Goal: Task Accomplishment & Management: Manage account settings

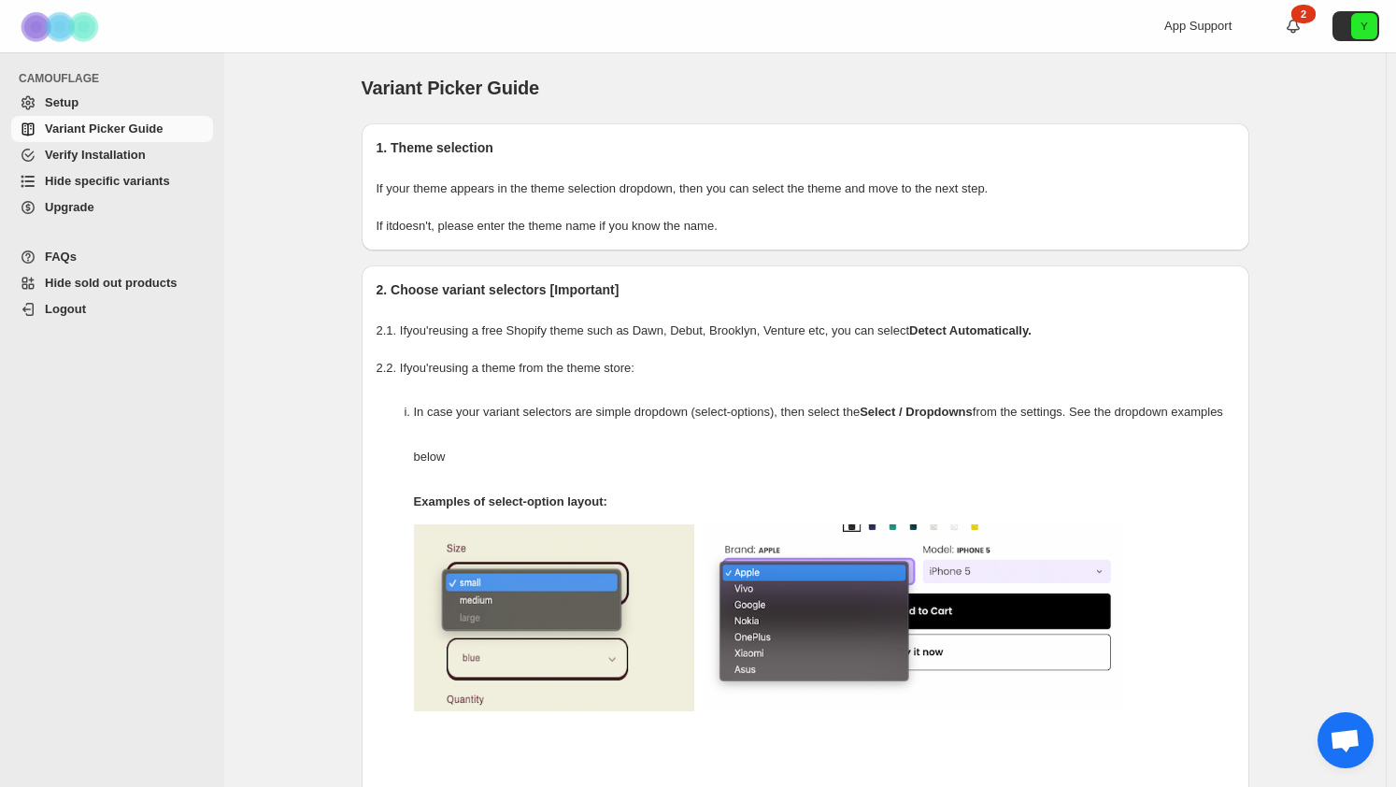
click at [86, 184] on span "Hide specific variants" at bounding box center [107, 181] width 125 height 14
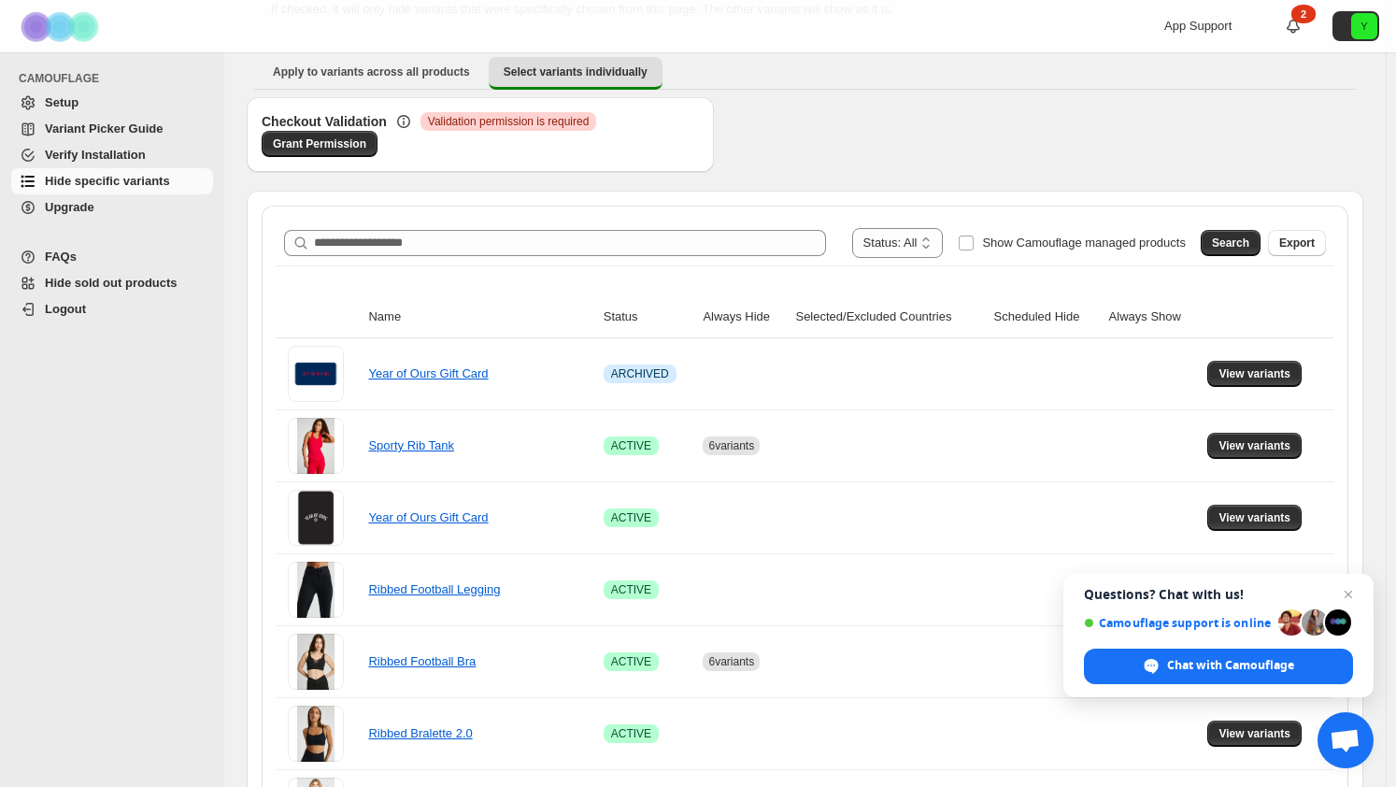
scroll to position [187, 0]
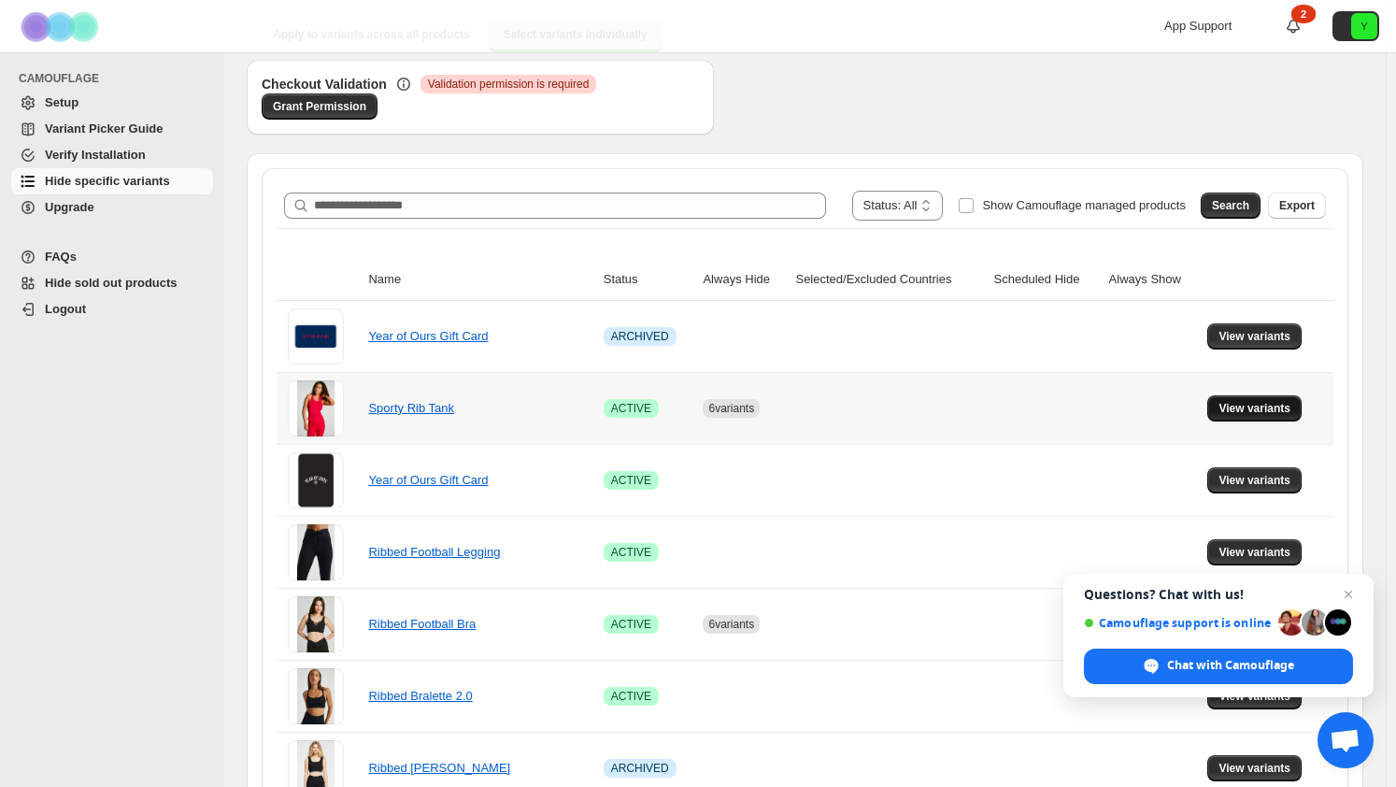
click at [1248, 411] on span "View variants" at bounding box center [1254, 408] width 72 height 15
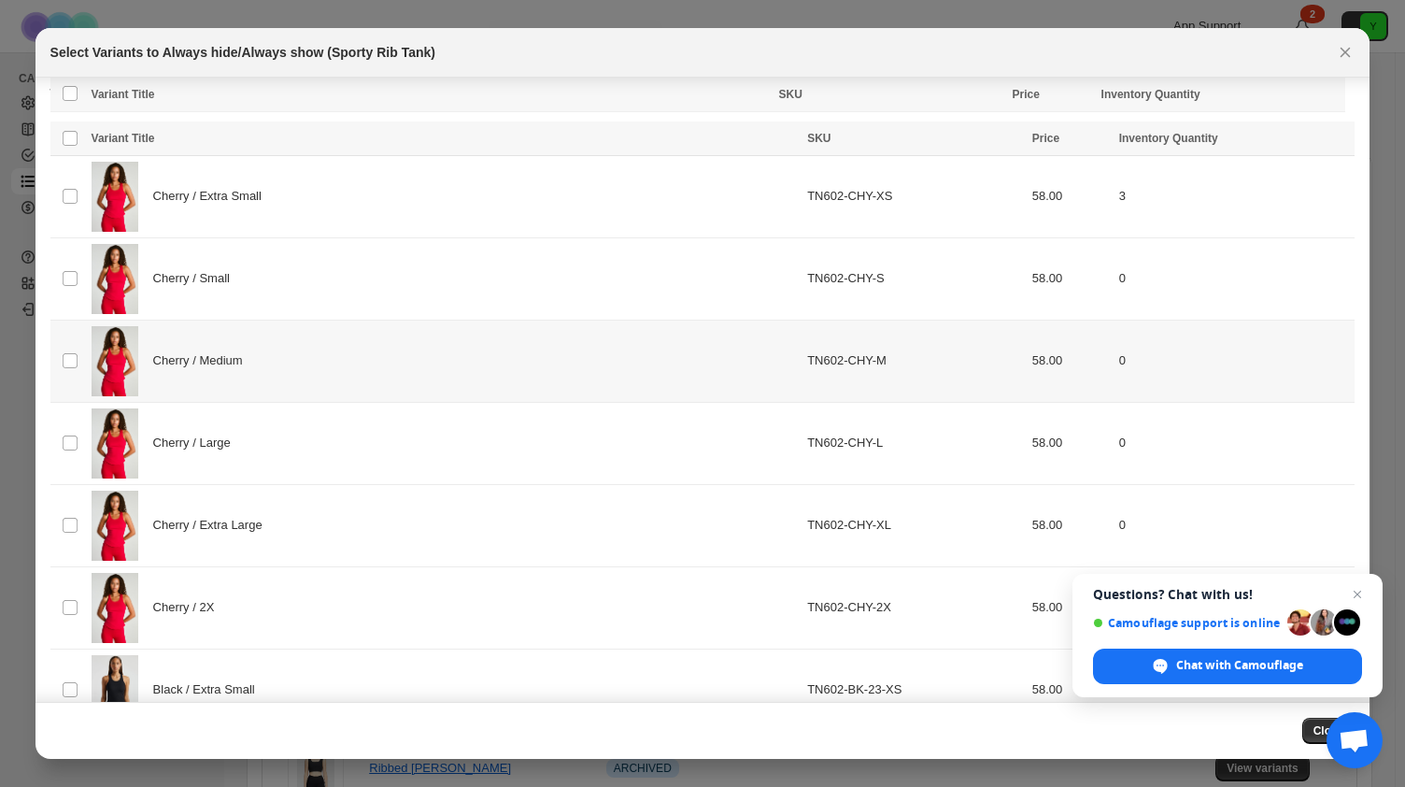
scroll to position [0, 0]
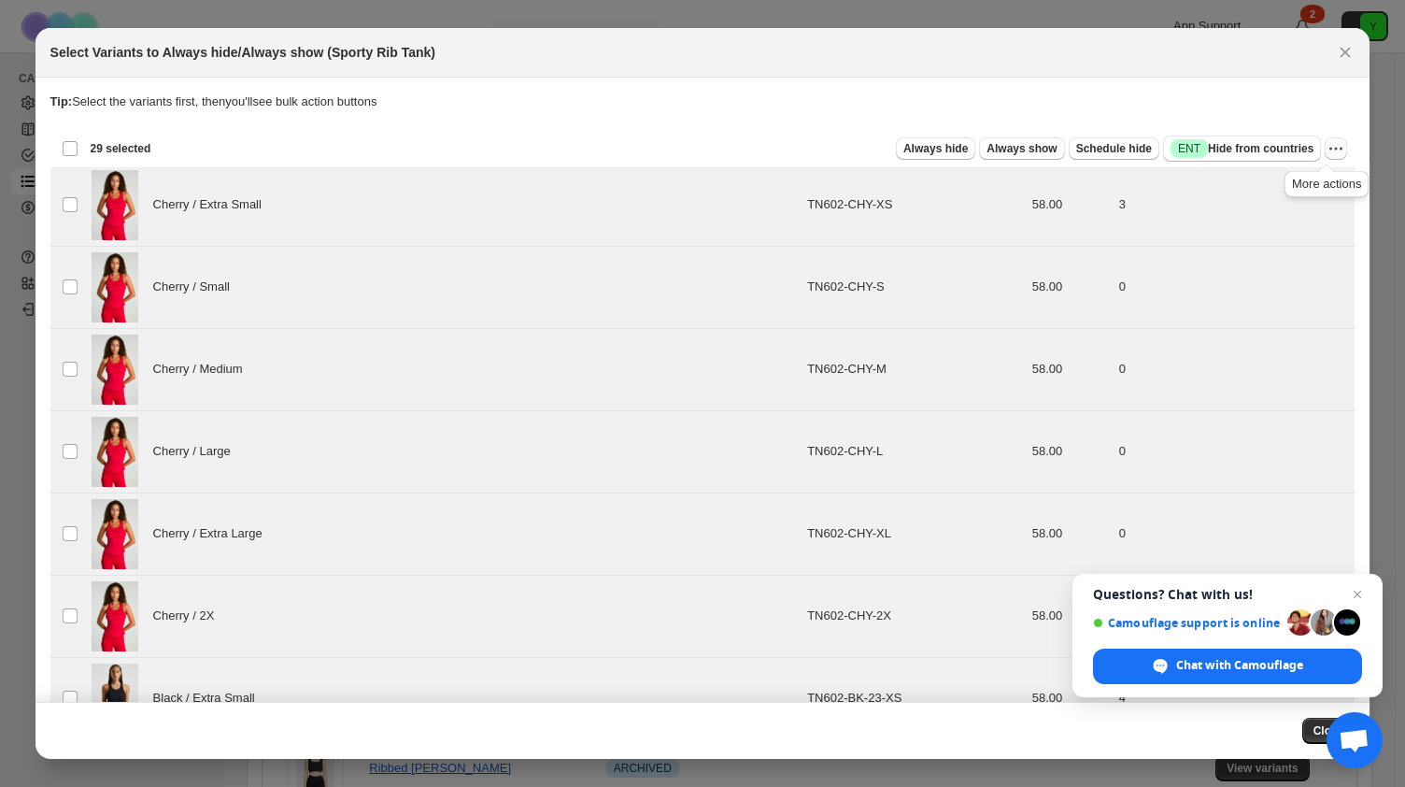
click at [1329, 151] on icon "More actions" at bounding box center [1336, 148] width 19 height 19
click at [1284, 182] on span "Undo always hide" at bounding box center [1239, 185] width 96 height 14
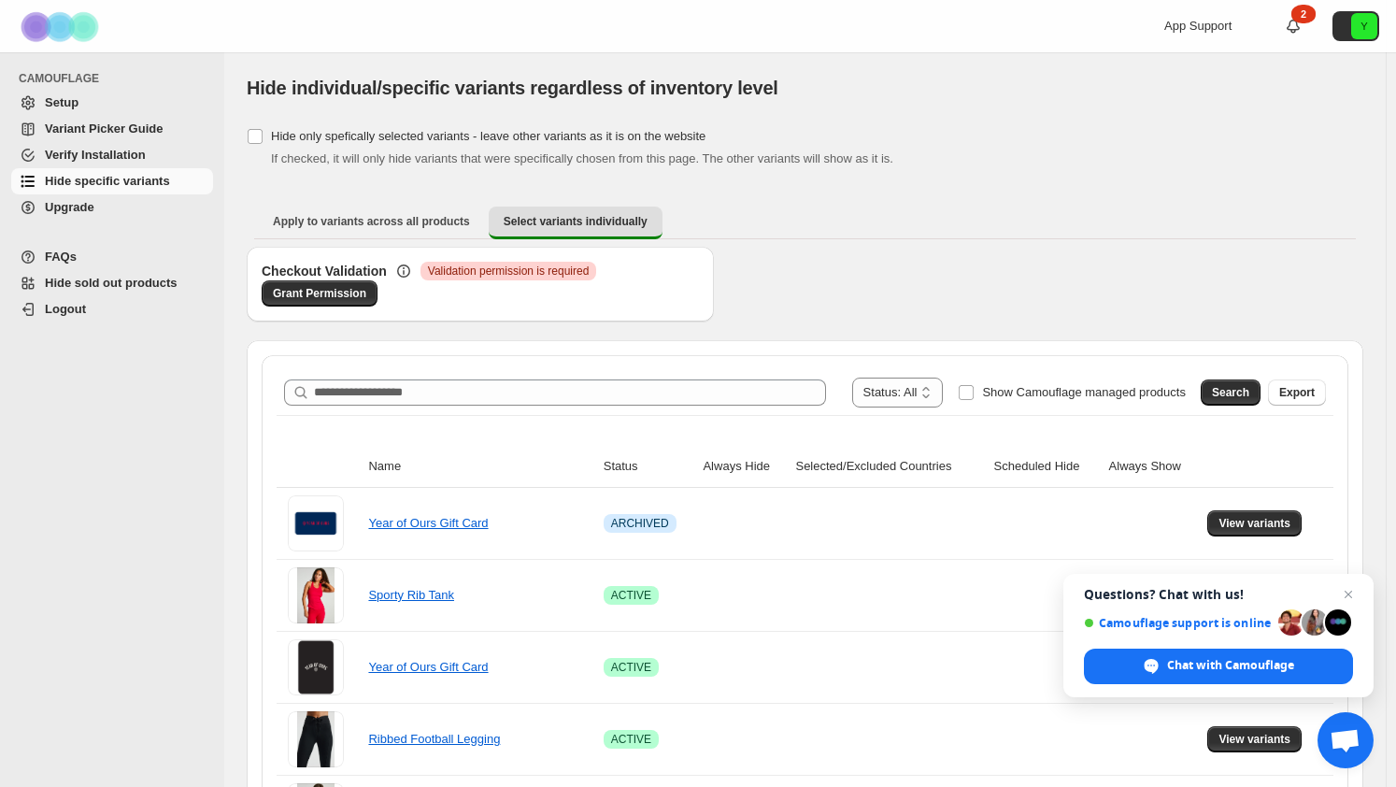
click at [899, 279] on div "Checkout Validation Critical Validation permission is required Grant Permission" at bounding box center [805, 293] width 1117 height 93
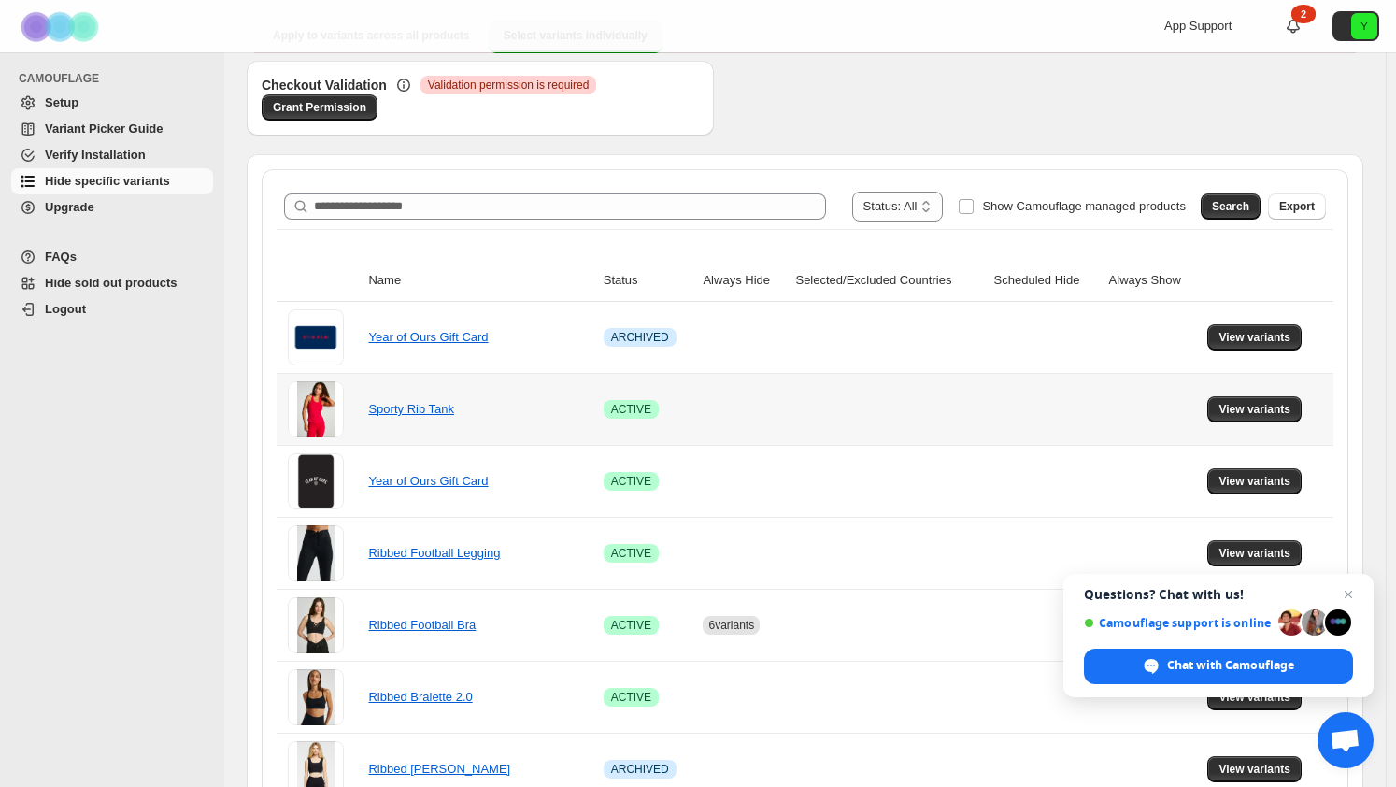
scroll to position [187, 0]
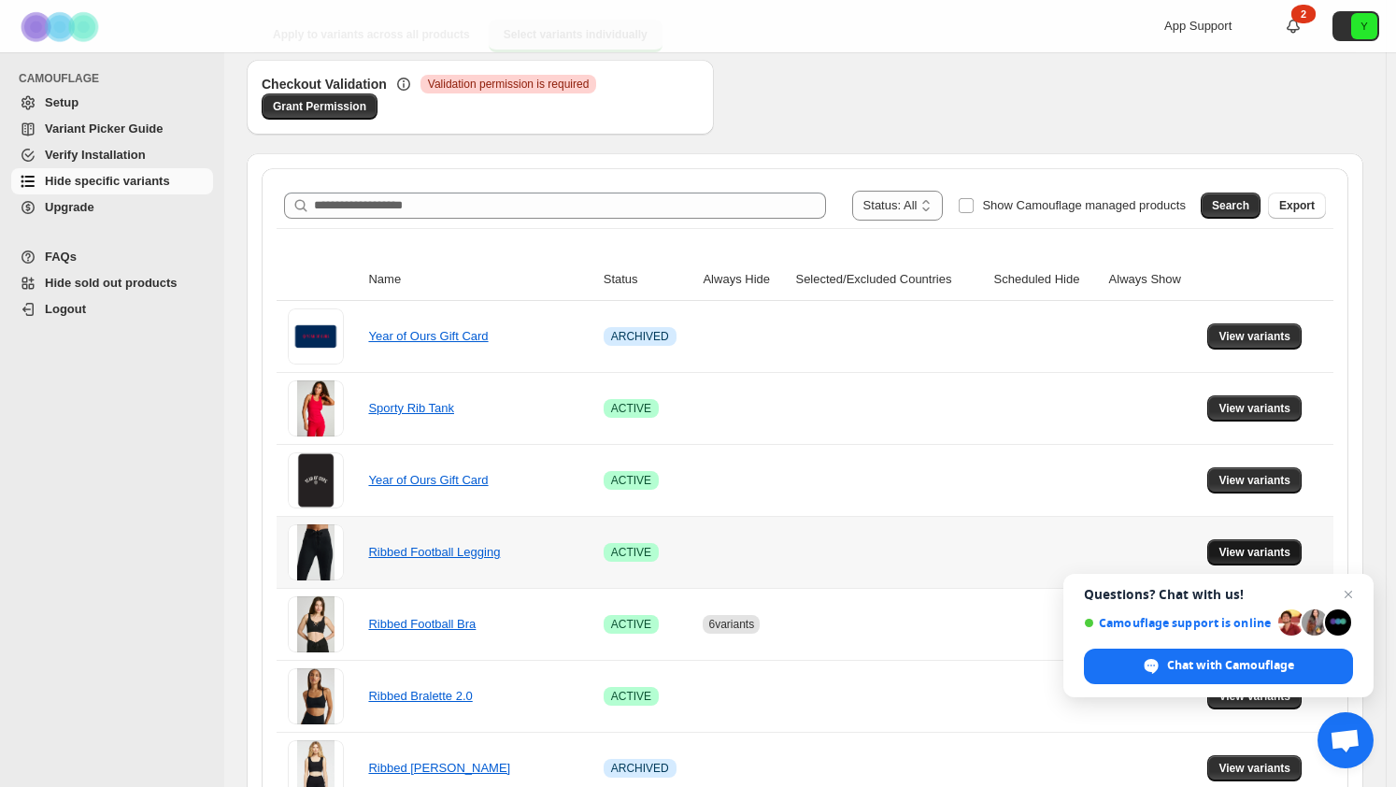
click at [1259, 548] on span "View variants" at bounding box center [1254, 552] width 72 height 15
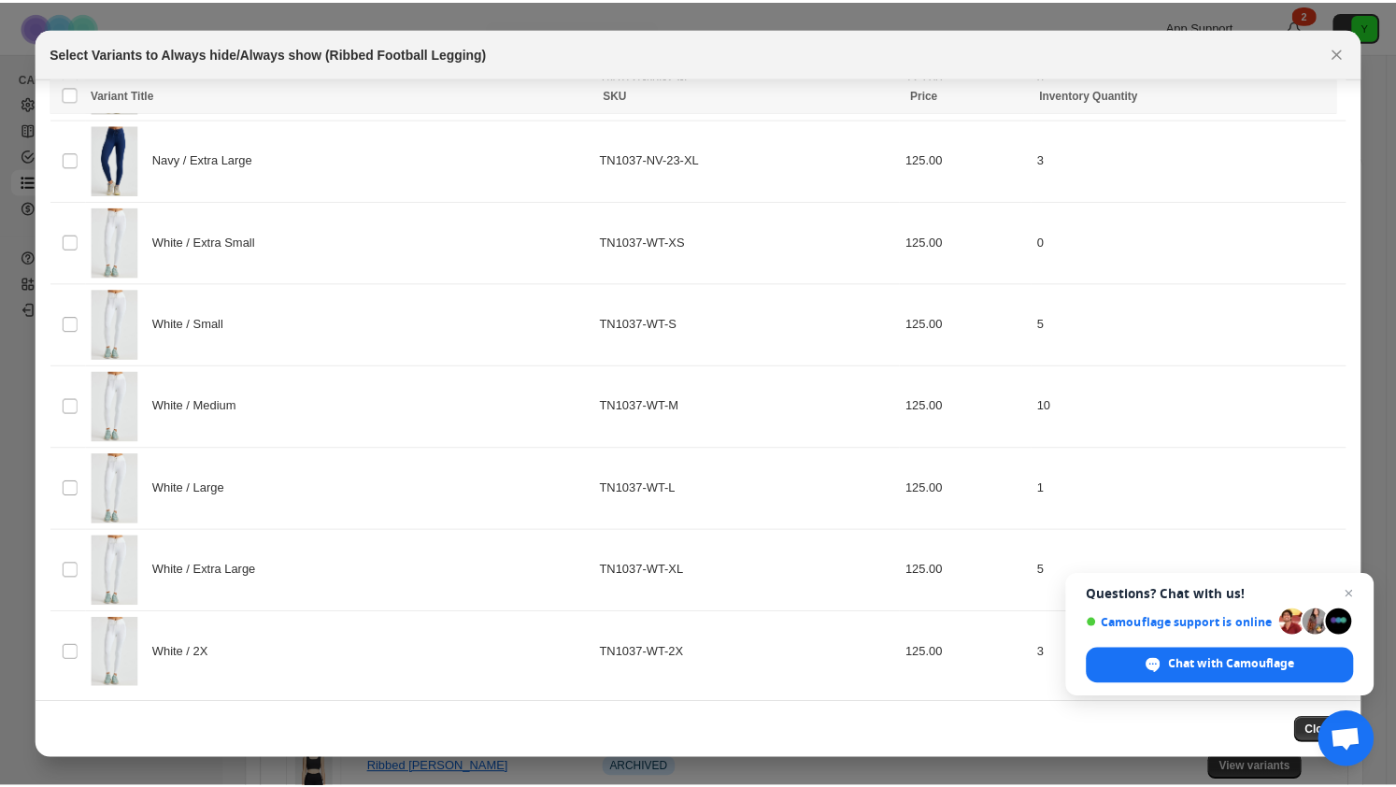
scroll to position [0, 0]
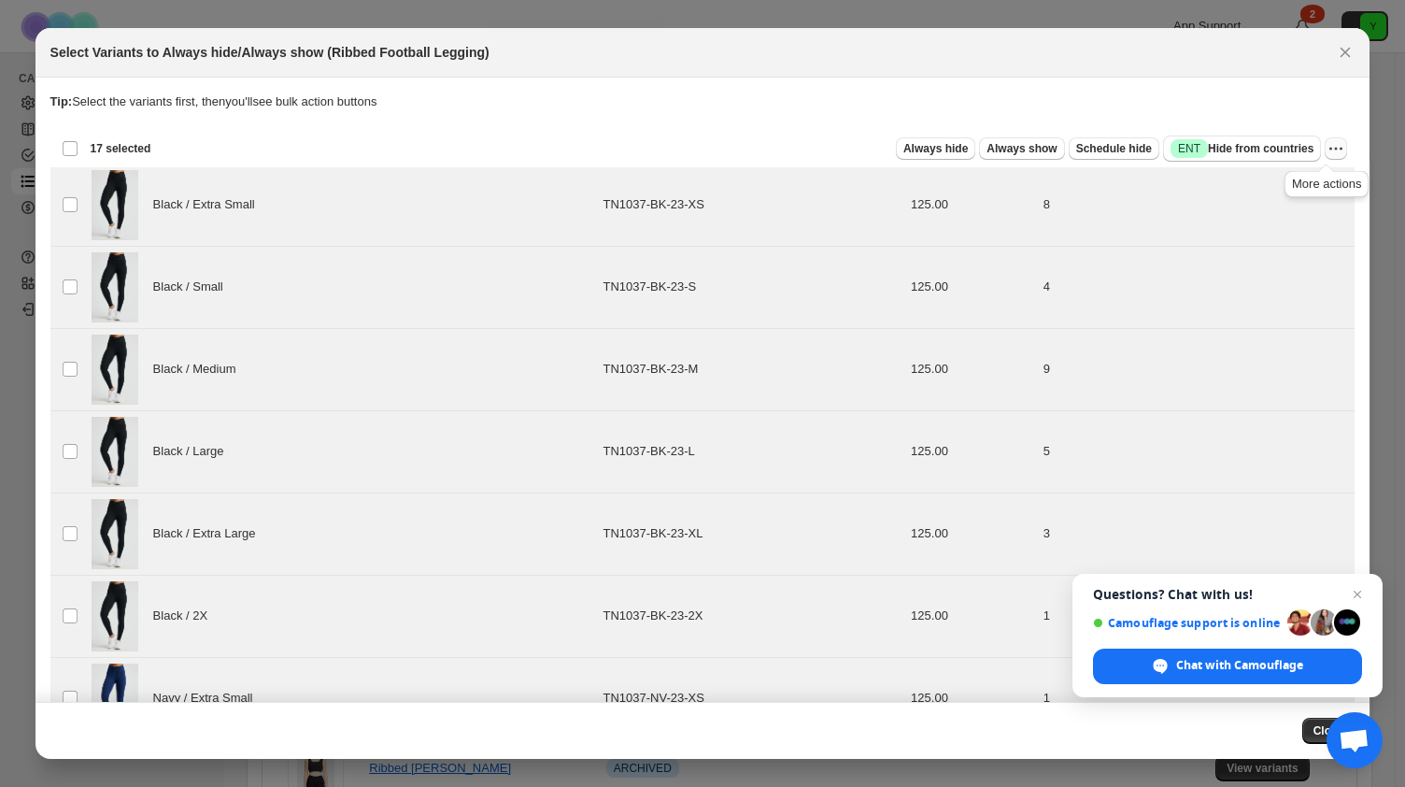
click at [1327, 148] on icon "More actions" at bounding box center [1336, 148] width 19 height 19
click at [1269, 184] on span "Undo always hide" at bounding box center [1239, 185] width 96 height 14
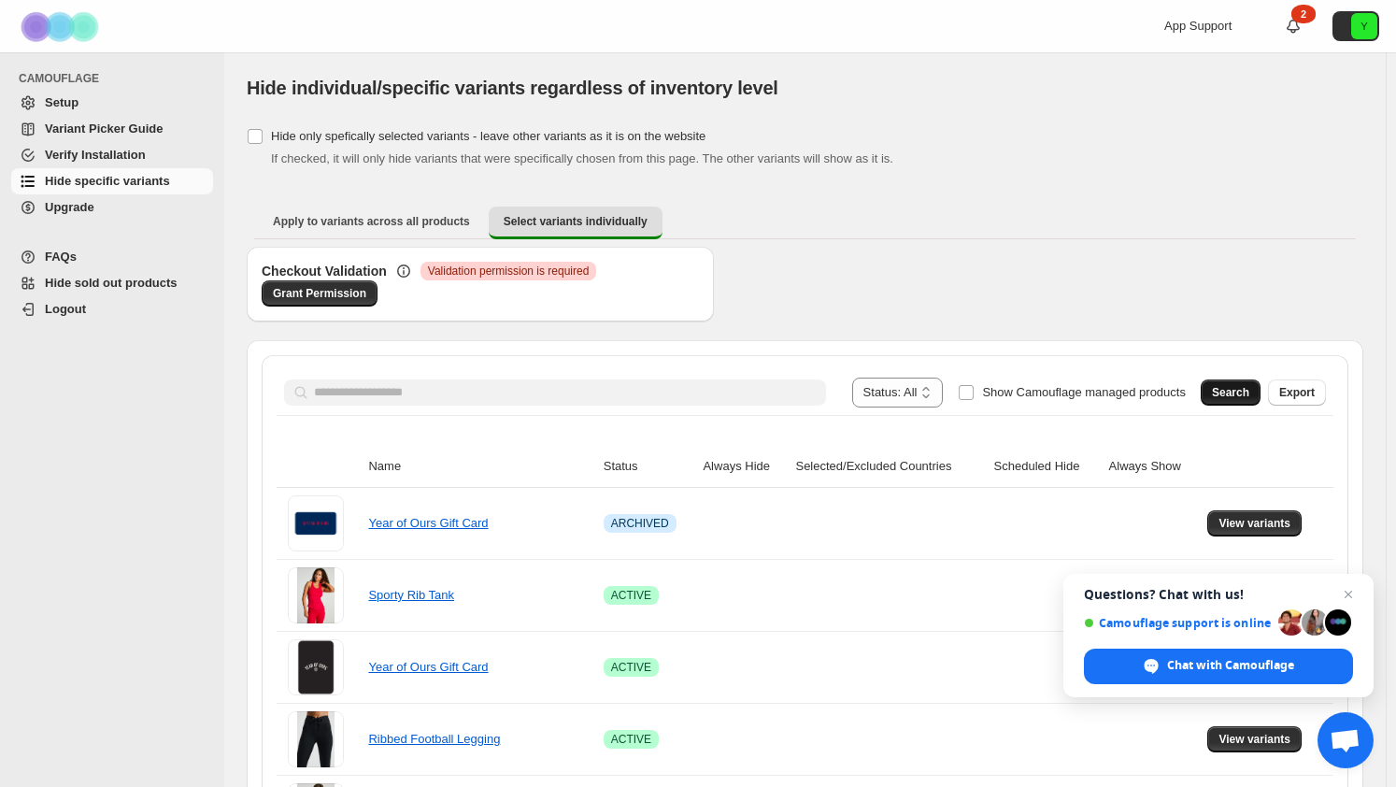
click at [1246, 388] on span "Search" at bounding box center [1230, 392] width 37 height 15
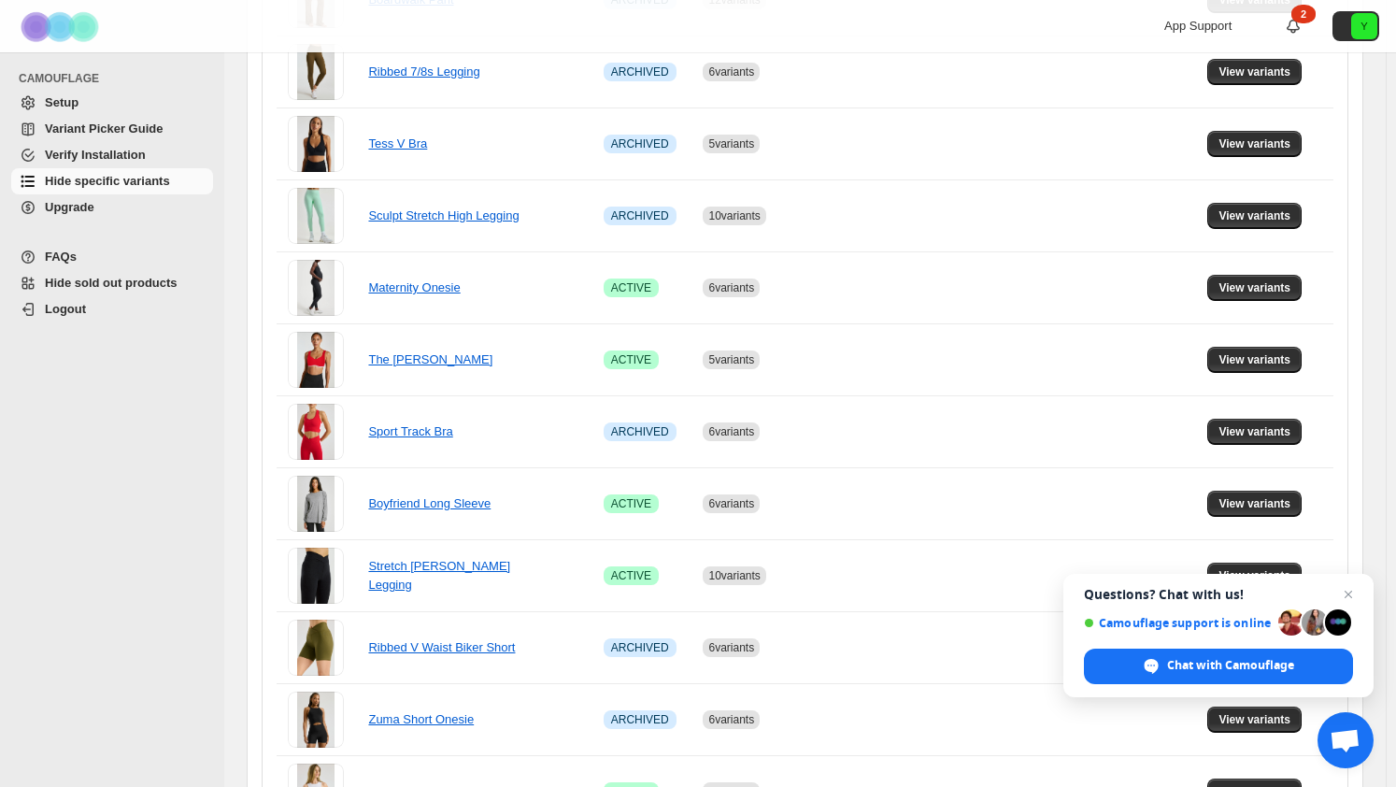
scroll to position [841, 0]
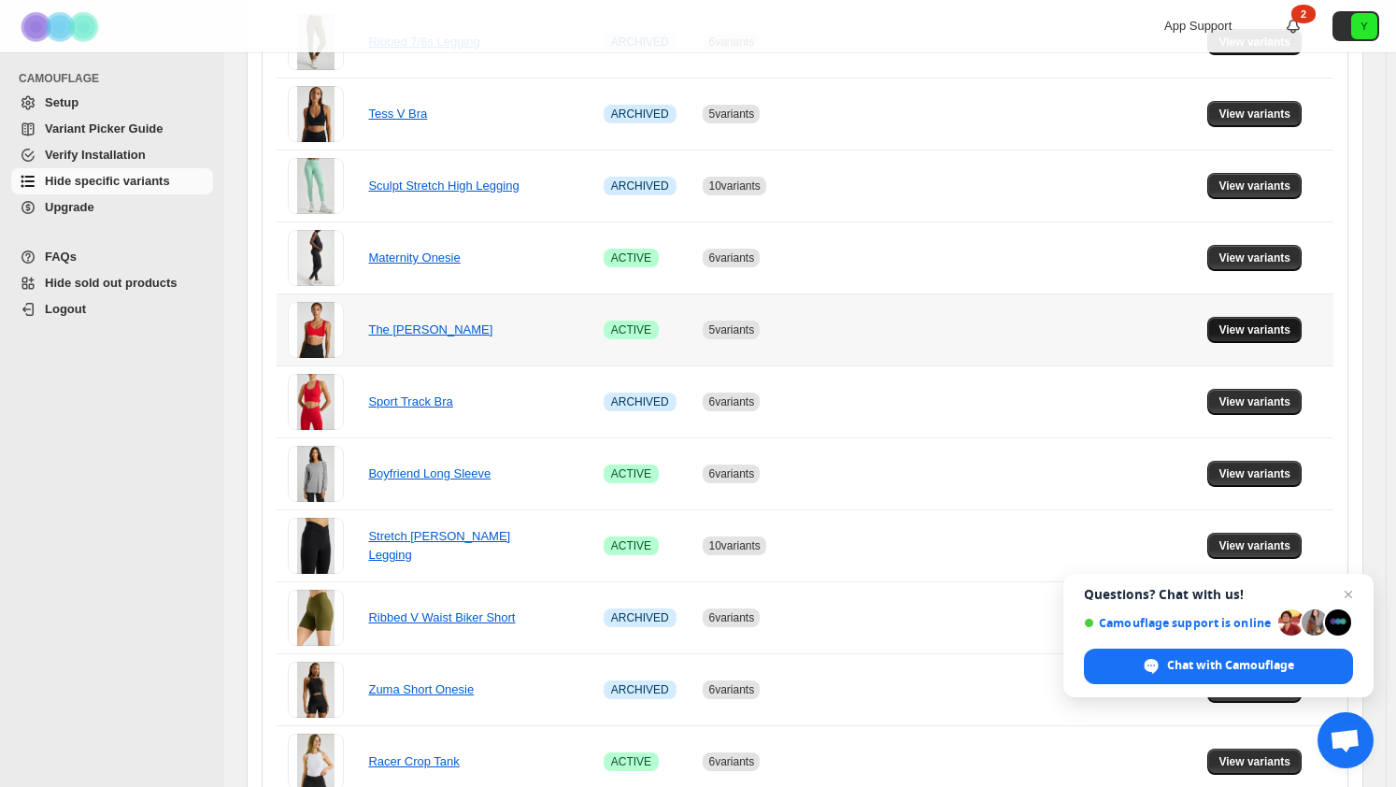
click at [1239, 322] on span "View variants" at bounding box center [1254, 329] width 72 height 15
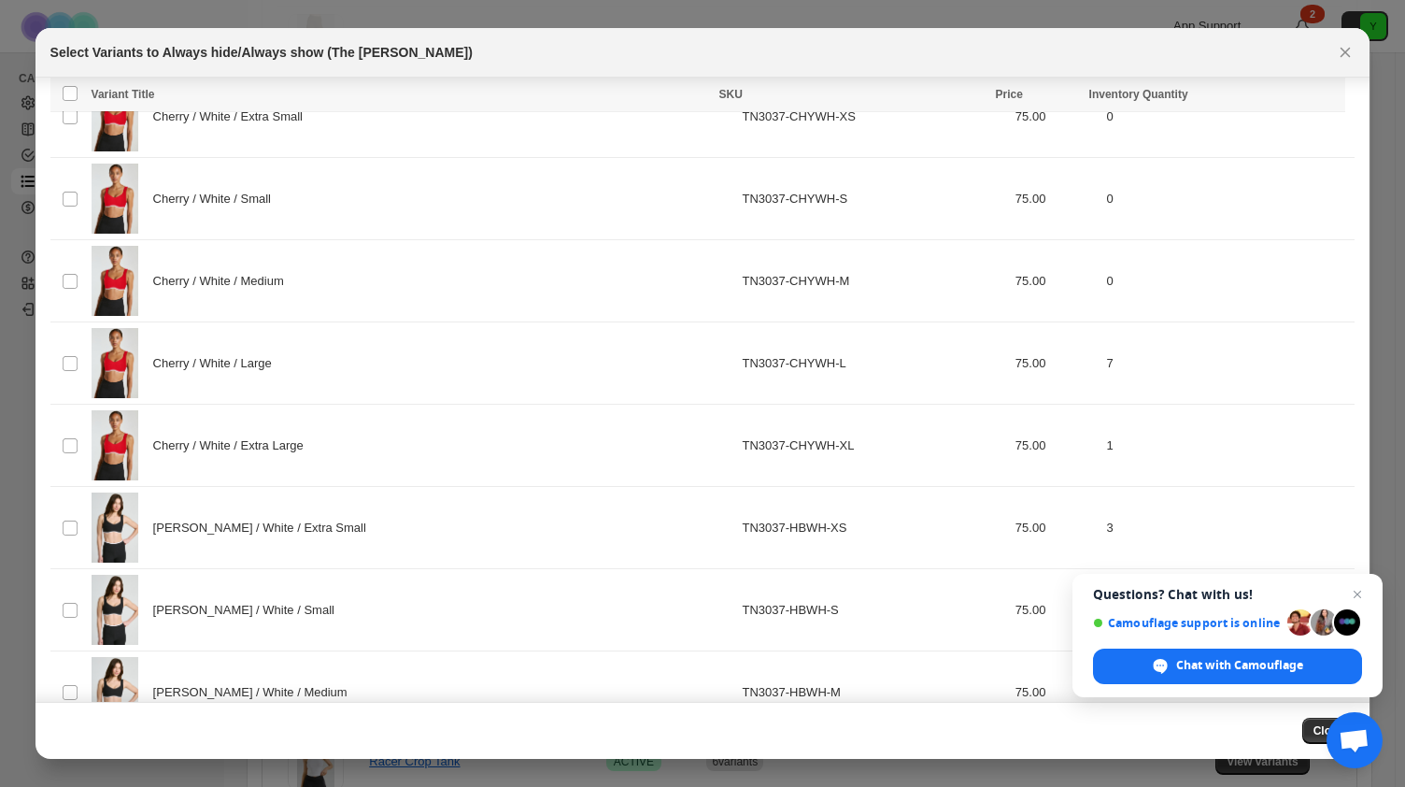
scroll to position [0, 0]
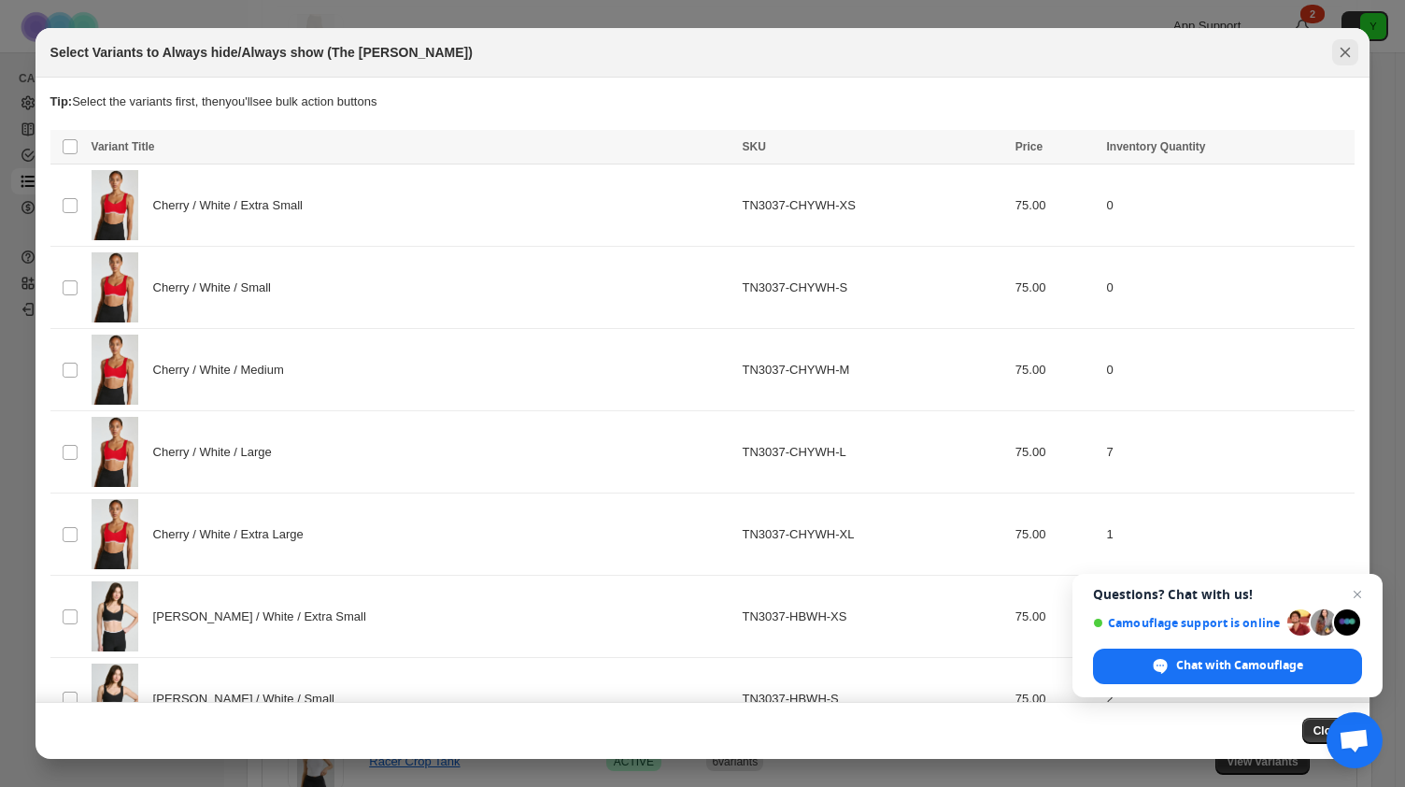
click at [1341, 57] on icon "Close" at bounding box center [1345, 52] width 19 height 19
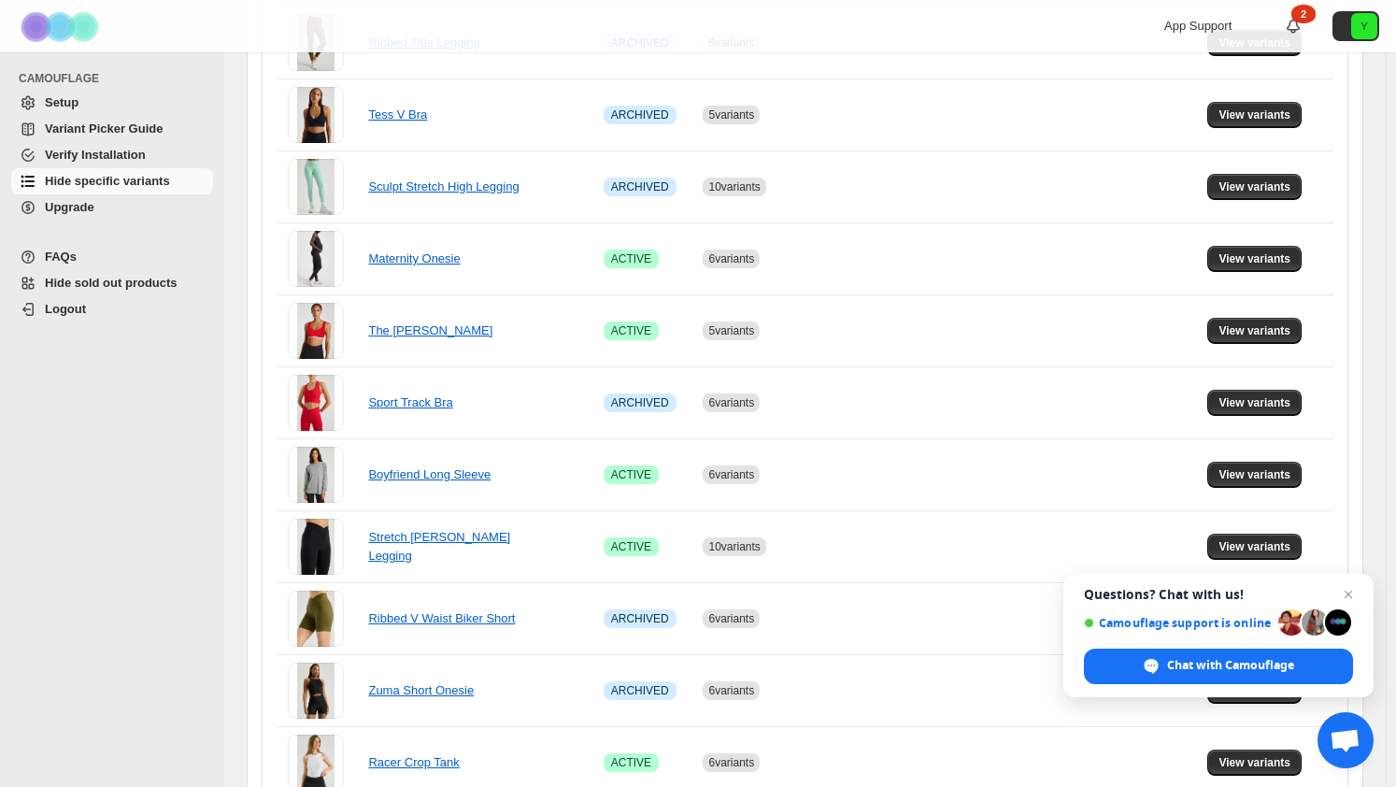
scroll to position [862, 0]
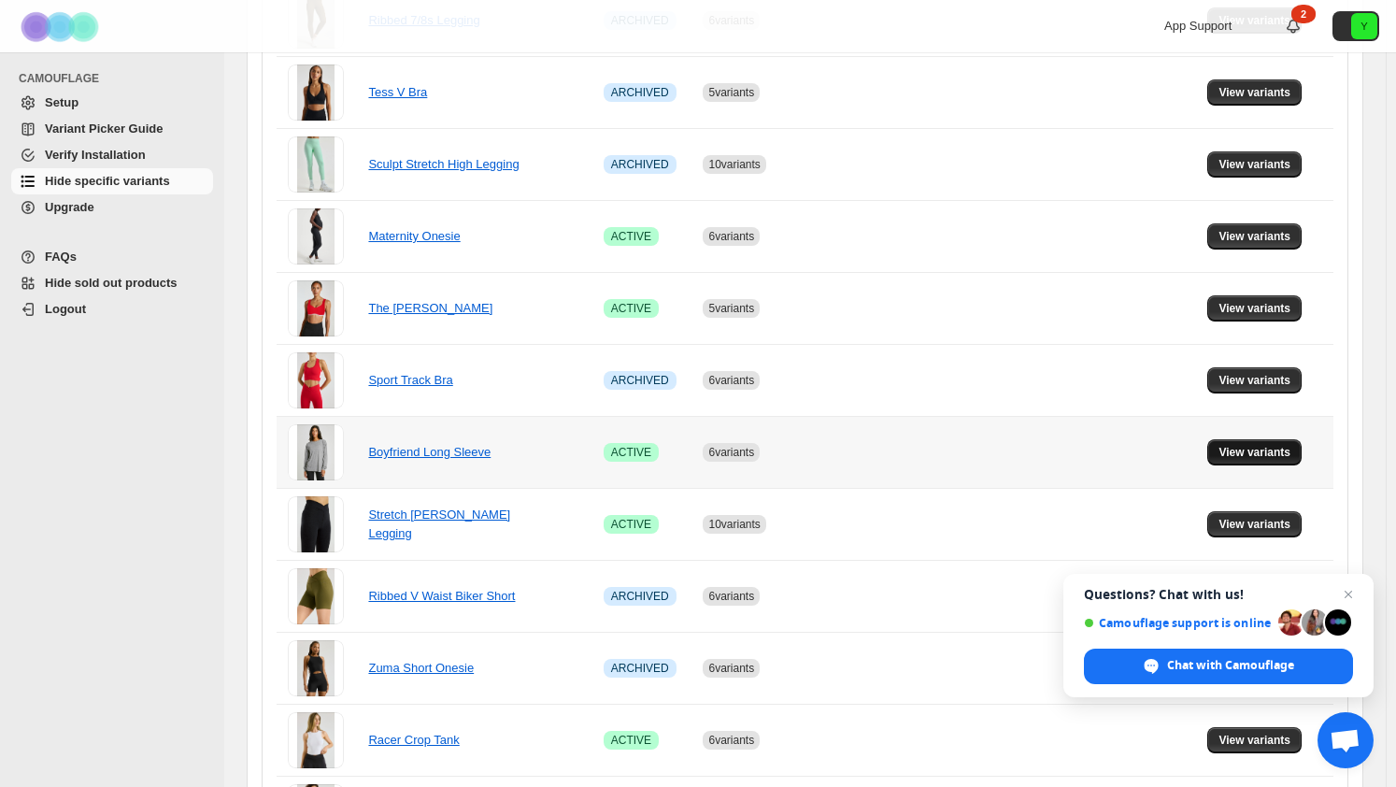
click at [1241, 449] on span "View variants" at bounding box center [1254, 452] width 72 height 15
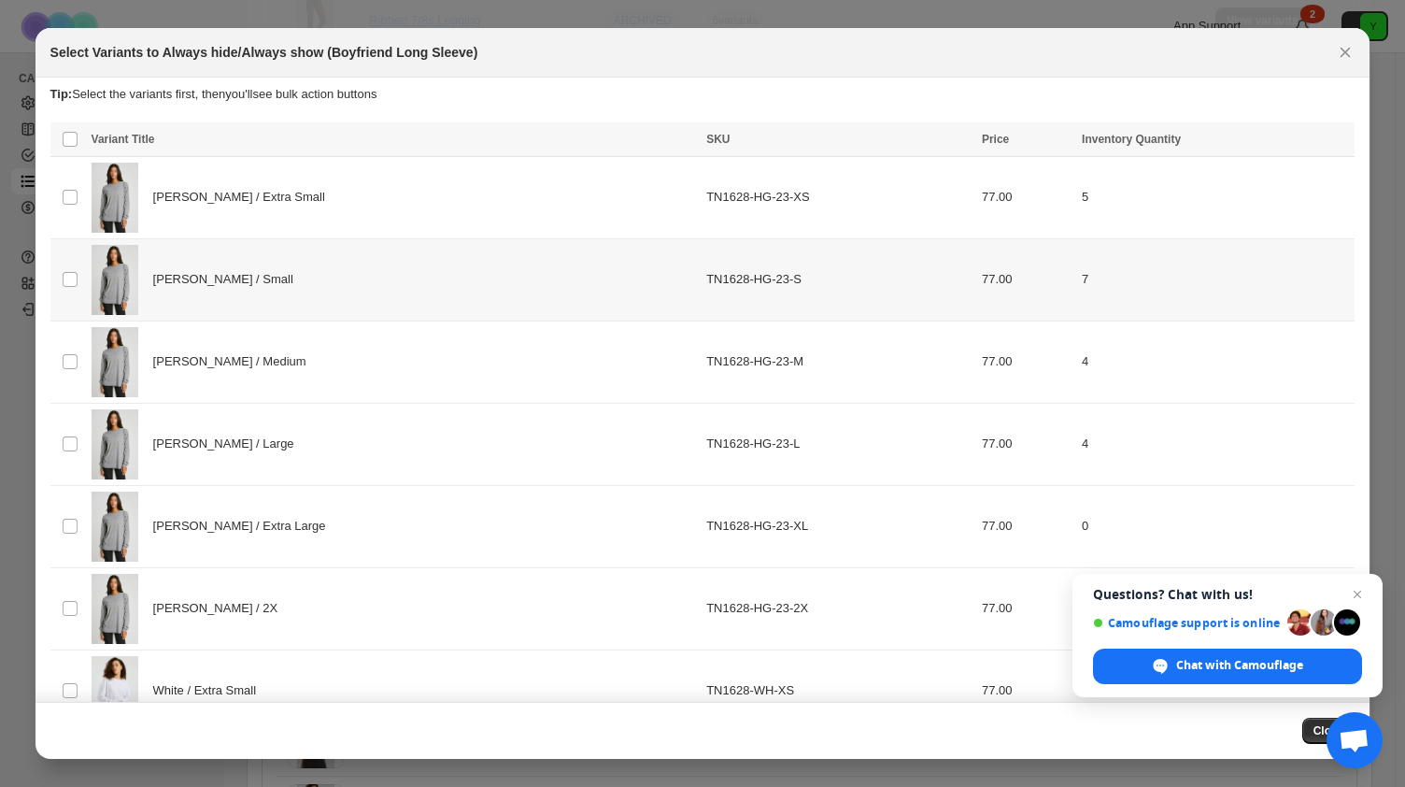
scroll to position [0, 0]
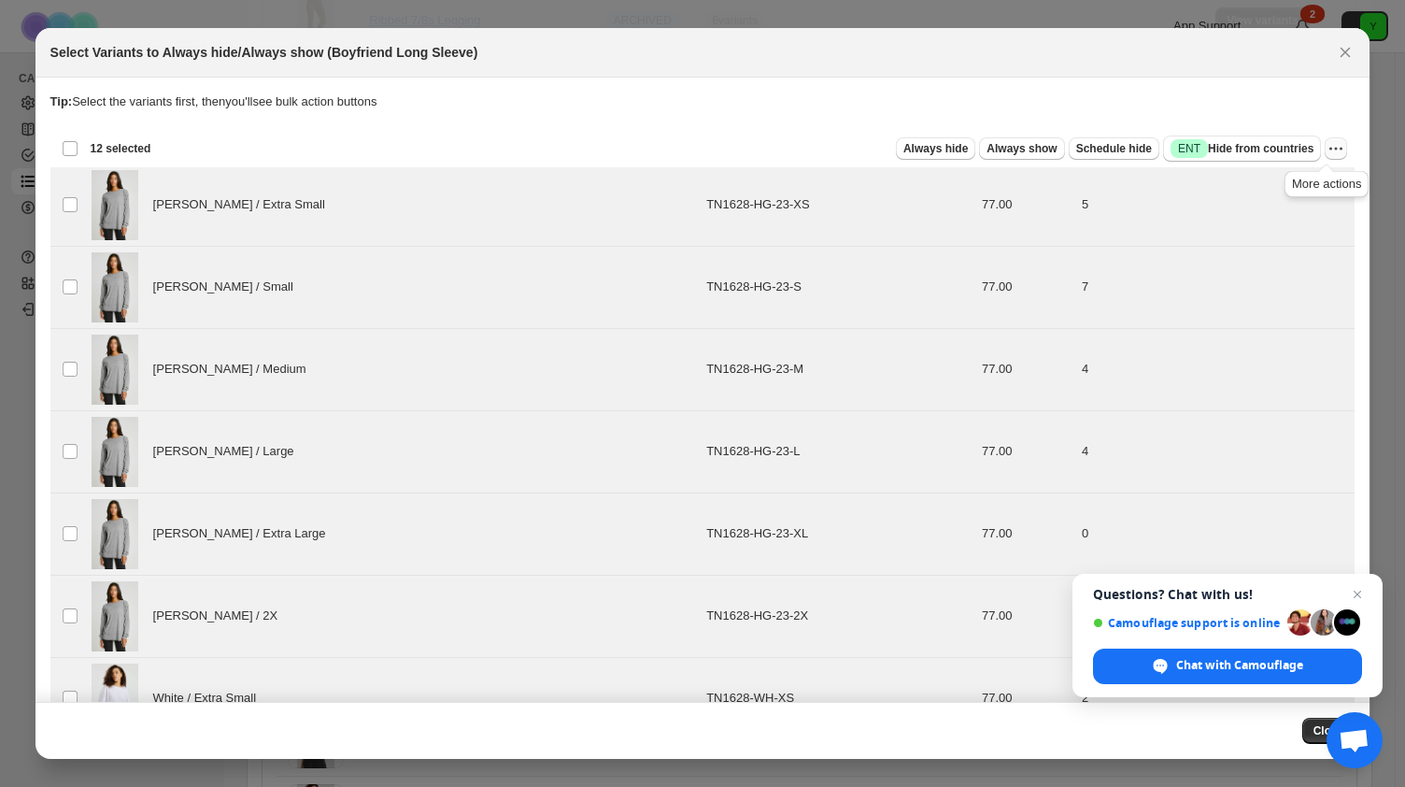
click at [1328, 151] on icon "More actions" at bounding box center [1336, 148] width 19 height 19
click at [1295, 185] on span "Undo always hide" at bounding box center [1258, 185] width 135 height 19
click at [1332, 143] on icon "More actions" at bounding box center [1336, 148] width 19 height 19
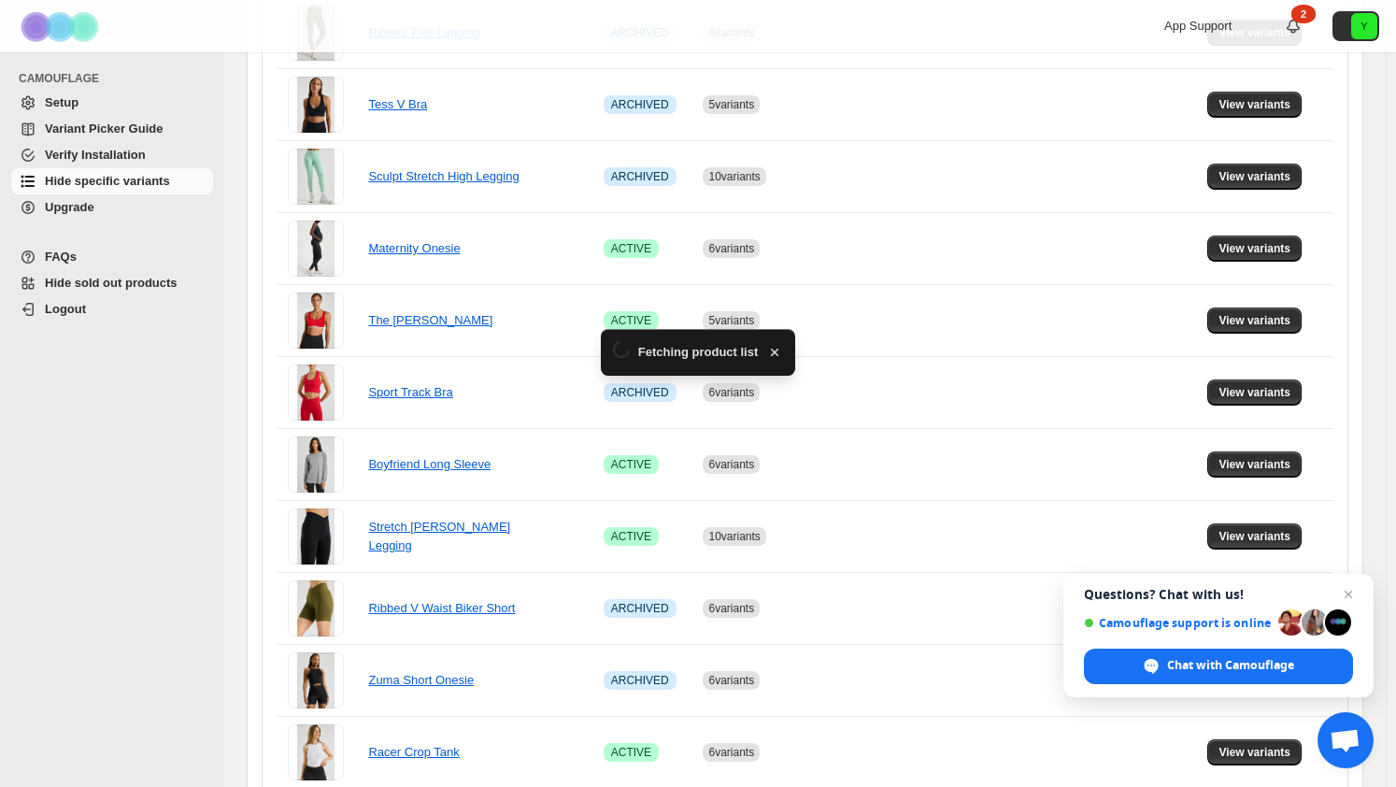
scroll to position [862, 0]
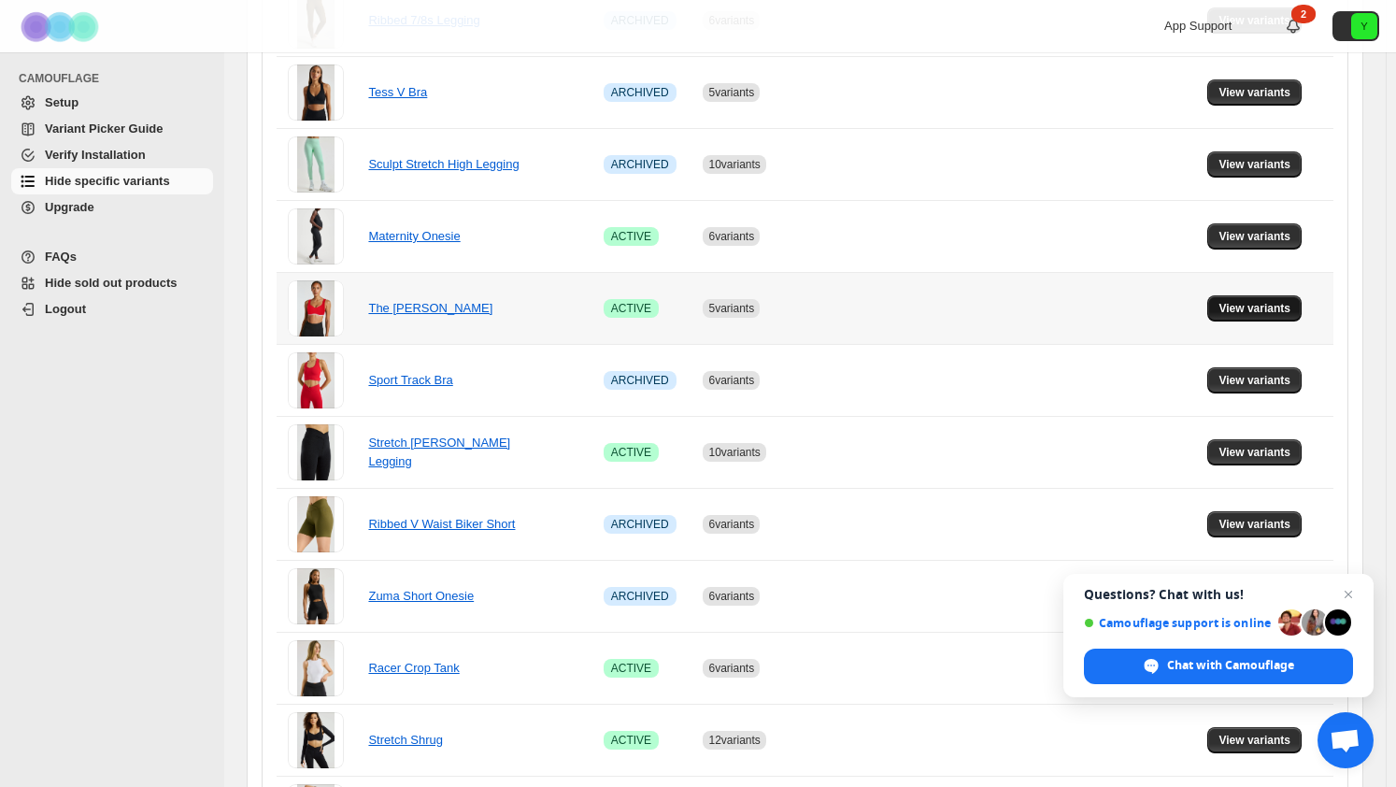
click at [1239, 310] on span "View variants" at bounding box center [1254, 308] width 72 height 15
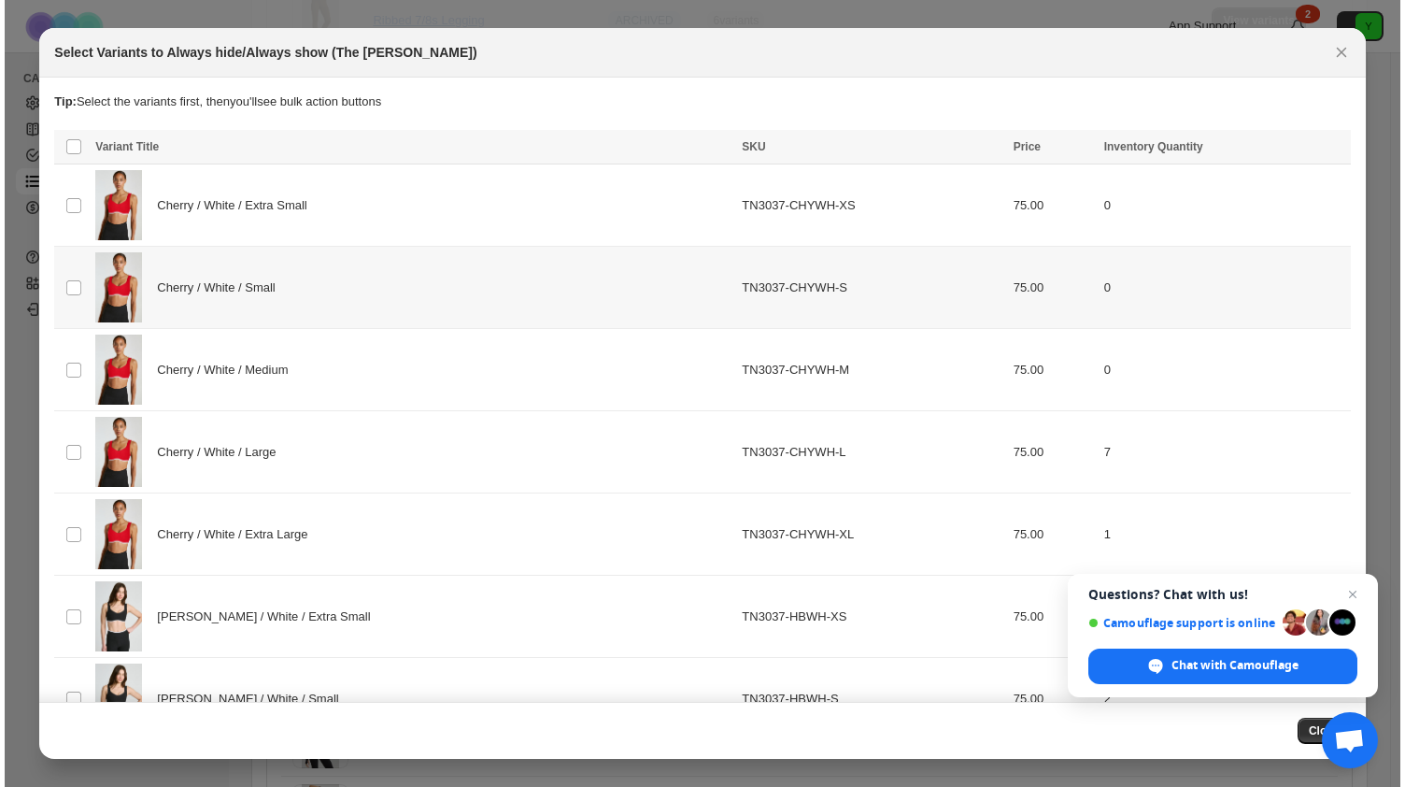
scroll to position [0, 0]
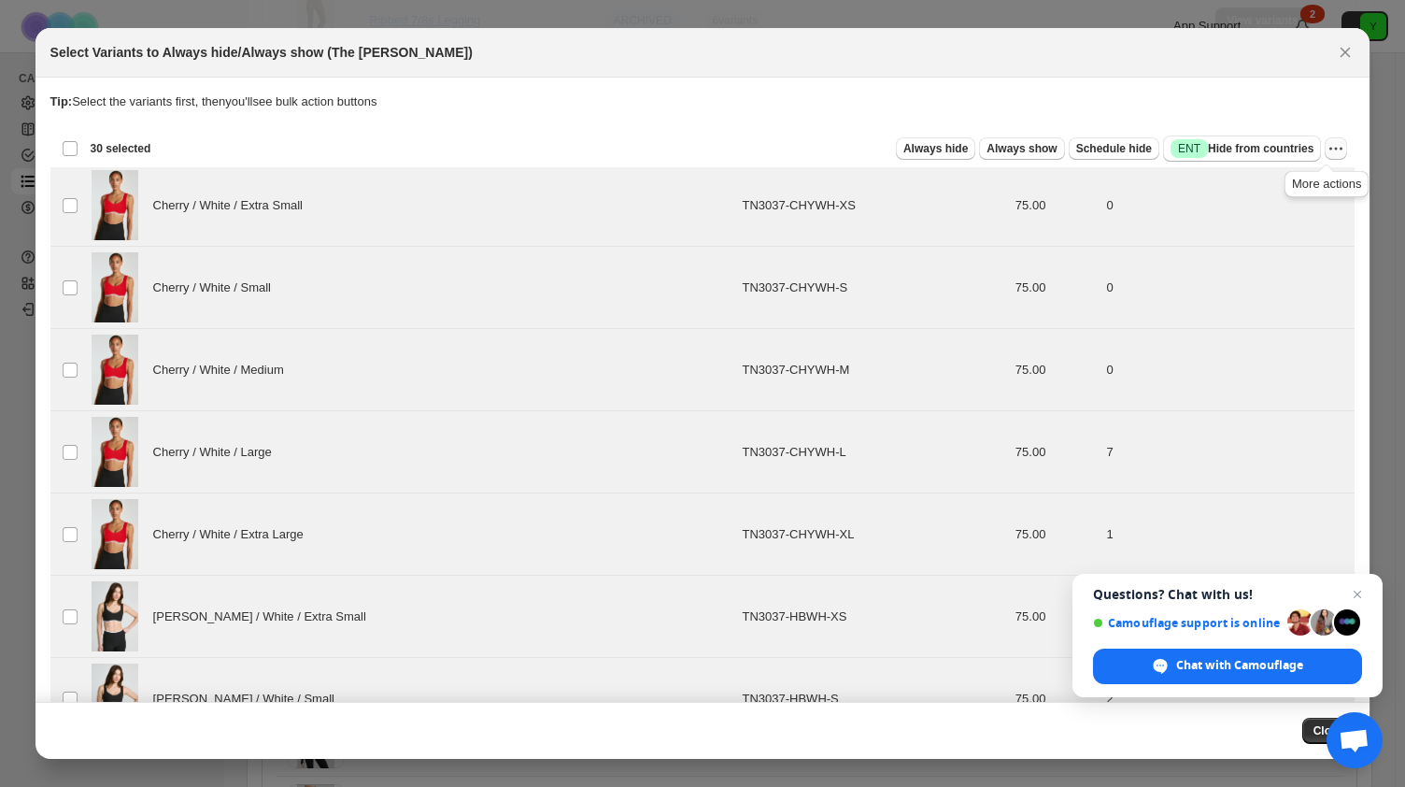
click at [1335, 148] on icon "More actions" at bounding box center [1336, 149] width 3 height 3
click at [1299, 185] on span "Undo always hide" at bounding box center [1258, 185] width 135 height 19
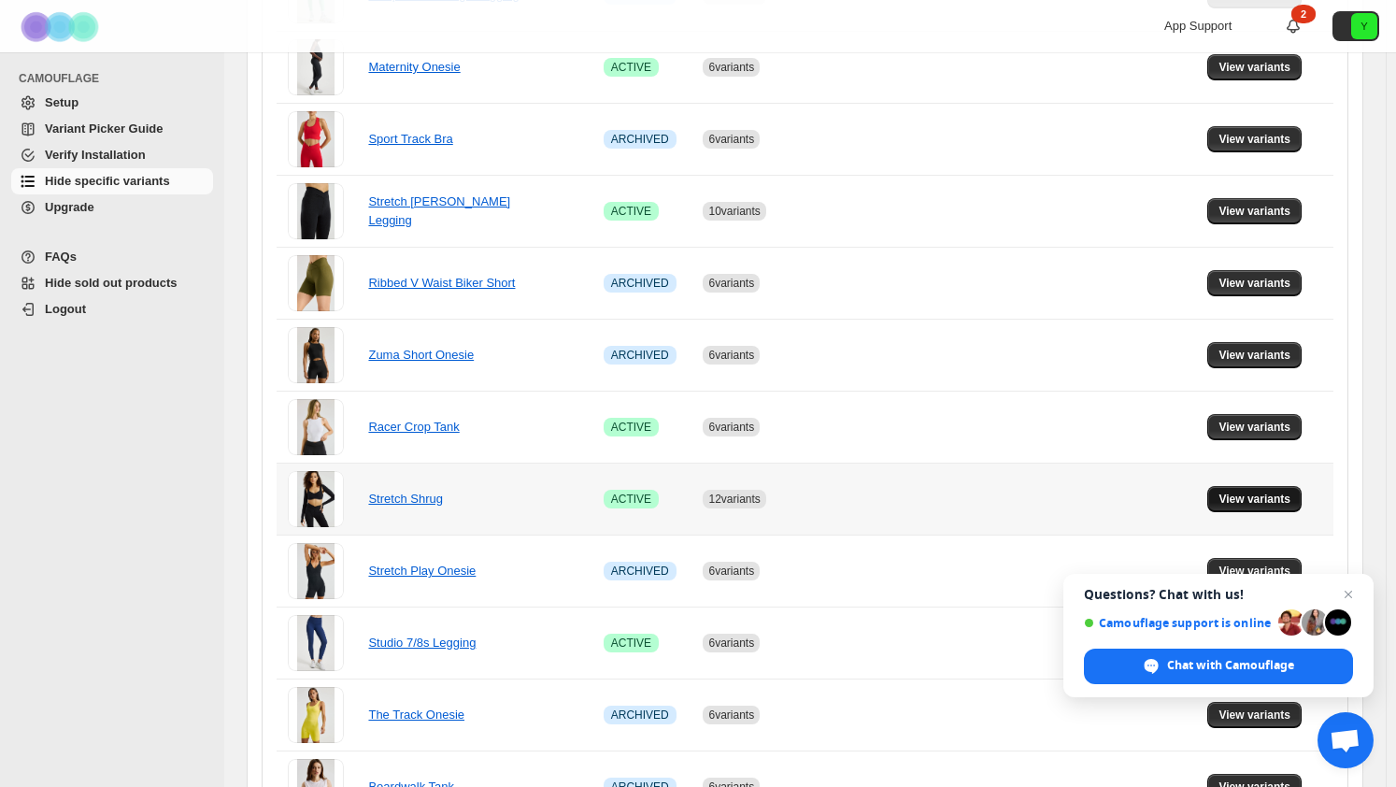
scroll to position [1049, 0]
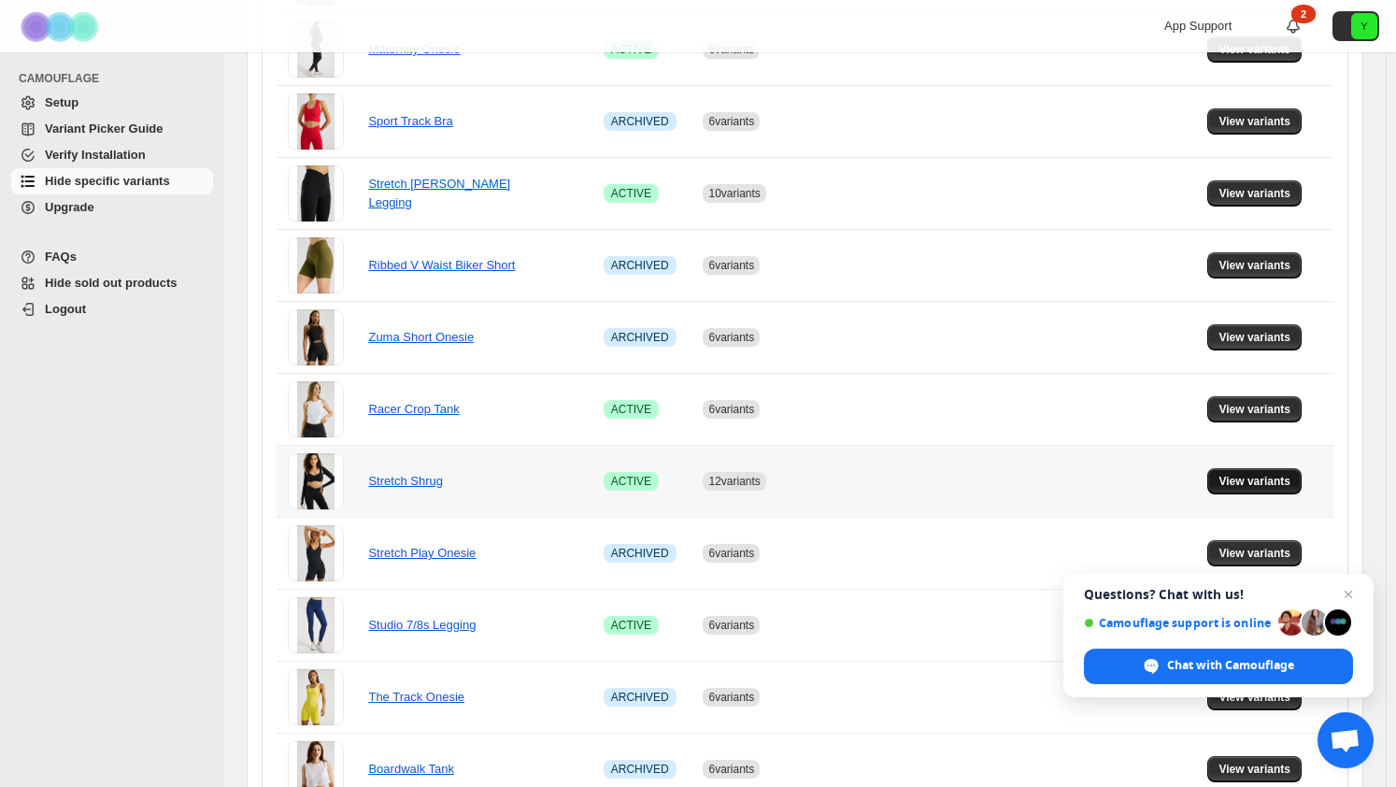
click at [1255, 474] on span "View variants" at bounding box center [1254, 481] width 72 height 15
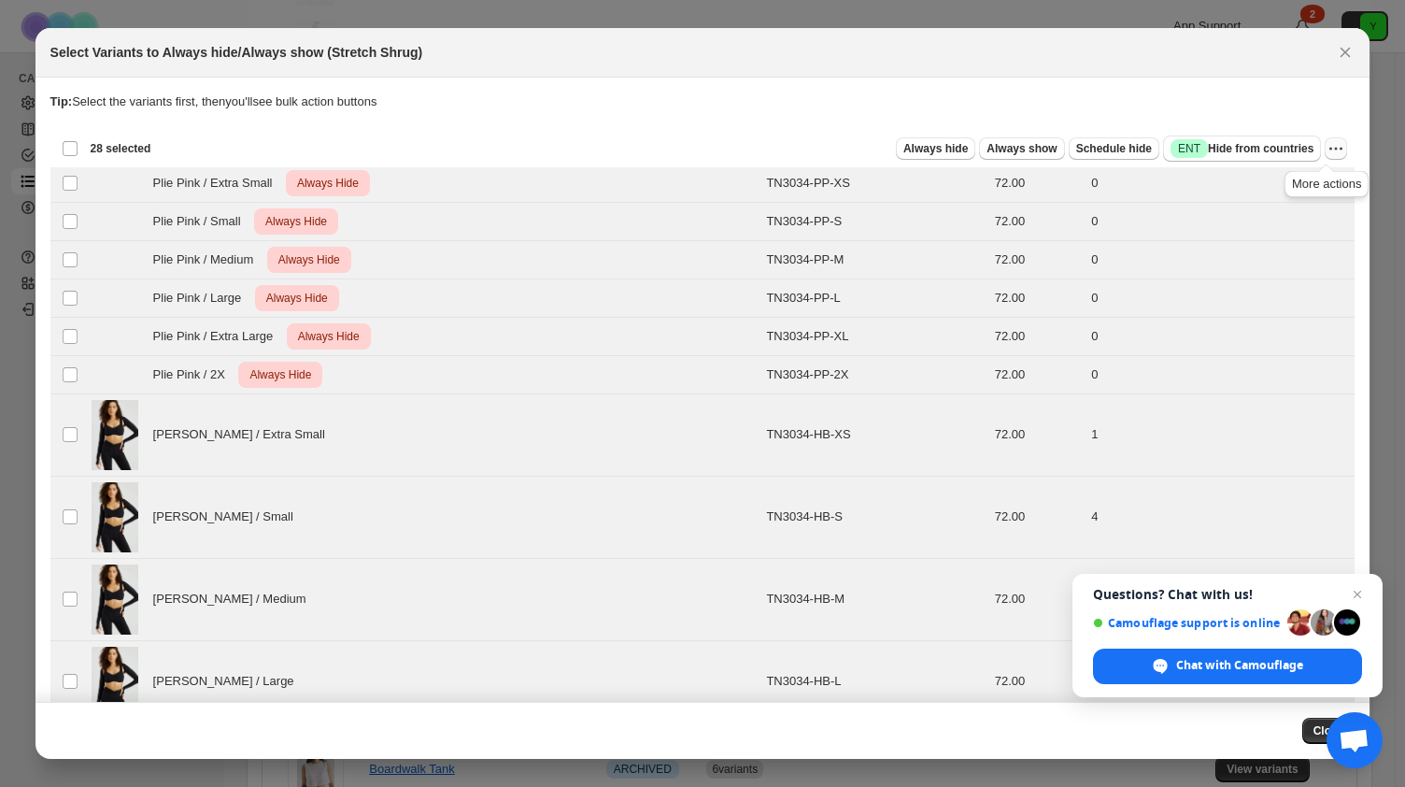
click at [1338, 151] on button "More actions" at bounding box center [1336, 148] width 22 height 22
click at [1280, 181] on span "Undo always hide" at bounding box center [1239, 185] width 96 height 14
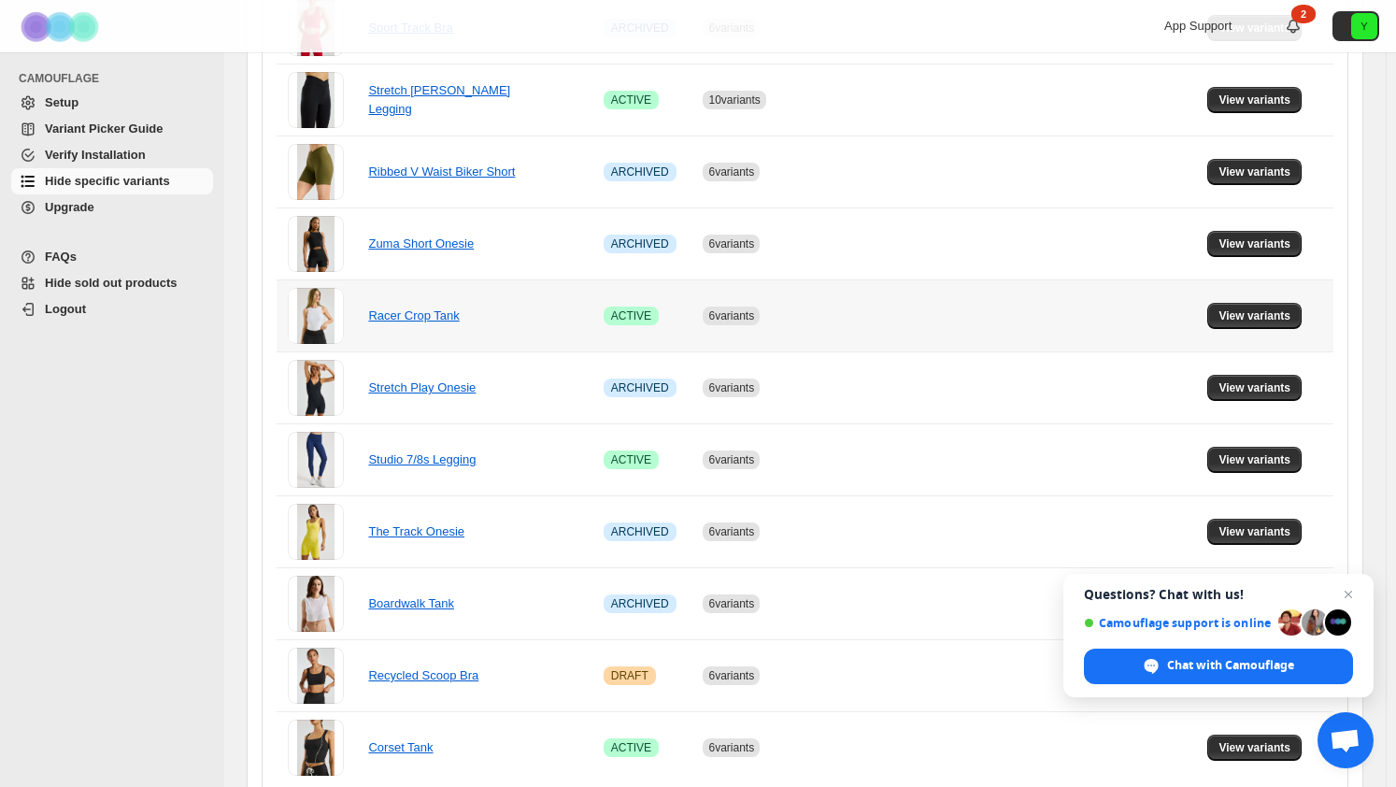
scroll to position [1218, 0]
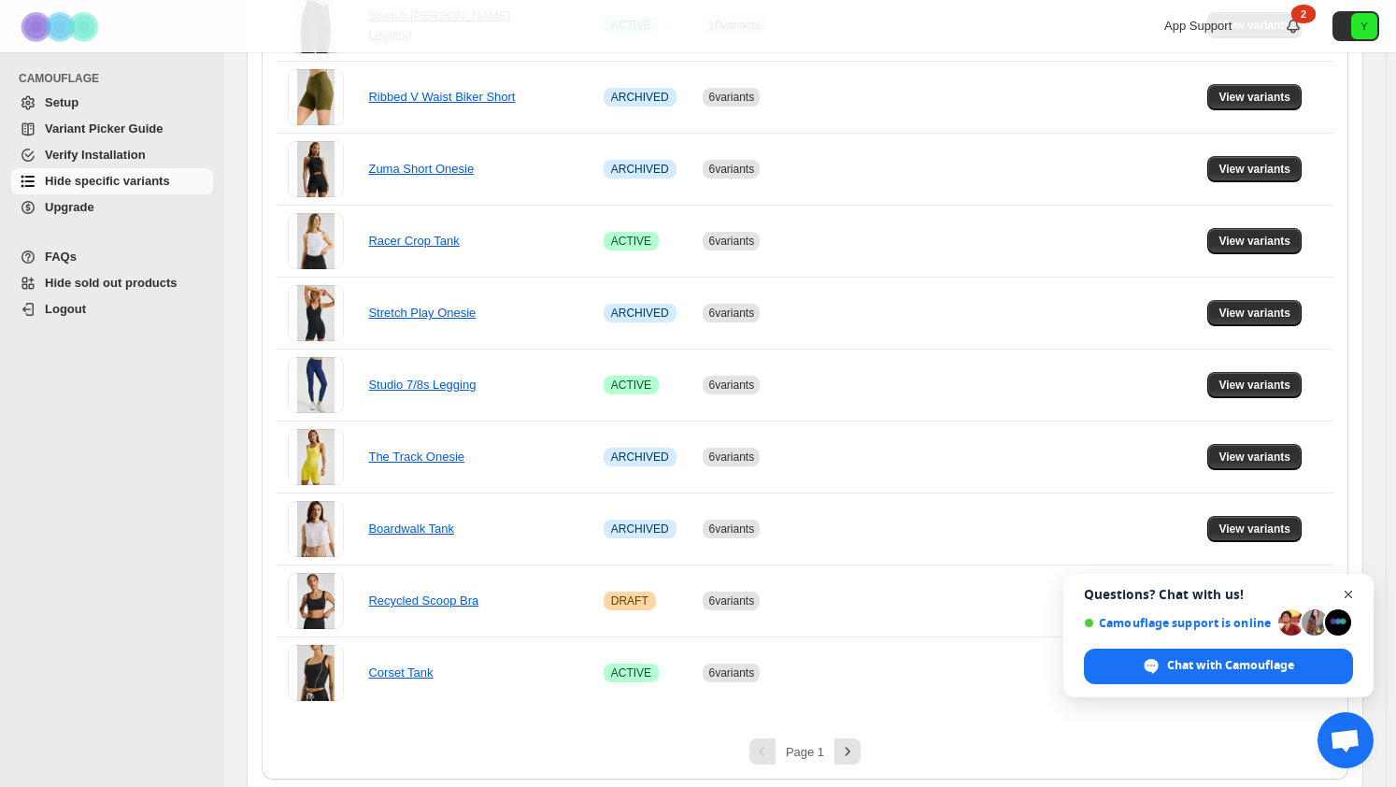
click at [1349, 592] on span "Close chat" at bounding box center [1348, 594] width 23 height 23
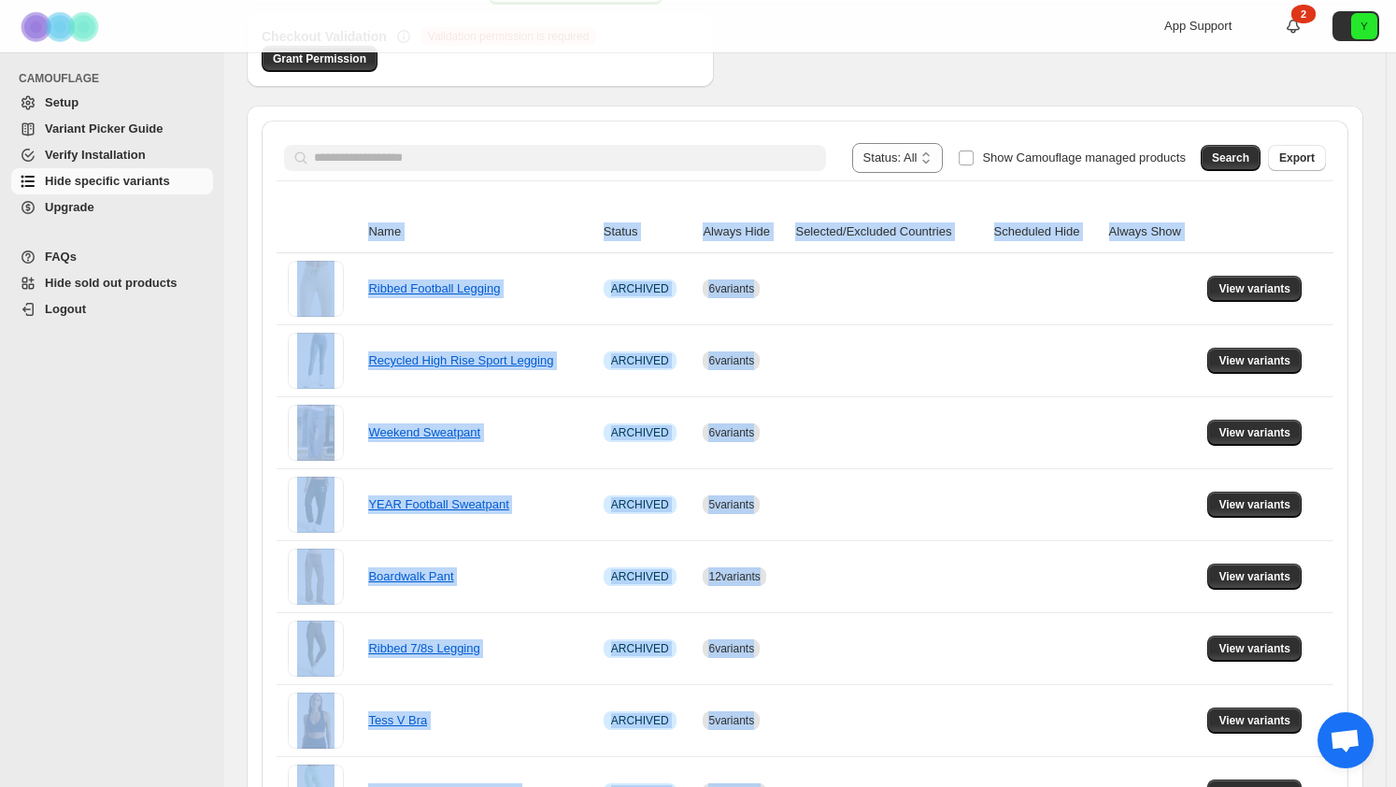
scroll to position [0, 0]
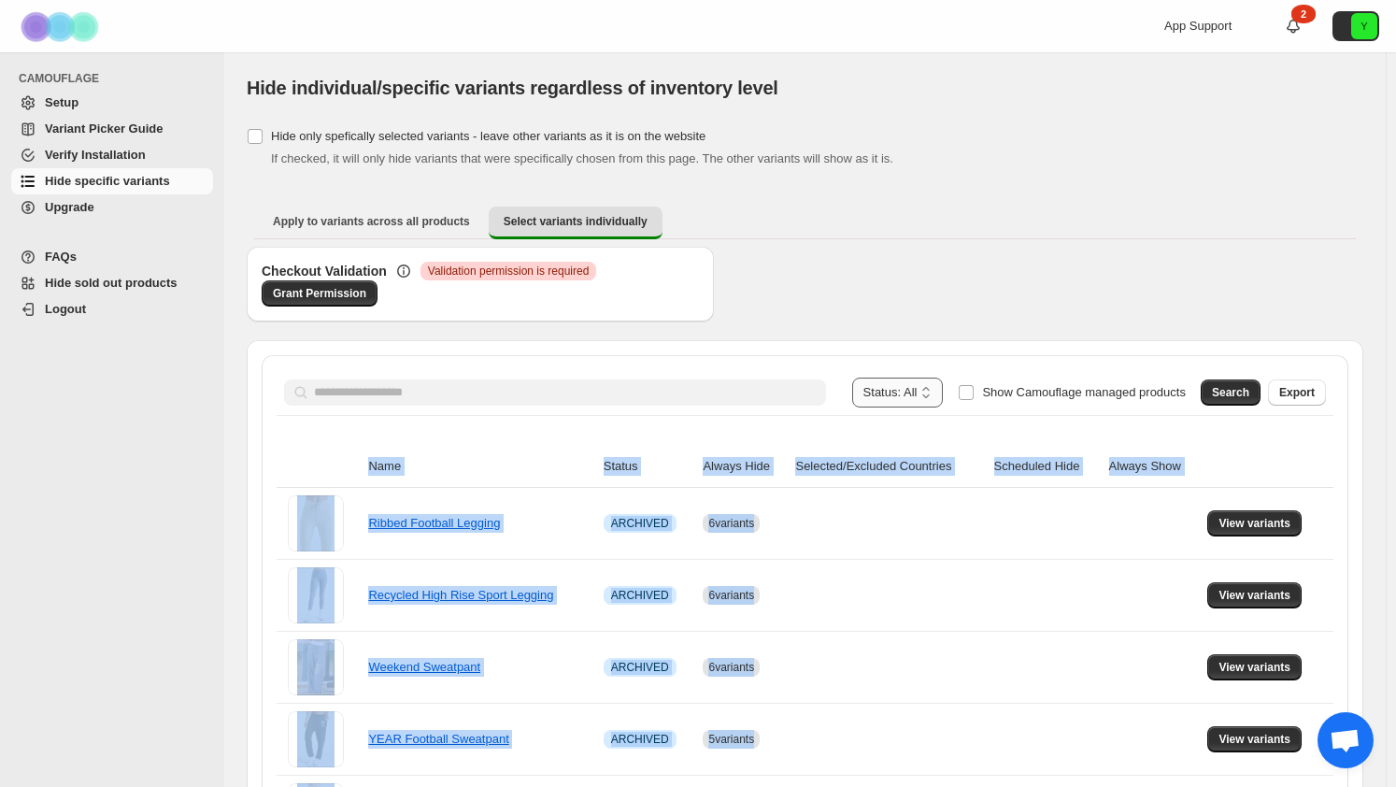
click at [912, 399] on select "**********" at bounding box center [898, 392] width 92 height 30
click at [890, 377] on select "**********" at bounding box center [898, 392] width 92 height 30
click at [1229, 395] on span "Search" at bounding box center [1230, 392] width 37 height 15
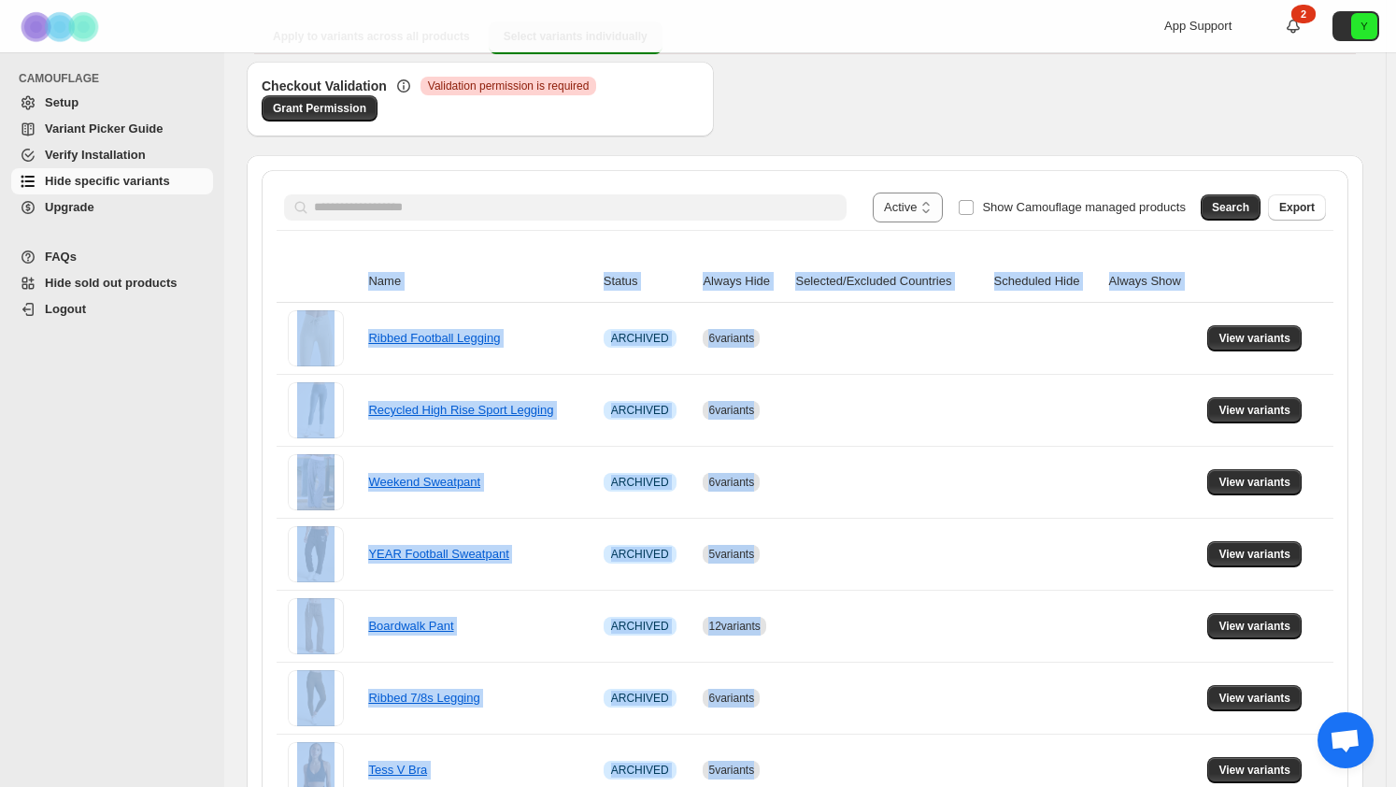
scroll to position [187, 0]
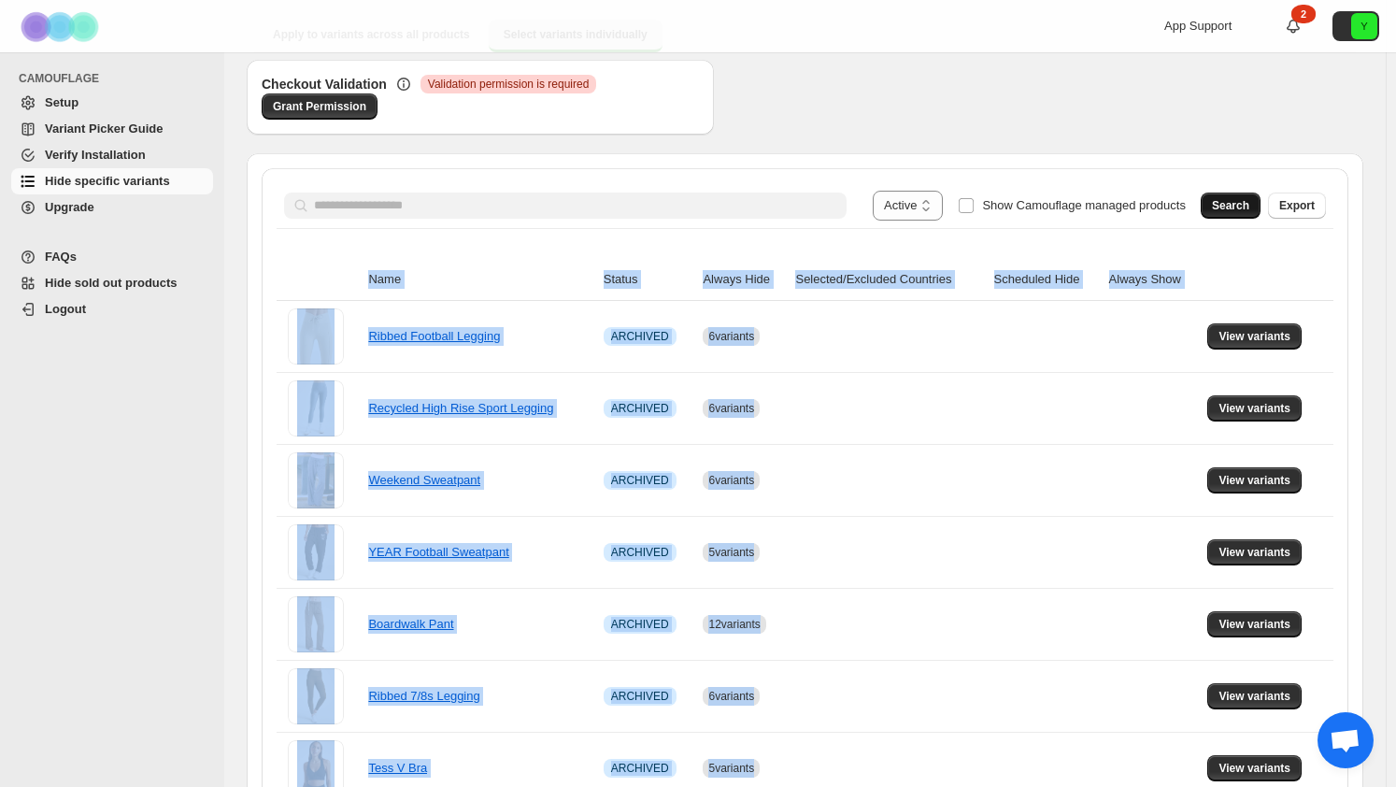
click at [1220, 214] on button "Search" at bounding box center [1231, 205] width 60 height 26
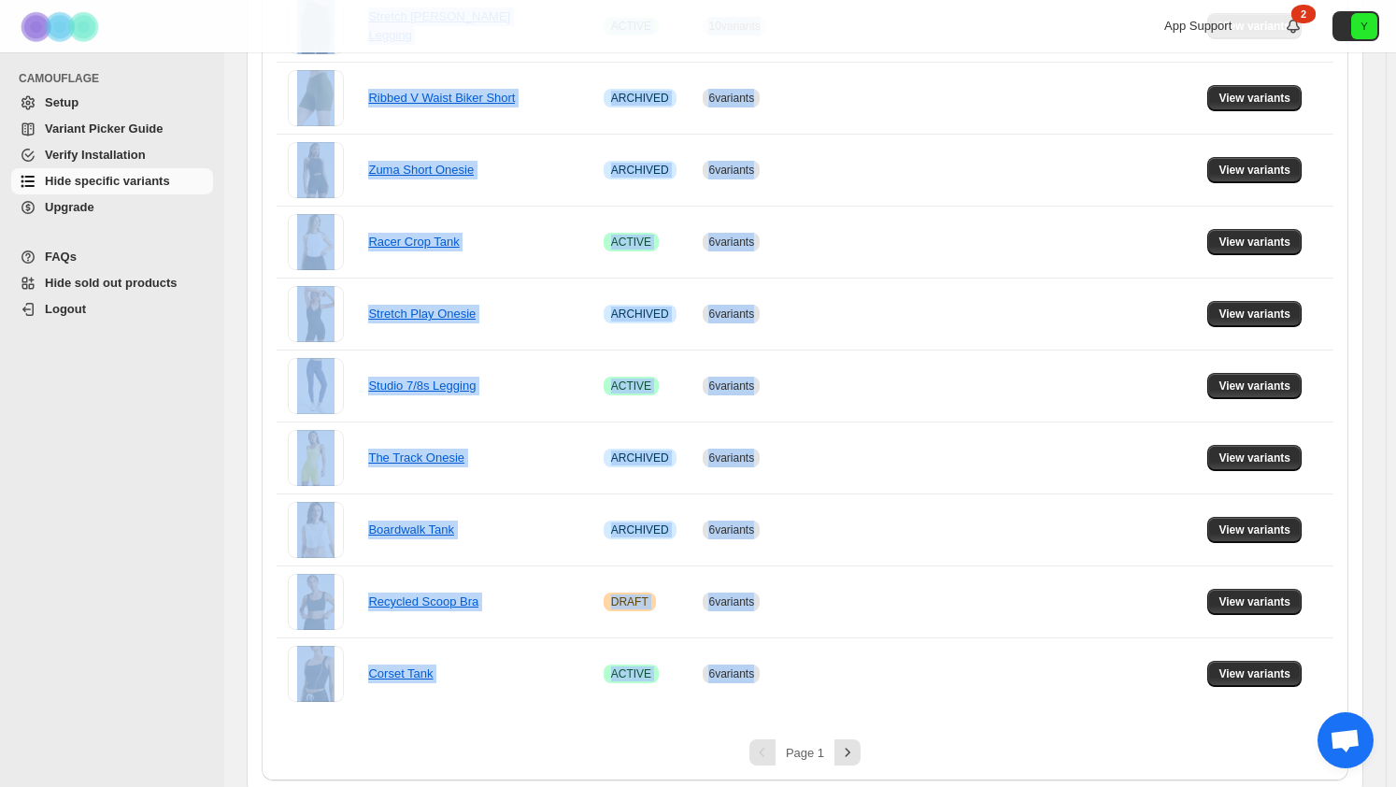
scroll to position [1218, 0]
click at [1298, 382] on button "View variants" at bounding box center [1254, 385] width 94 height 26
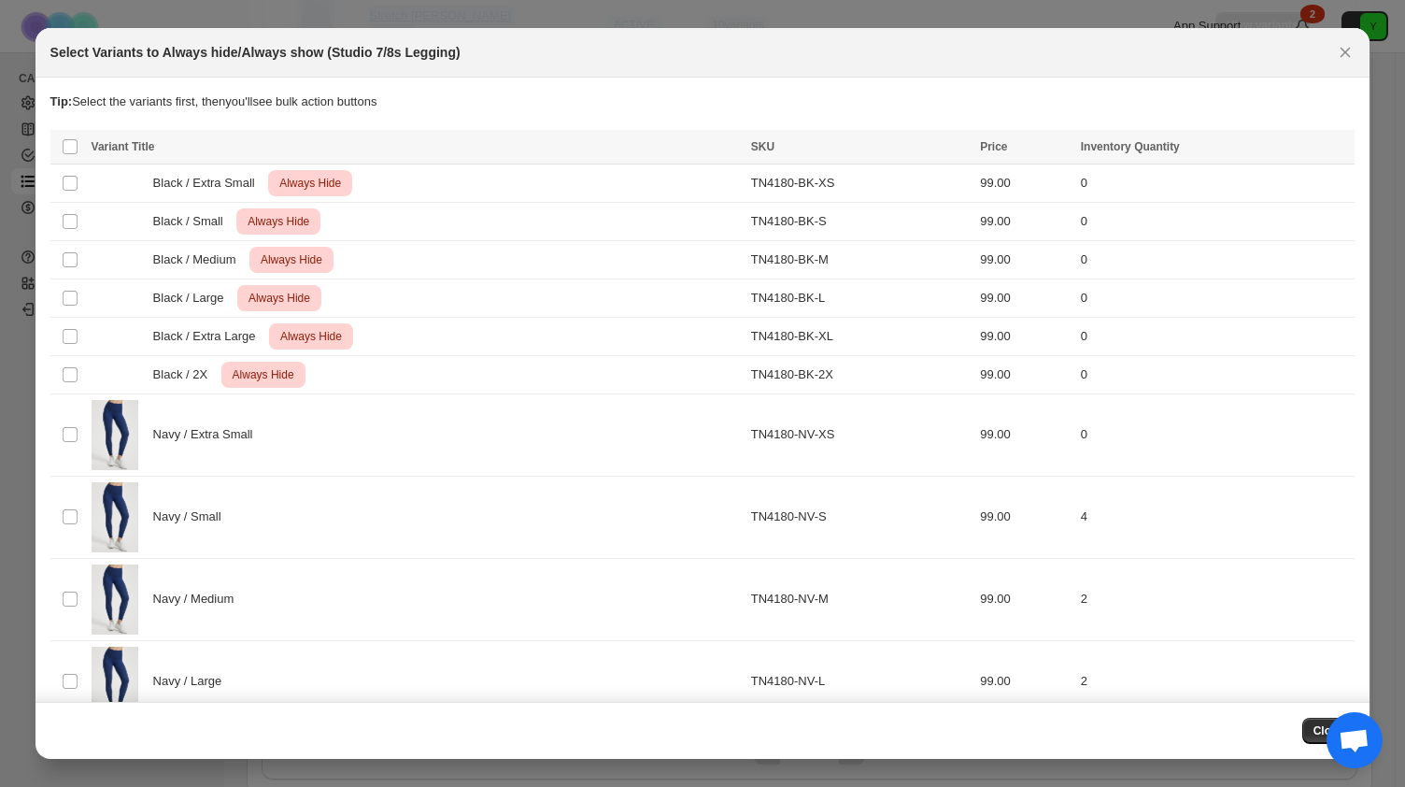
click at [1345, 47] on icon "Close" at bounding box center [1345, 52] width 19 height 19
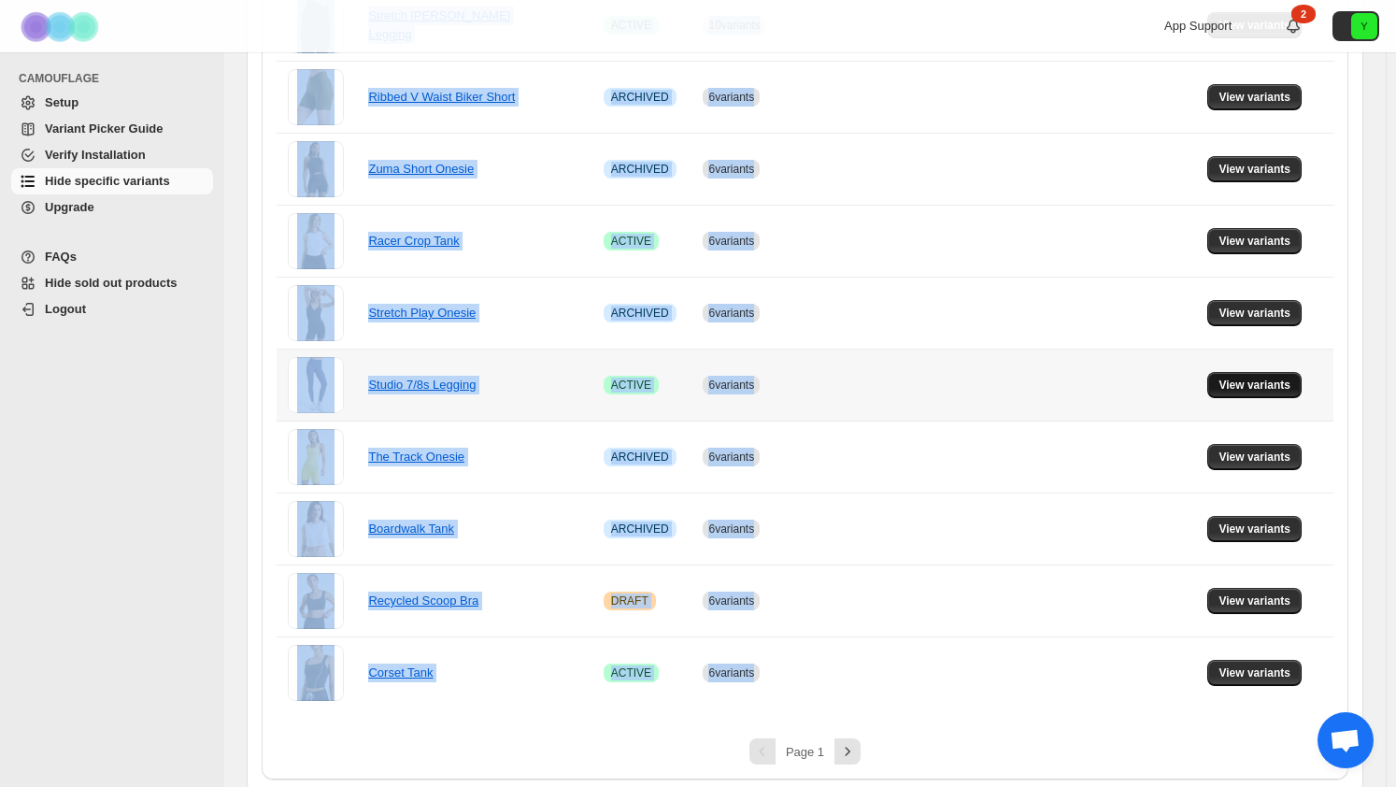
click at [1241, 383] on span "View variants" at bounding box center [1254, 384] width 72 height 15
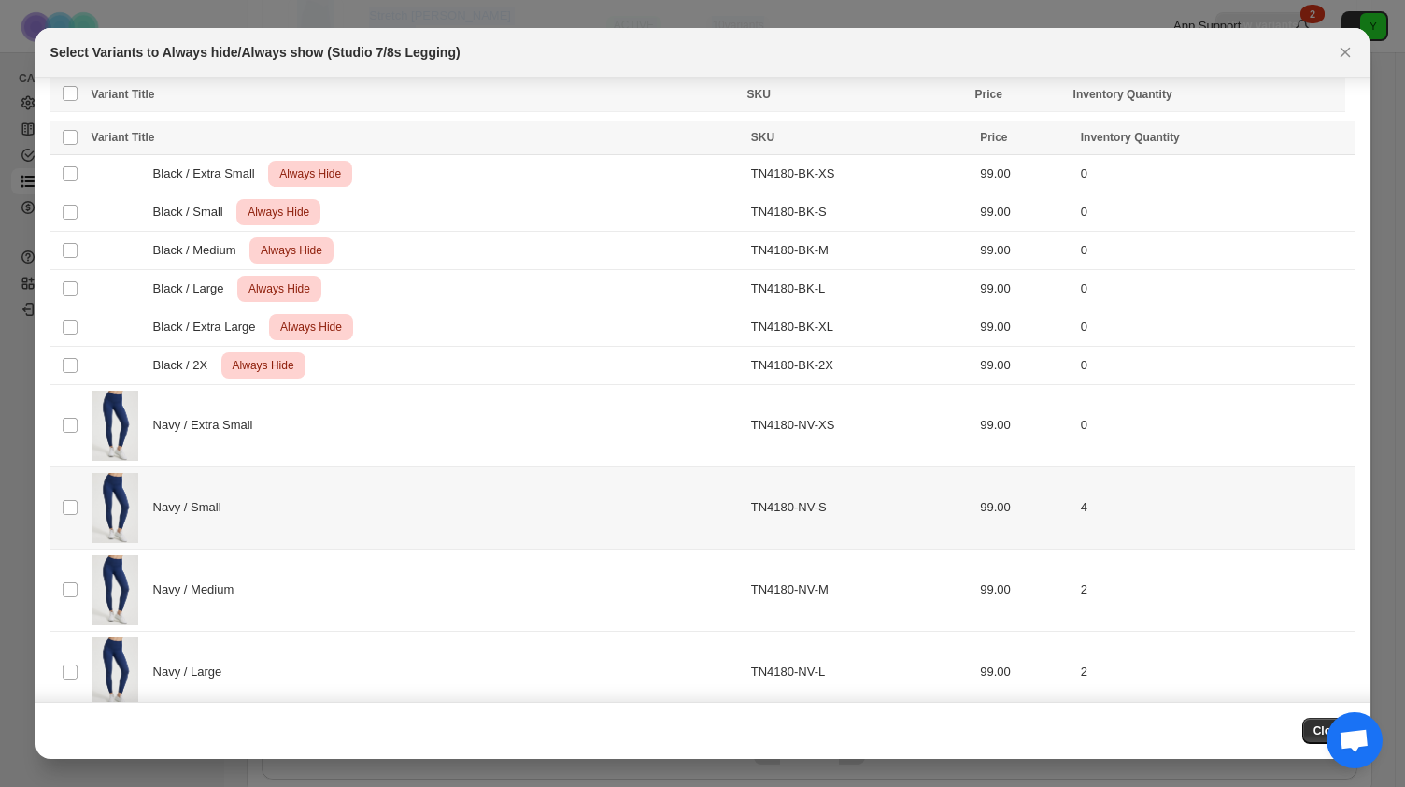
scroll to position [0, 0]
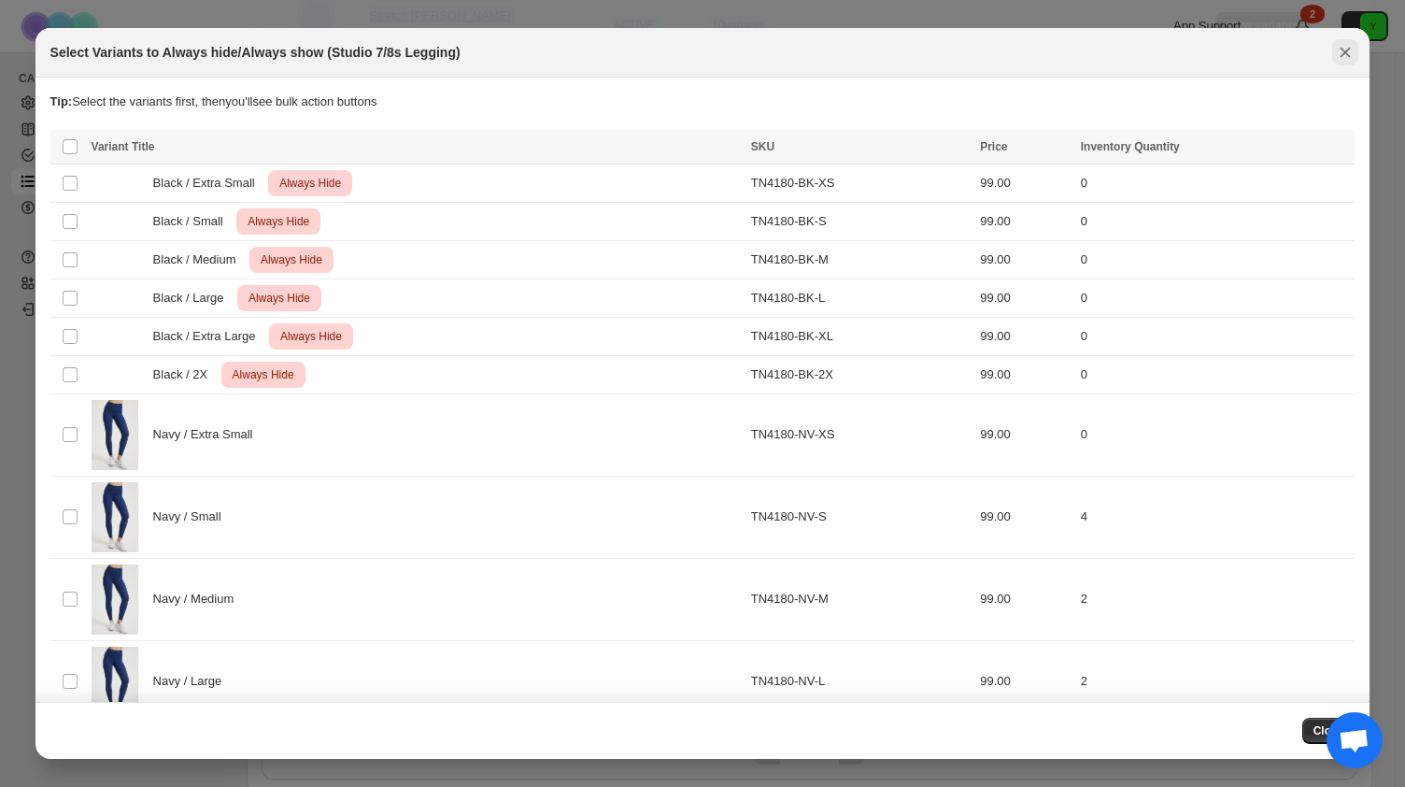
click at [1353, 51] on icon "Close" at bounding box center [1345, 52] width 19 height 19
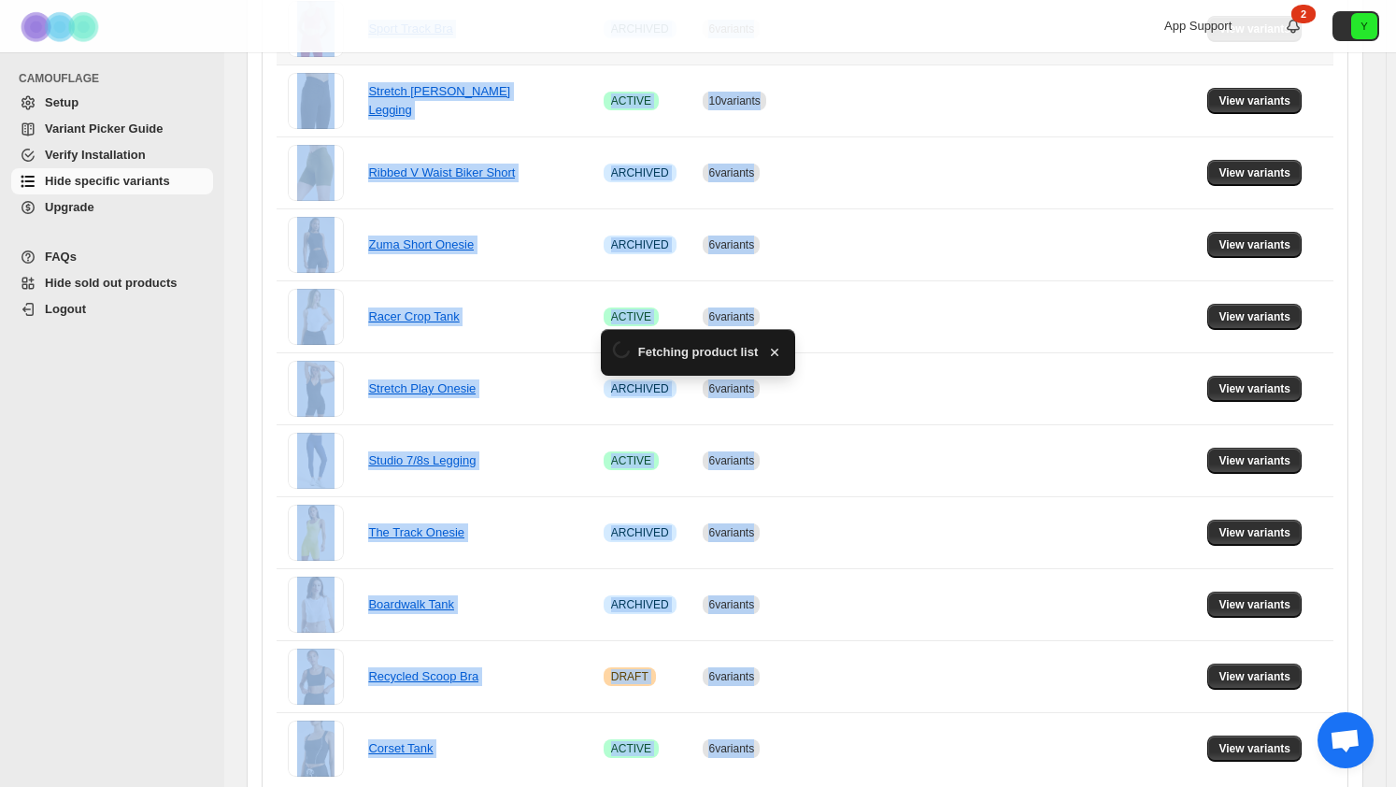
scroll to position [1218, 0]
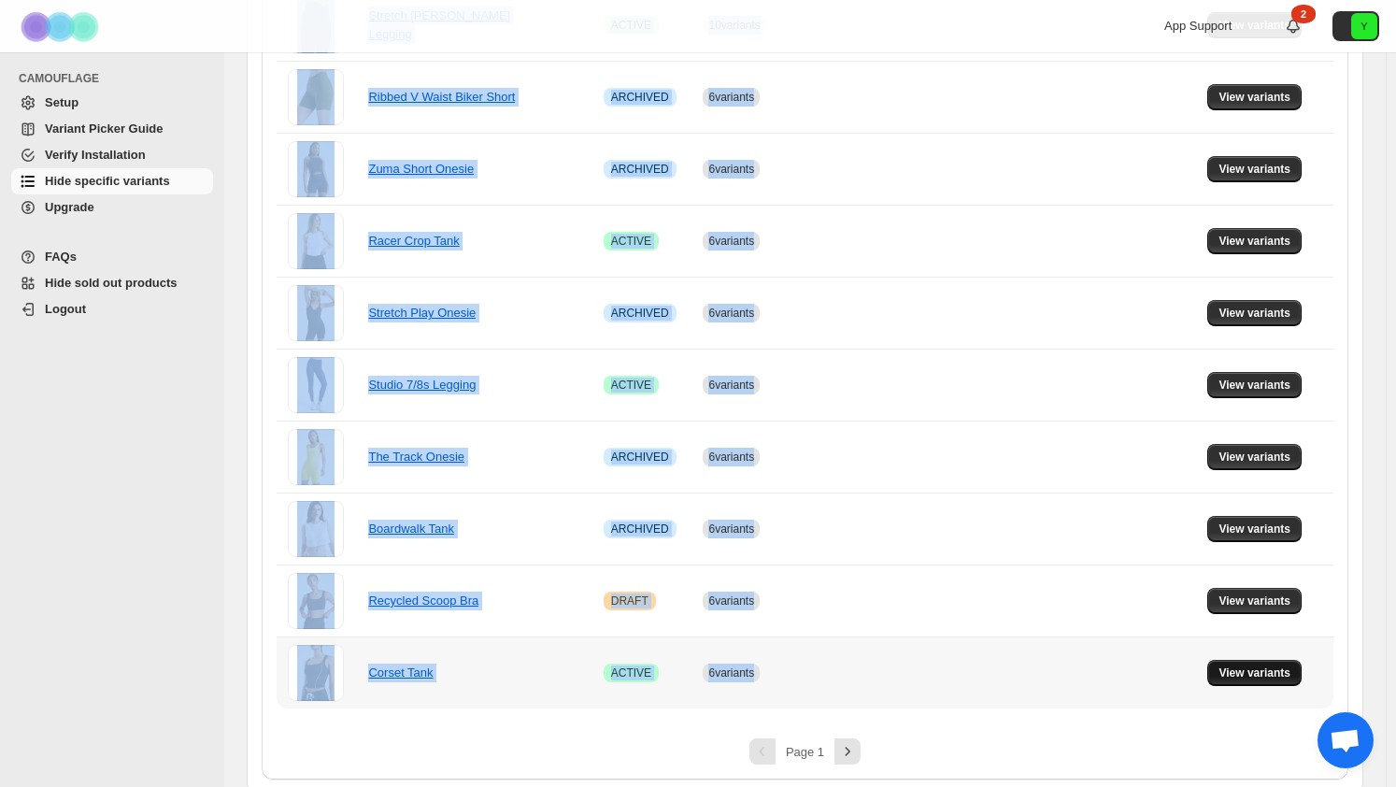
click at [1228, 668] on button "View variants" at bounding box center [1254, 673] width 94 height 26
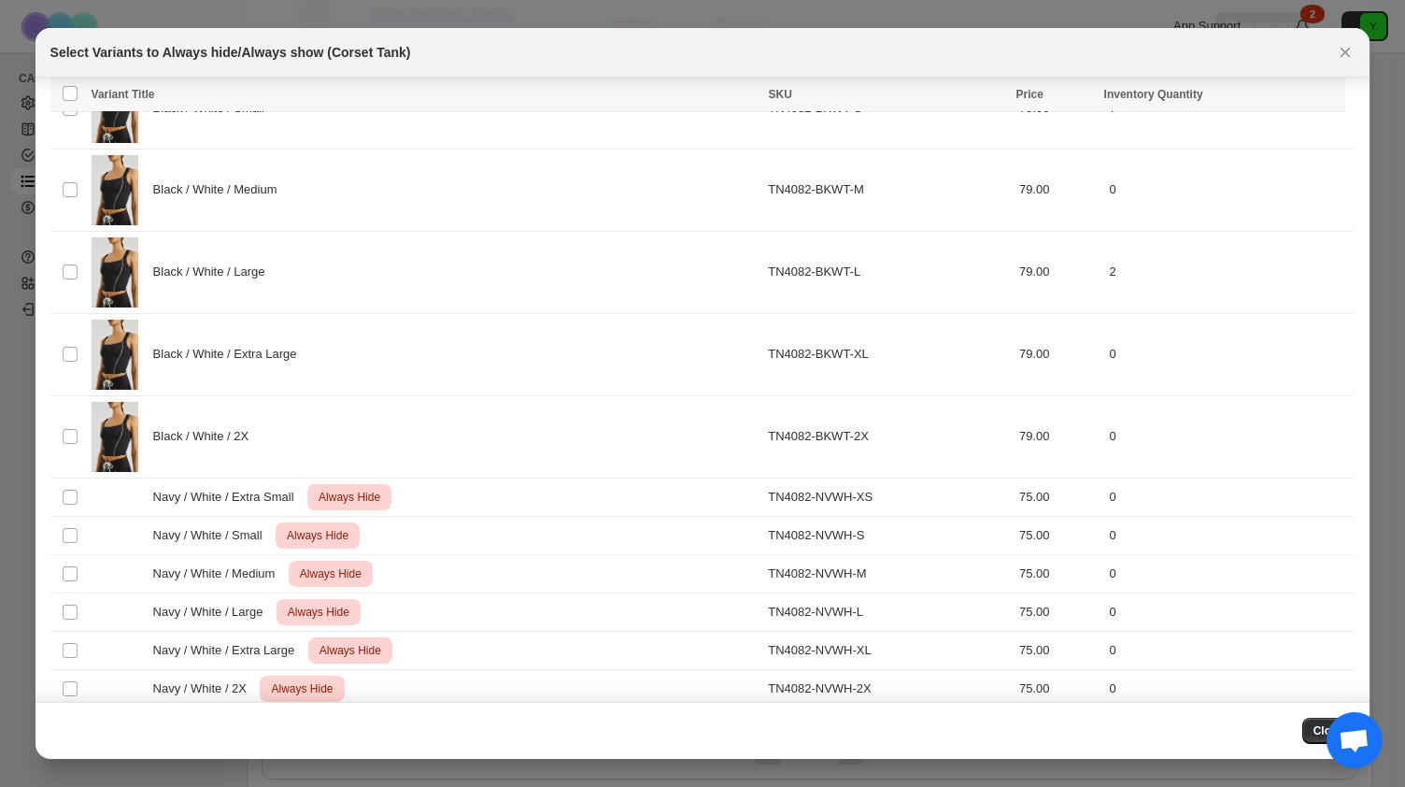
scroll to position [687, 0]
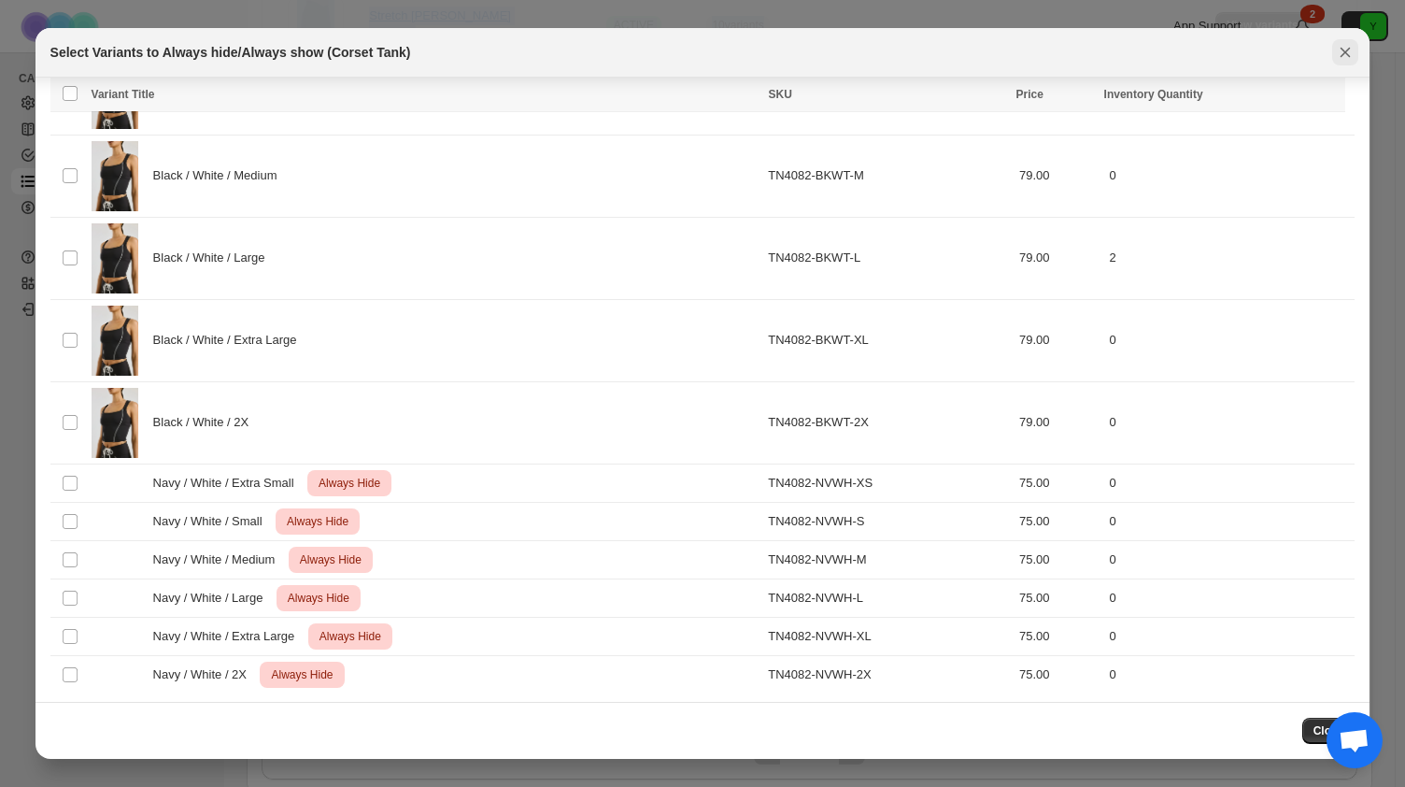
click at [1348, 44] on icon "Close" at bounding box center [1345, 52] width 19 height 19
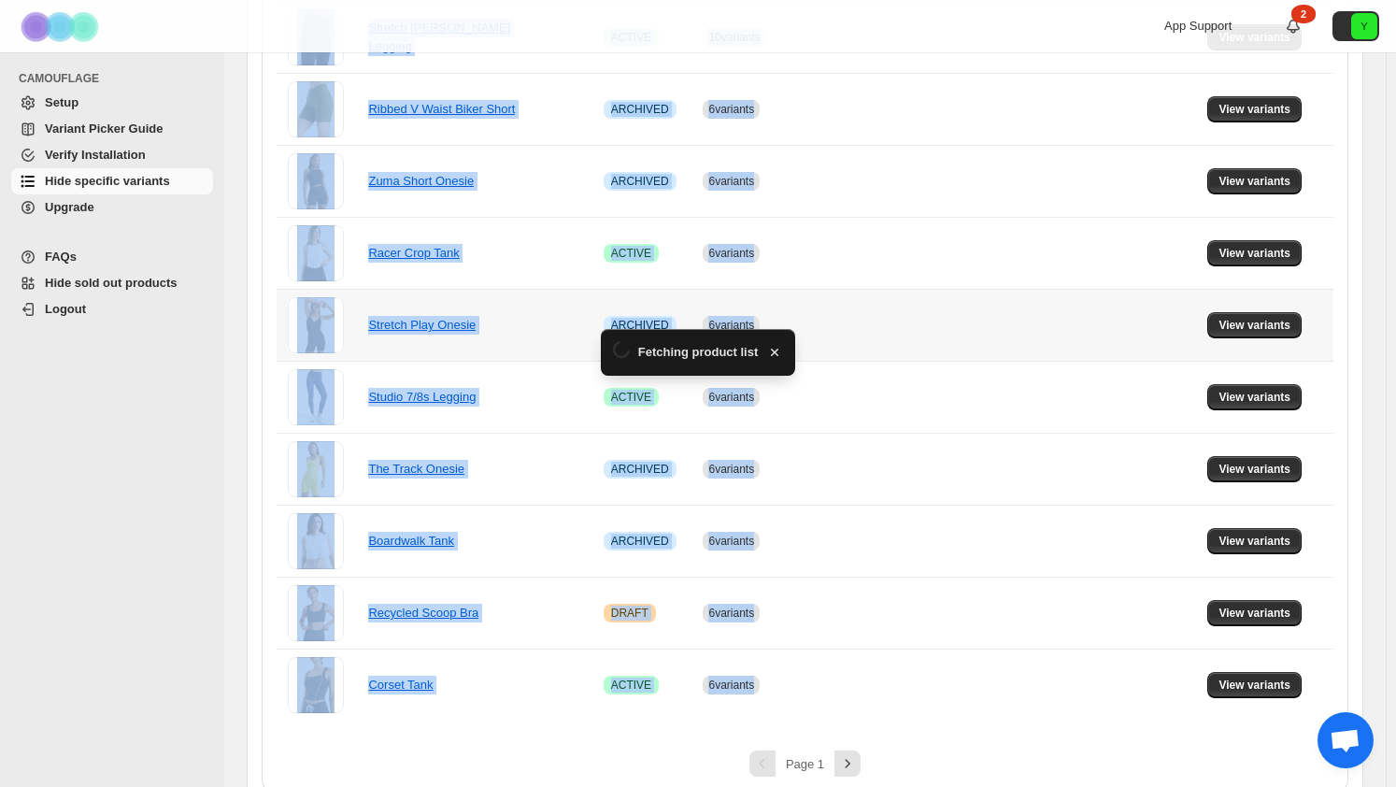
scroll to position [1218, 0]
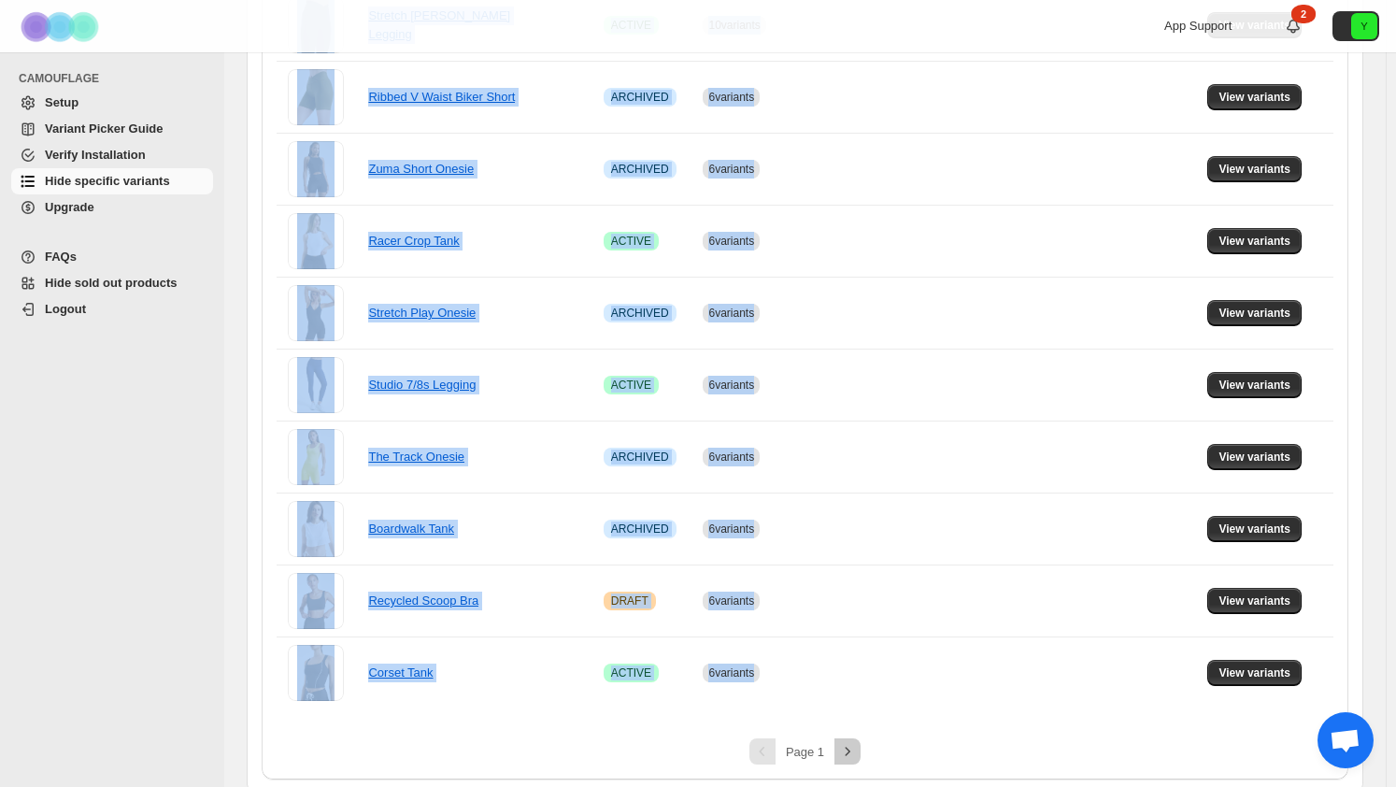
click at [848, 747] on icon "Next" at bounding box center [847, 751] width 19 height 19
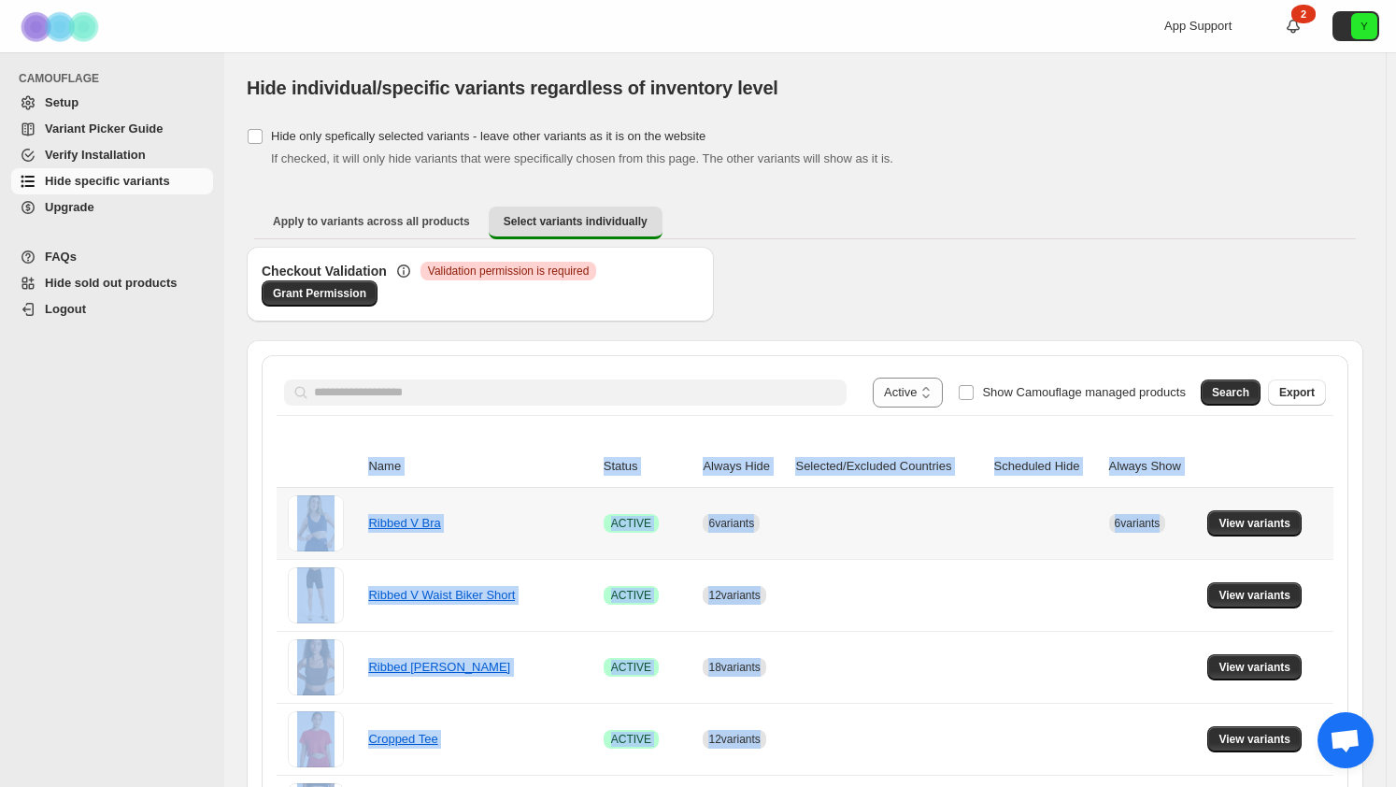
scroll to position [93, 0]
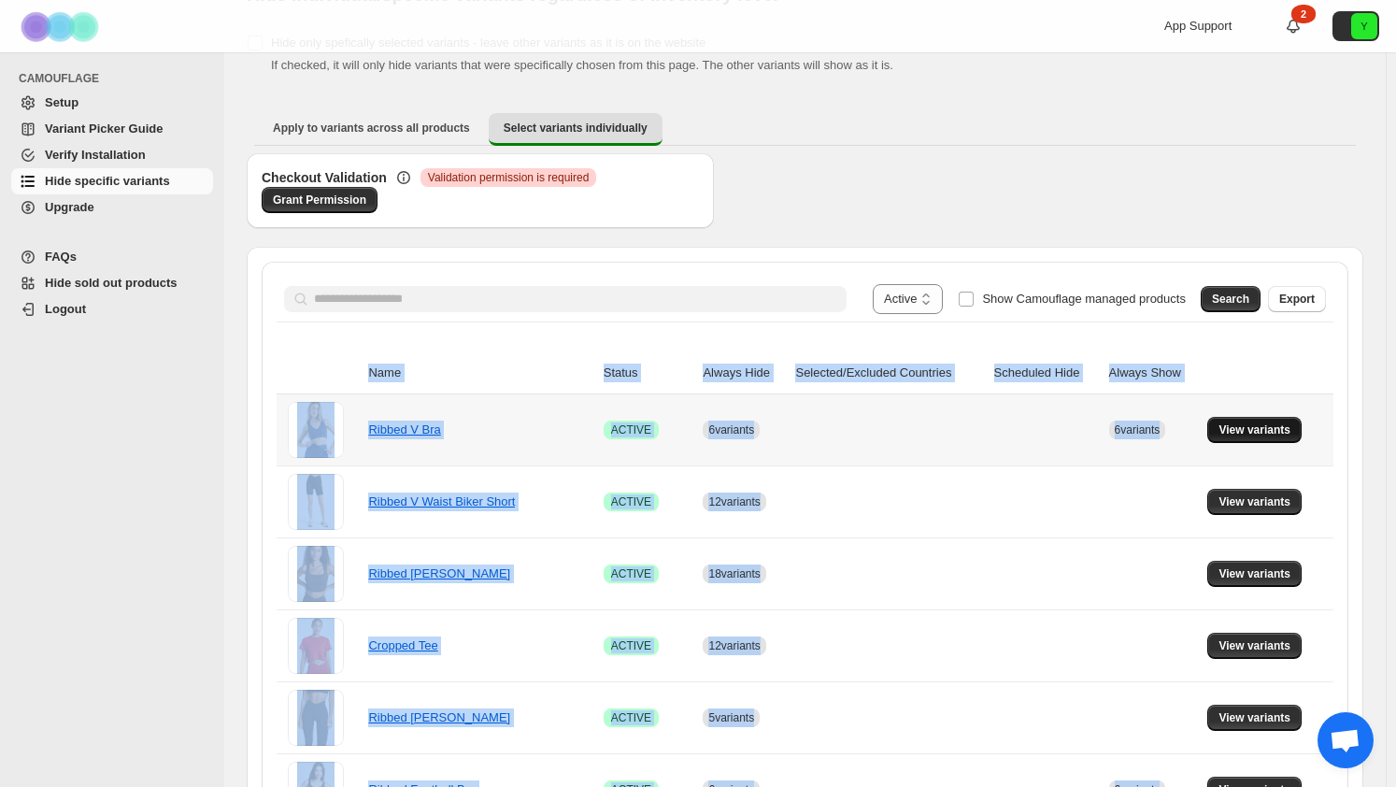
click at [1251, 435] on span "View variants" at bounding box center [1254, 429] width 72 height 15
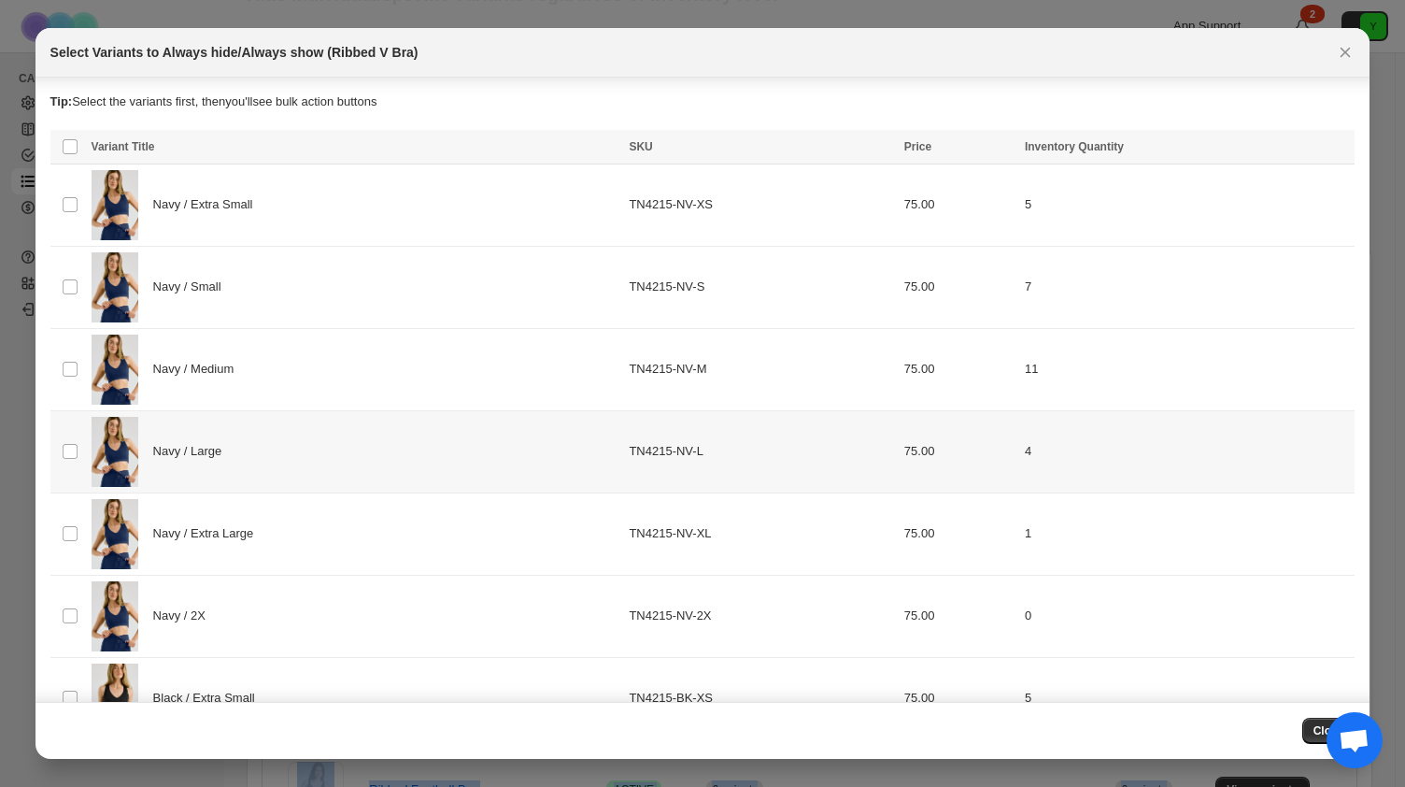
scroll to position [0, 0]
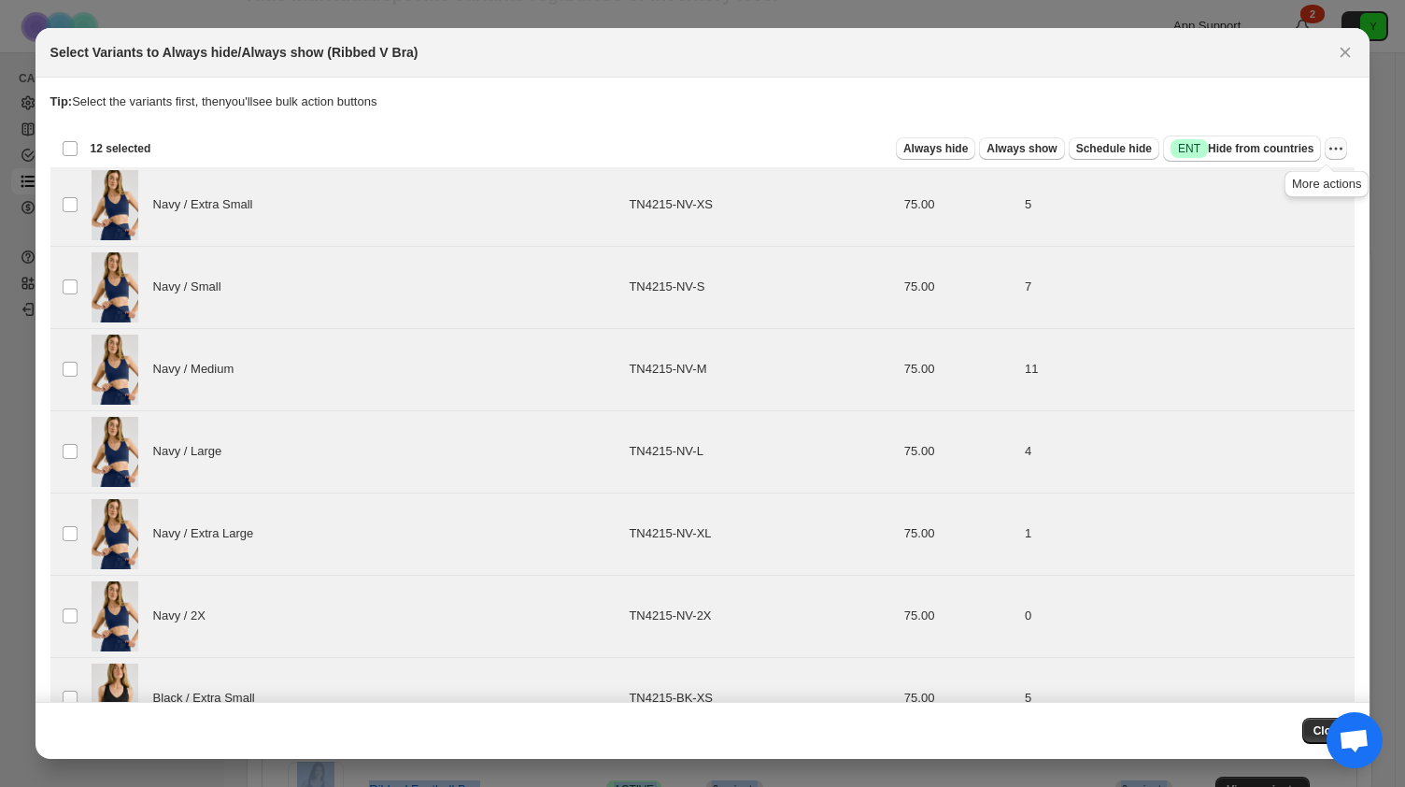
click at [1327, 156] on icon "More actions" at bounding box center [1336, 148] width 19 height 19
click at [1276, 187] on span "Undo always hide" at bounding box center [1239, 185] width 96 height 14
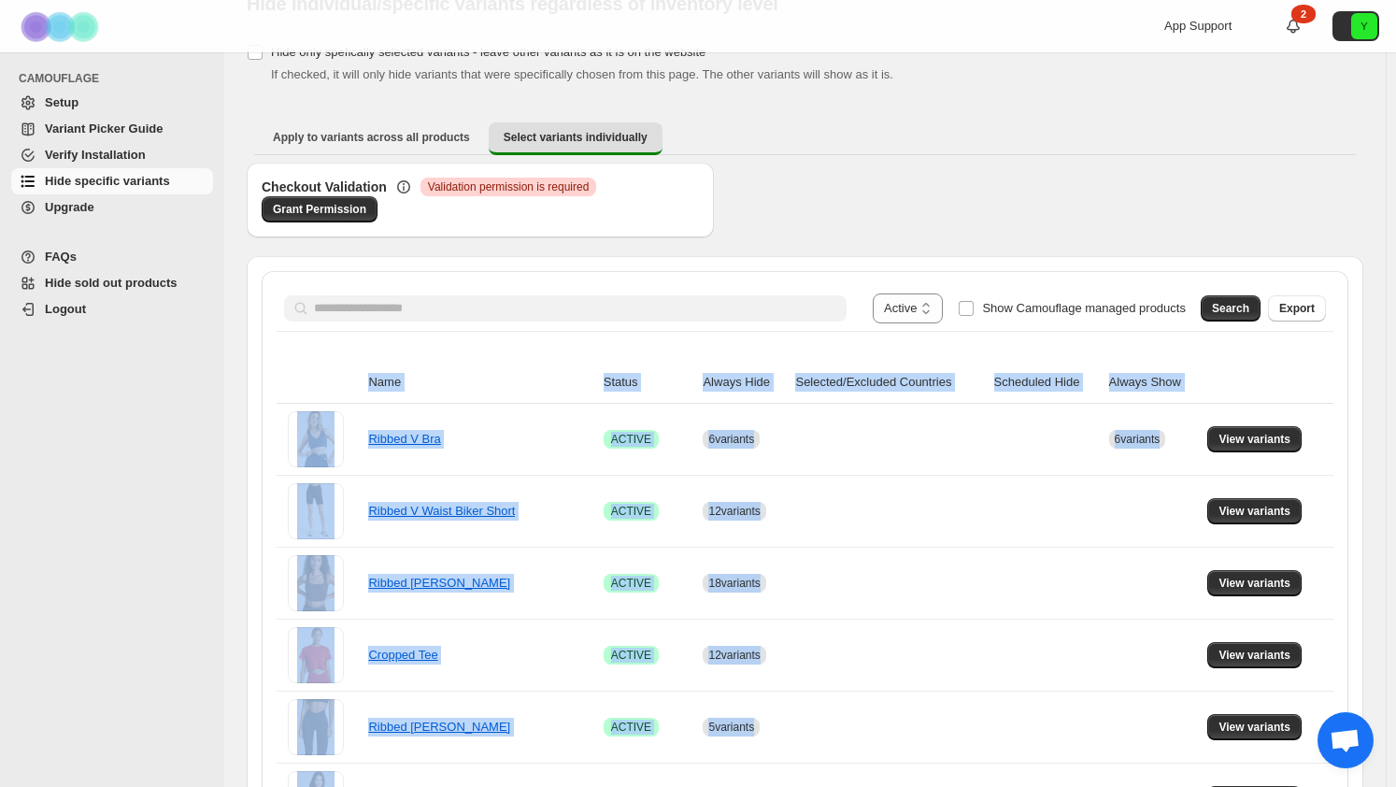
scroll to position [93, 0]
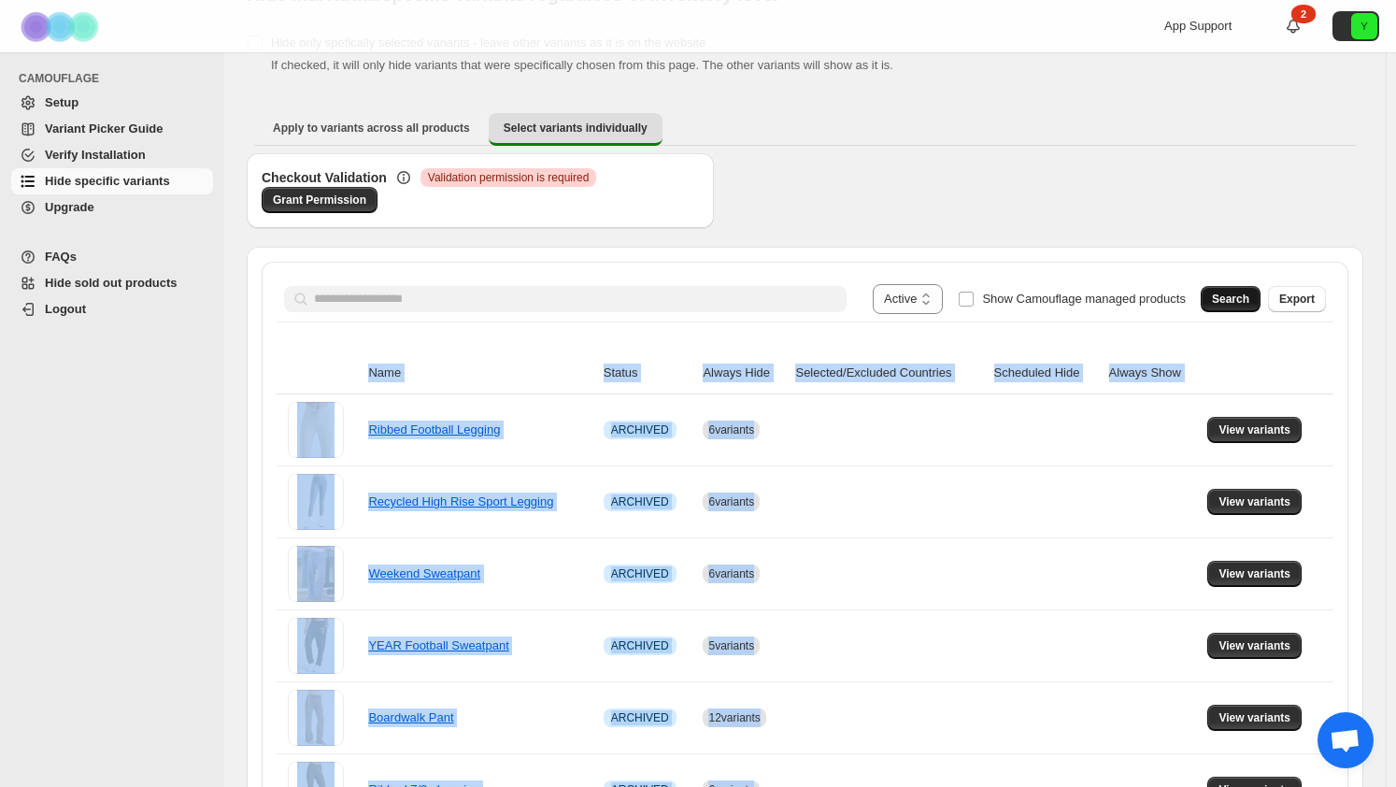
click at [1230, 294] on span "Search" at bounding box center [1230, 299] width 37 height 15
click at [920, 306] on select "**********" at bounding box center [908, 299] width 70 height 30
click at [890, 284] on select "**********" at bounding box center [908, 299] width 70 height 30
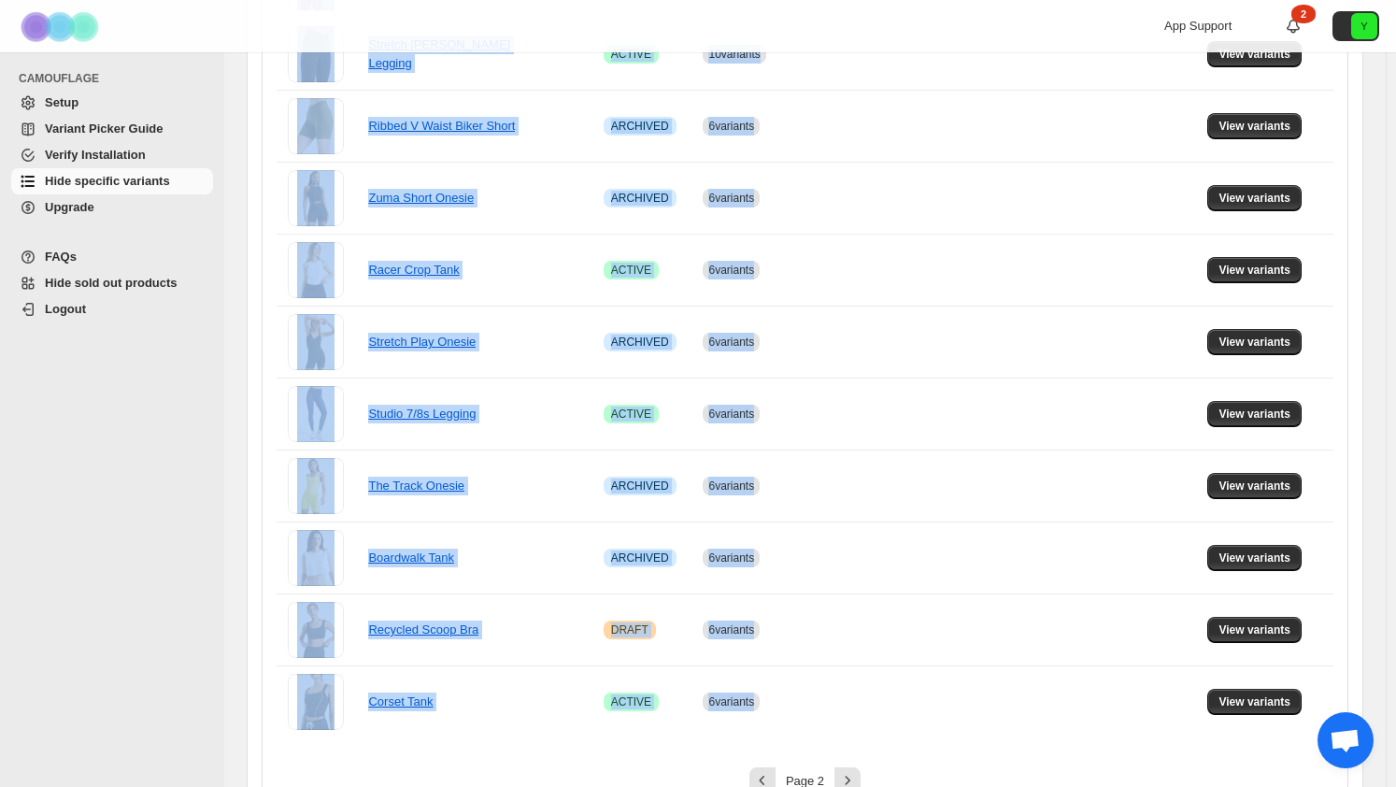
scroll to position [1218, 0]
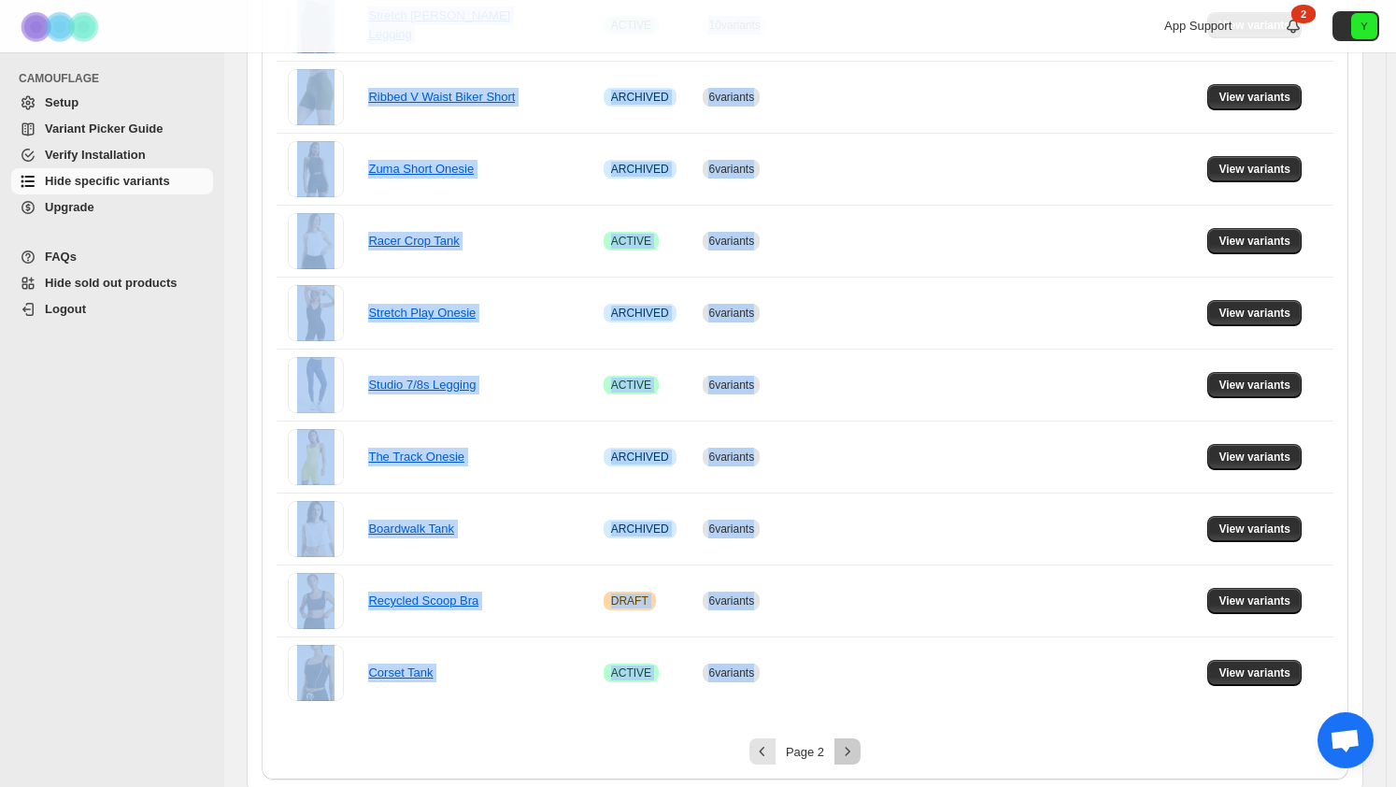
click at [857, 744] on icon "Next" at bounding box center [847, 751] width 19 height 19
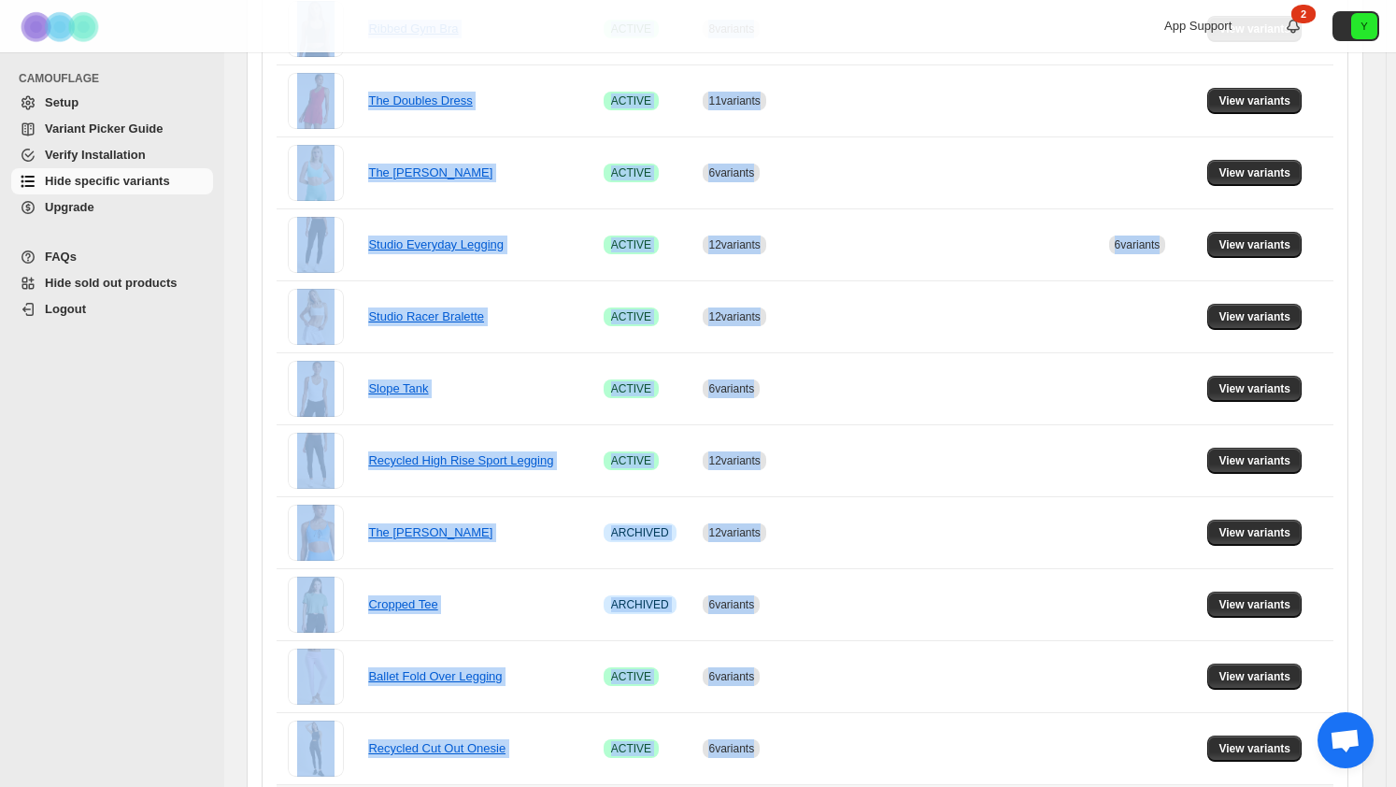
scroll to position [937, 0]
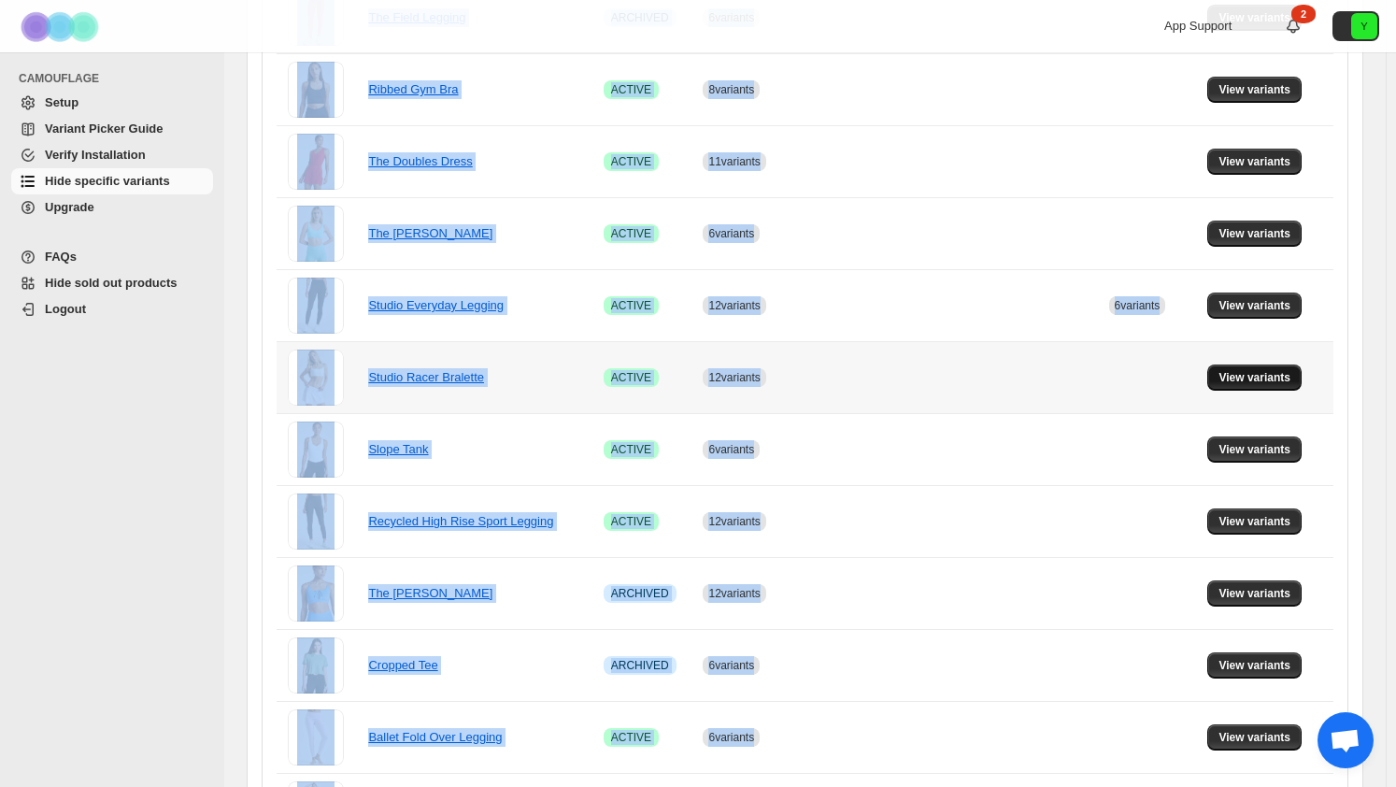
click at [1275, 374] on span "View variants" at bounding box center [1254, 377] width 72 height 15
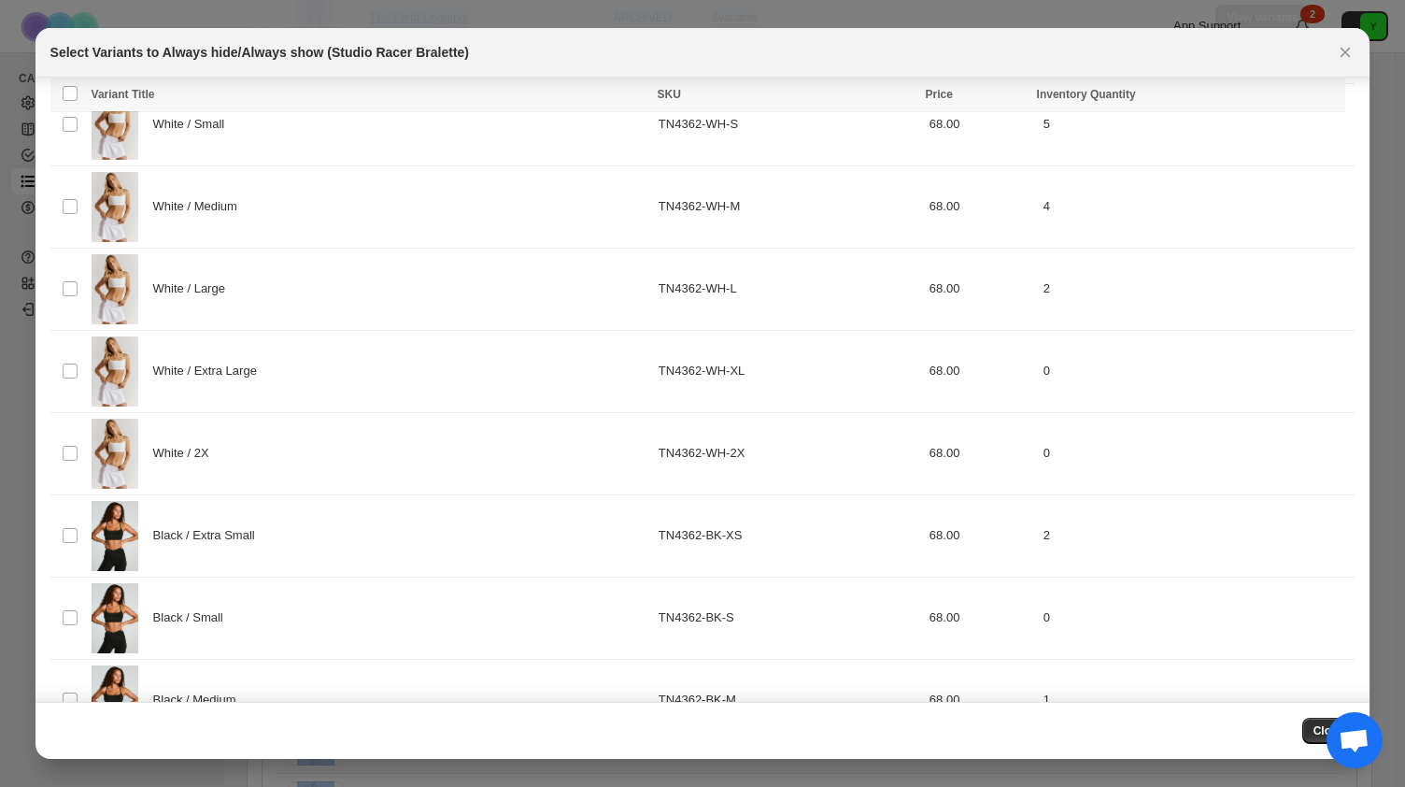
scroll to position [0, 0]
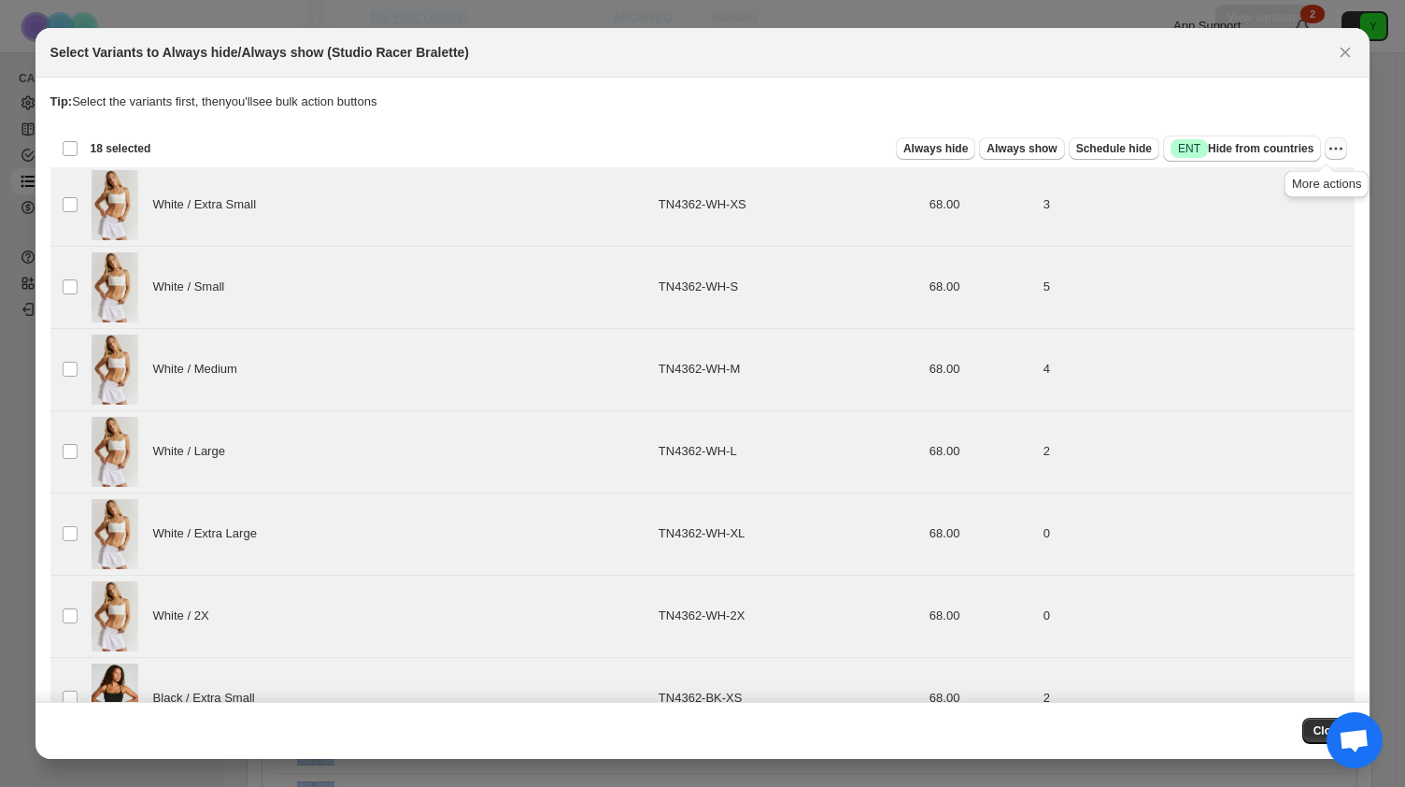
click at [1325, 137] on button "More actions" at bounding box center [1336, 148] width 22 height 22
click at [1286, 182] on span "Undo always hide" at bounding box center [1258, 185] width 135 height 19
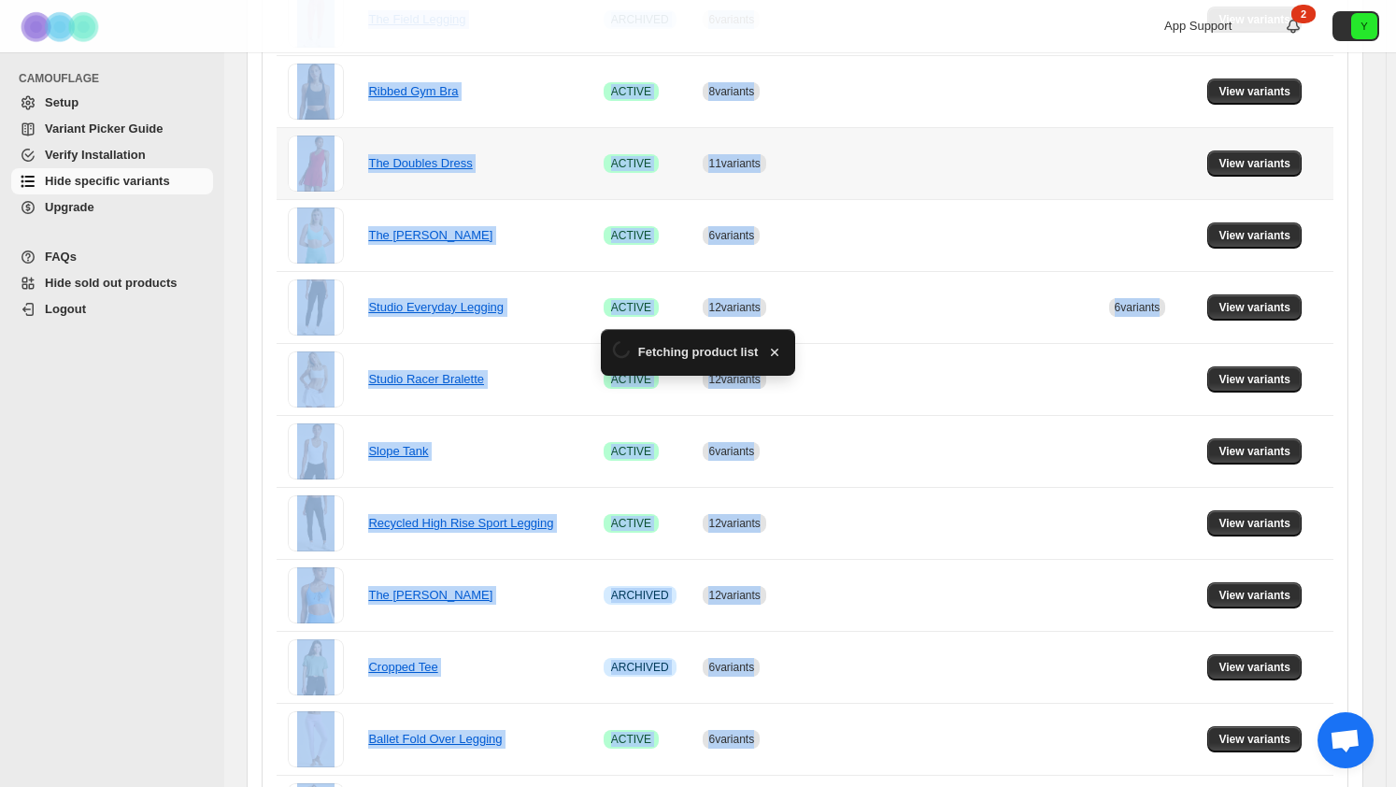
scroll to position [937, 0]
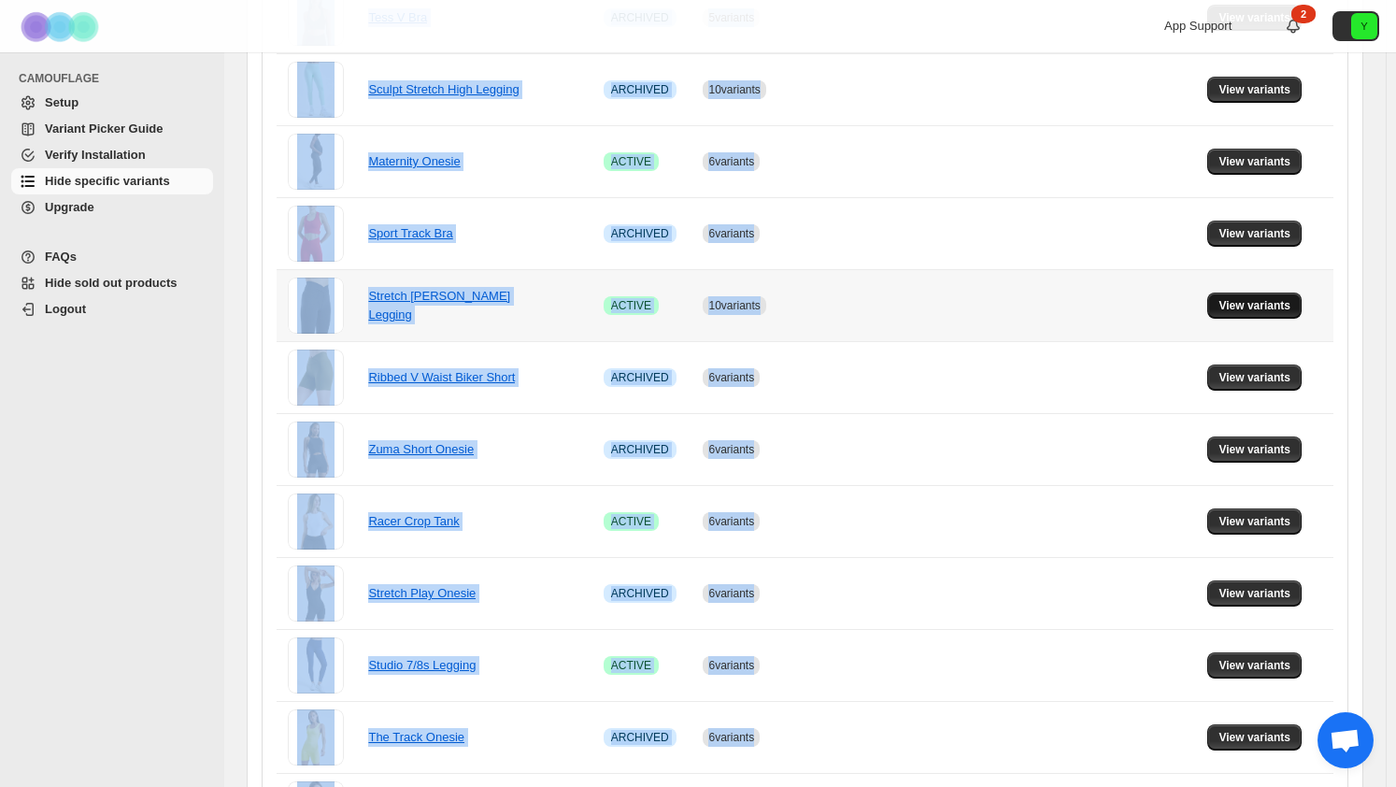
click at [1228, 299] on button "View variants" at bounding box center [1254, 305] width 94 height 26
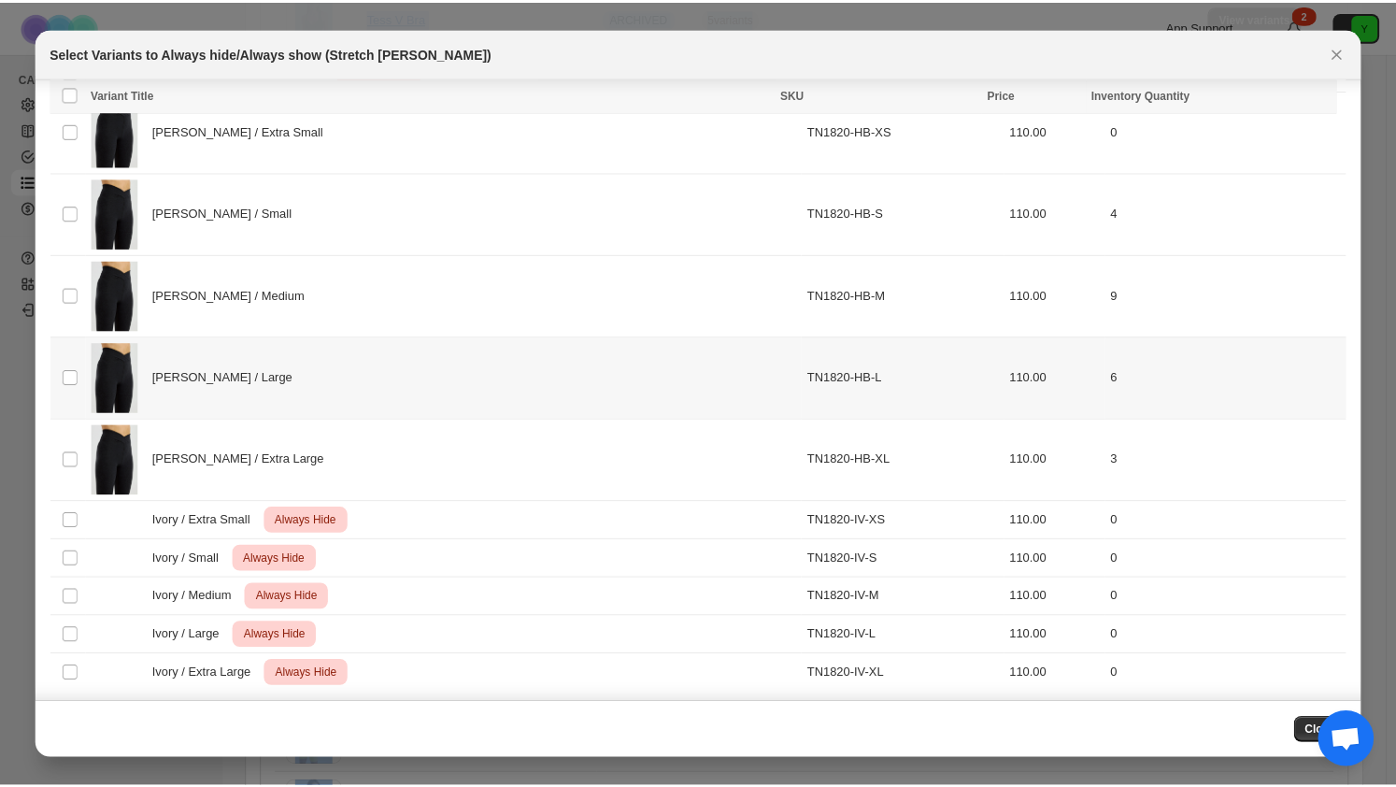
scroll to position [0, 0]
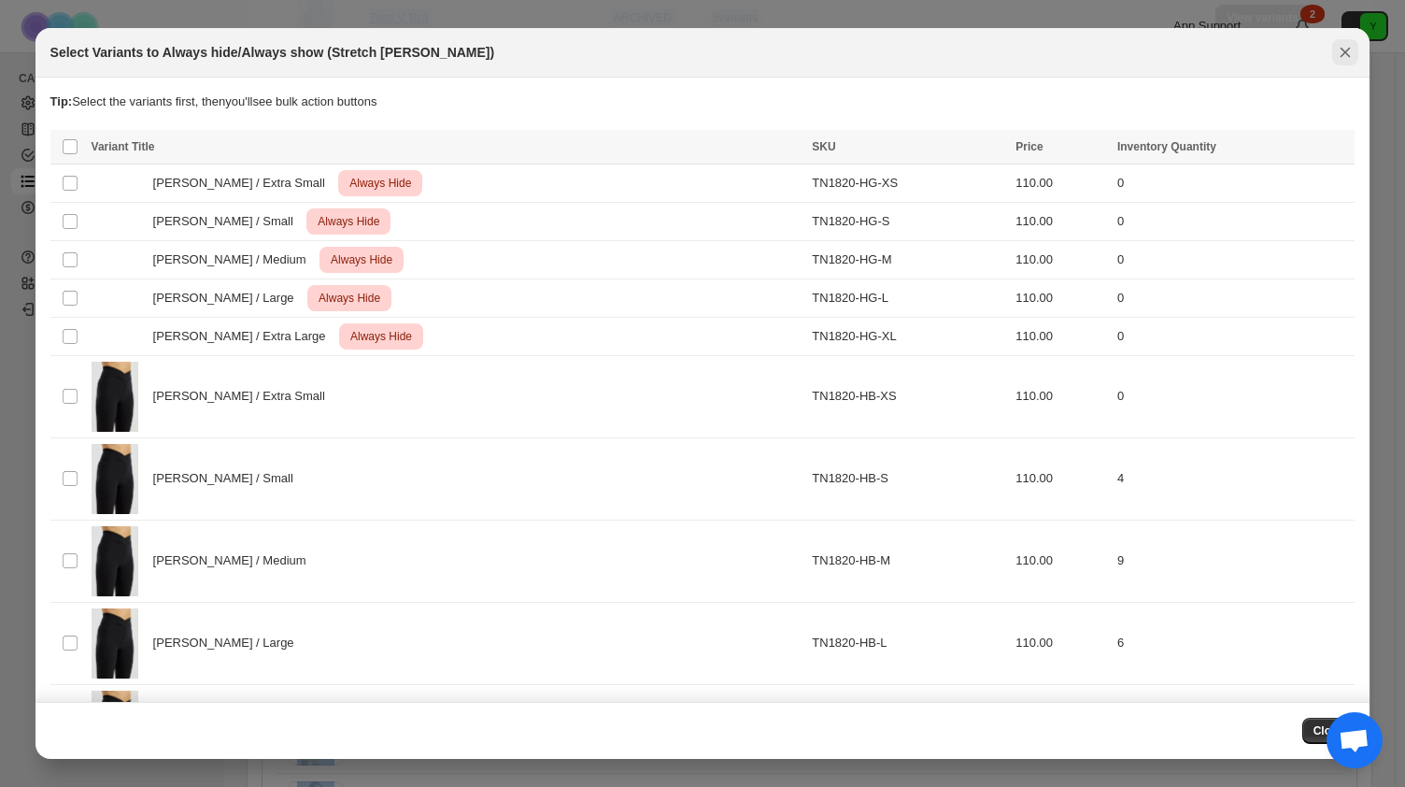
click at [1345, 50] on icon "Close" at bounding box center [1346, 53] width 10 height 10
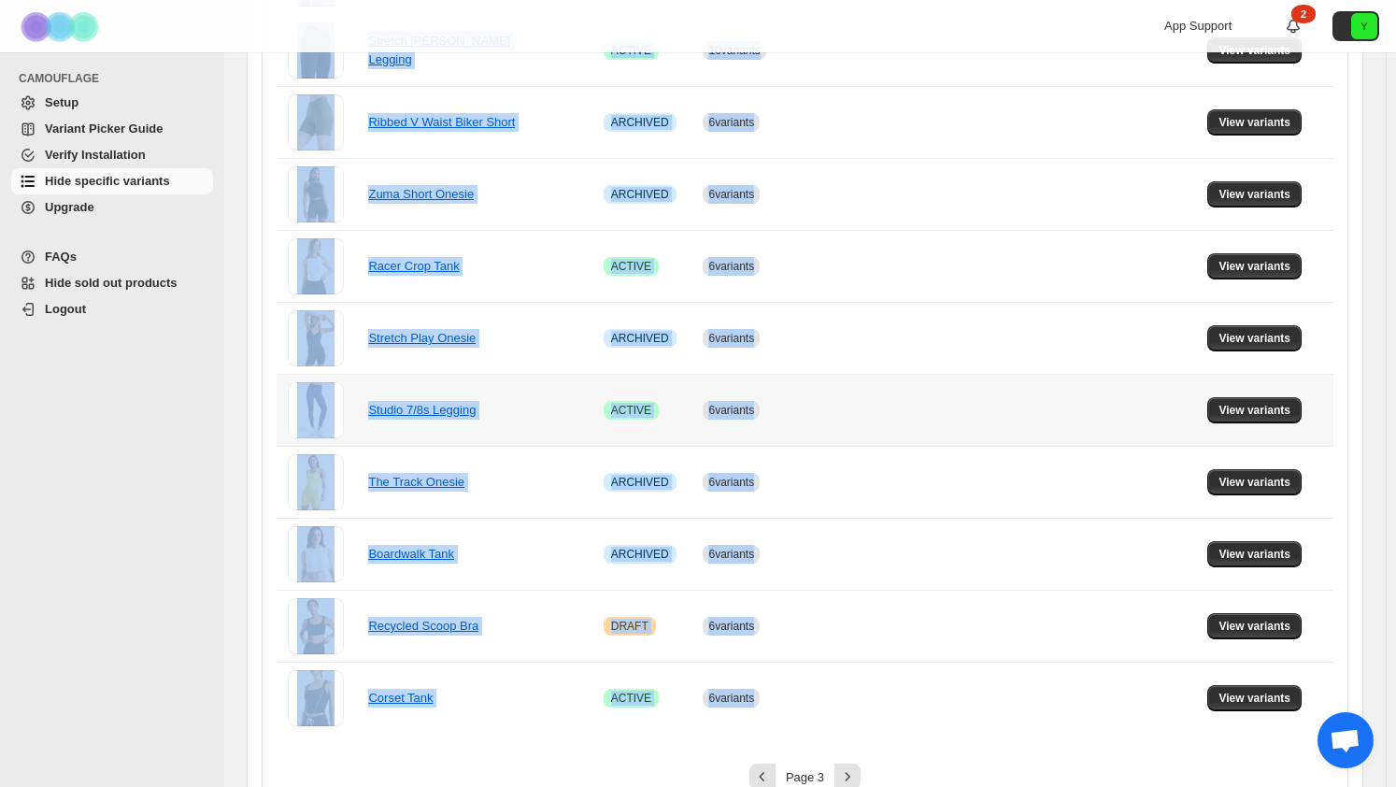
scroll to position [1218, 0]
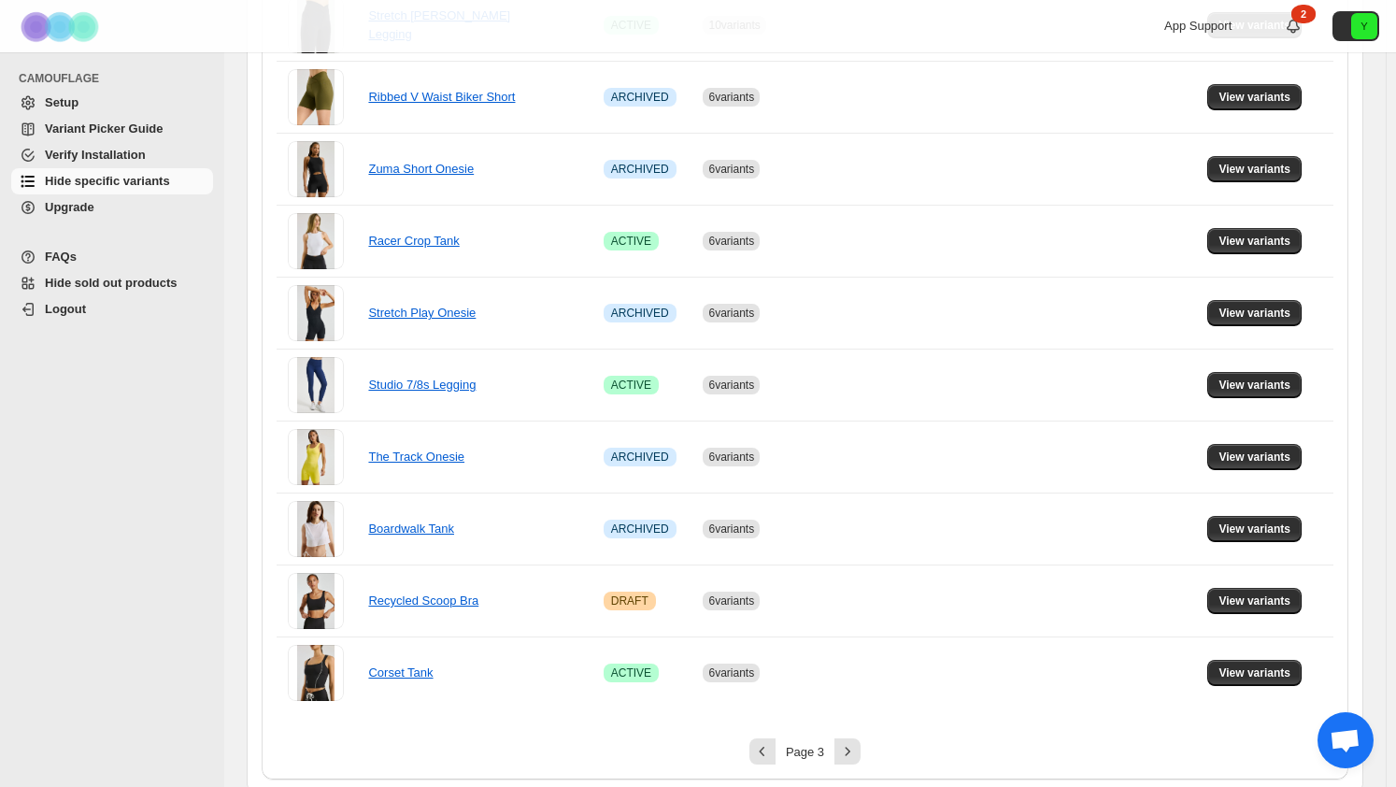
click at [867, 744] on div "Page 3" at bounding box center [805, 751] width 1057 height 26
click at [856, 747] on icon "Next" at bounding box center [847, 751] width 19 height 19
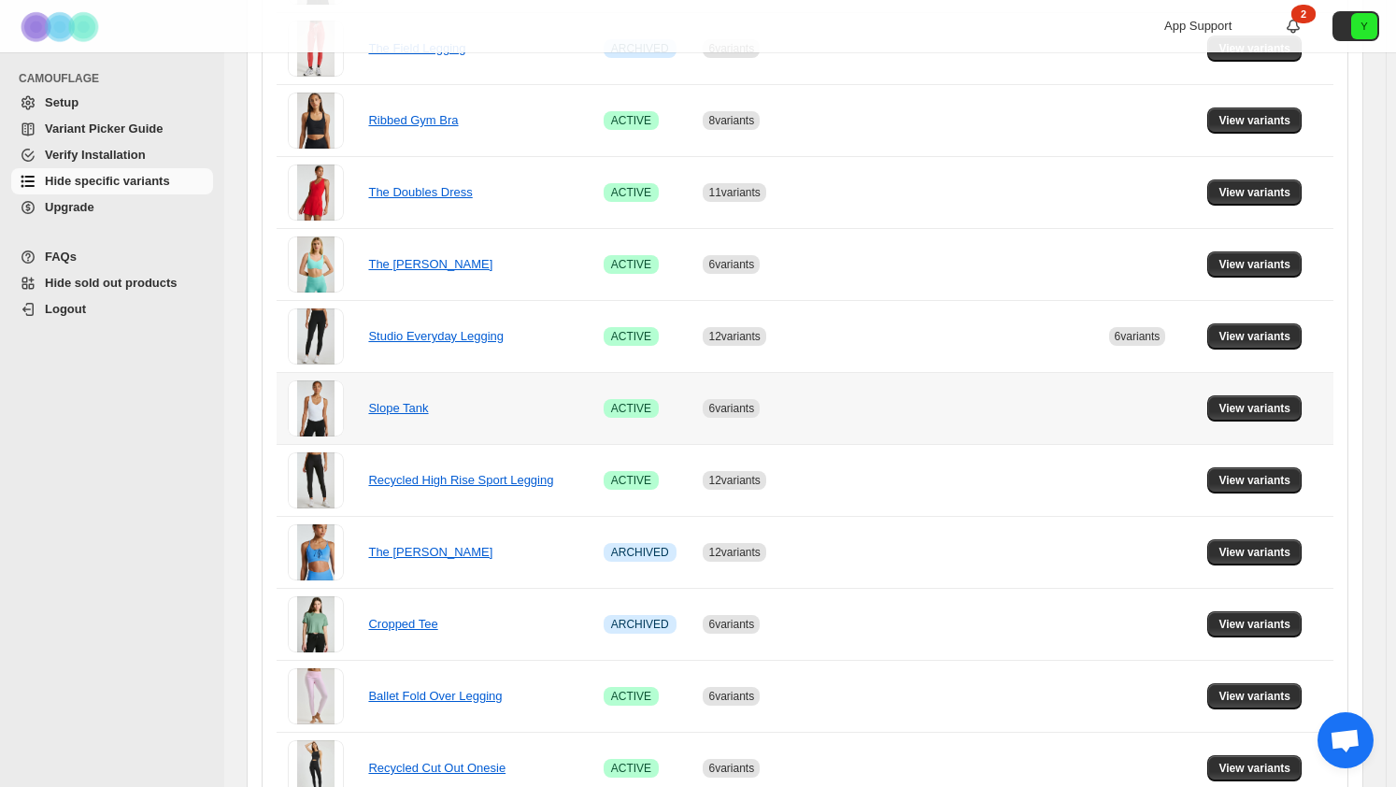
scroll to position [844, 0]
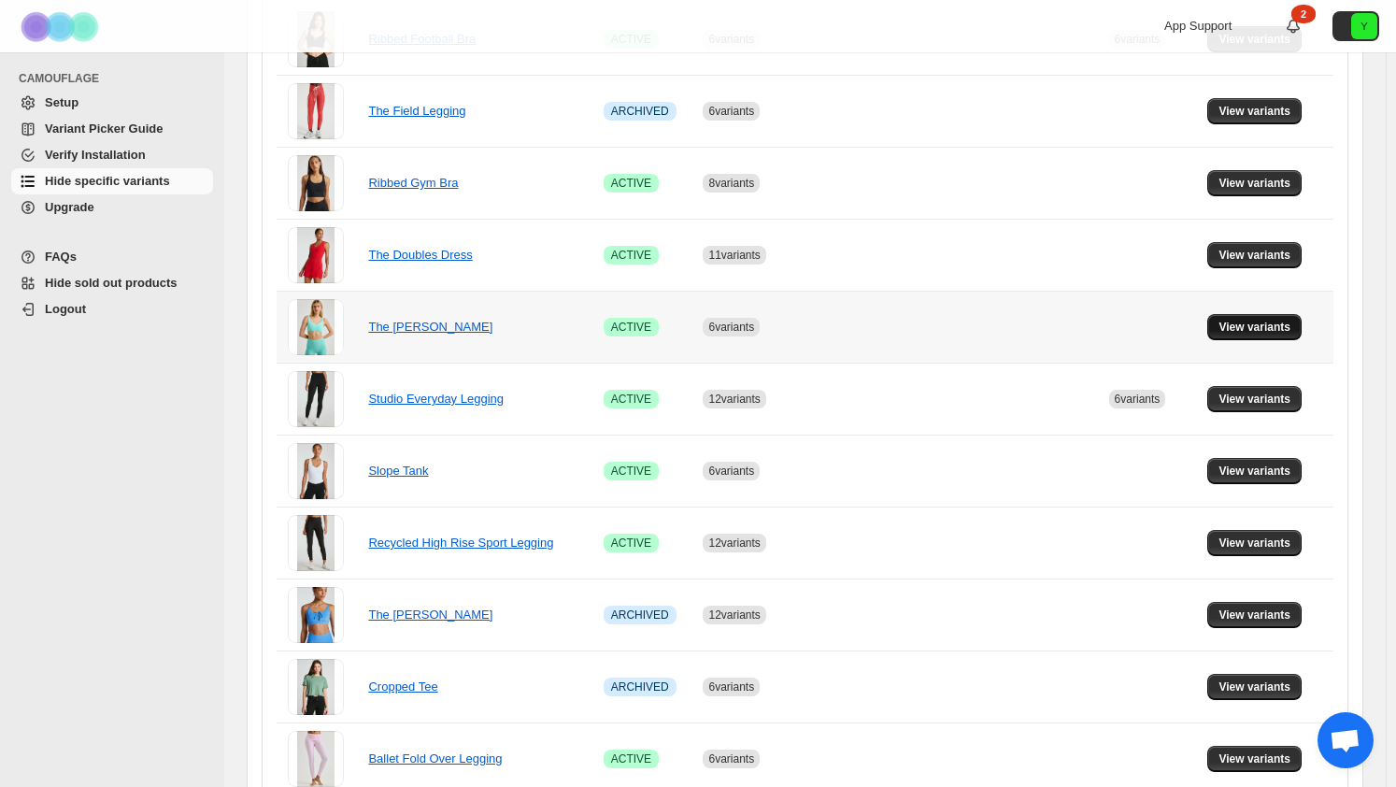
click at [1230, 321] on span "View variants" at bounding box center [1254, 327] width 72 height 15
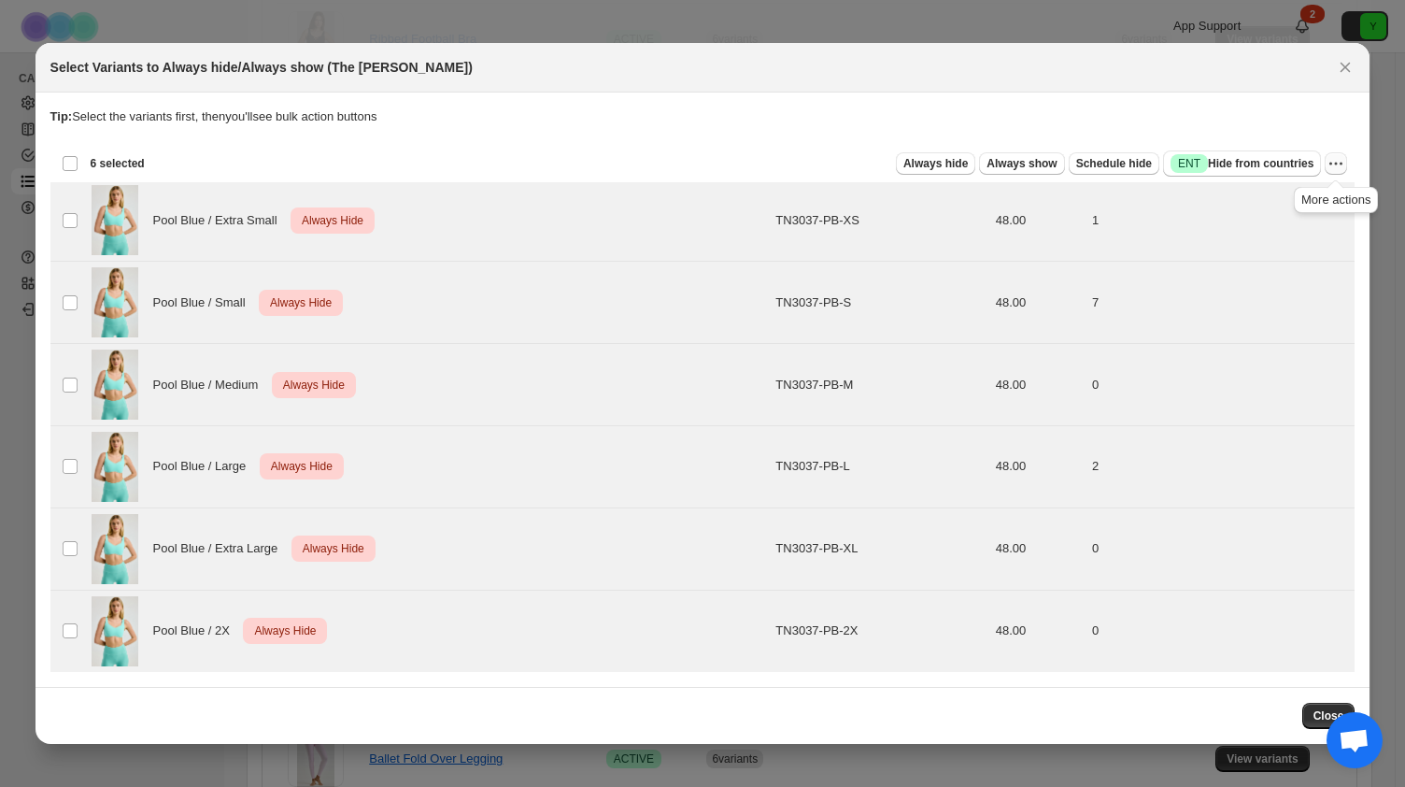
click at [1342, 171] on icon "More actions" at bounding box center [1336, 163] width 19 height 19
click at [1285, 195] on span "Undo always hide" at bounding box center [1249, 201] width 96 height 14
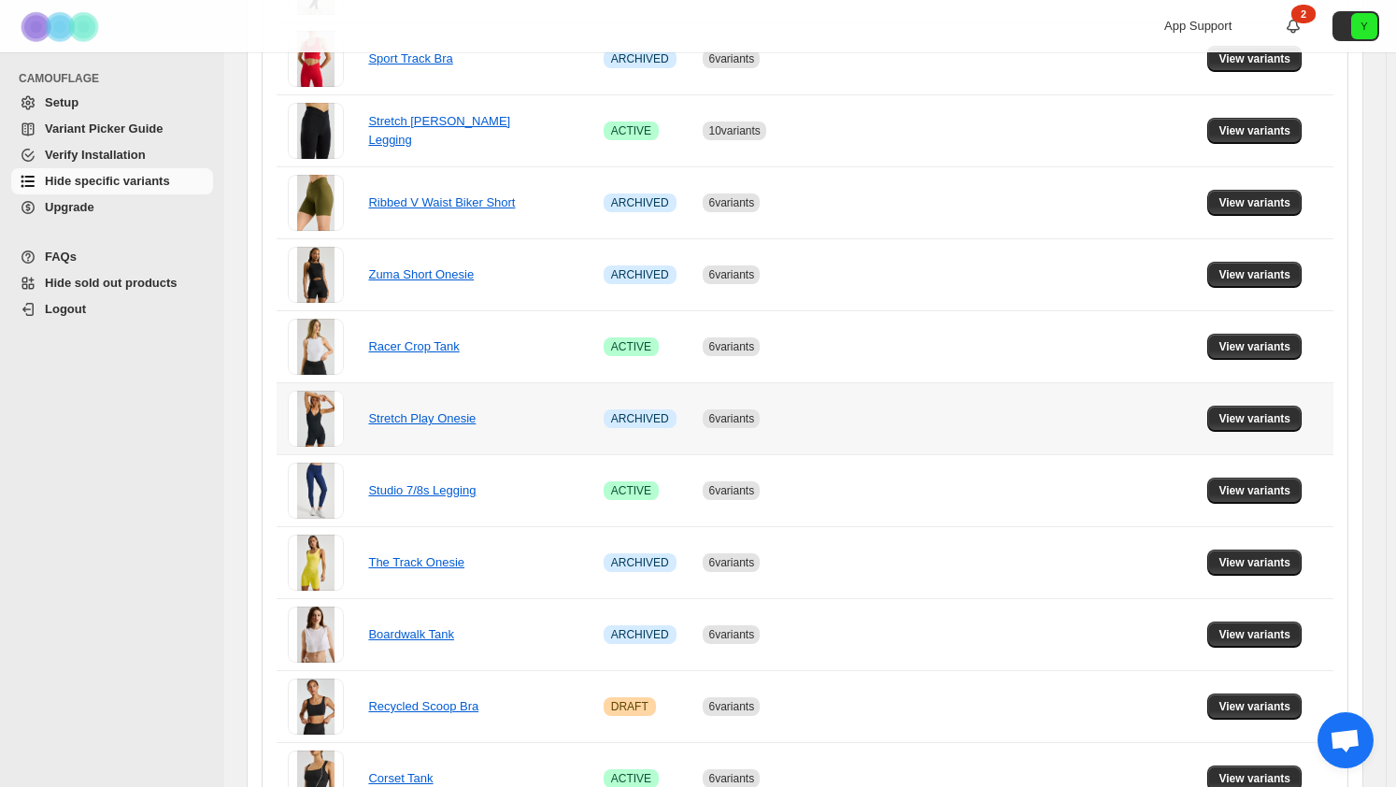
scroll to position [1218, 0]
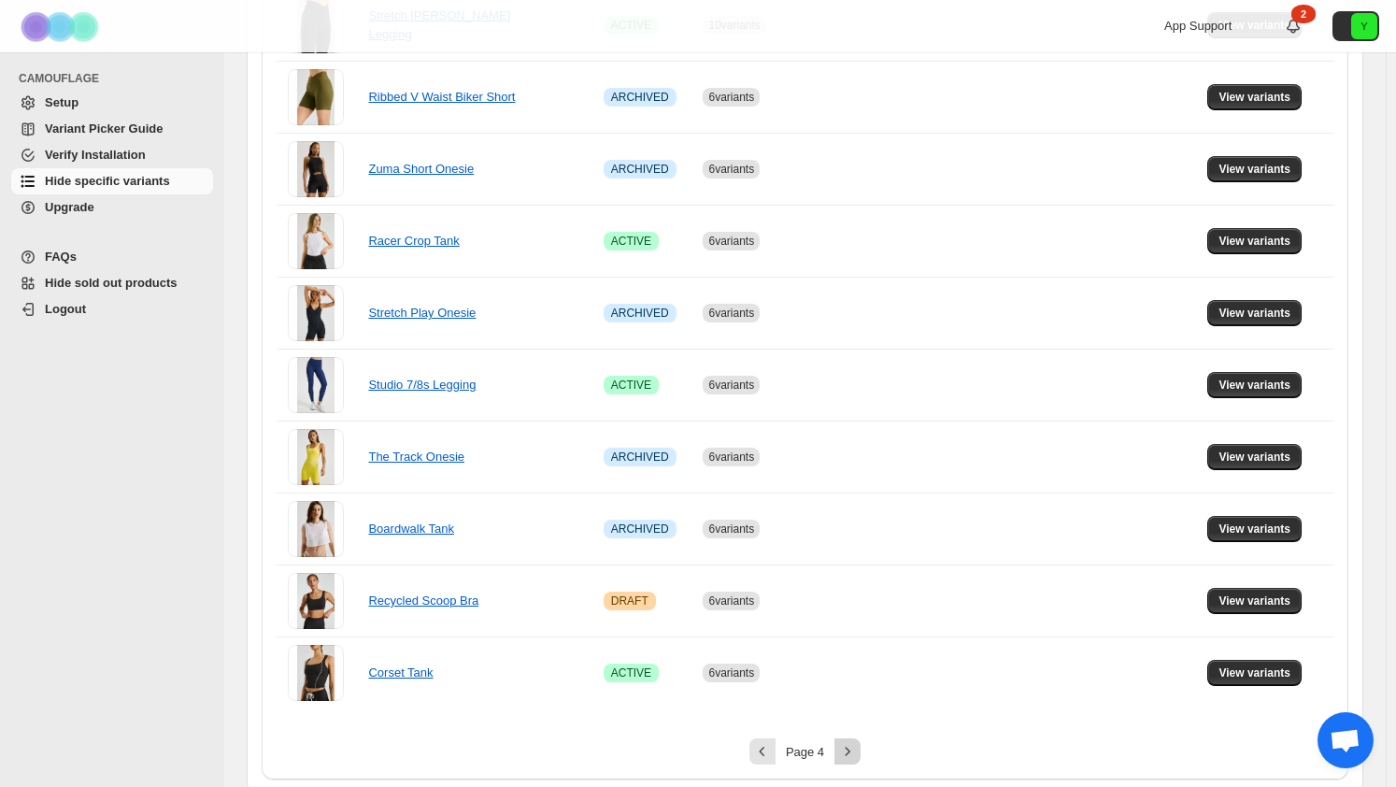
click at [857, 750] on icon "Next" at bounding box center [847, 751] width 19 height 19
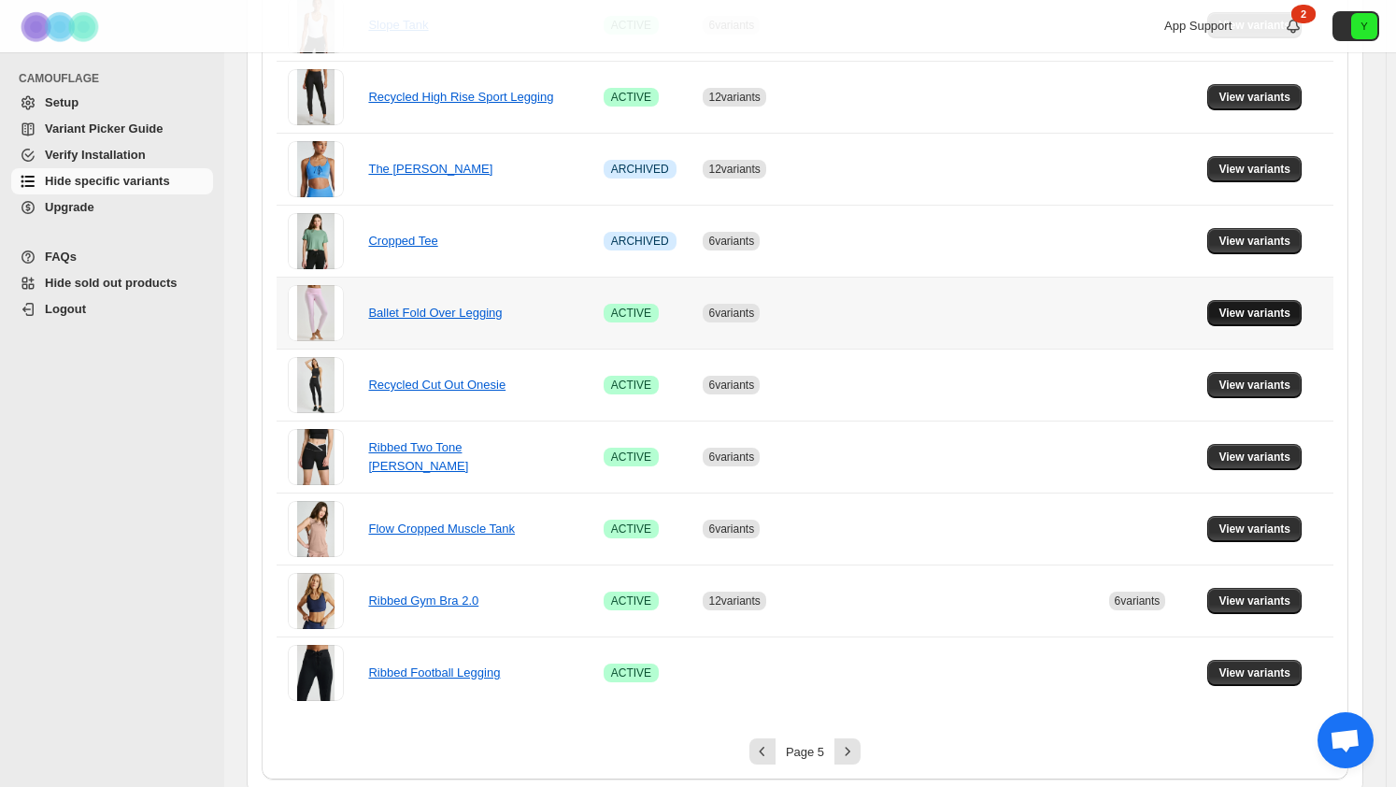
click at [1232, 300] on button "View variants" at bounding box center [1254, 313] width 94 height 26
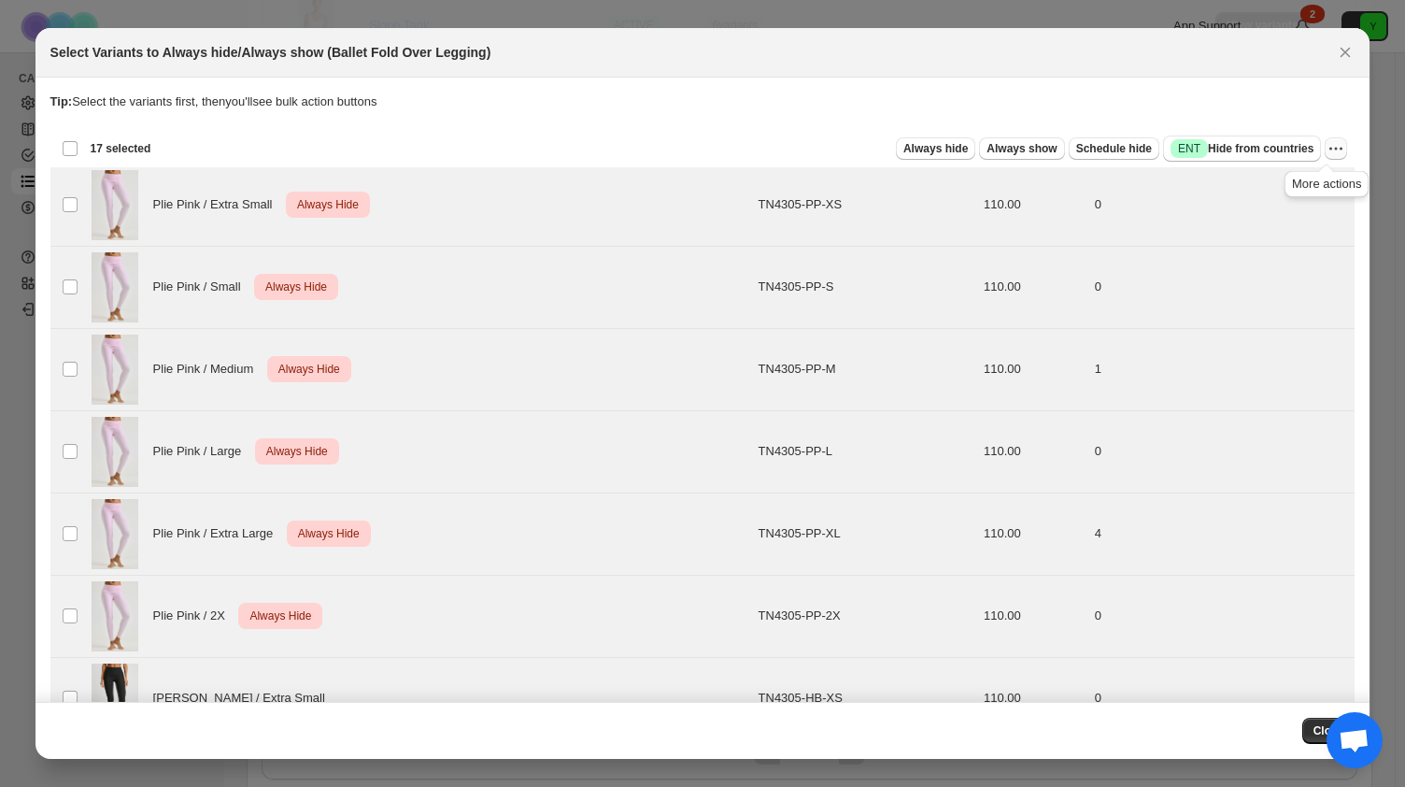
click at [1333, 150] on icon "More actions" at bounding box center [1336, 148] width 19 height 19
click at [1286, 184] on span "Undo always hide" at bounding box center [1258, 185] width 135 height 19
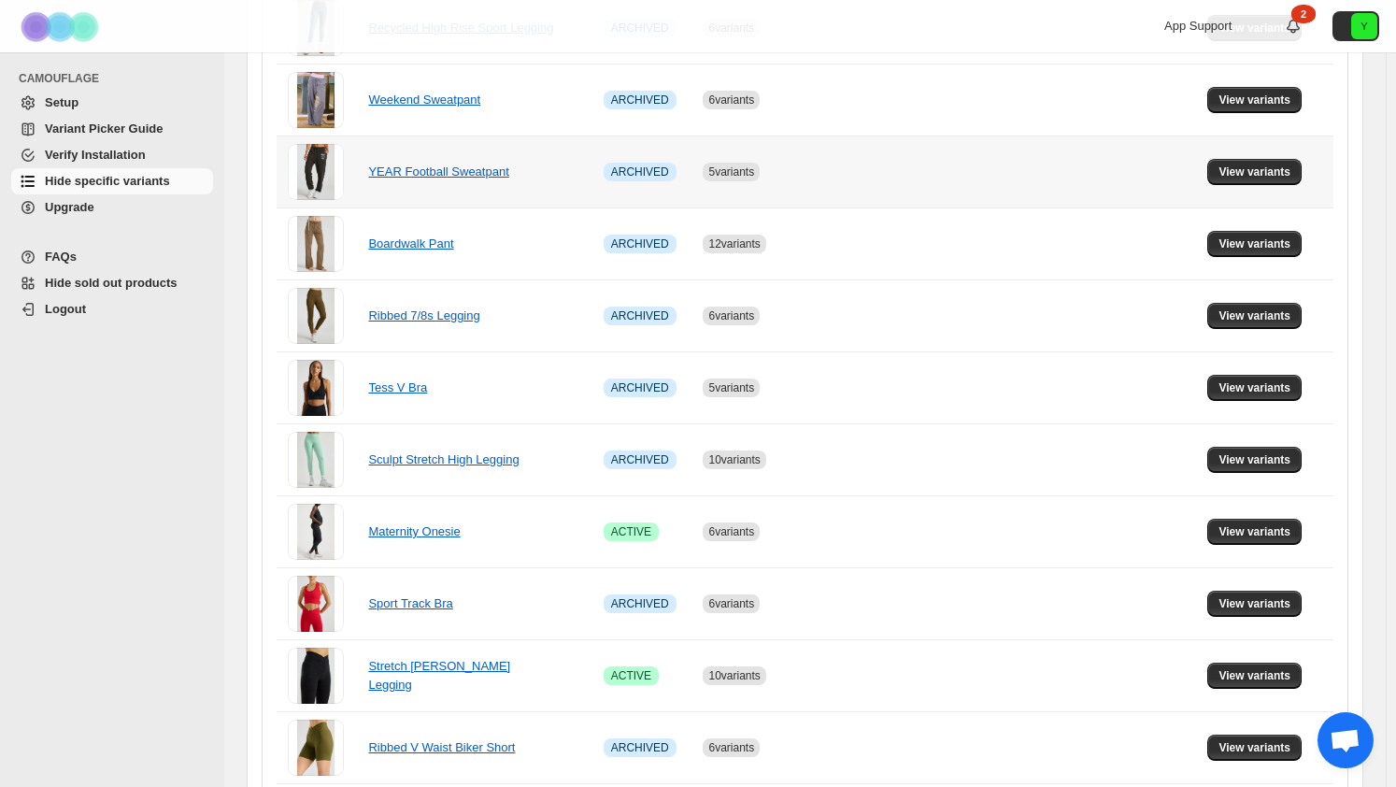
scroll to position [610, 0]
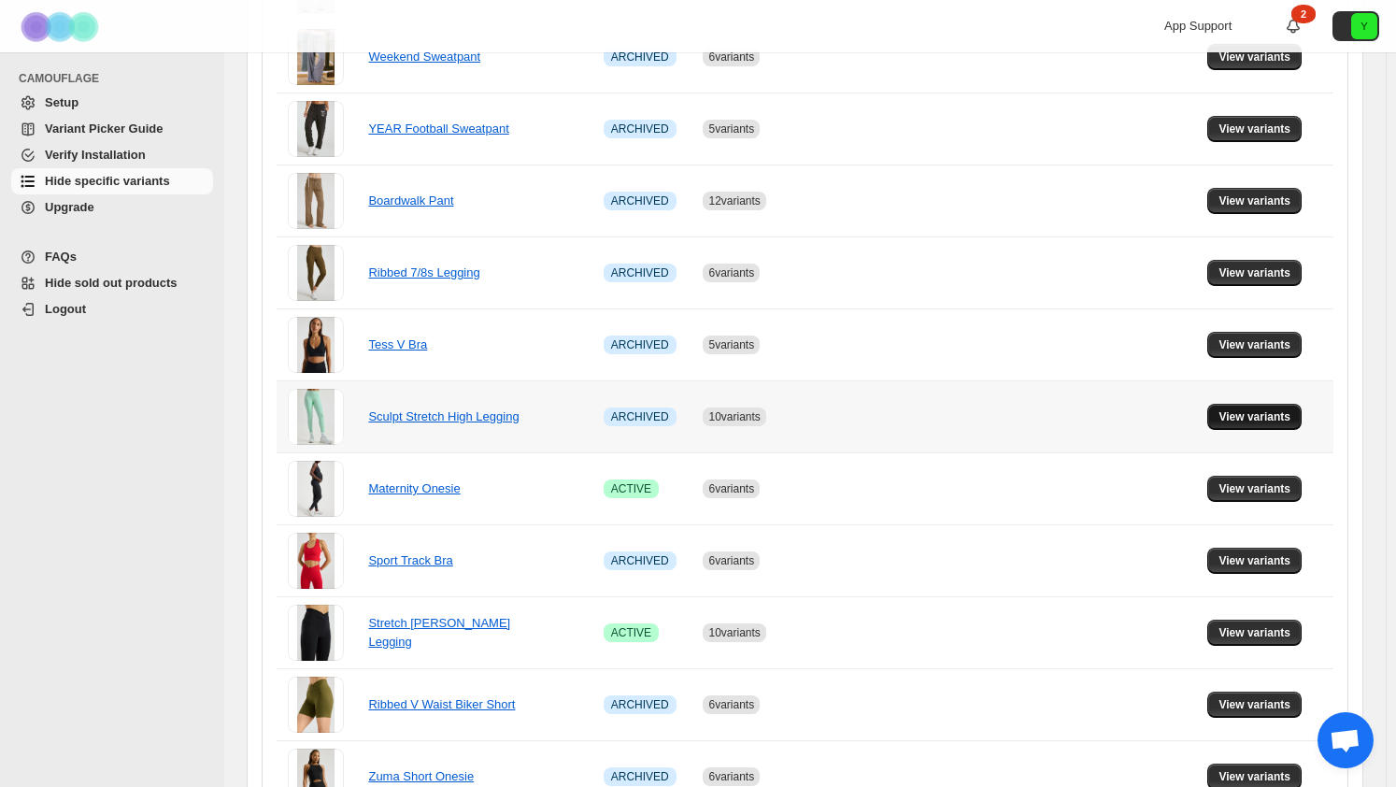
click at [1239, 418] on span "View variants" at bounding box center [1254, 416] width 72 height 15
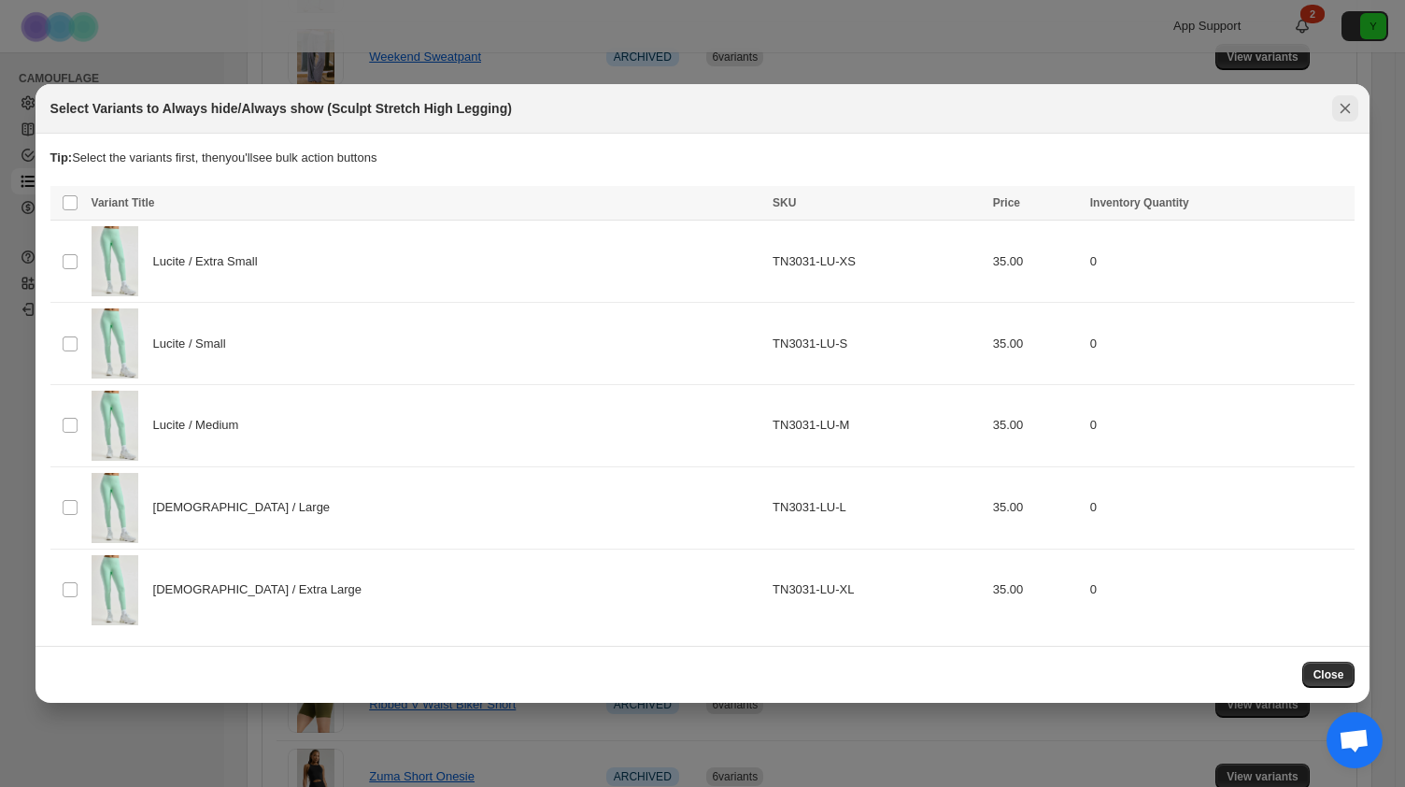
click at [1342, 112] on icon "Close" at bounding box center [1346, 109] width 10 height 10
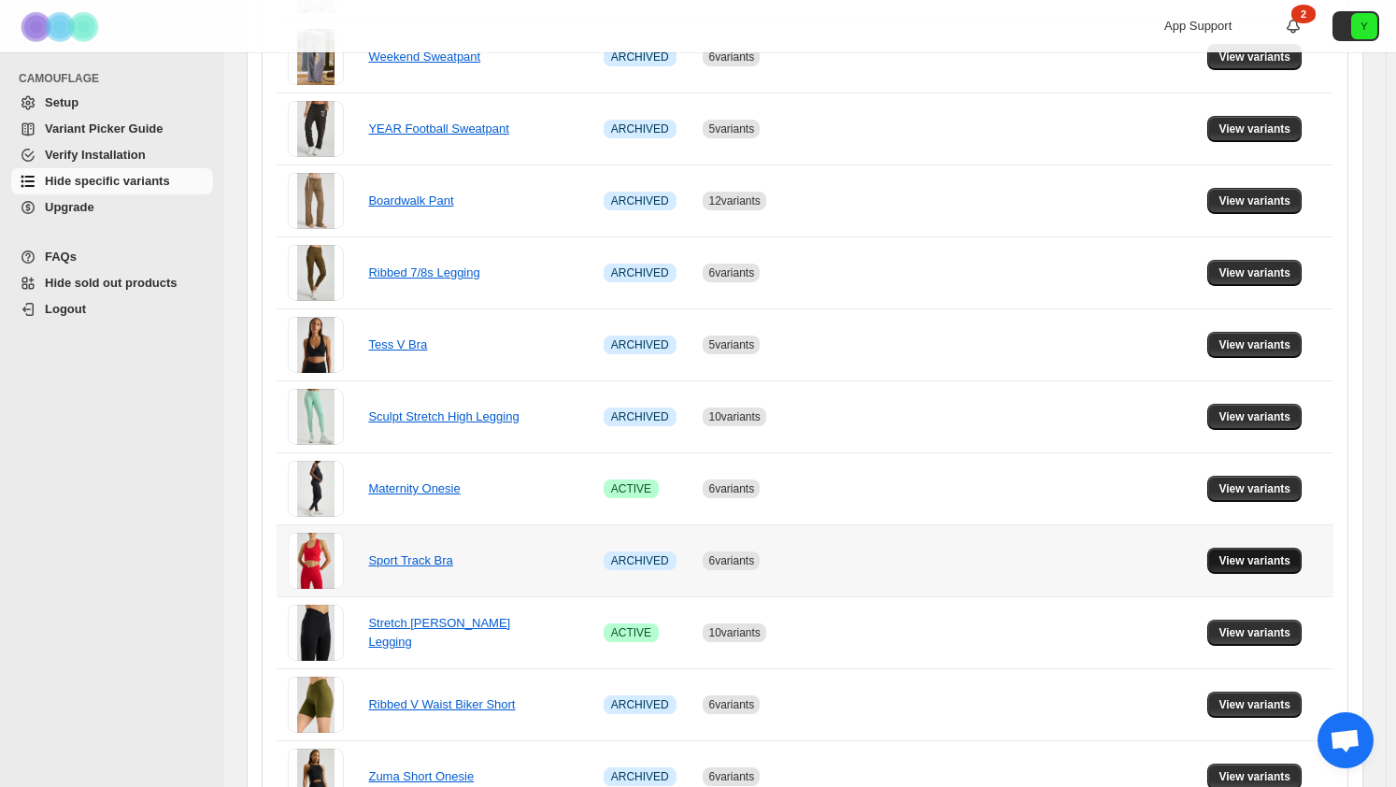
click at [1229, 553] on span "View variants" at bounding box center [1254, 560] width 72 height 15
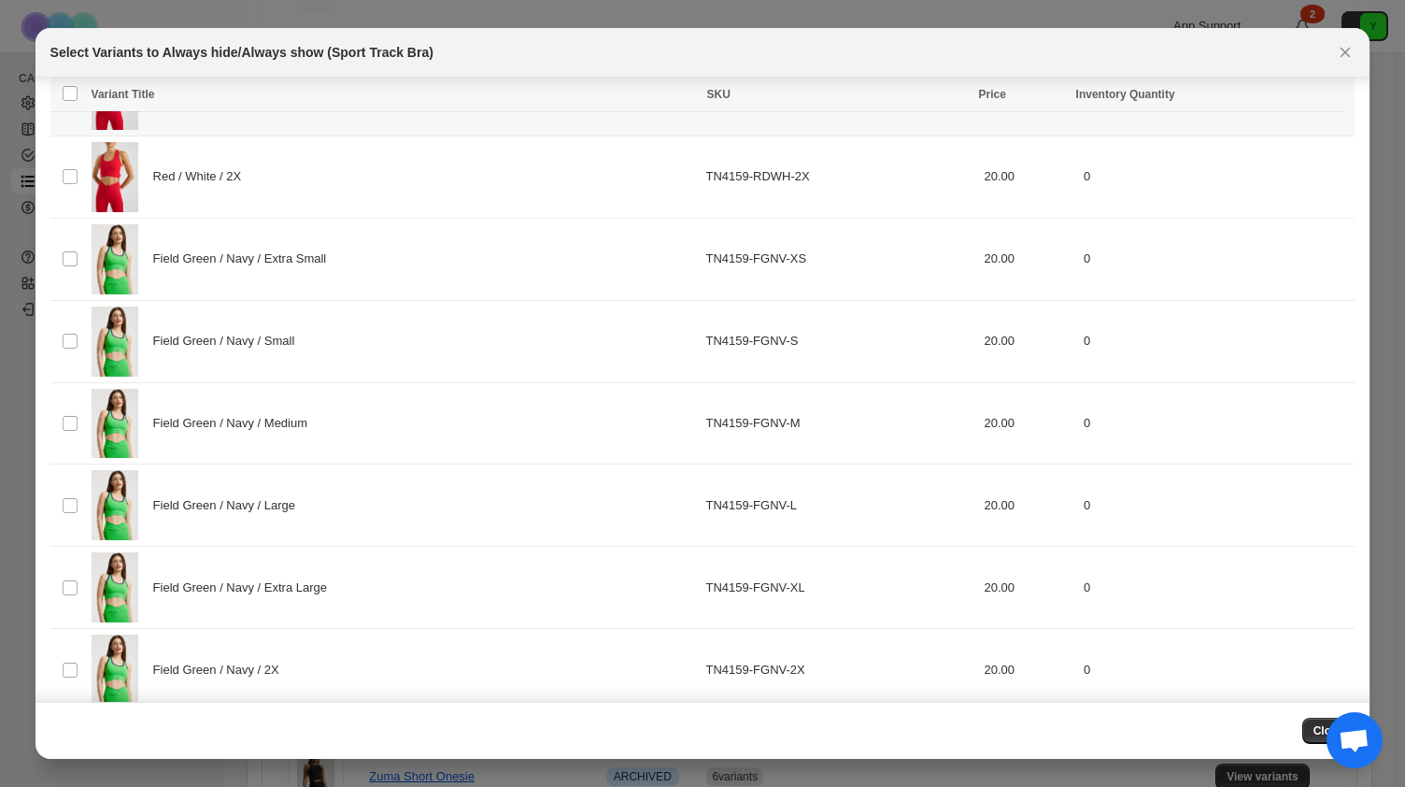
scroll to position [458, 0]
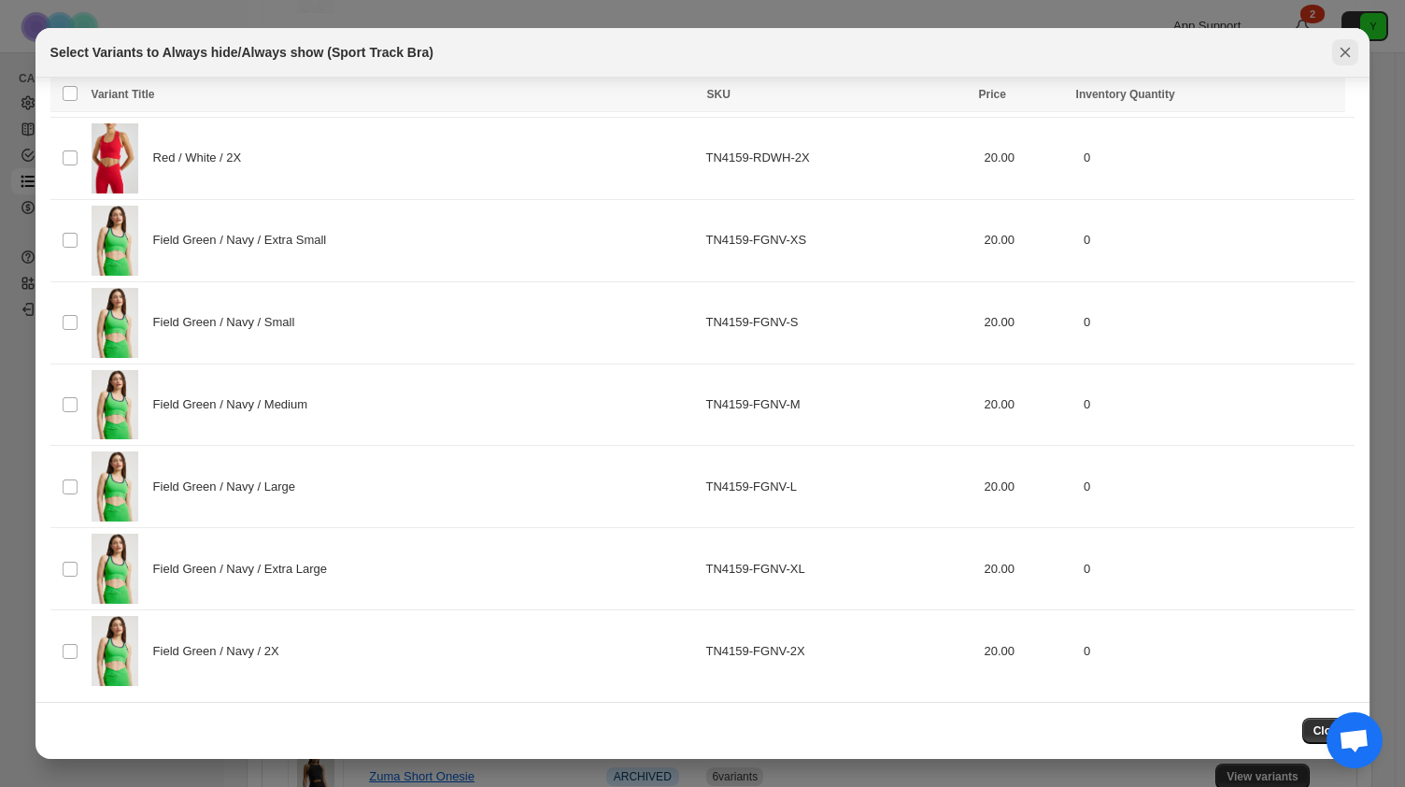
click at [1356, 61] on button "Close" at bounding box center [1345, 52] width 26 height 26
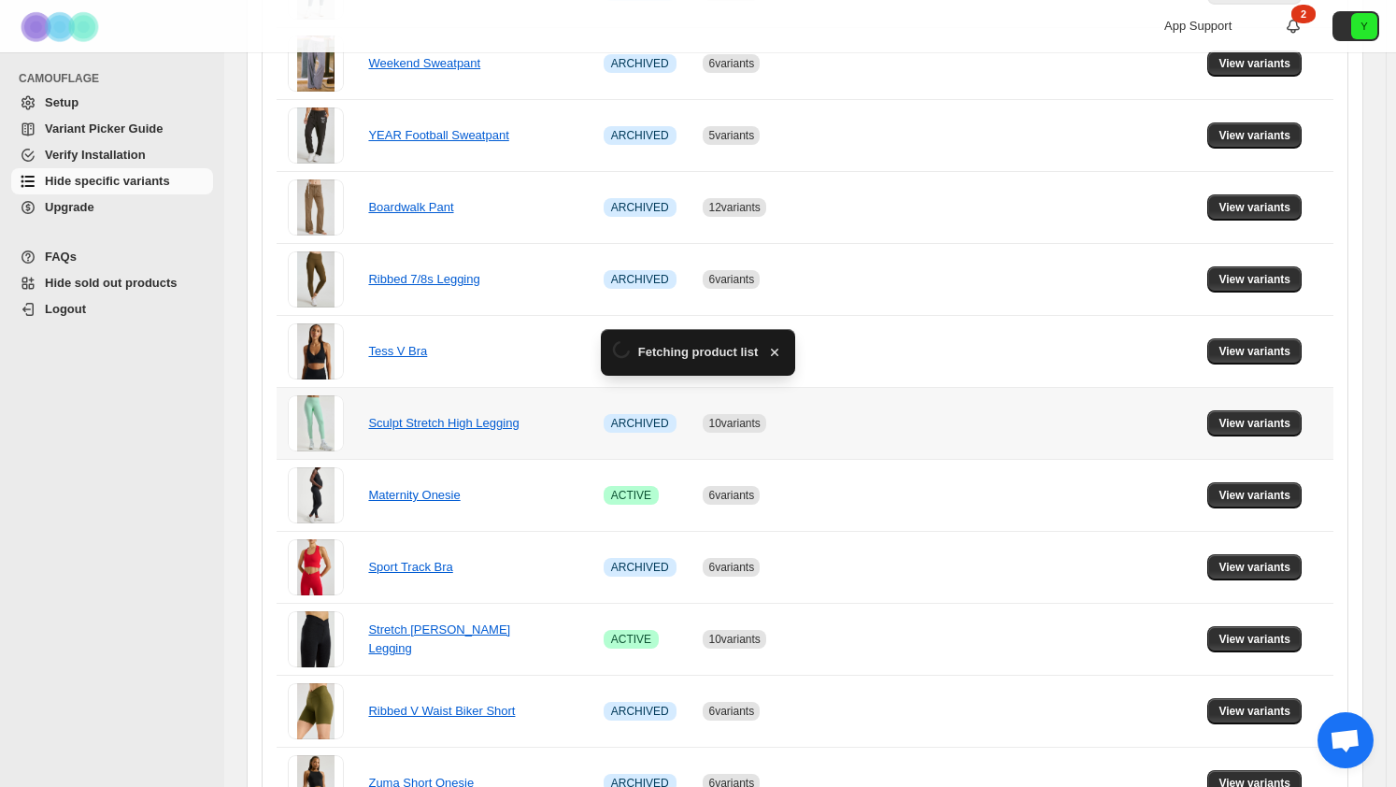
scroll to position [610, 0]
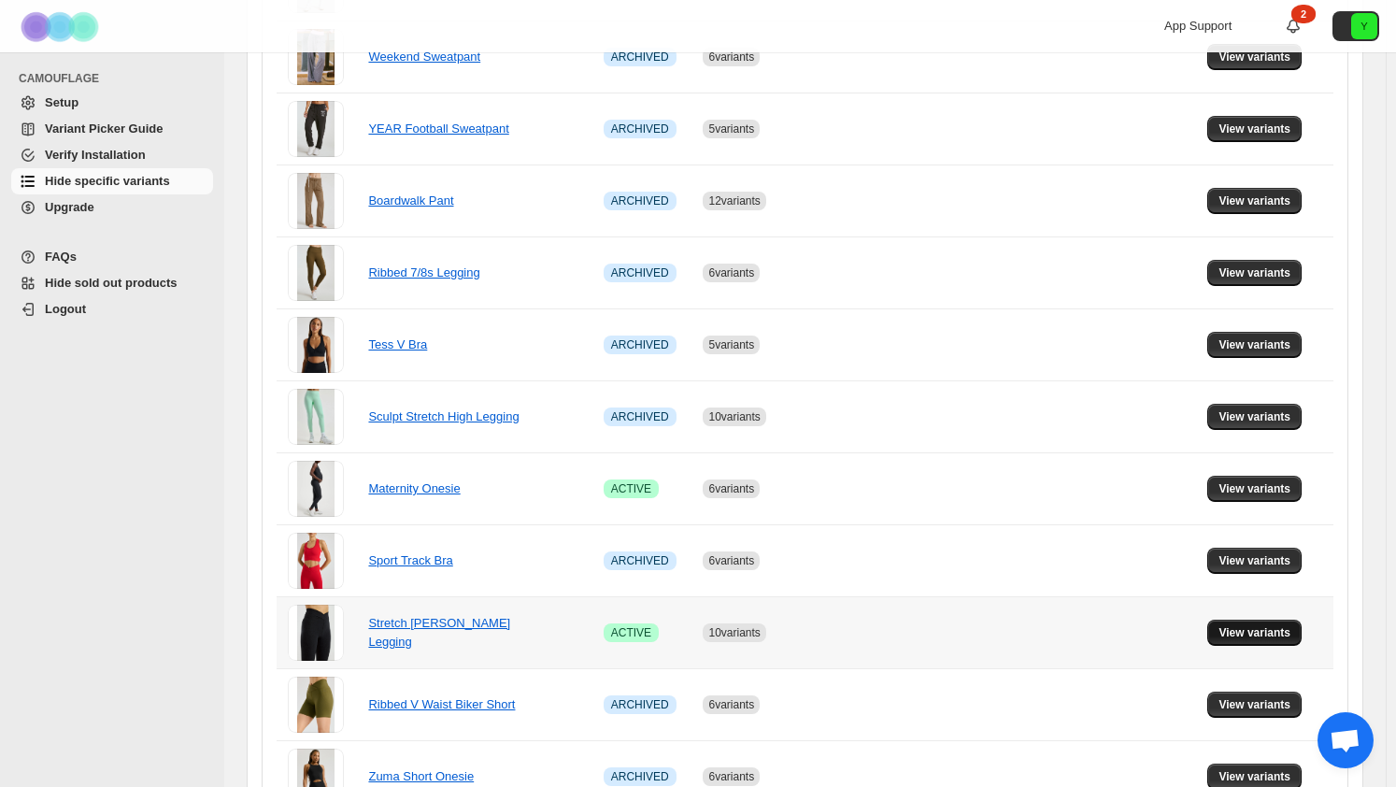
click at [1226, 623] on button "View variants" at bounding box center [1254, 633] width 94 height 26
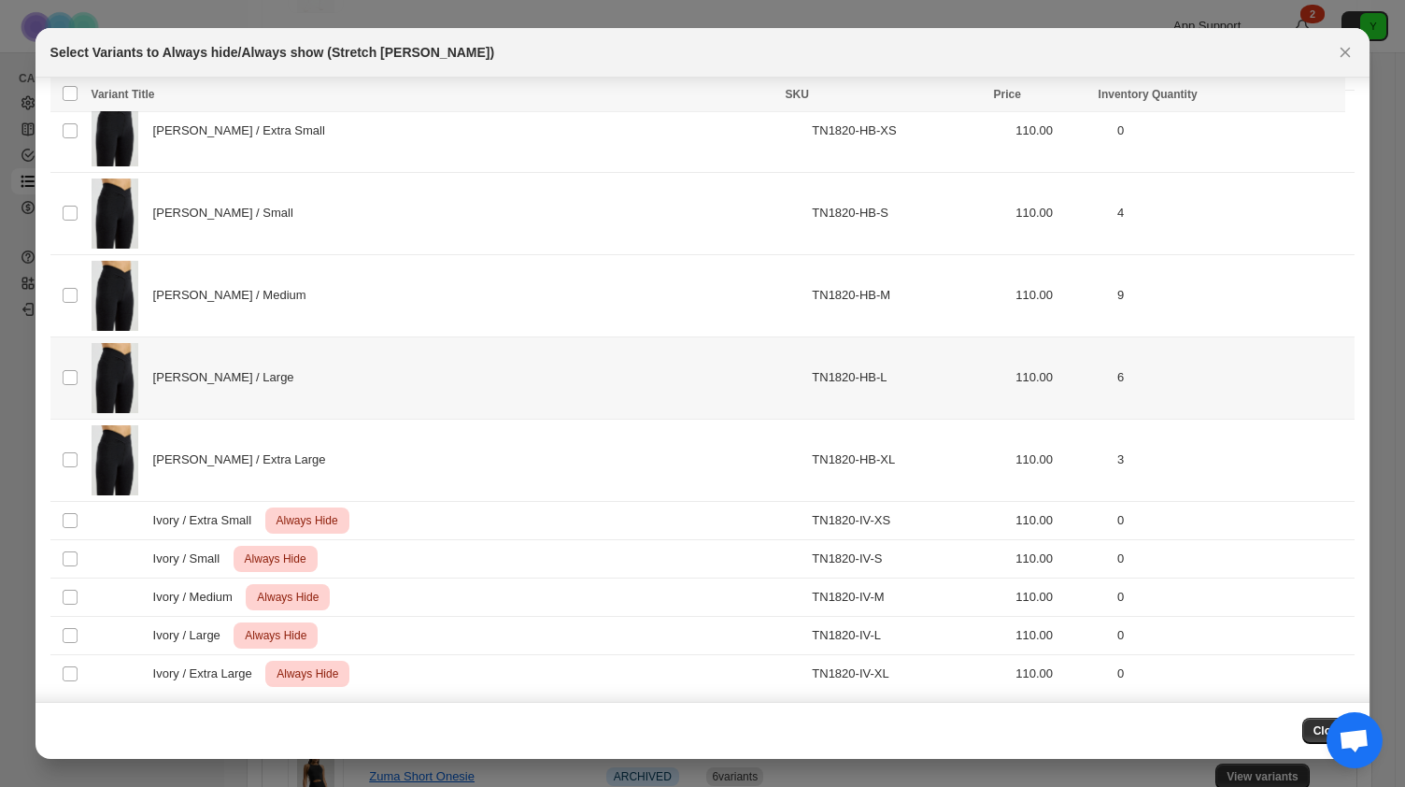
scroll to position [0, 0]
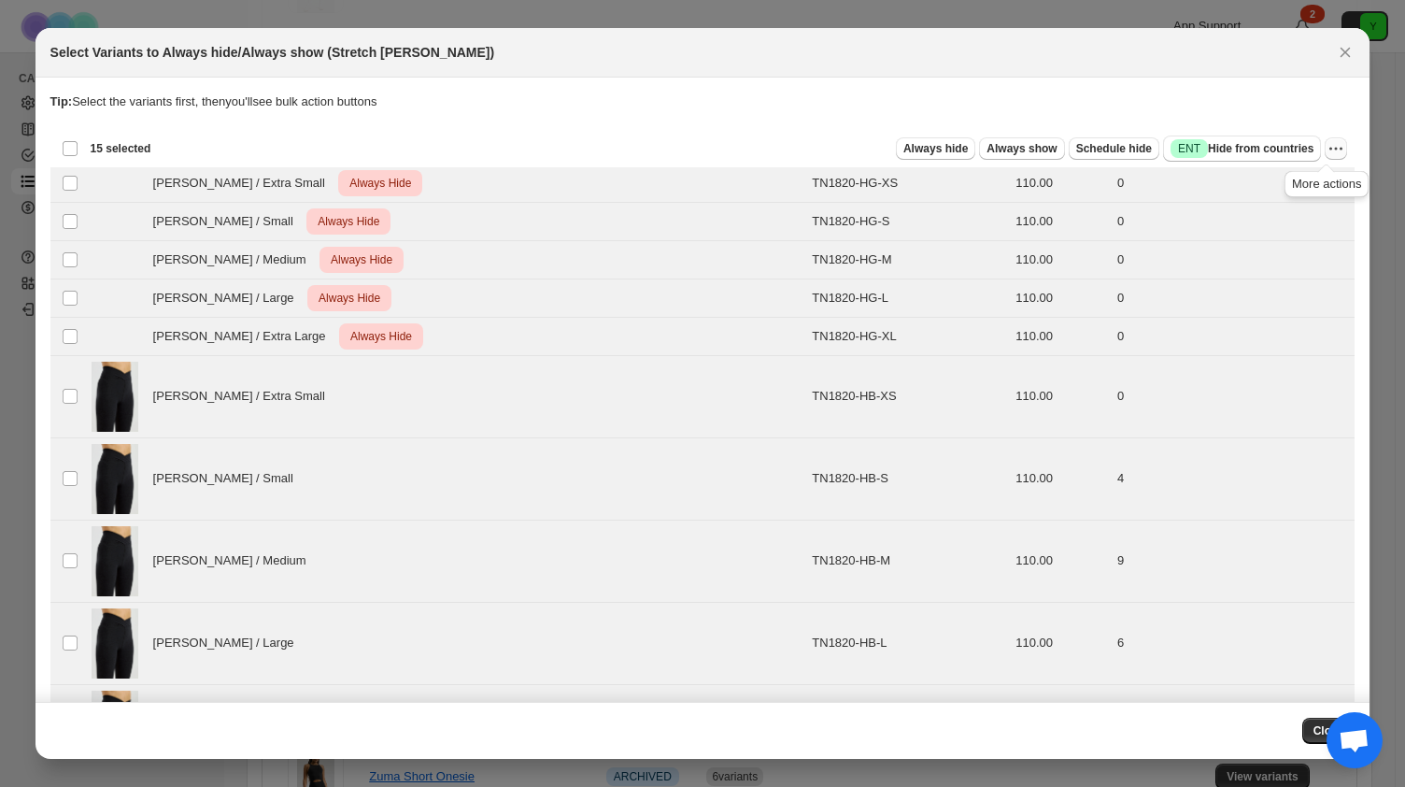
click at [1332, 145] on icon "More actions" at bounding box center [1336, 148] width 19 height 19
click at [1286, 192] on span "Undo always hide" at bounding box center [1258, 185] width 135 height 19
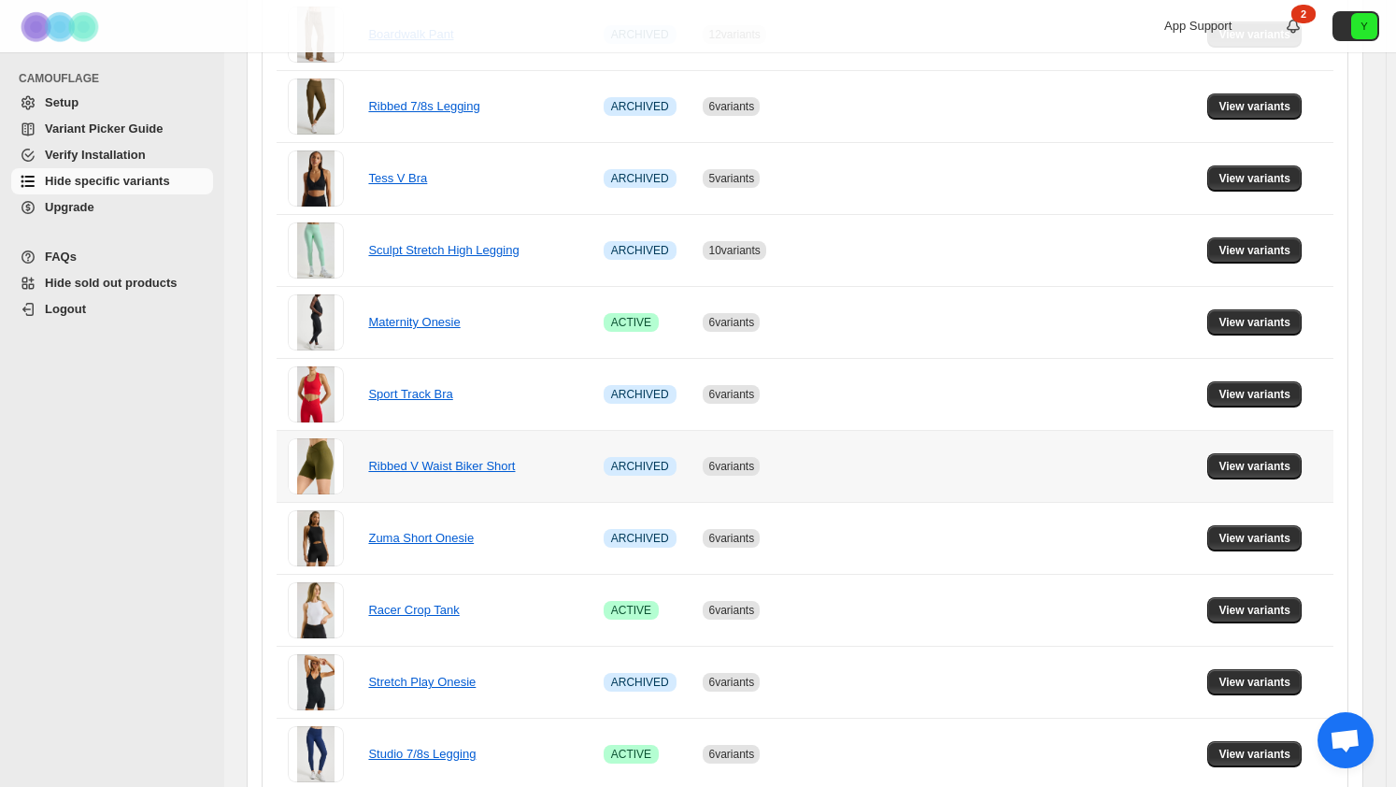
scroll to position [890, 0]
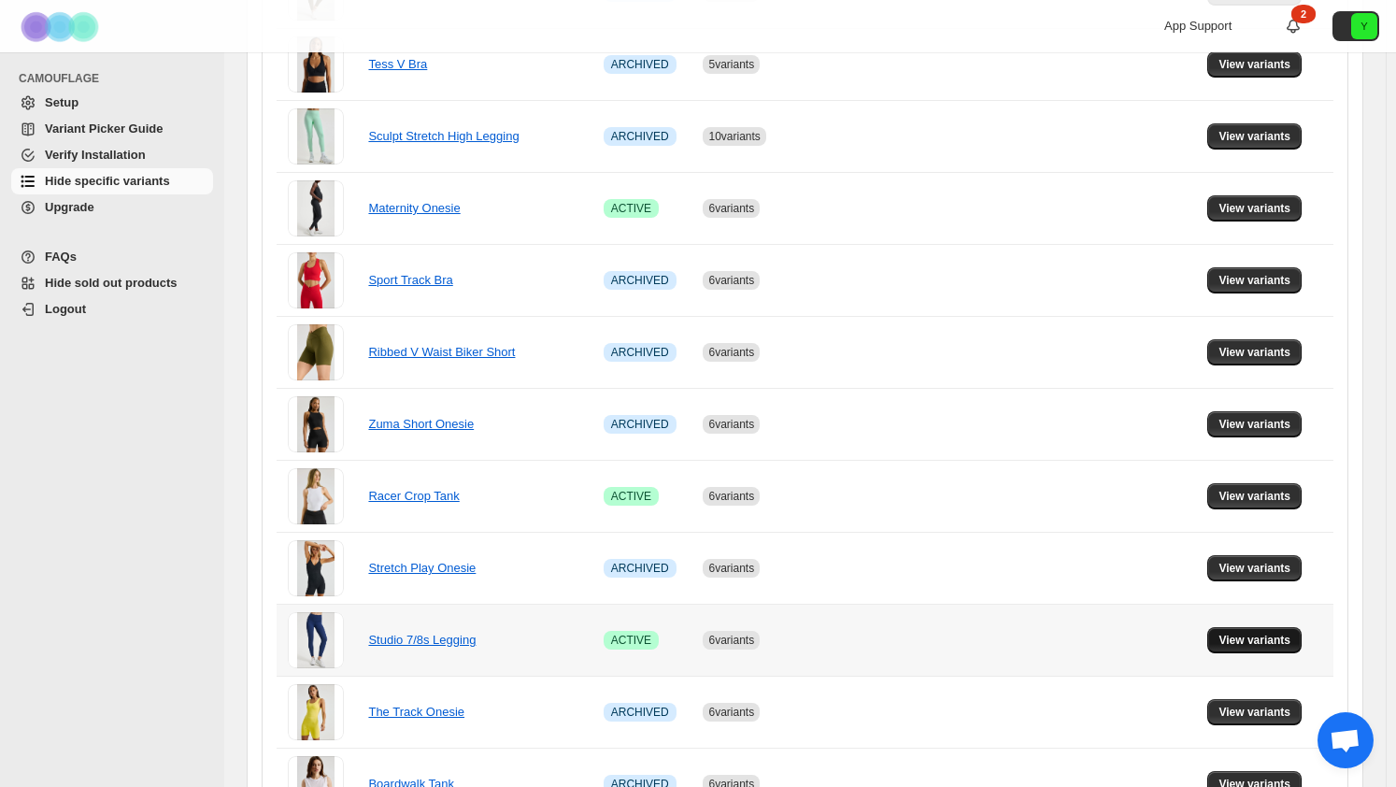
click at [1246, 637] on span "View variants" at bounding box center [1254, 640] width 72 height 15
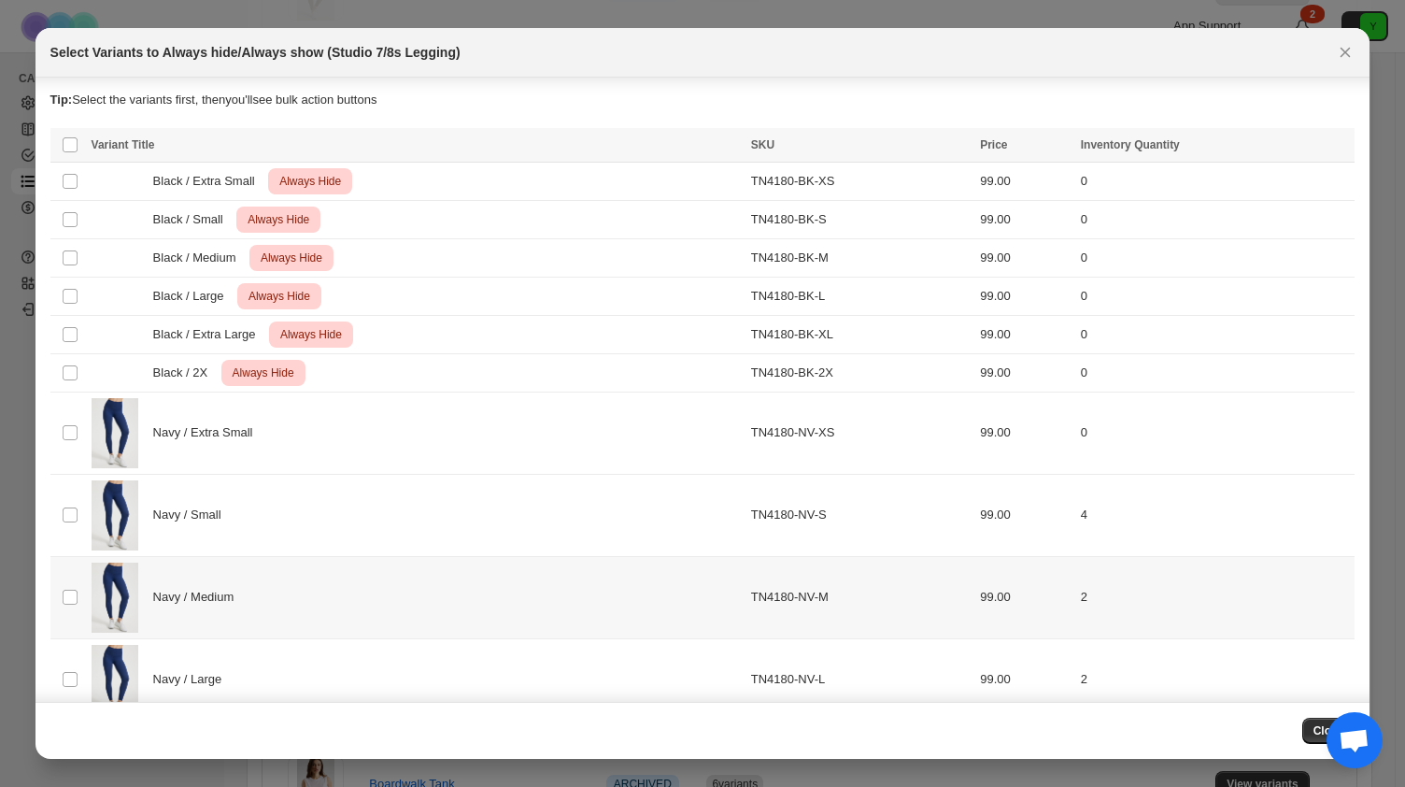
scroll to position [0, 0]
click at [1332, 49] on button "Close" at bounding box center [1345, 52] width 26 height 26
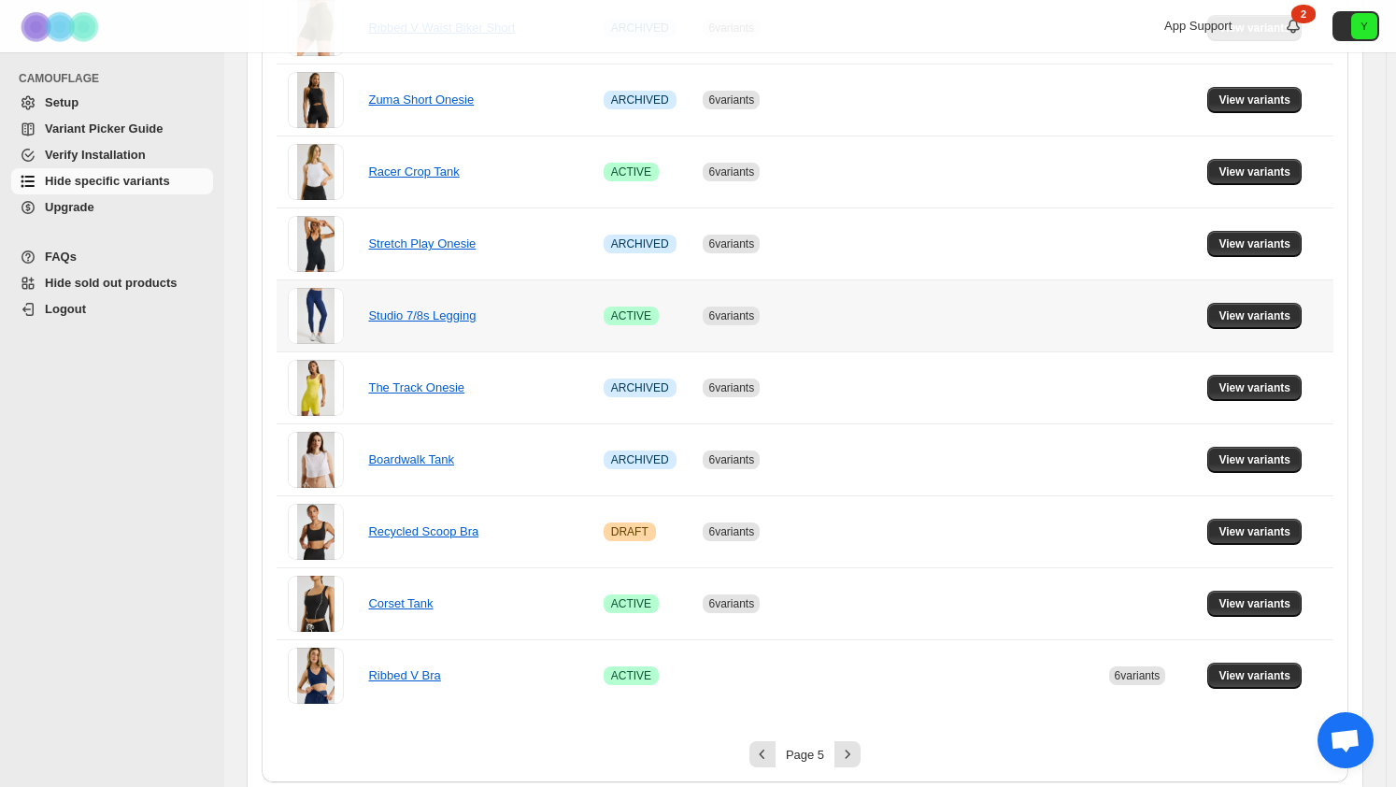
scroll to position [1218, 0]
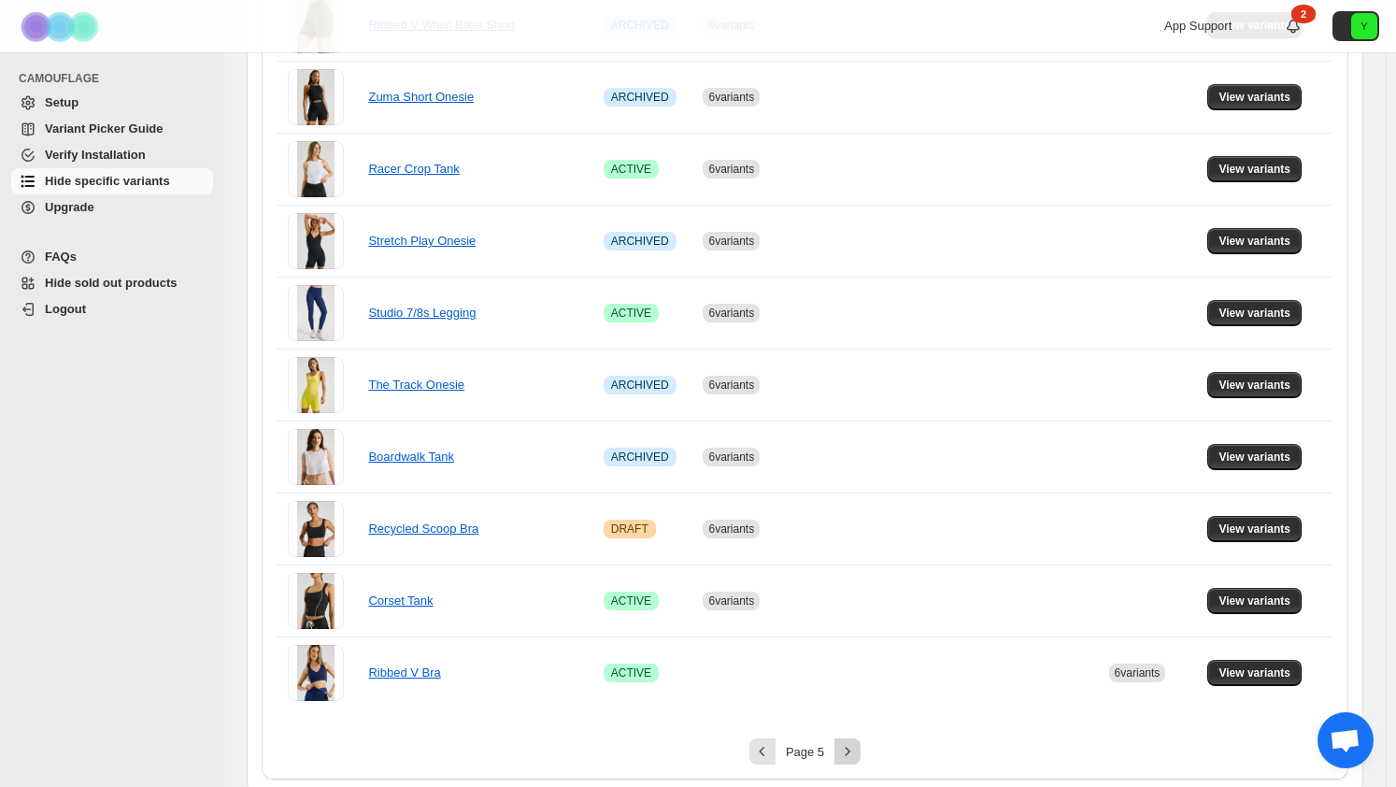
click at [845, 750] on icon "Next" at bounding box center [847, 751] width 19 height 19
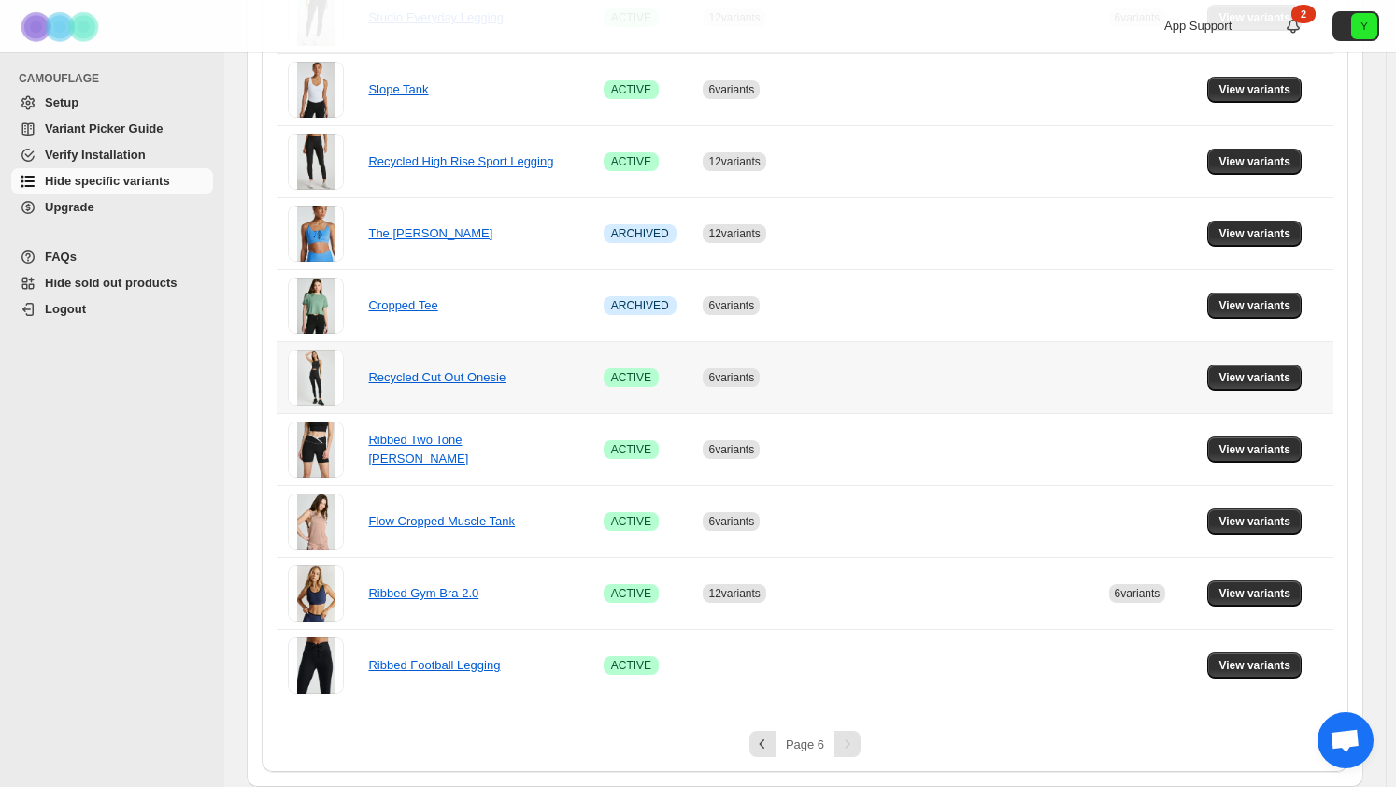
scroll to position [1075, 0]
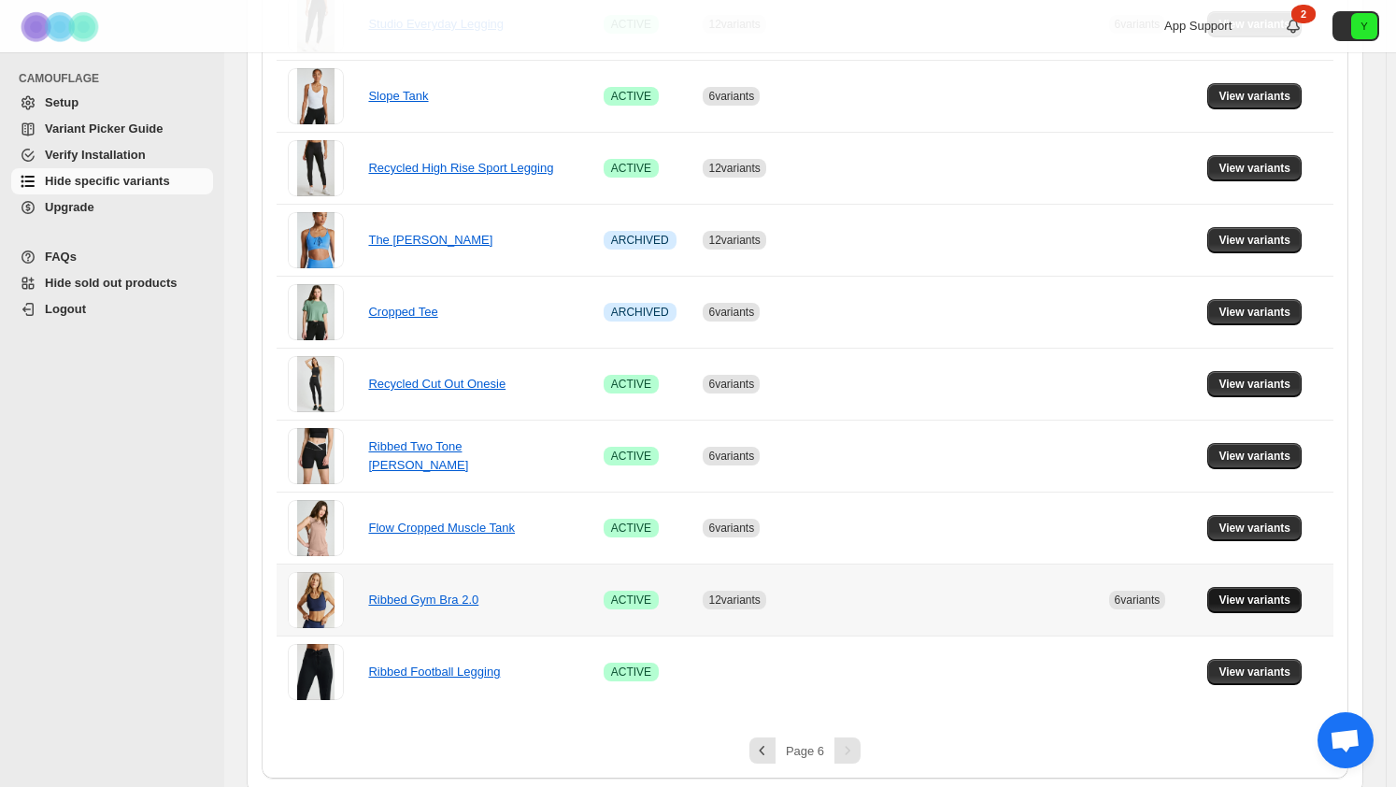
click at [1234, 592] on span "View variants" at bounding box center [1254, 599] width 72 height 15
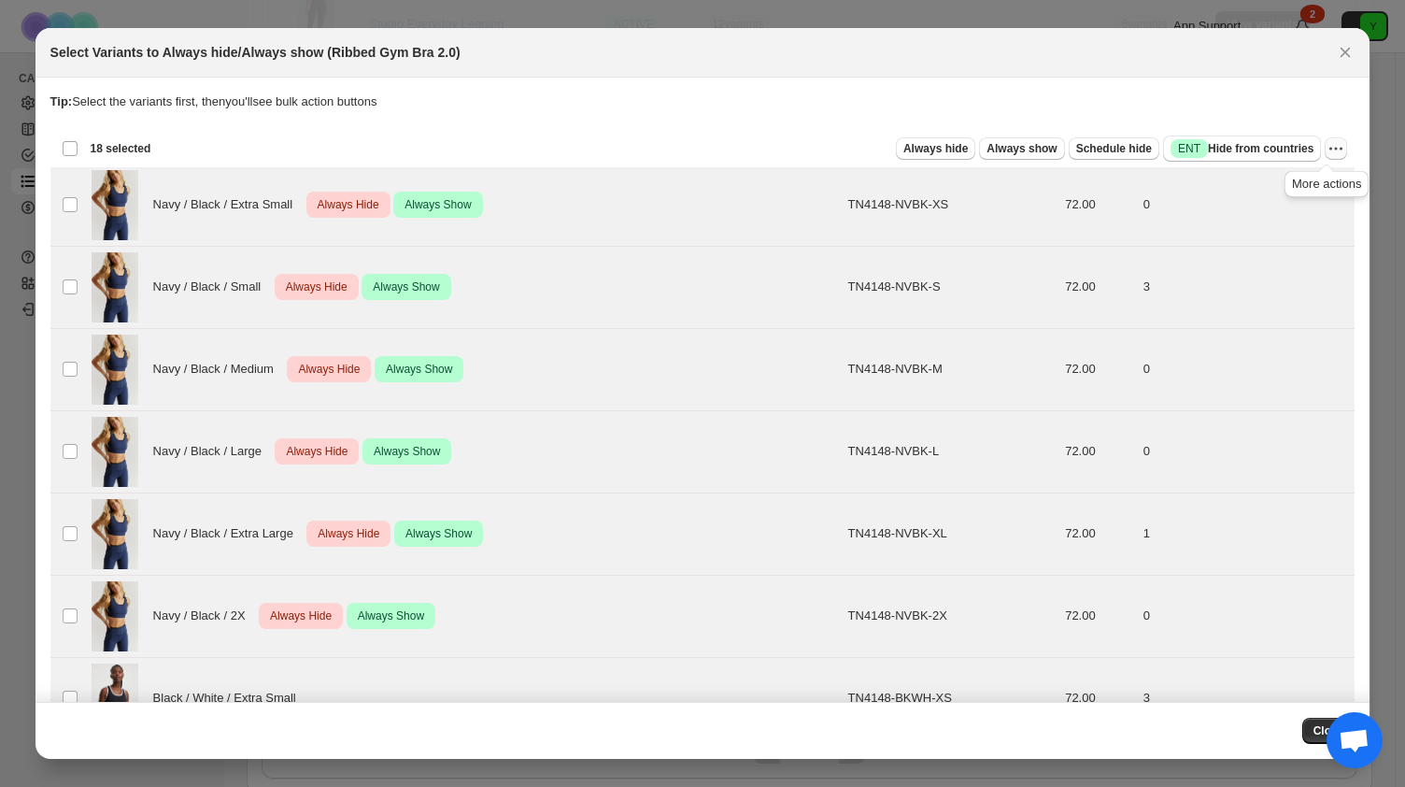
click at [1327, 147] on icon "More actions" at bounding box center [1336, 148] width 19 height 19
click at [1273, 182] on span "Undo always hide" at bounding box center [1239, 185] width 96 height 14
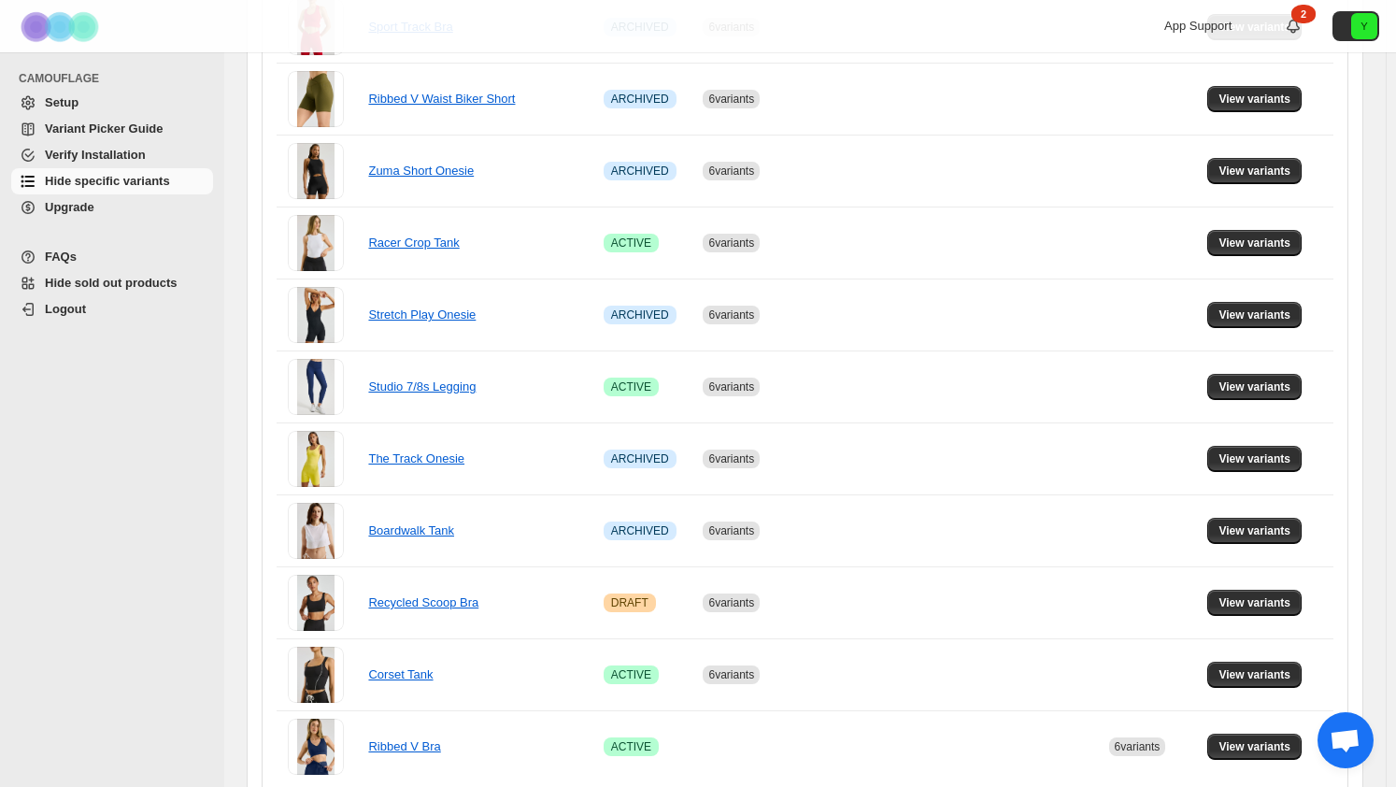
scroll to position [1218, 0]
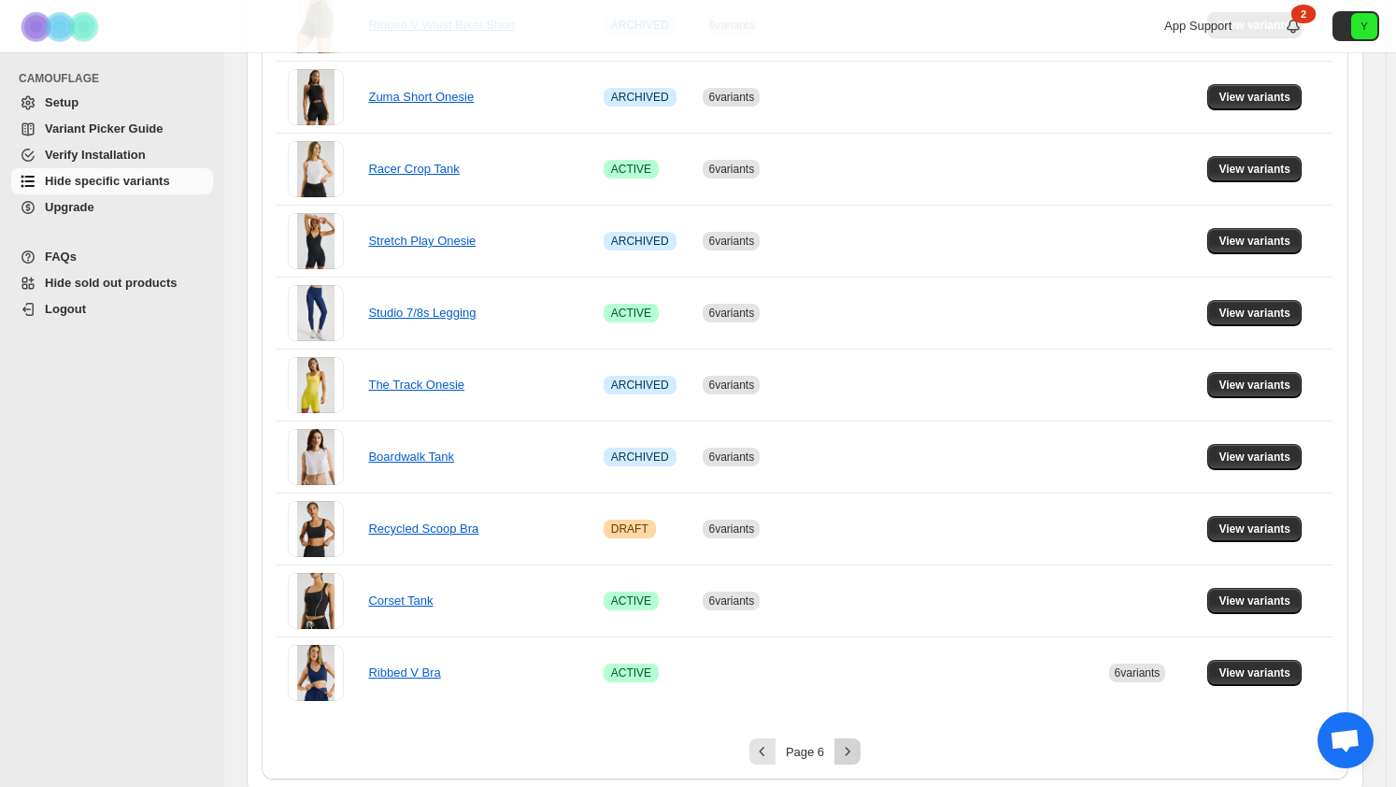
click at [848, 742] on icon "Next" at bounding box center [847, 751] width 19 height 19
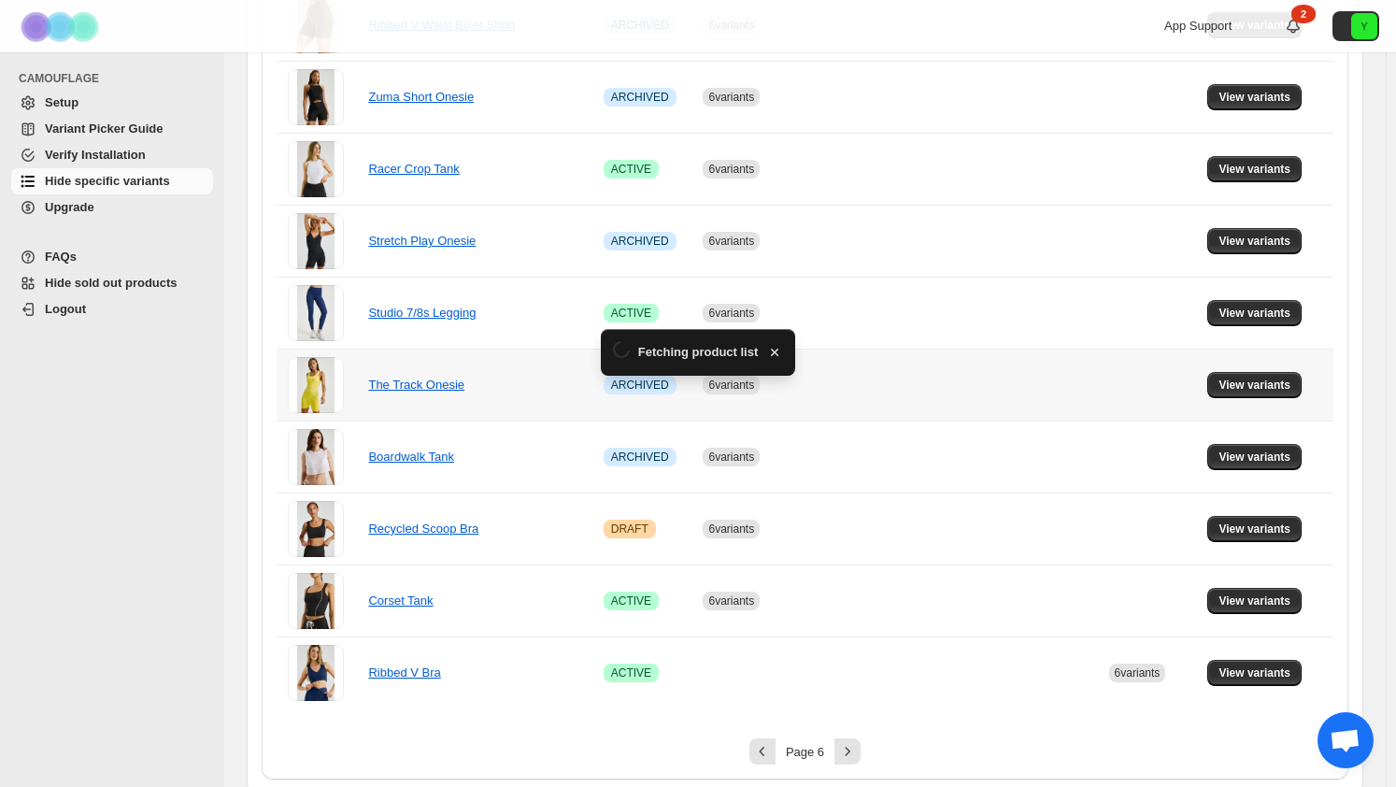
scroll to position [1075, 0]
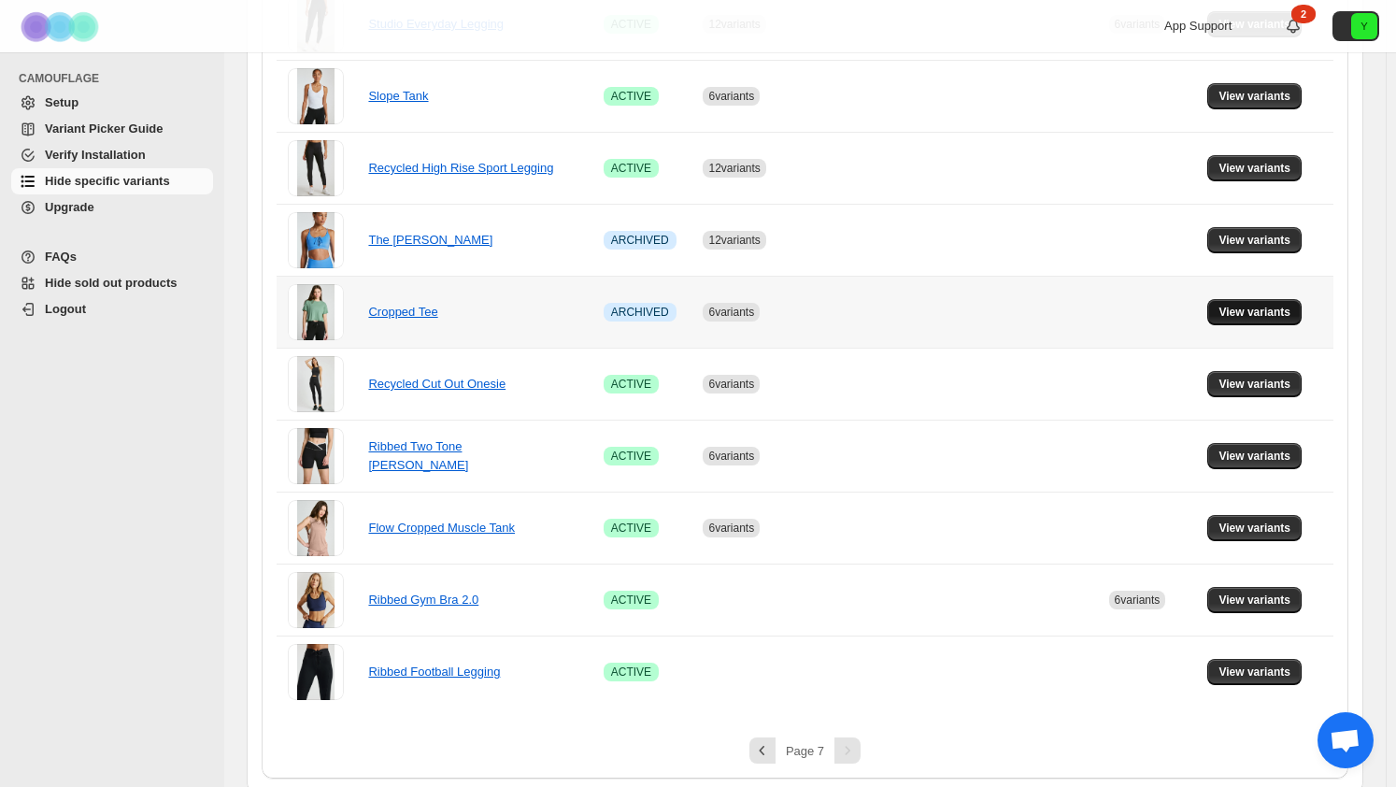
click at [1241, 317] on button "View variants" at bounding box center [1254, 312] width 94 height 26
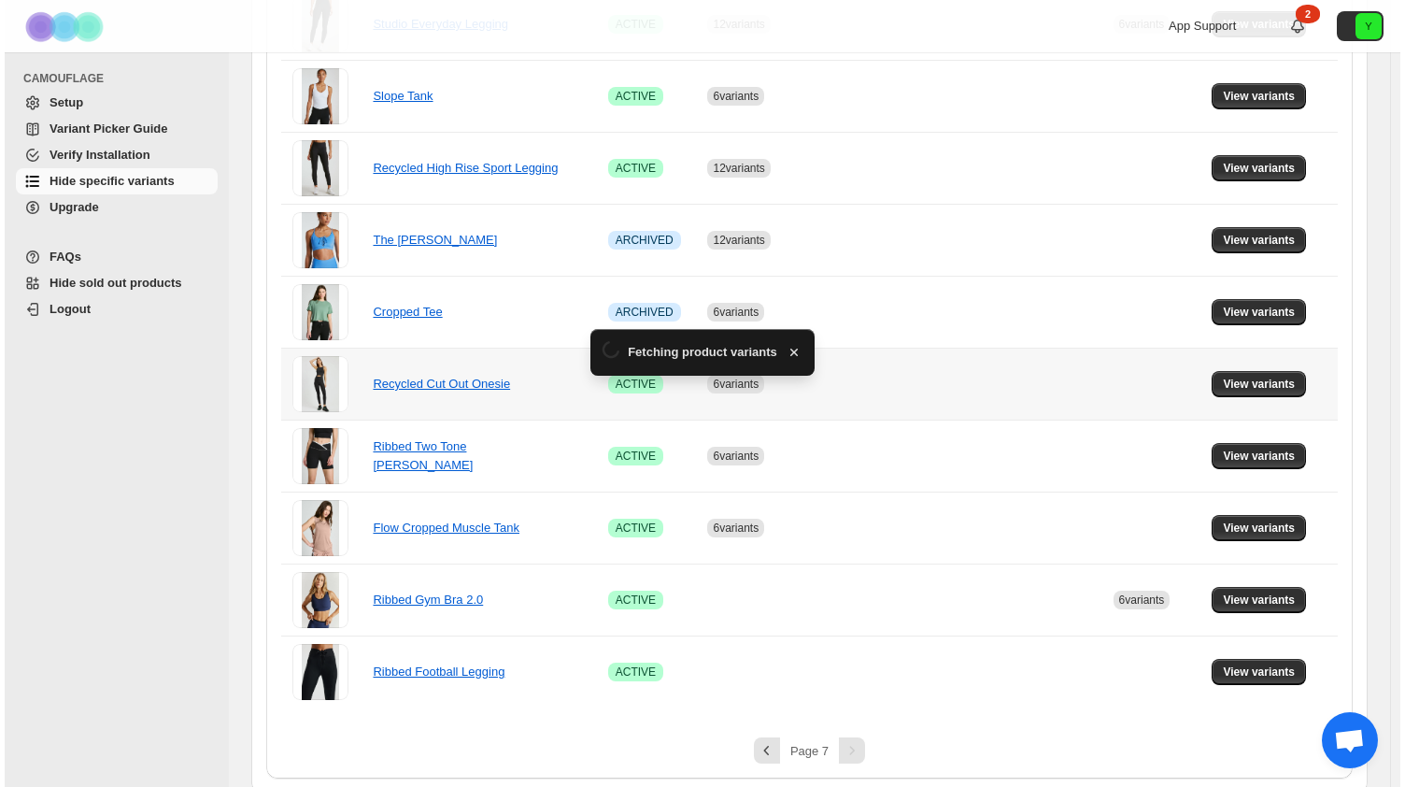
scroll to position [0, 0]
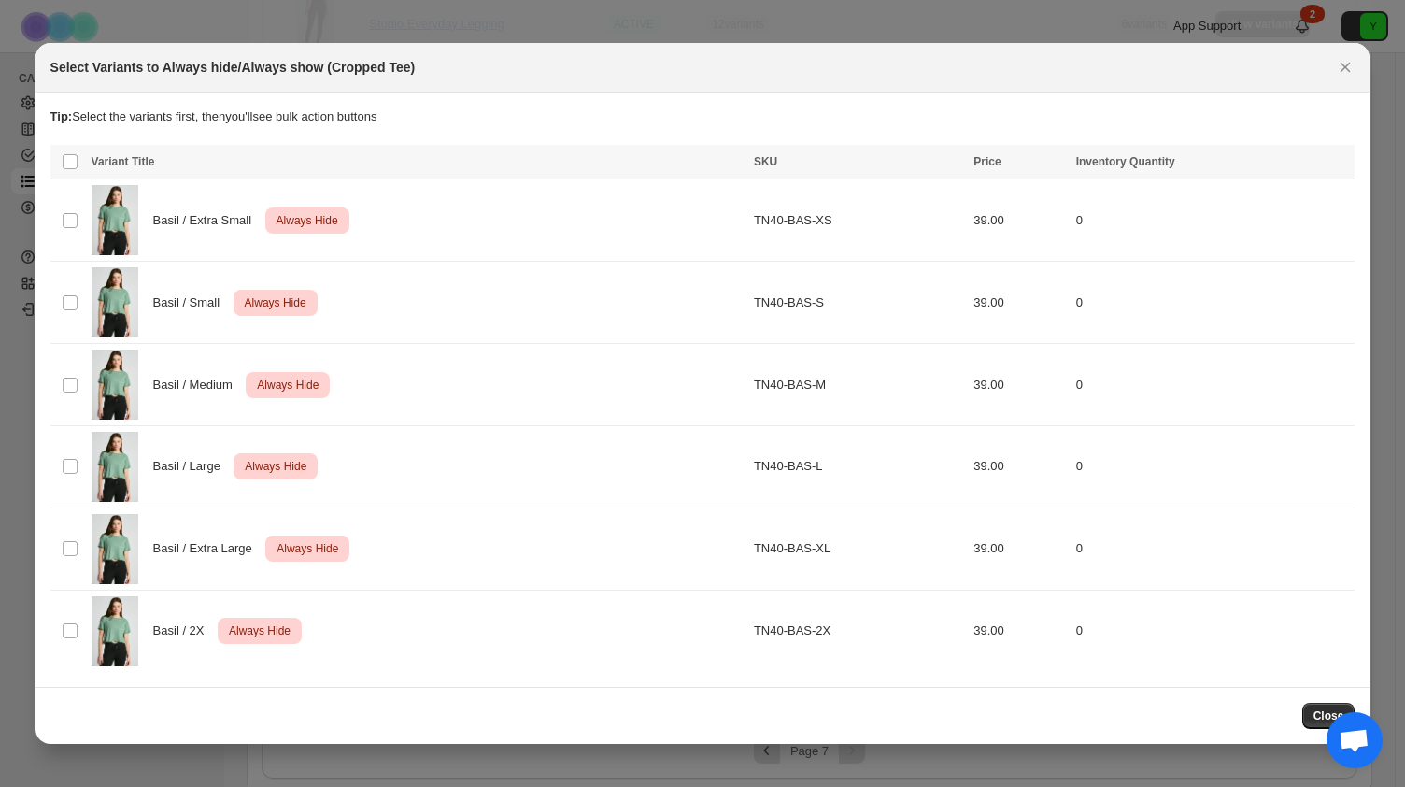
click at [1330, 79] on div "Select Variants to Always hide/Always show (Cropped Tee)" at bounding box center [703, 68] width 1335 height 50
click at [1342, 69] on icon "Close" at bounding box center [1345, 67] width 19 height 19
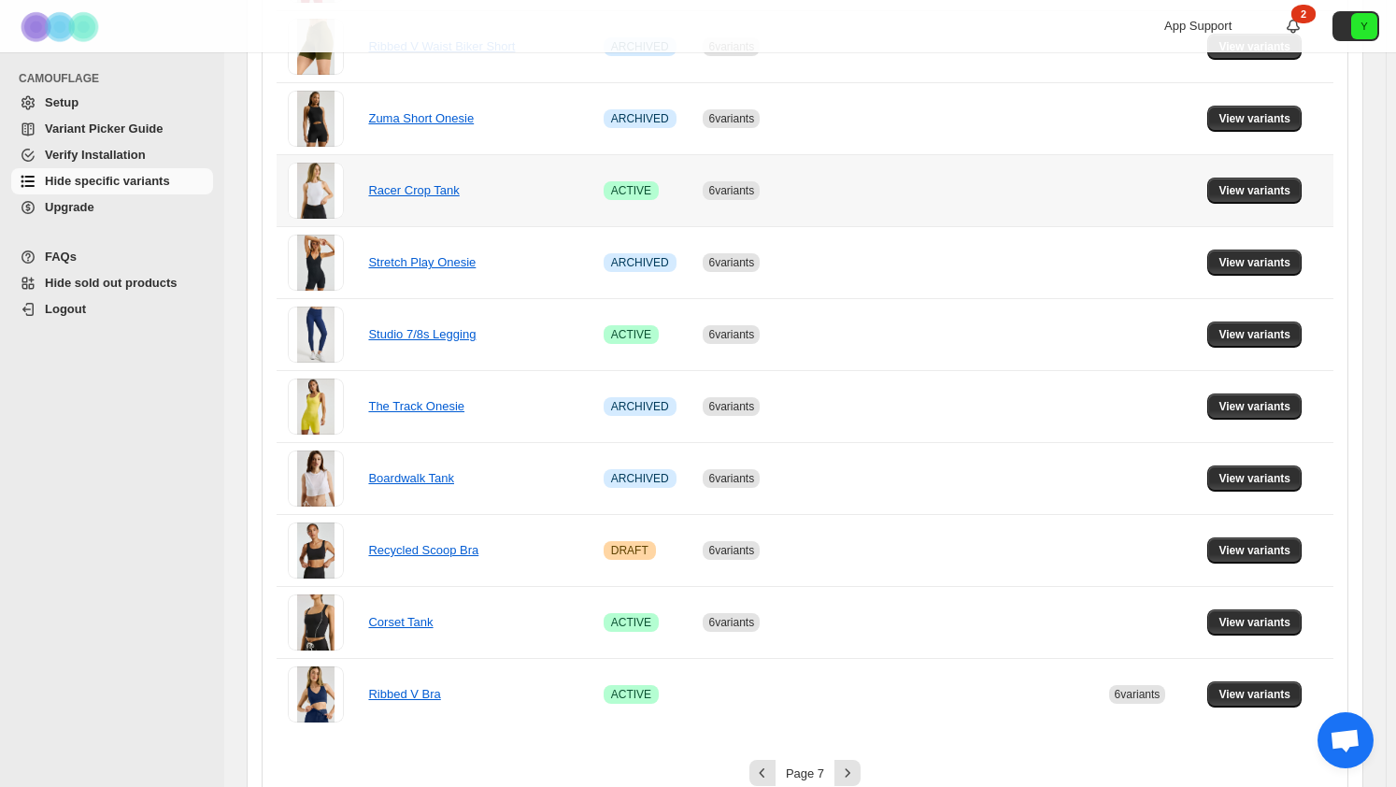
scroll to position [1218, 0]
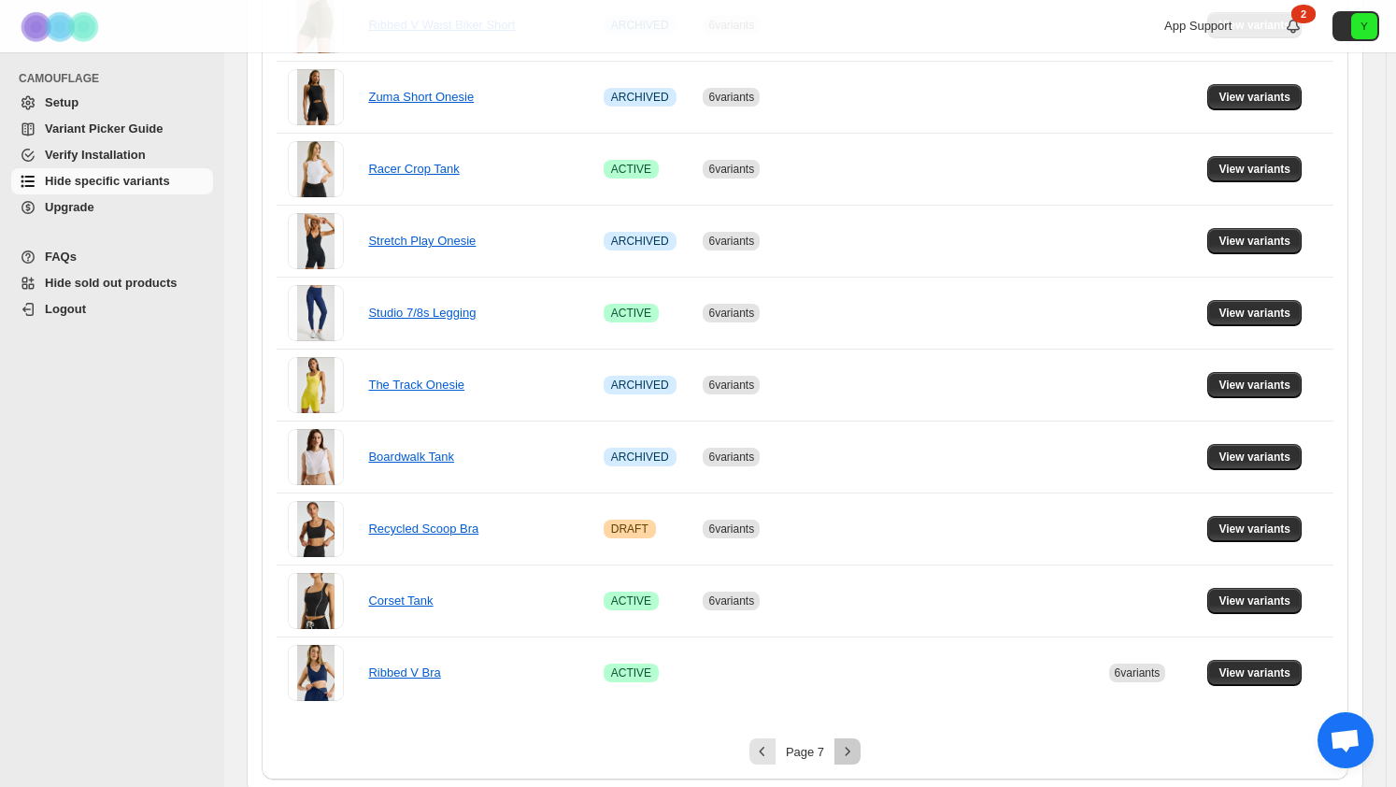
click at [852, 745] on icon "Next" at bounding box center [847, 751] width 19 height 19
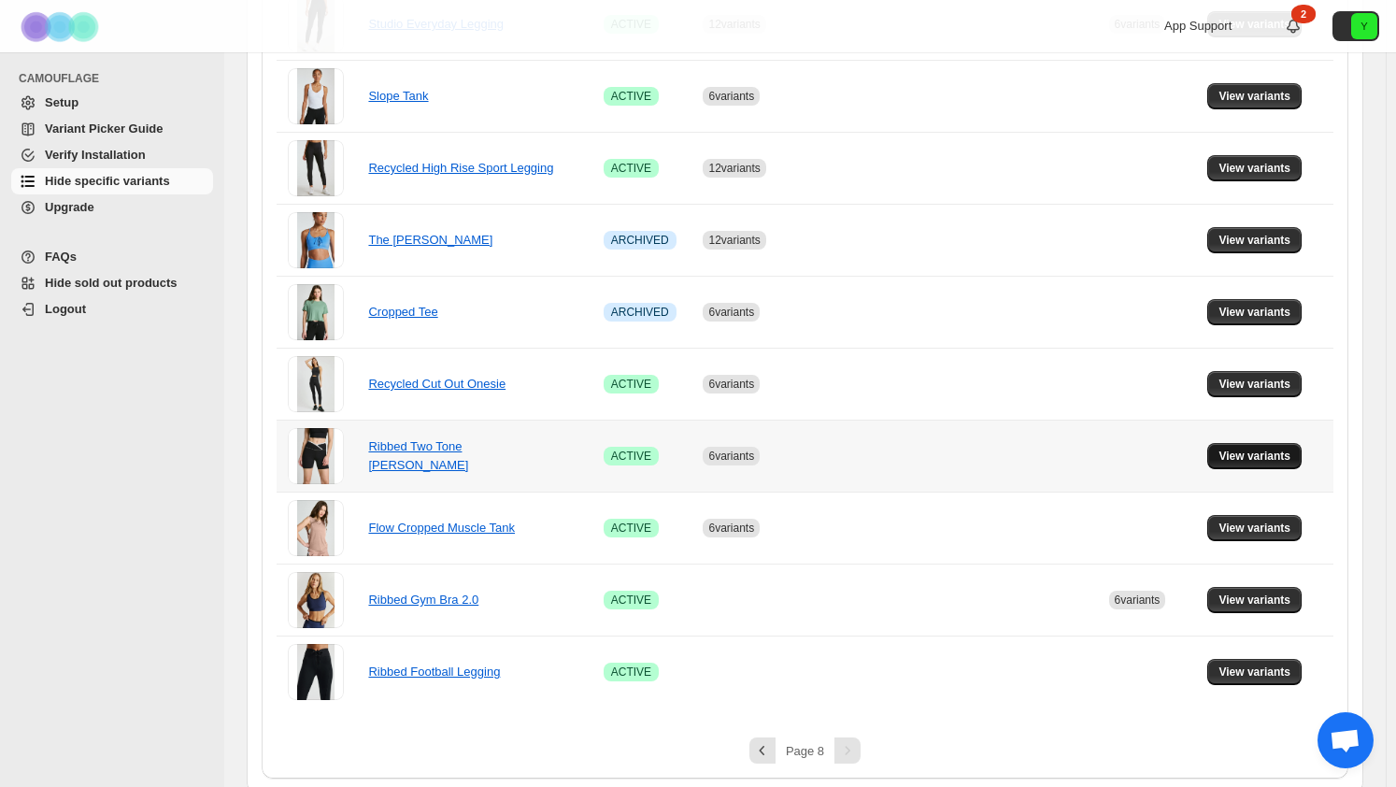
click at [1260, 454] on span "View variants" at bounding box center [1254, 456] width 72 height 15
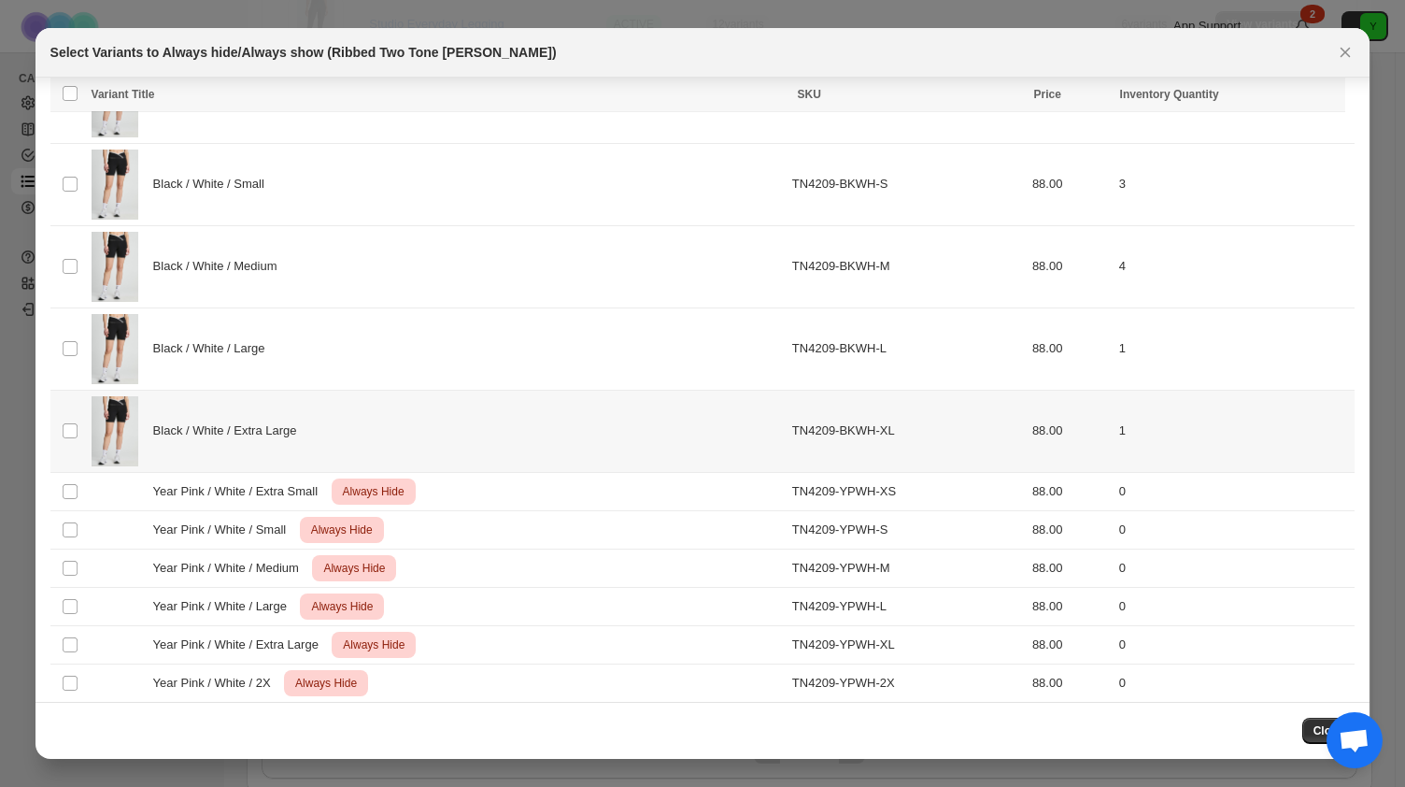
scroll to position [113, 0]
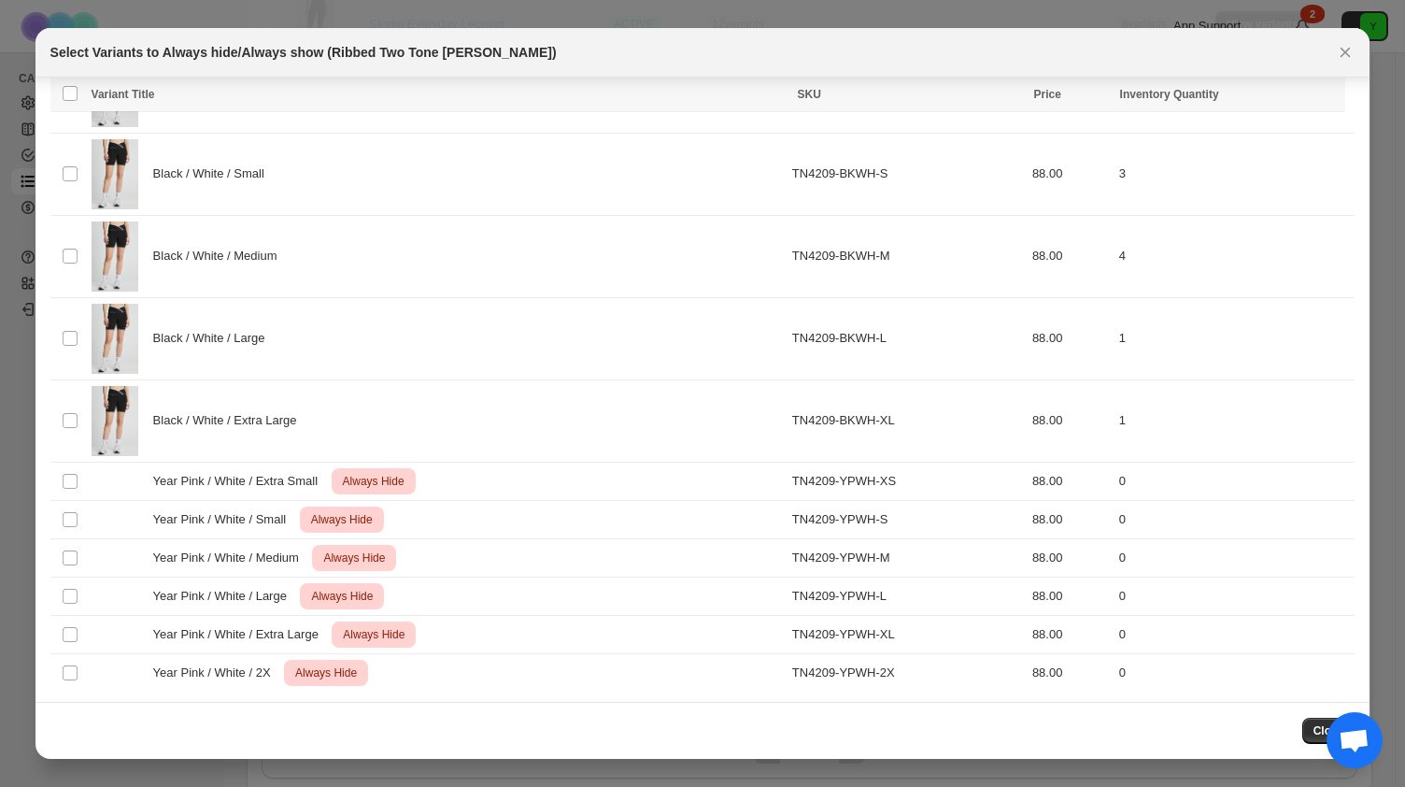
click at [1323, 734] on span "Close" at bounding box center [1329, 730] width 31 height 15
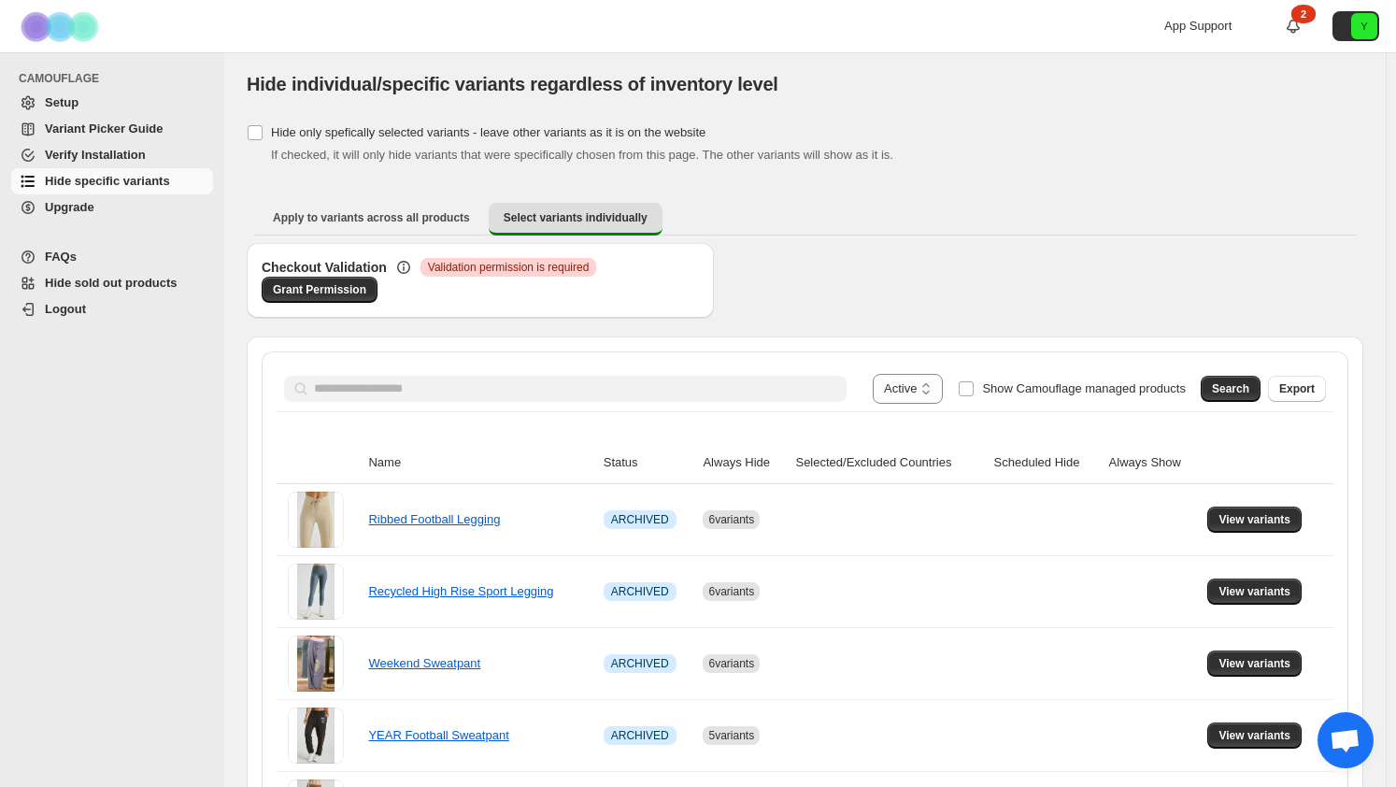
scroll to position [0, 0]
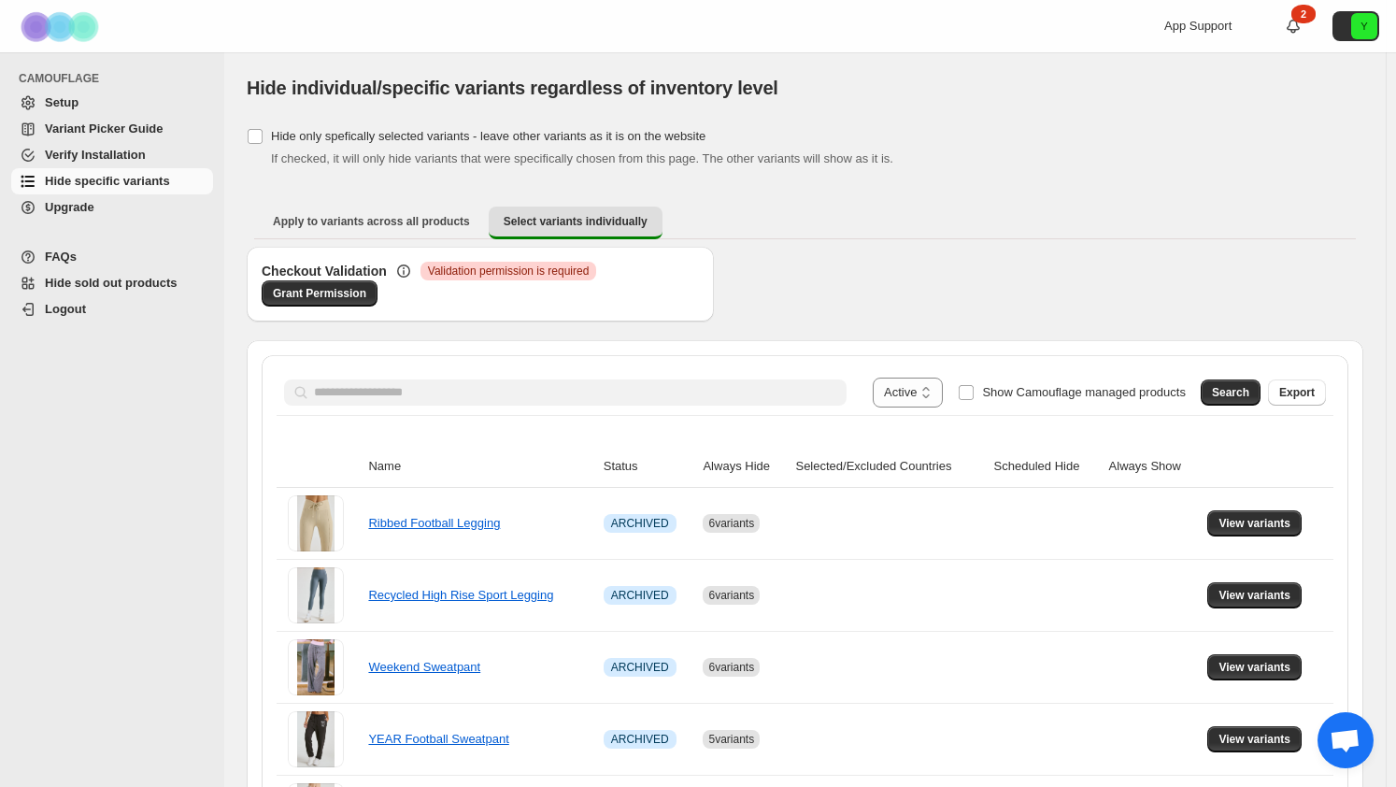
click at [624, 463] on th "Status" at bounding box center [648, 467] width 100 height 42
click at [931, 389] on select "**********" at bounding box center [908, 392] width 70 height 30
click at [890, 377] on select "**********" at bounding box center [908, 392] width 70 height 30
drag, startPoint x: 931, startPoint y: 388, endPoint x: 931, endPoint y: 405, distance: 16.8
click at [931, 388] on select "**********" at bounding box center [908, 392] width 70 height 30
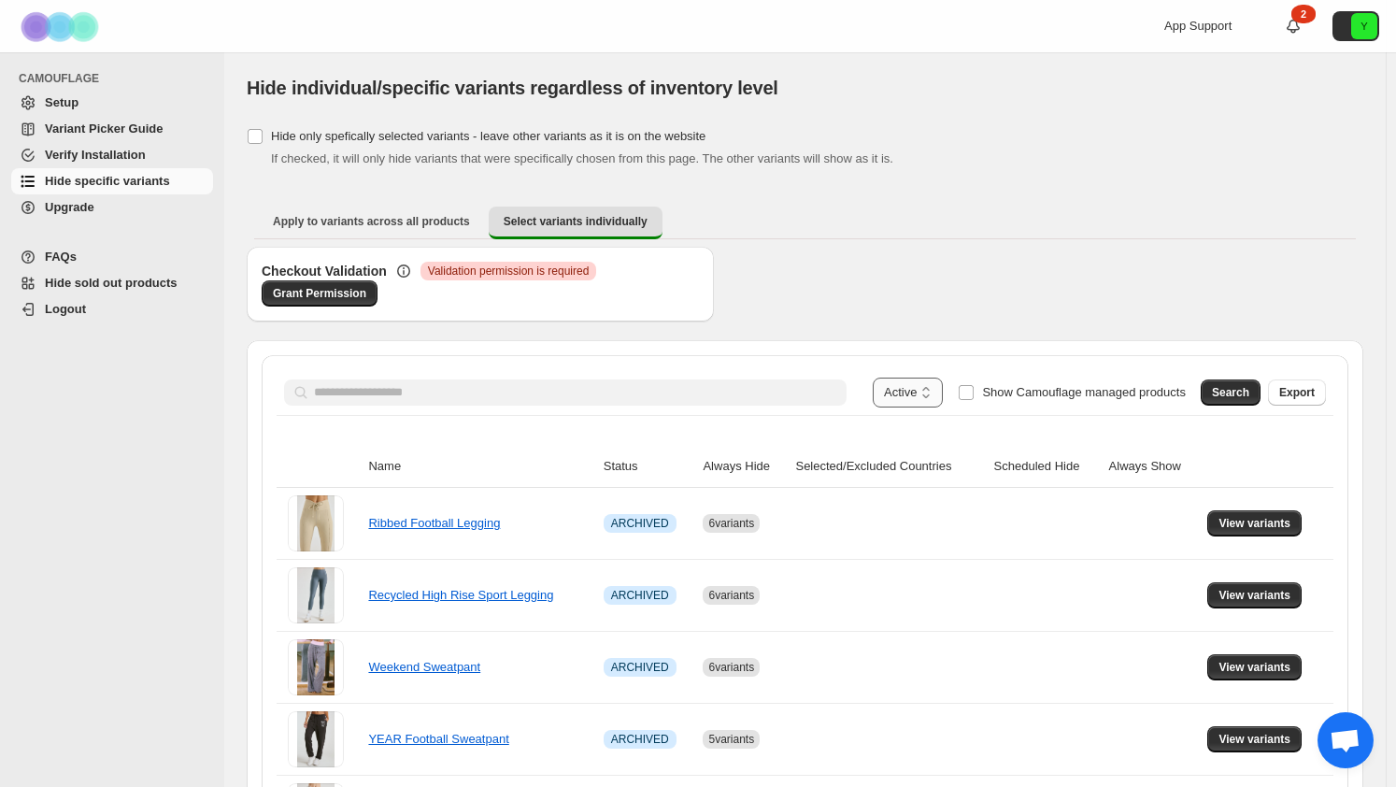
select select "*****"
click at [896, 377] on select "**********" at bounding box center [908, 392] width 70 height 30
click at [1249, 393] on span "Search" at bounding box center [1230, 392] width 37 height 15
click at [922, 392] on select "**********" at bounding box center [911, 392] width 64 height 30
select select
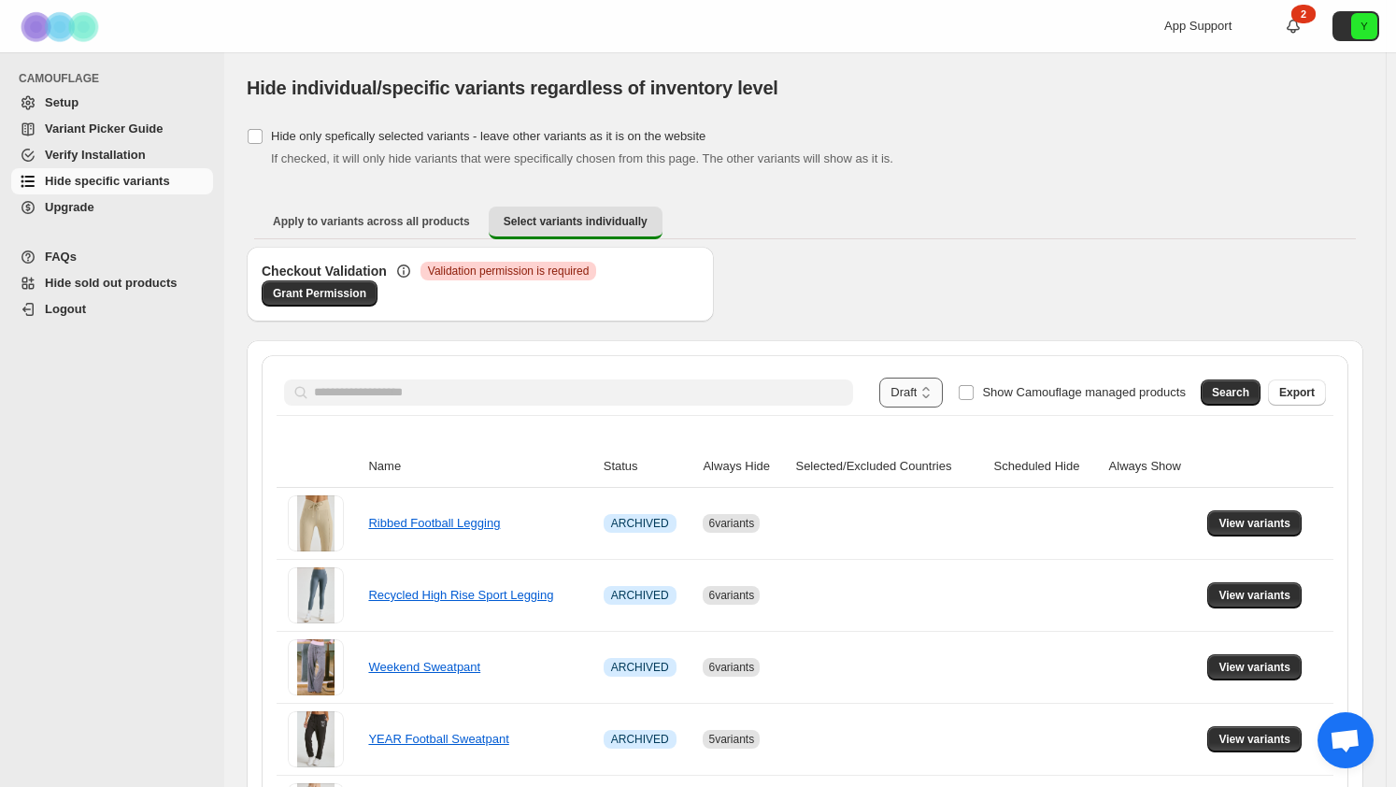
click at [879, 377] on select "**********" at bounding box center [911, 392] width 64 height 30
click at [1243, 395] on span "Search" at bounding box center [1230, 392] width 37 height 15
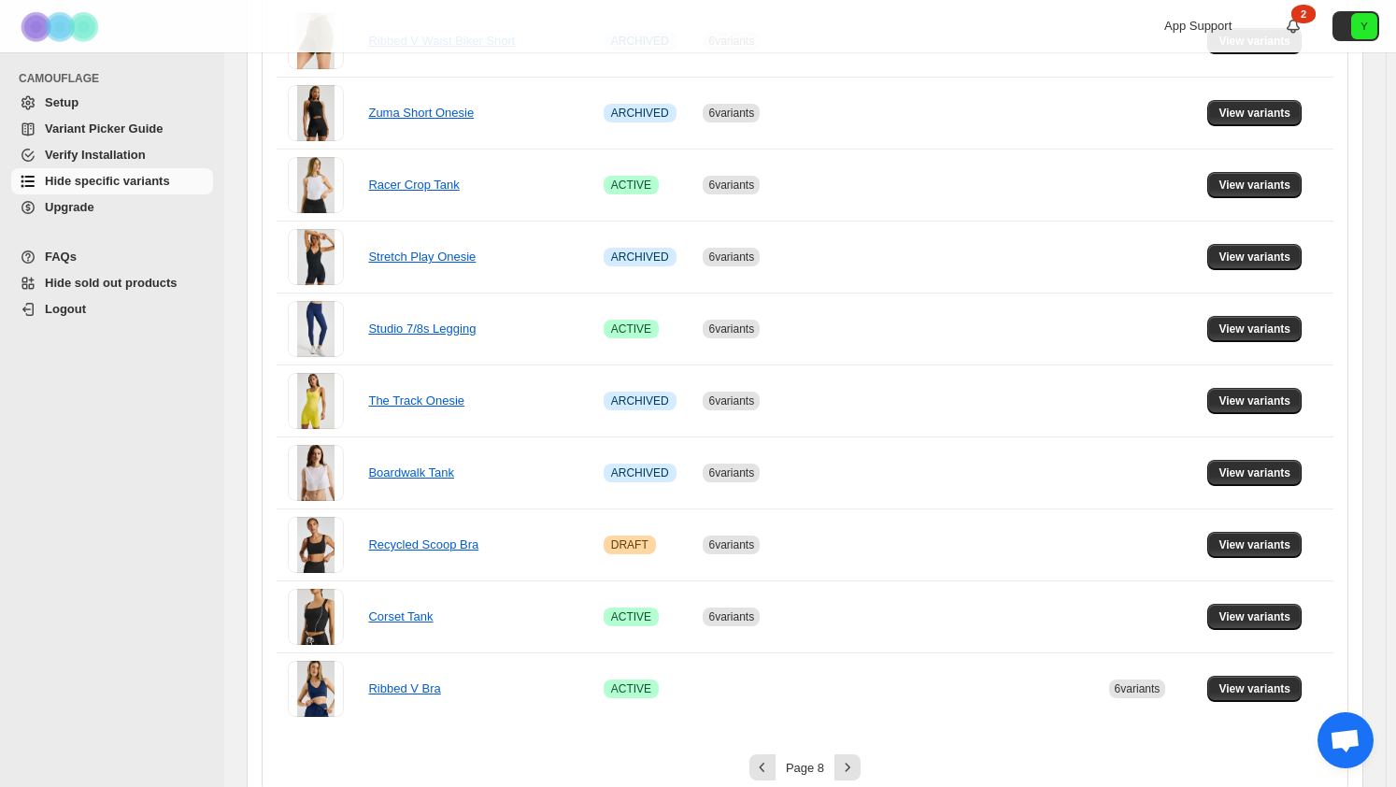
scroll to position [1218, 0]
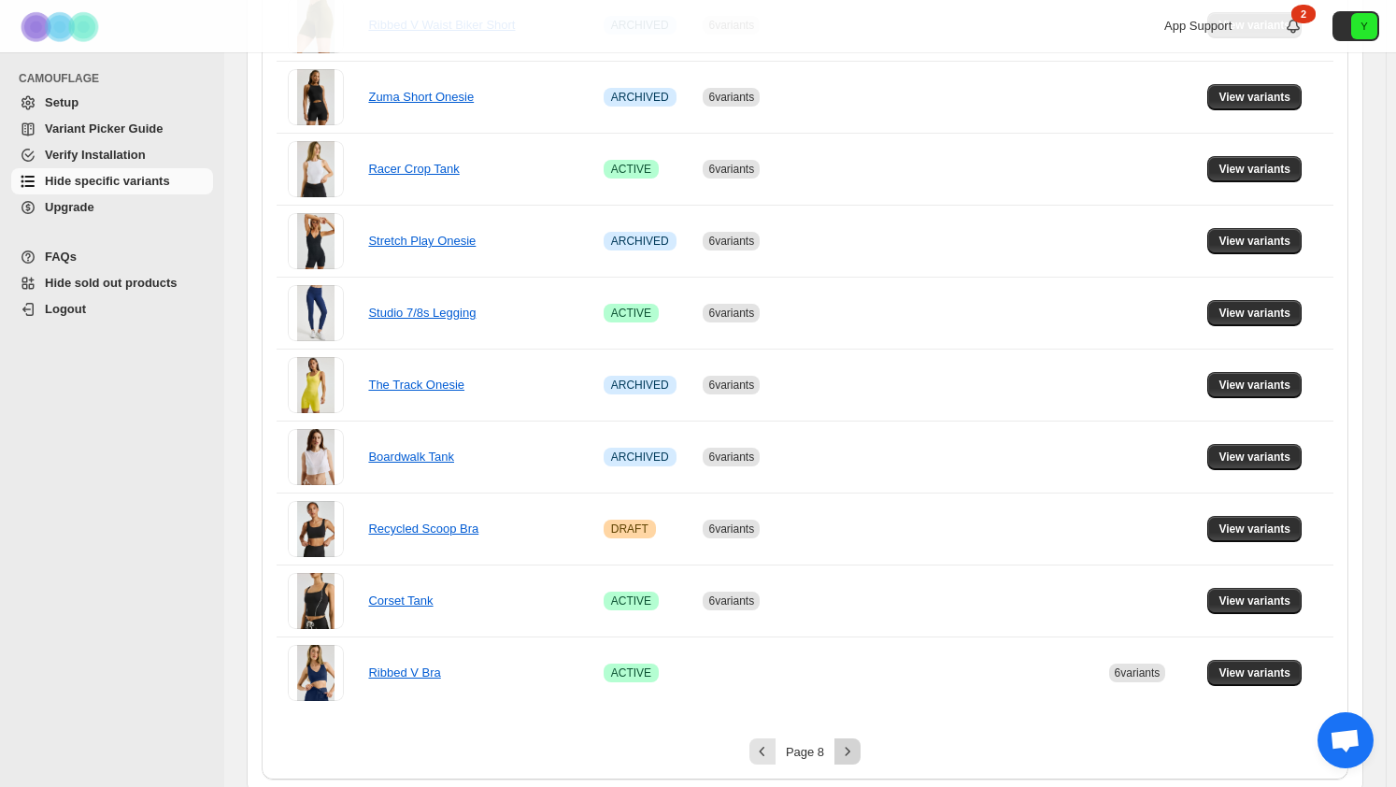
click at [848, 748] on icon "Next" at bounding box center [847, 751] width 19 height 19
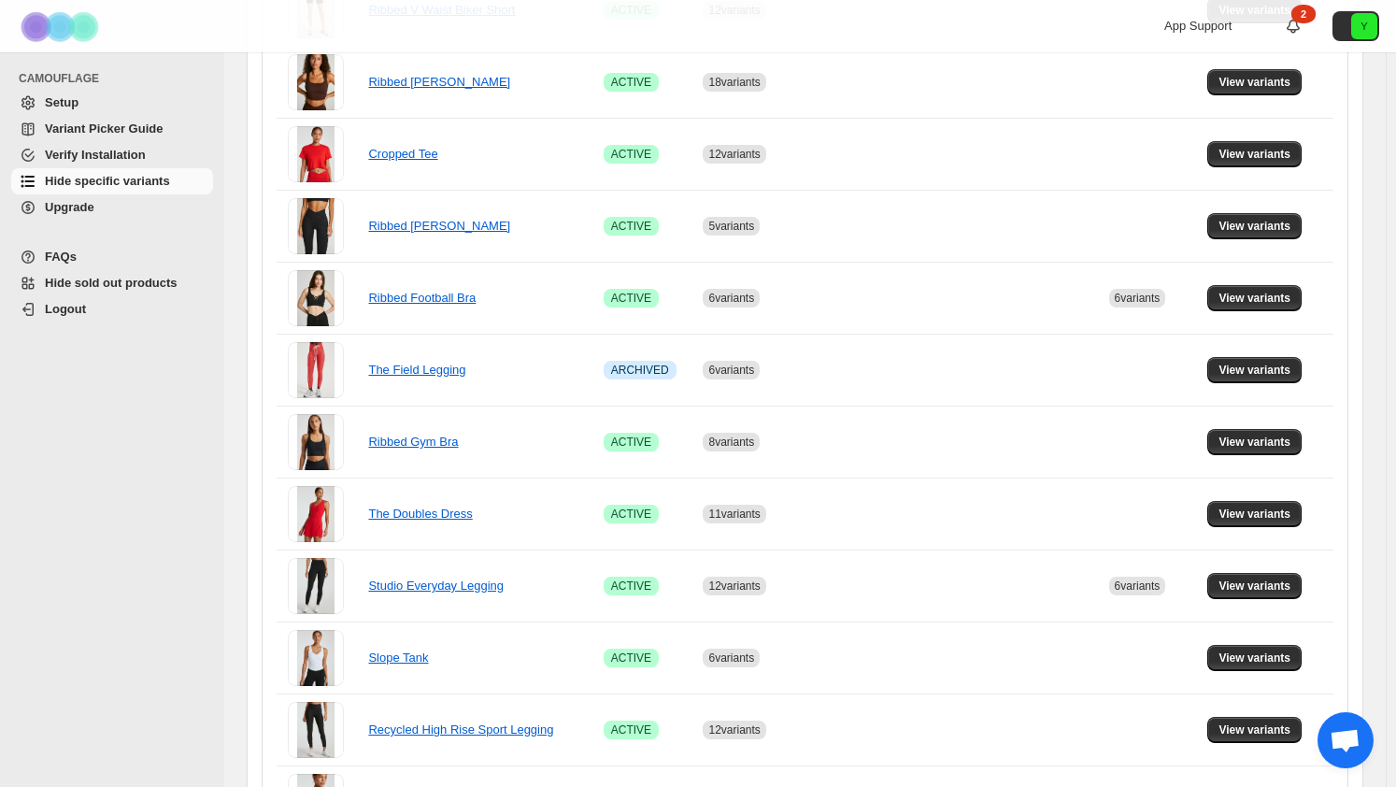
scroll to position [420, 0]
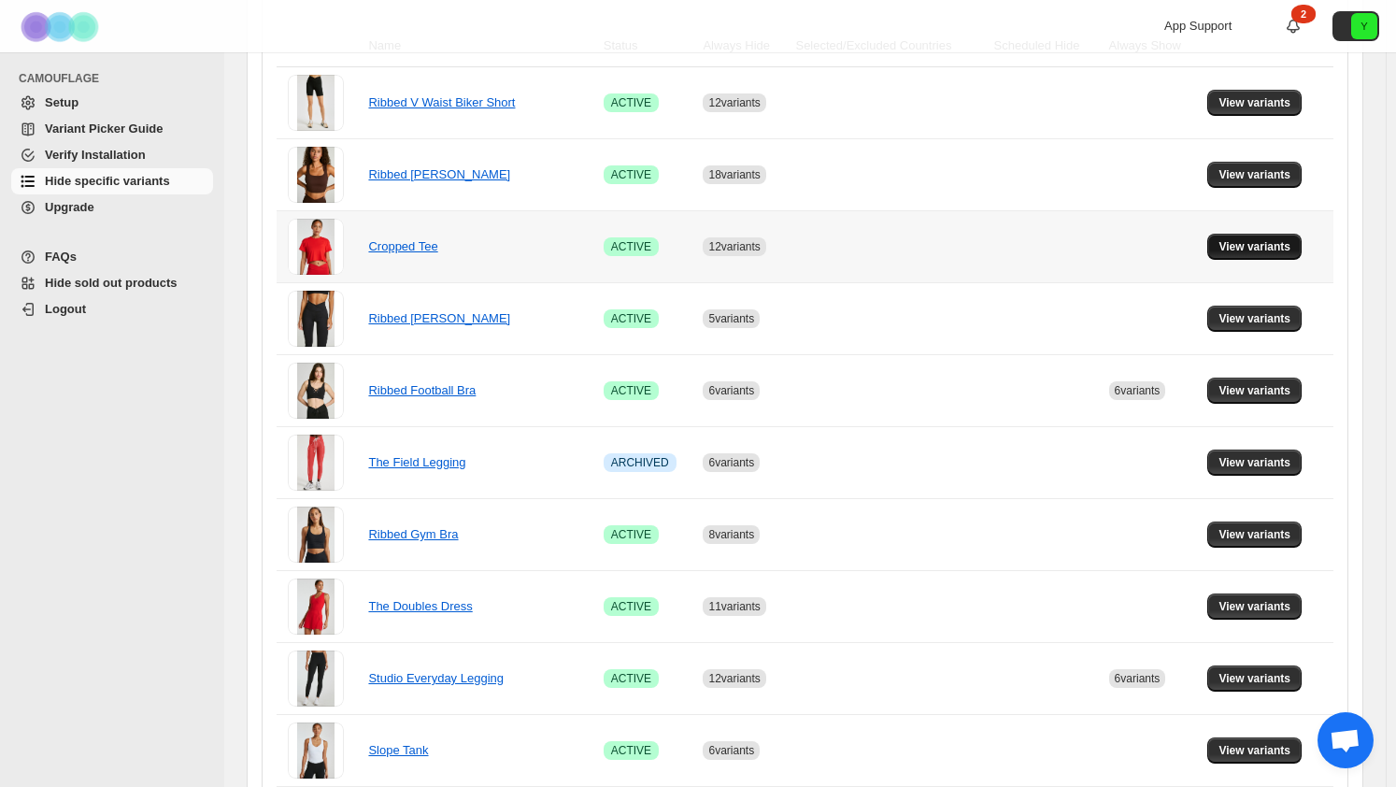
click at [1275, 248] on span "View variants" at bounding box center [1254, 246] width 72 height 15
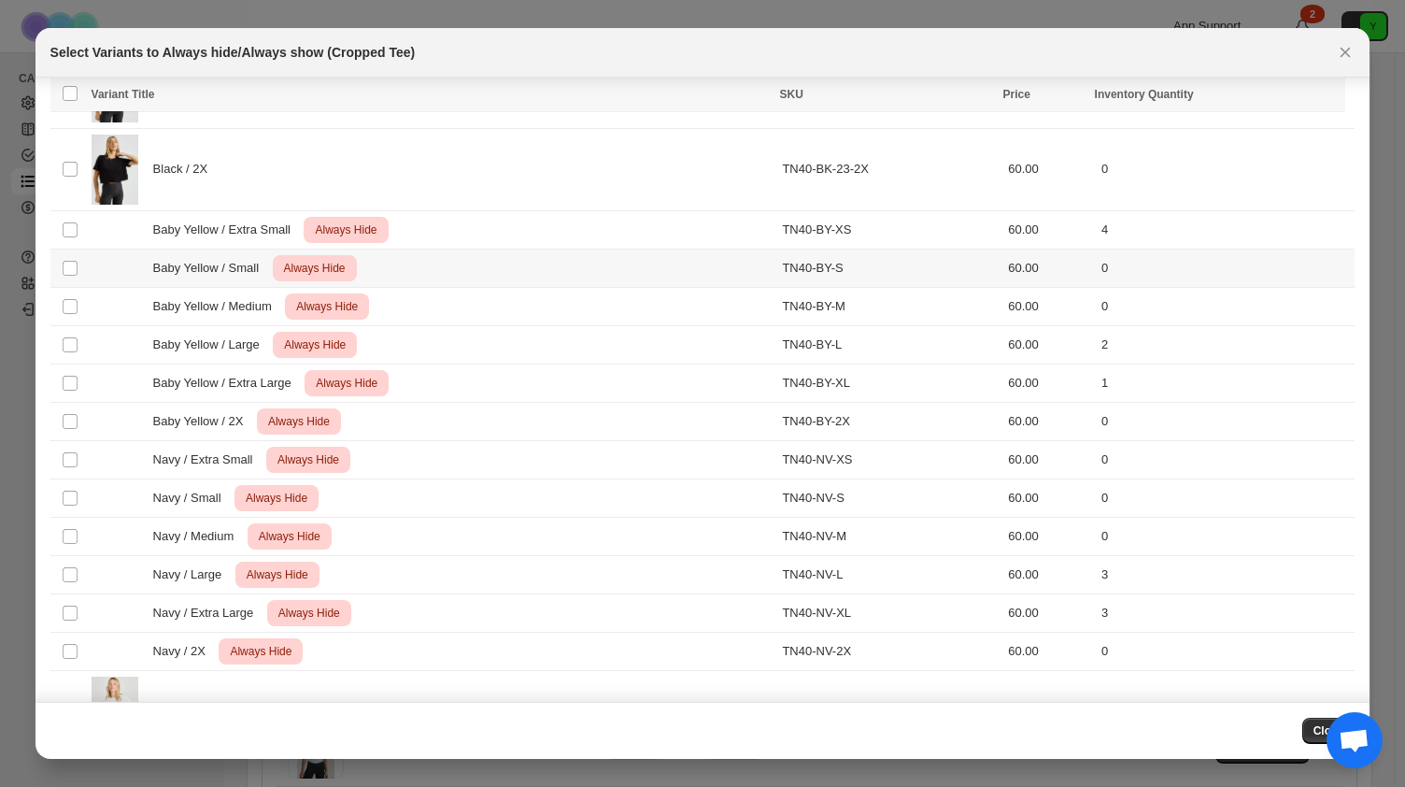
scroll to position [968, 0]
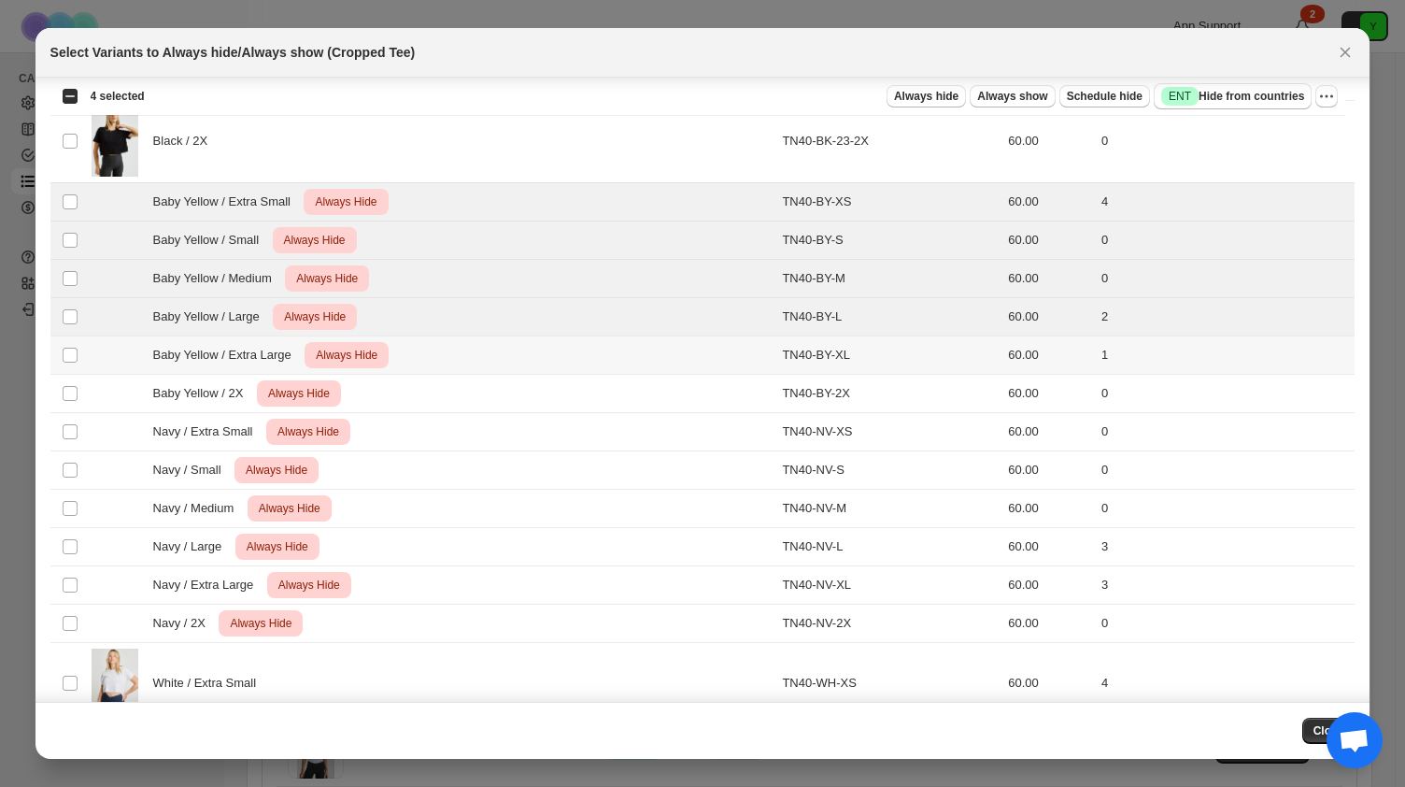
click at [71, 361] on td "Select product variant" at bounding box center [68, 354] width 36 height 38
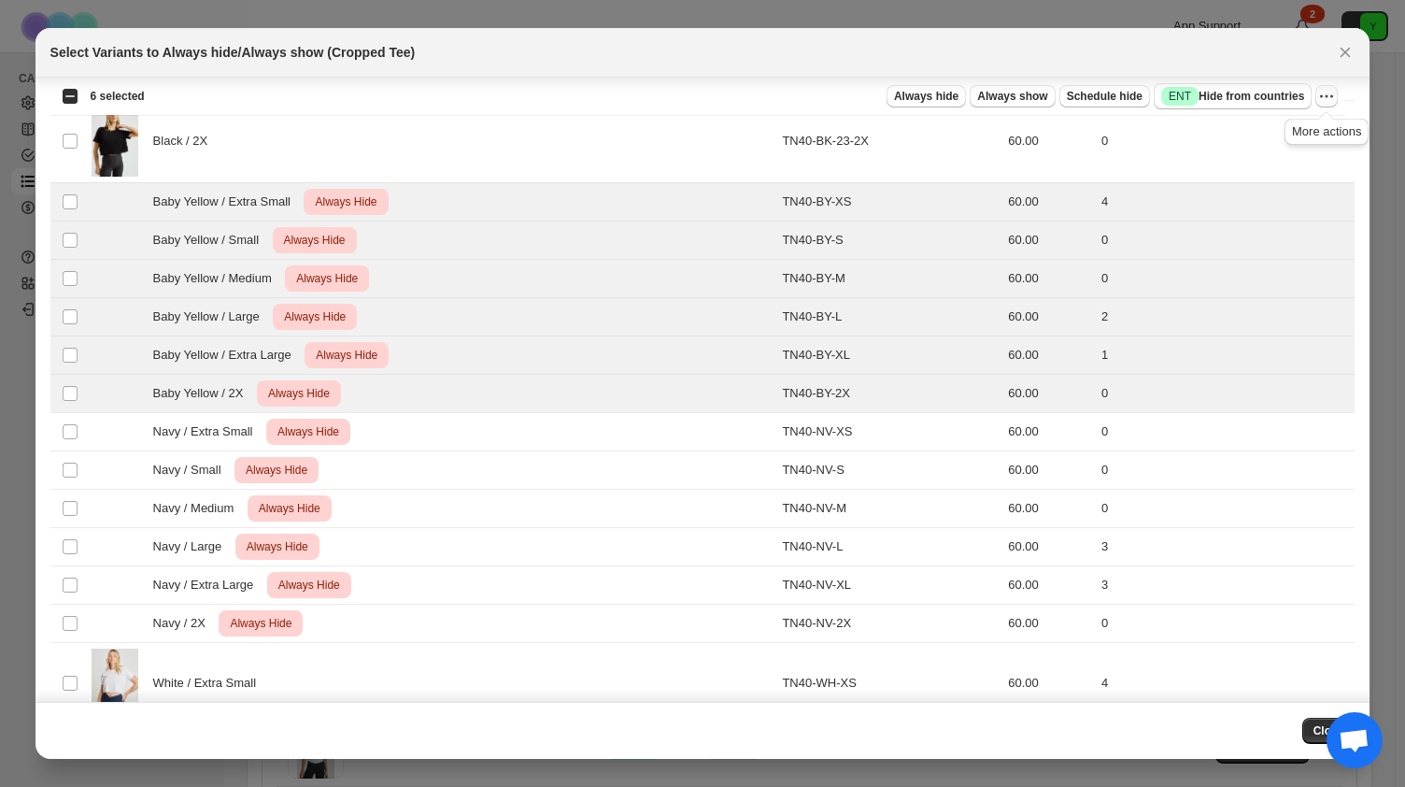
click at [1325, 96] on icon "More actions" at bounding box center [1327, 96] width 19 height 19
click at [1271, 160] on span "Undo always show" at bounding box center [1241, 164] width 101 height 14
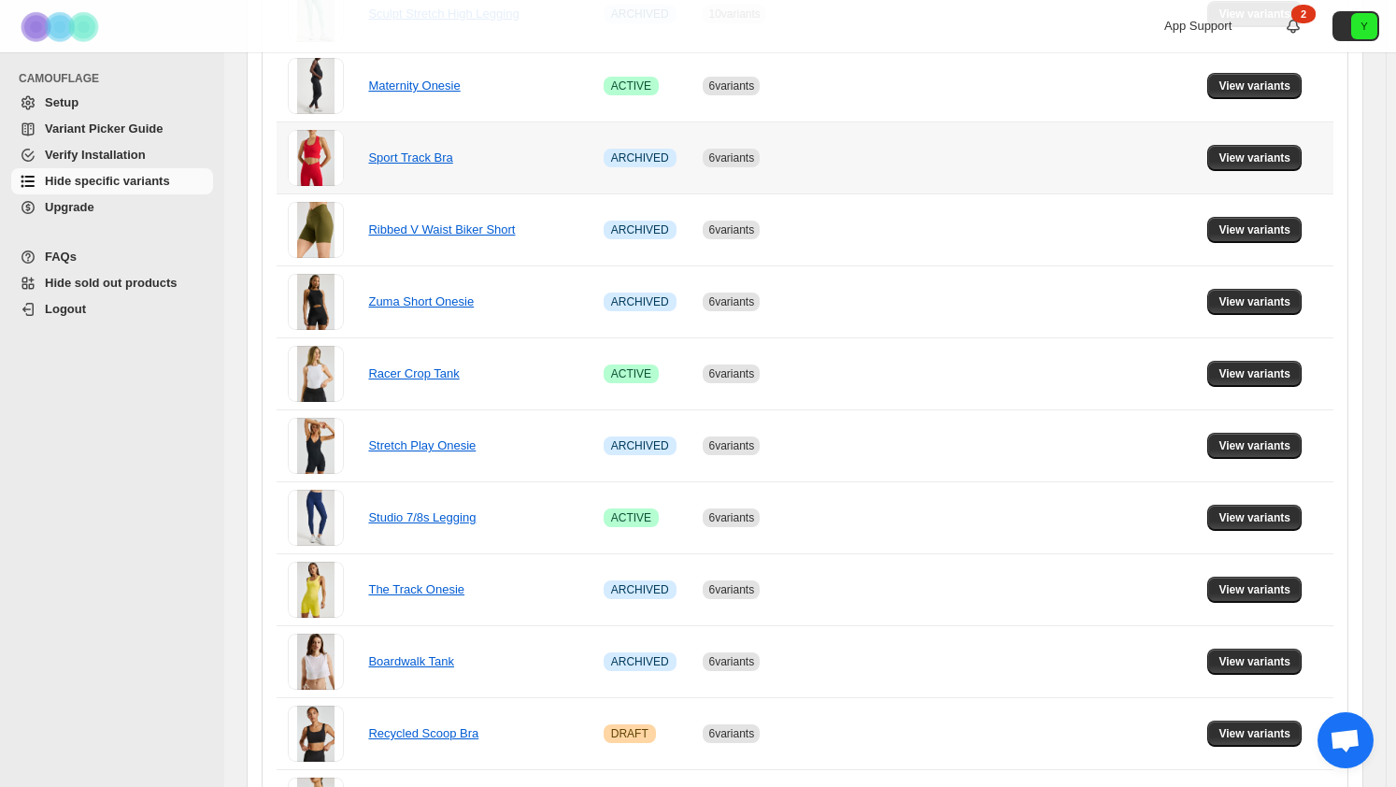
scroll to position [1218, 0]
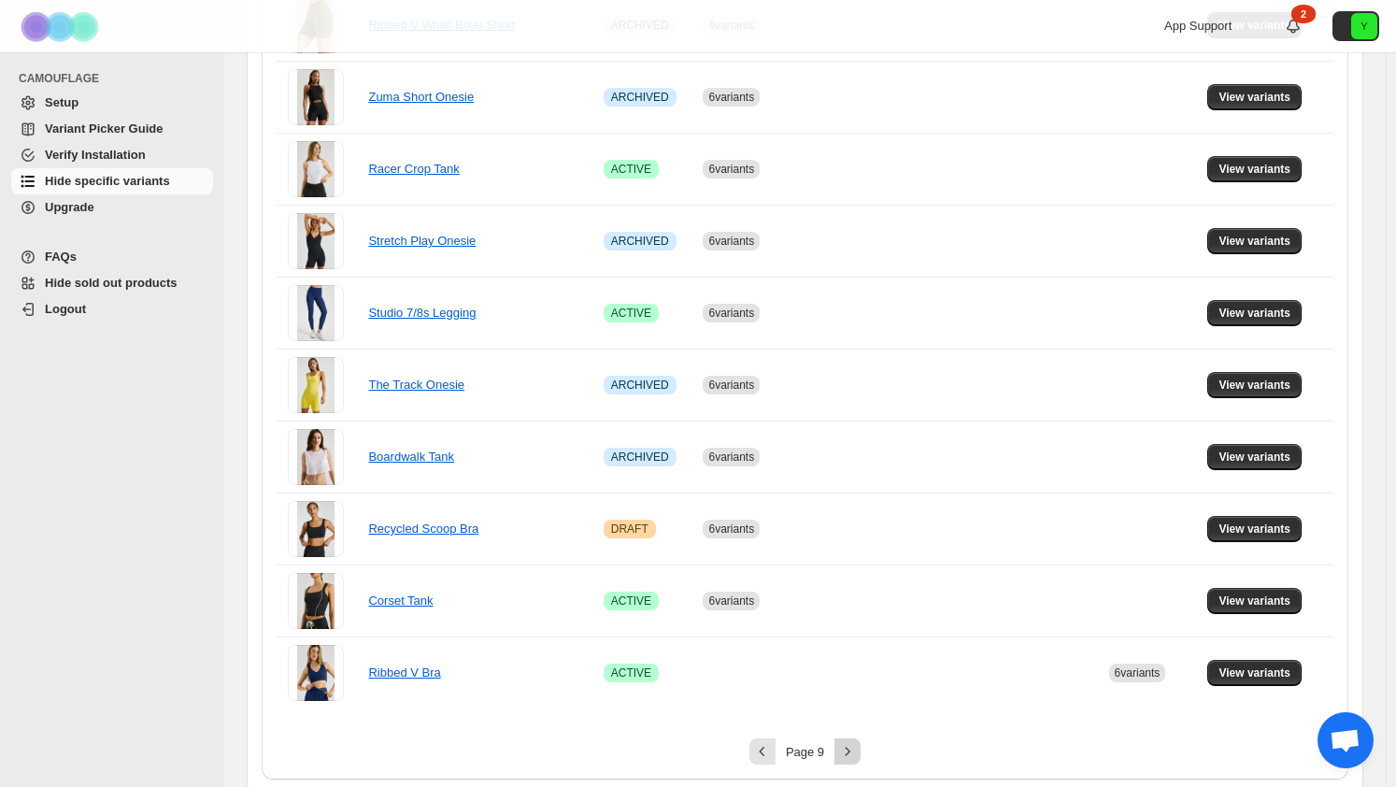
click at [849, 742] on icon "Next" at bounding box center [847, 751] width 19 height 19
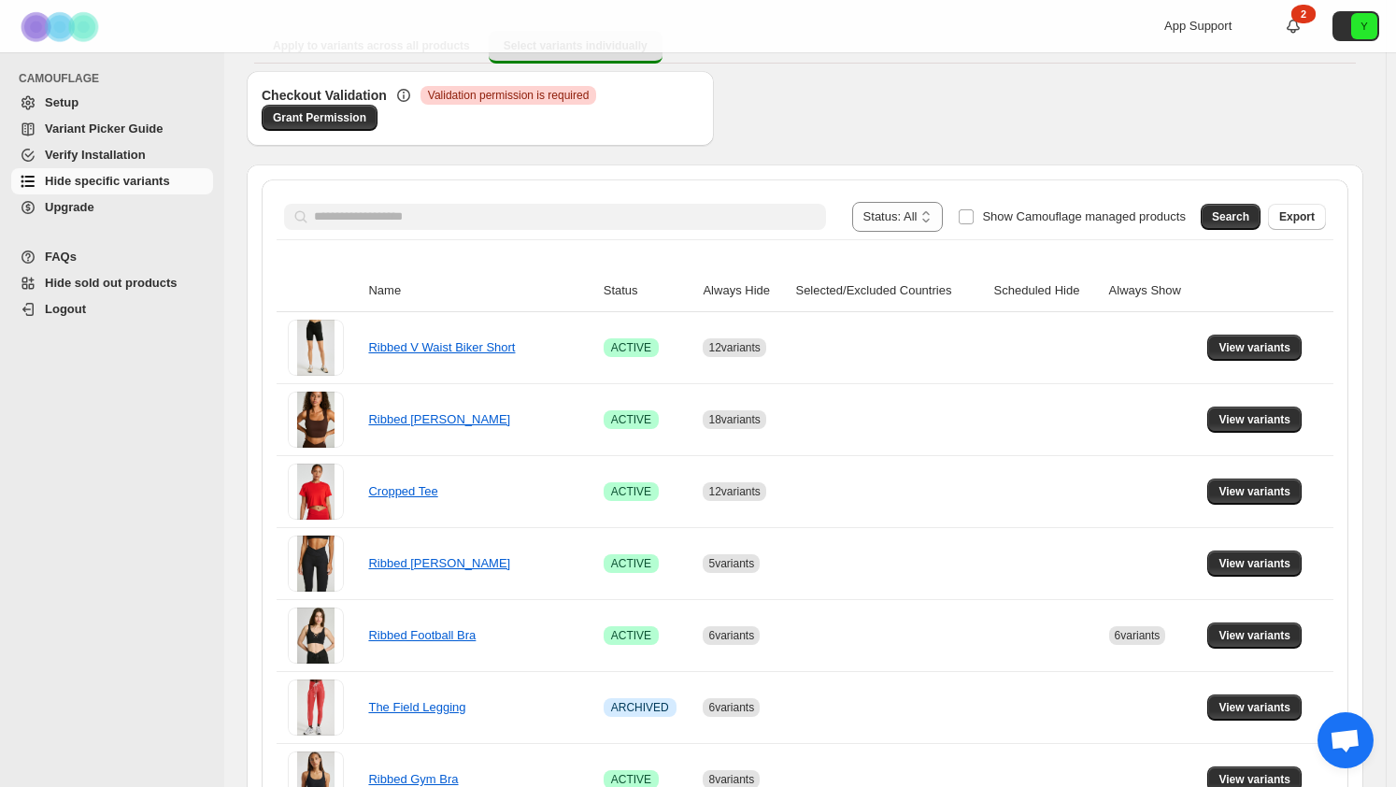
scroll to position [140, 0]
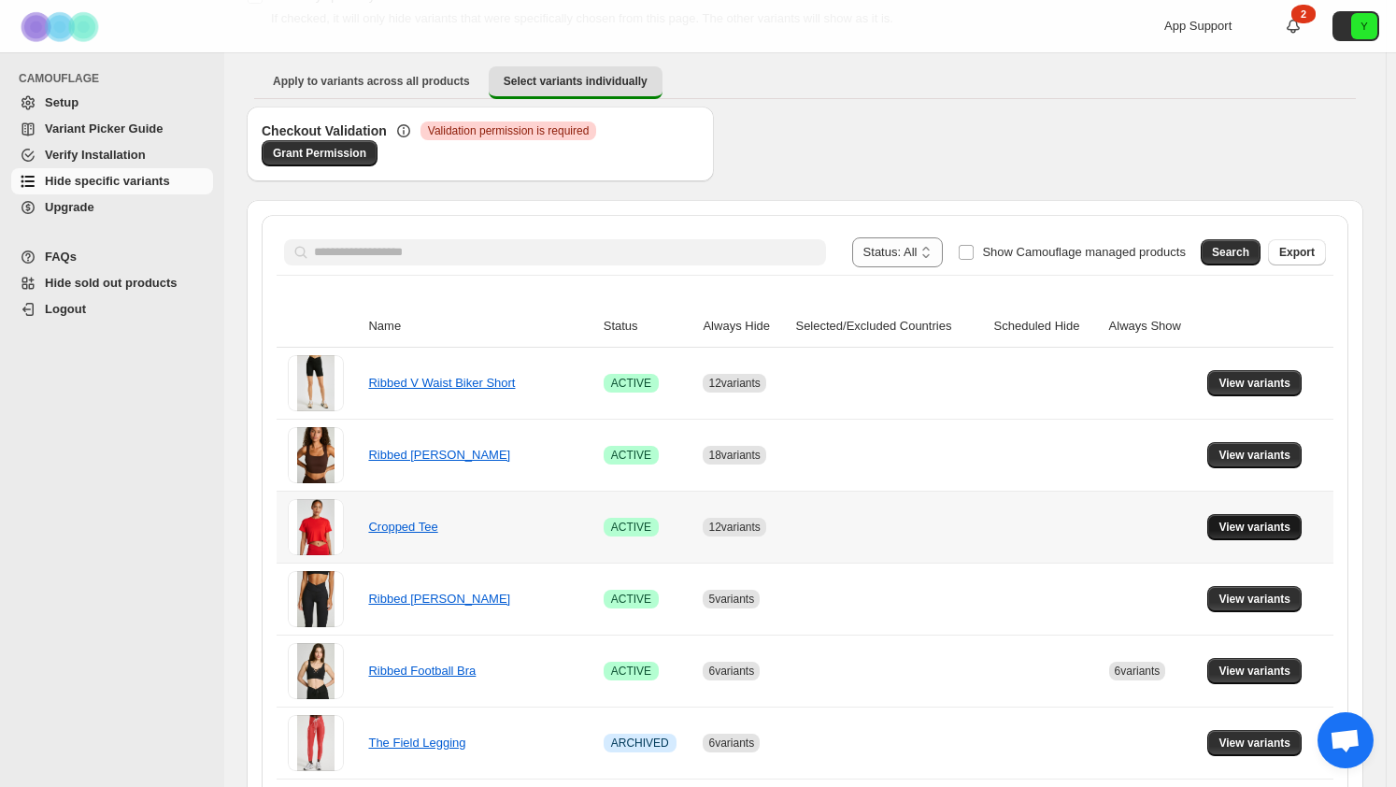
click at [1275, 530] on span "View variants" at bounding box center [1254, 527] width 72 height 15
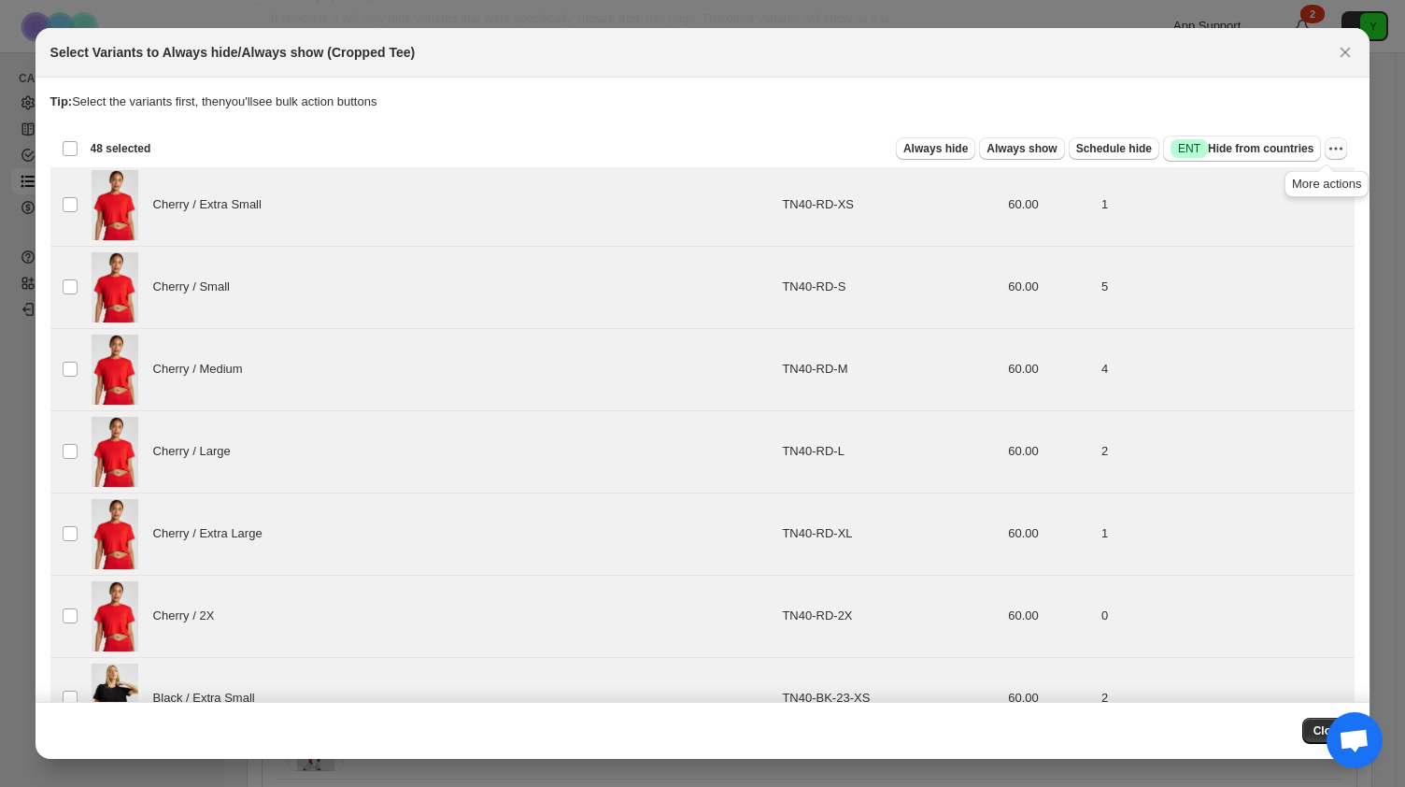
click at [1334, 151] on icon "More actions" at bounding box center [1336, 148] width 19 height 19
click at [1283, 192] on span "Undo always hide" at bounding box center [1239, 185] width 96 height 14
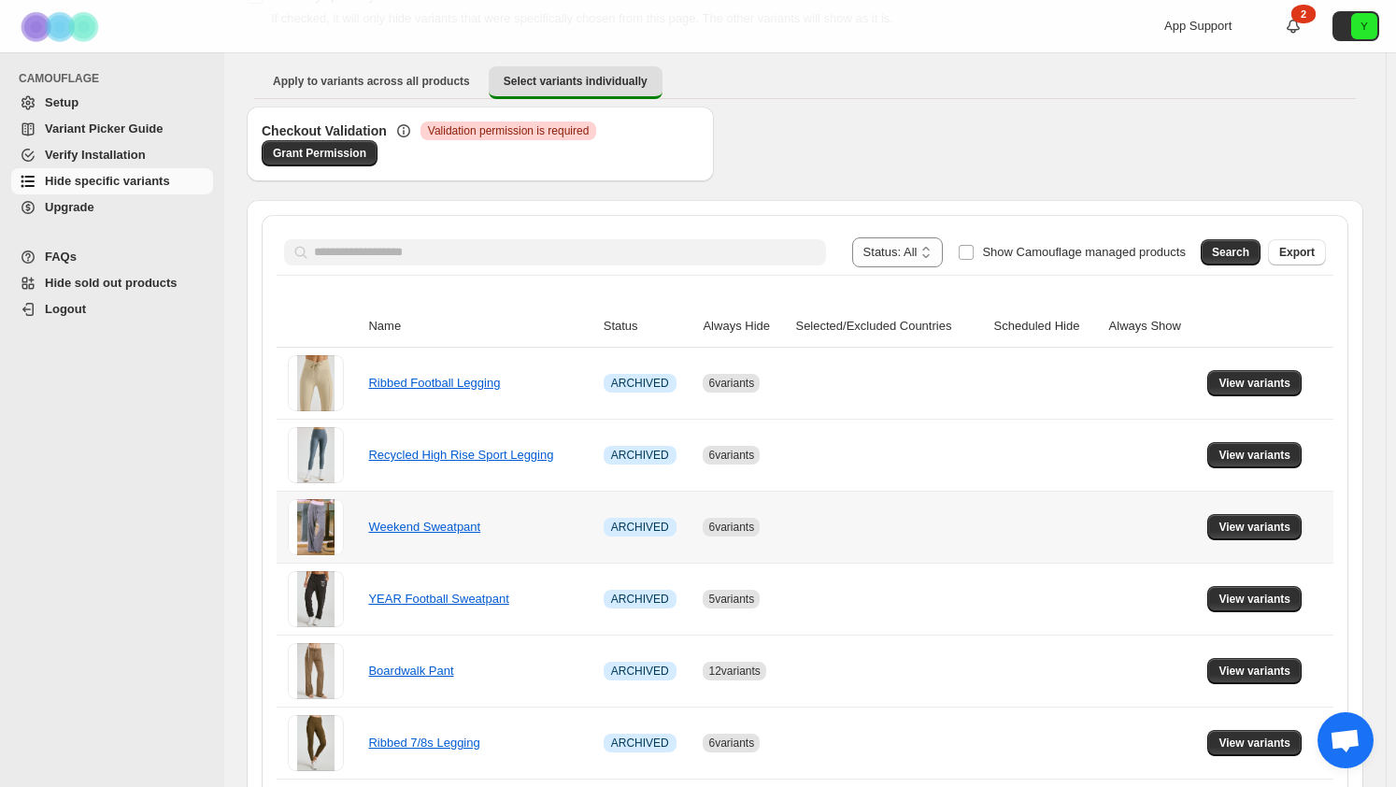
scroll to position [1218, 0]
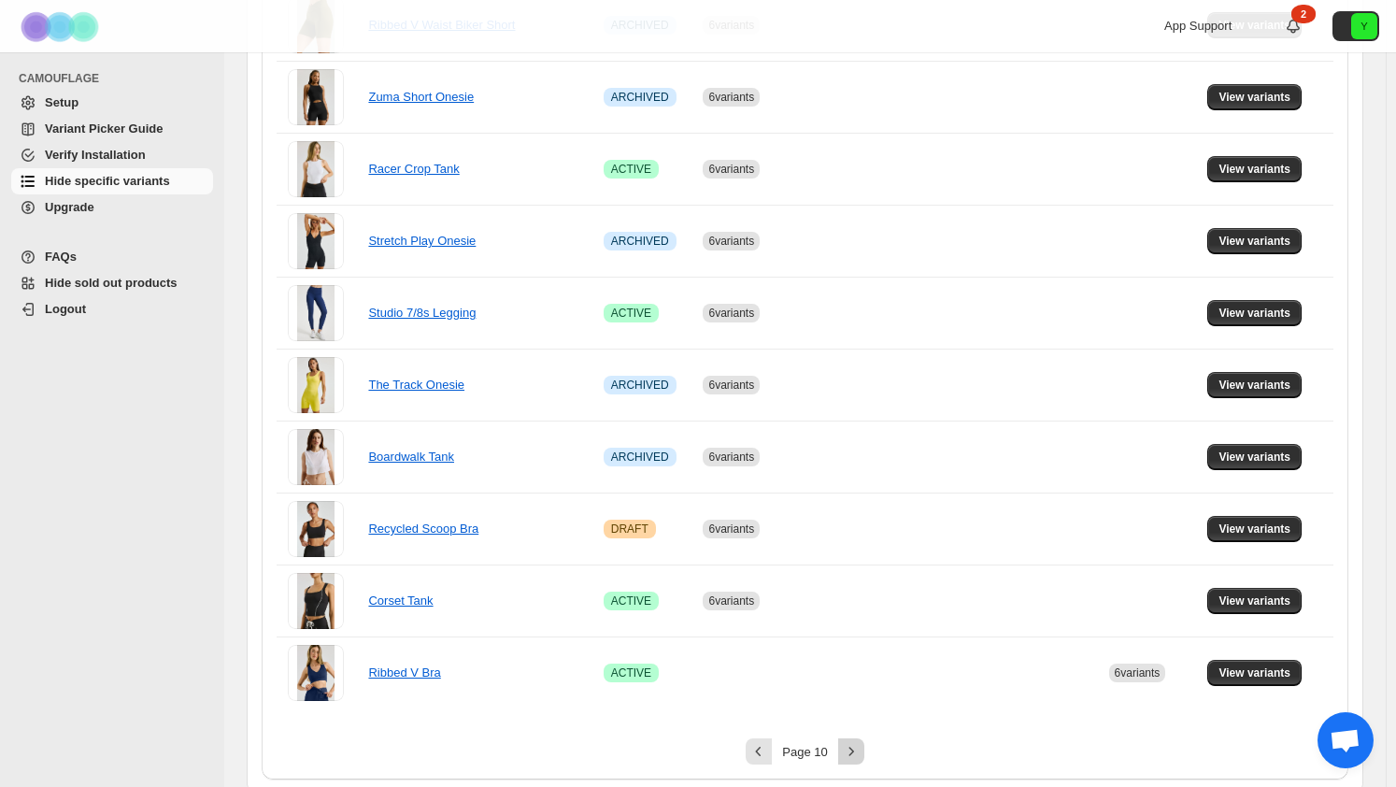
click at [848, 743] on icon "Next" at bounding box center [851, 751] width 19 height 19
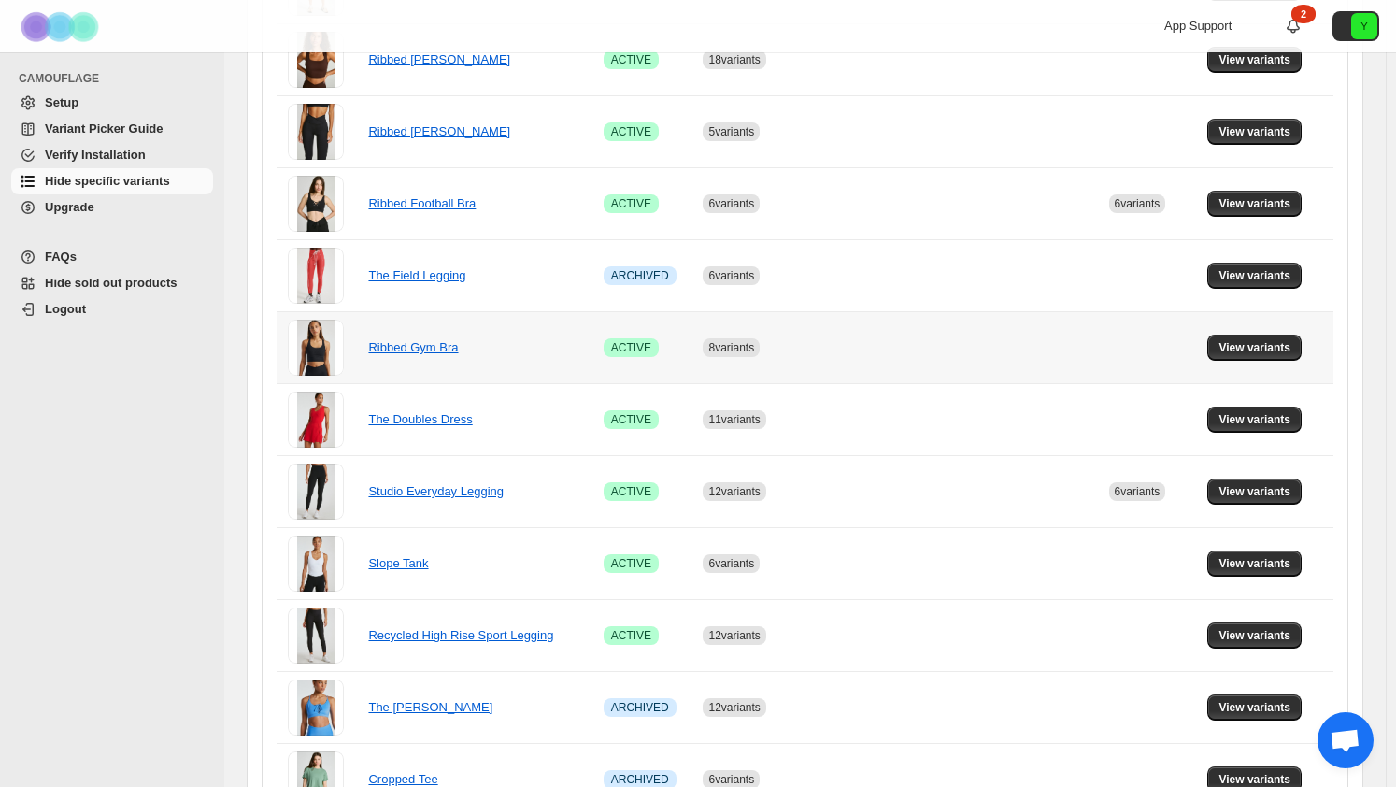
scroll to position [442, 0]
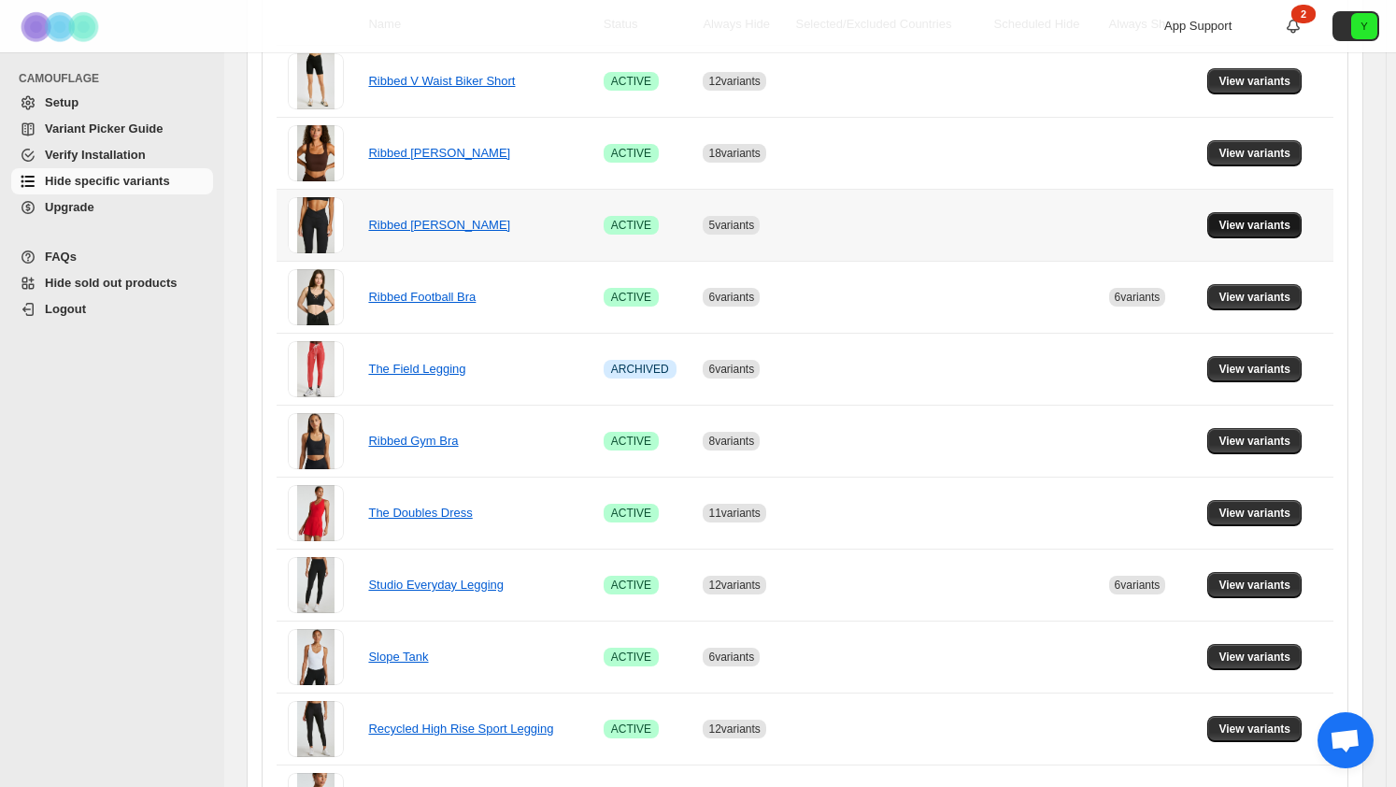
click at [1275, 225] on span "View variants" at bounding box center [1254, 225] width 72 height 15
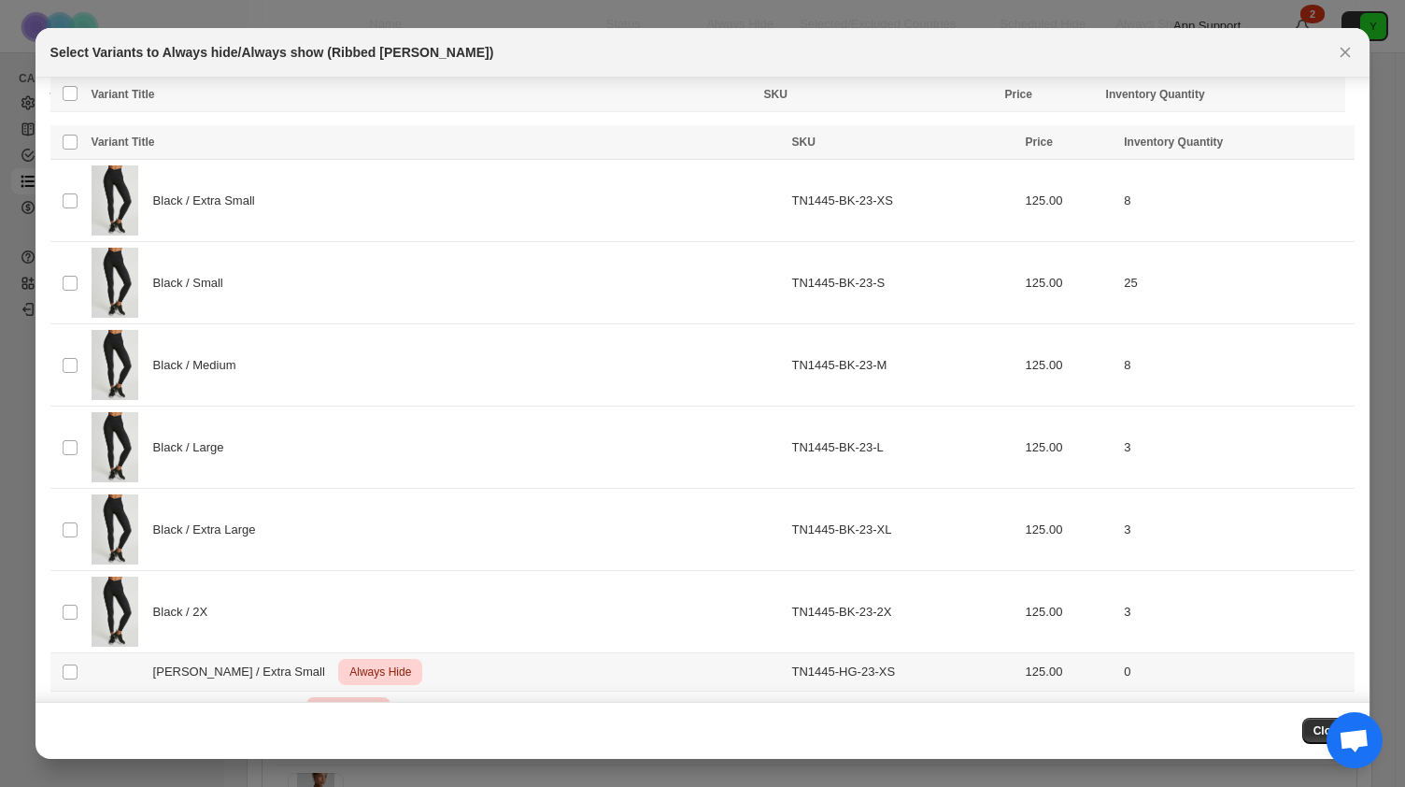
scroll to position [0, 0]
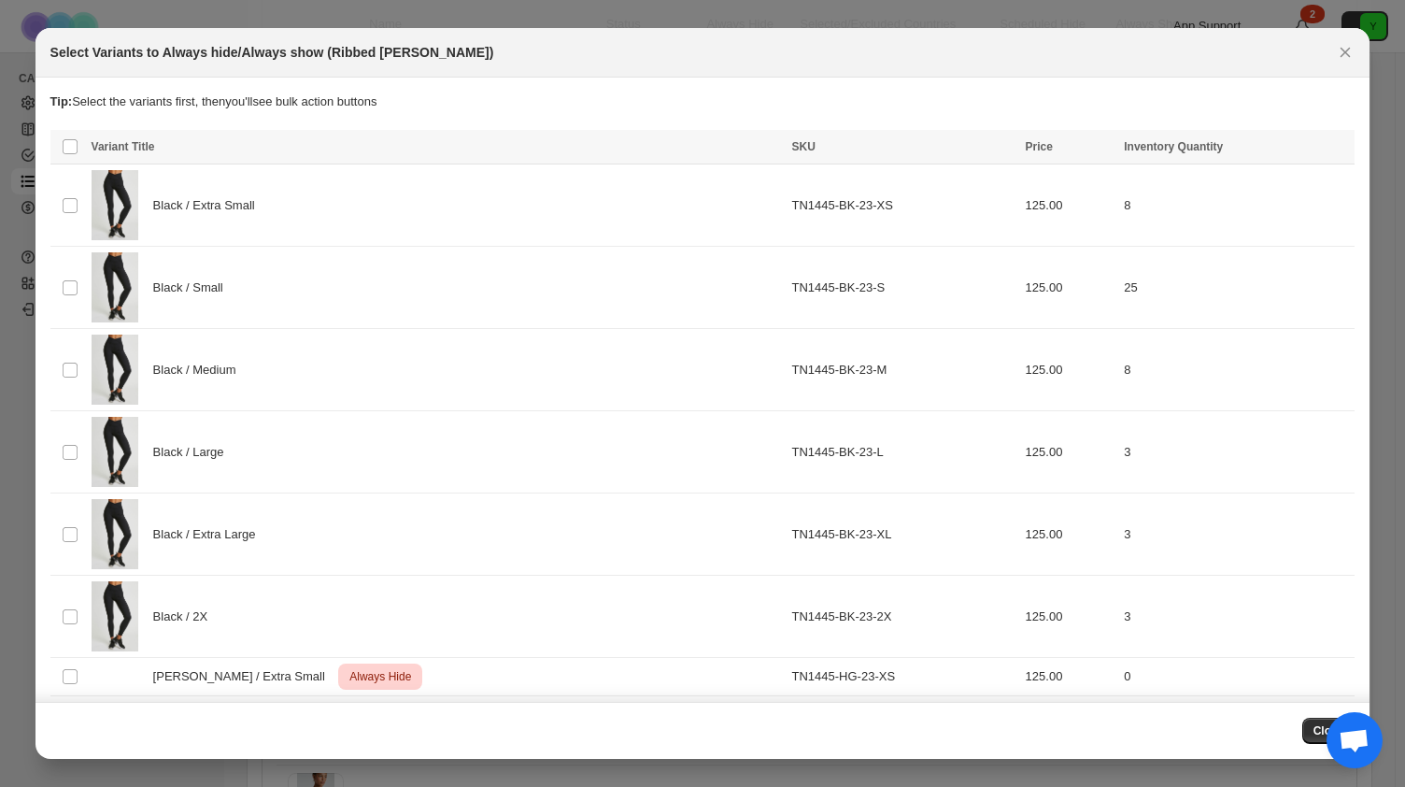
click at [70, 157] on th "Select all product variants" at bounding box center [68, 147] width 36 height 35
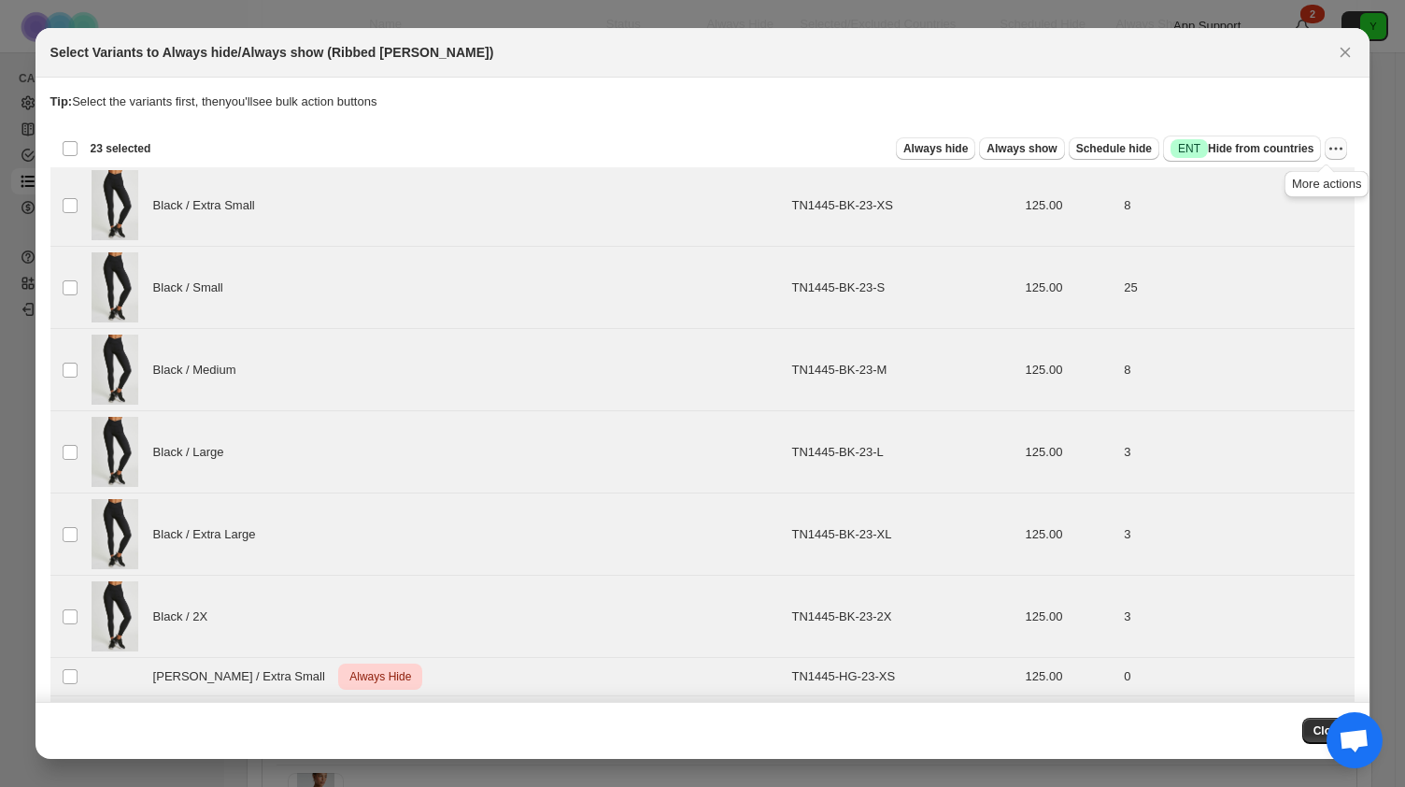
click at [1327, 145] on icon "More actions" at bounding box center [1336, 148] width 19 height 19
click at [1274, 188] on span "Undo always hide" at bounding box center [1239, 185] width 96 height 14
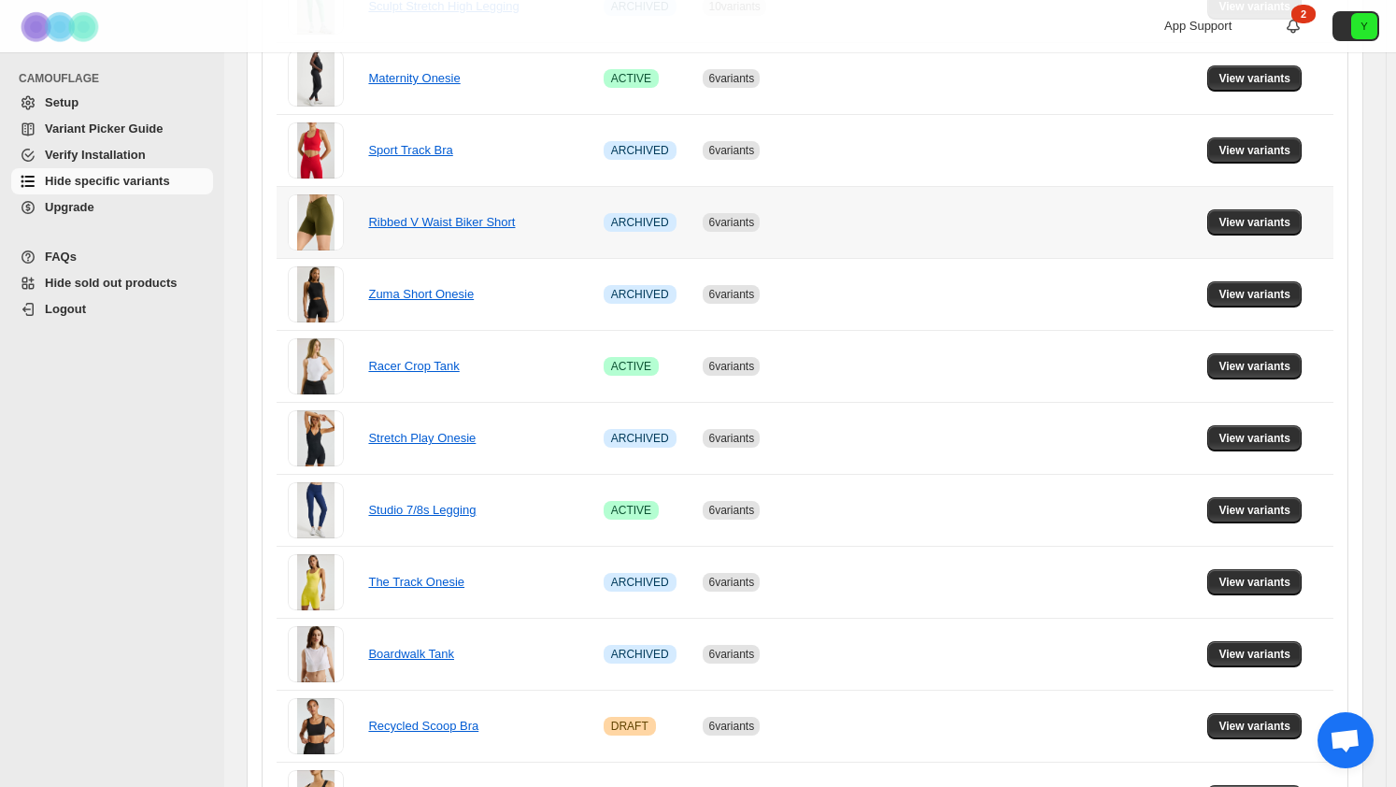
scroll to position [1218, 0]
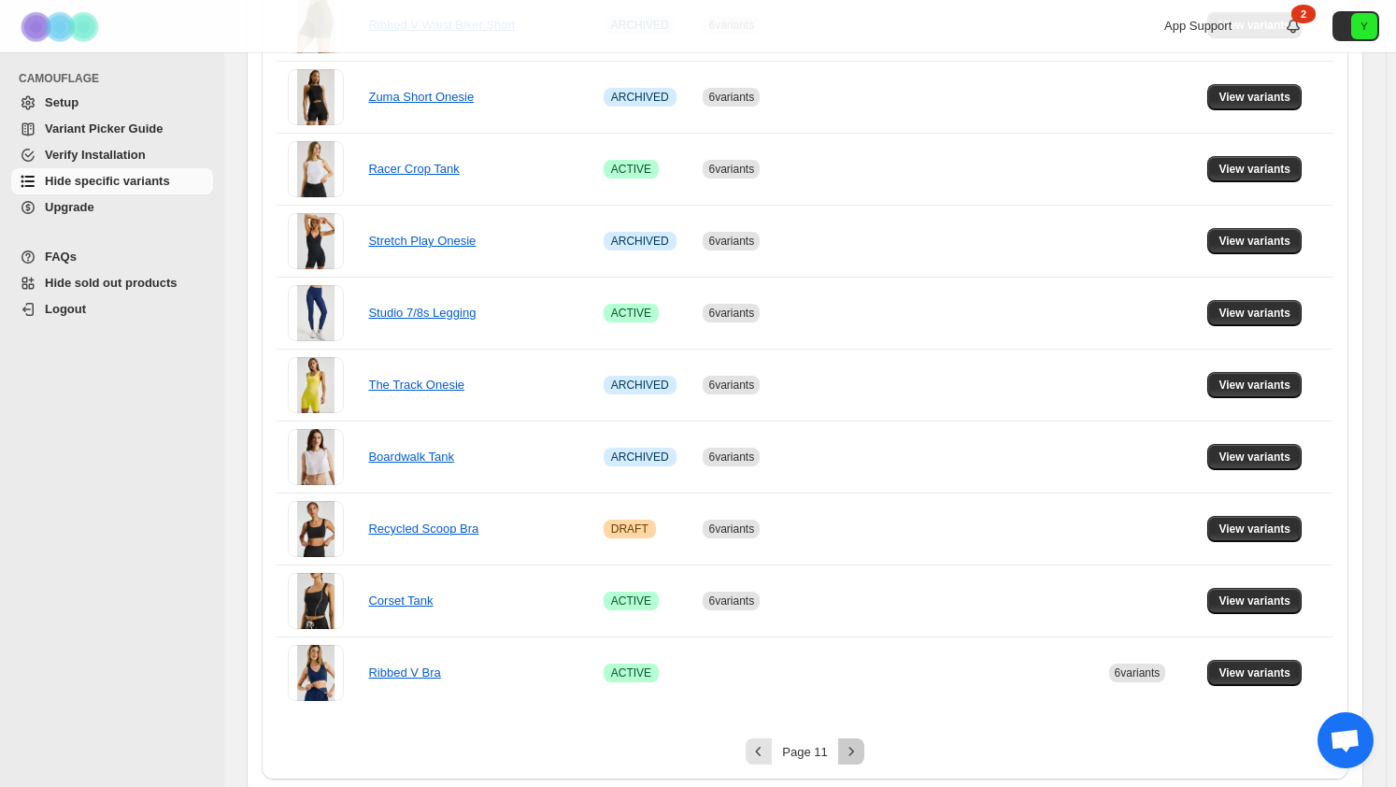
click at [852, 738] on button "Next" at bounding box center [851, 751] width 26 height 26
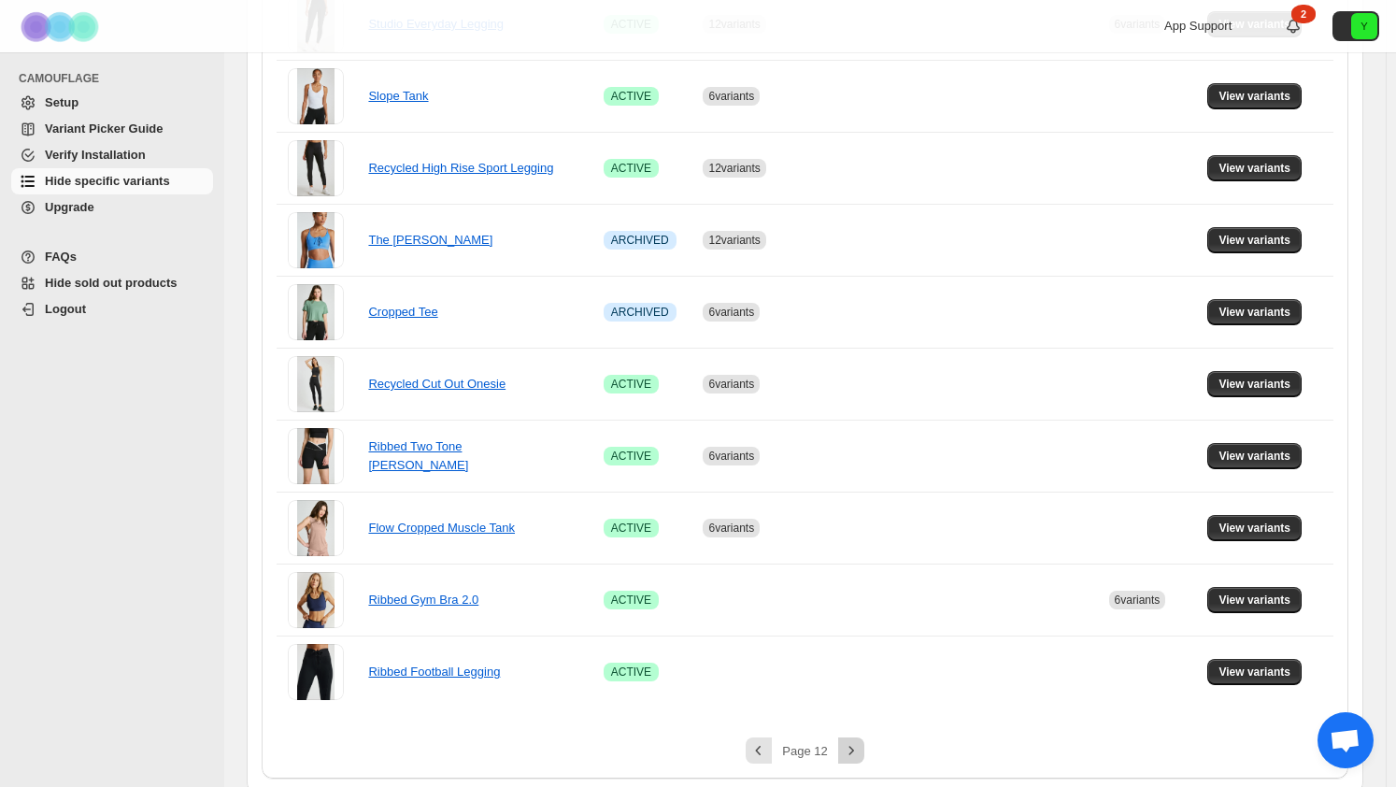
click at [852, 737] on div "Pagination" at bounding box center [851, 750] width 26 height 26
click at [765, 746] on icon "Previous" at bounding box center [758, 750] width 19 height 19
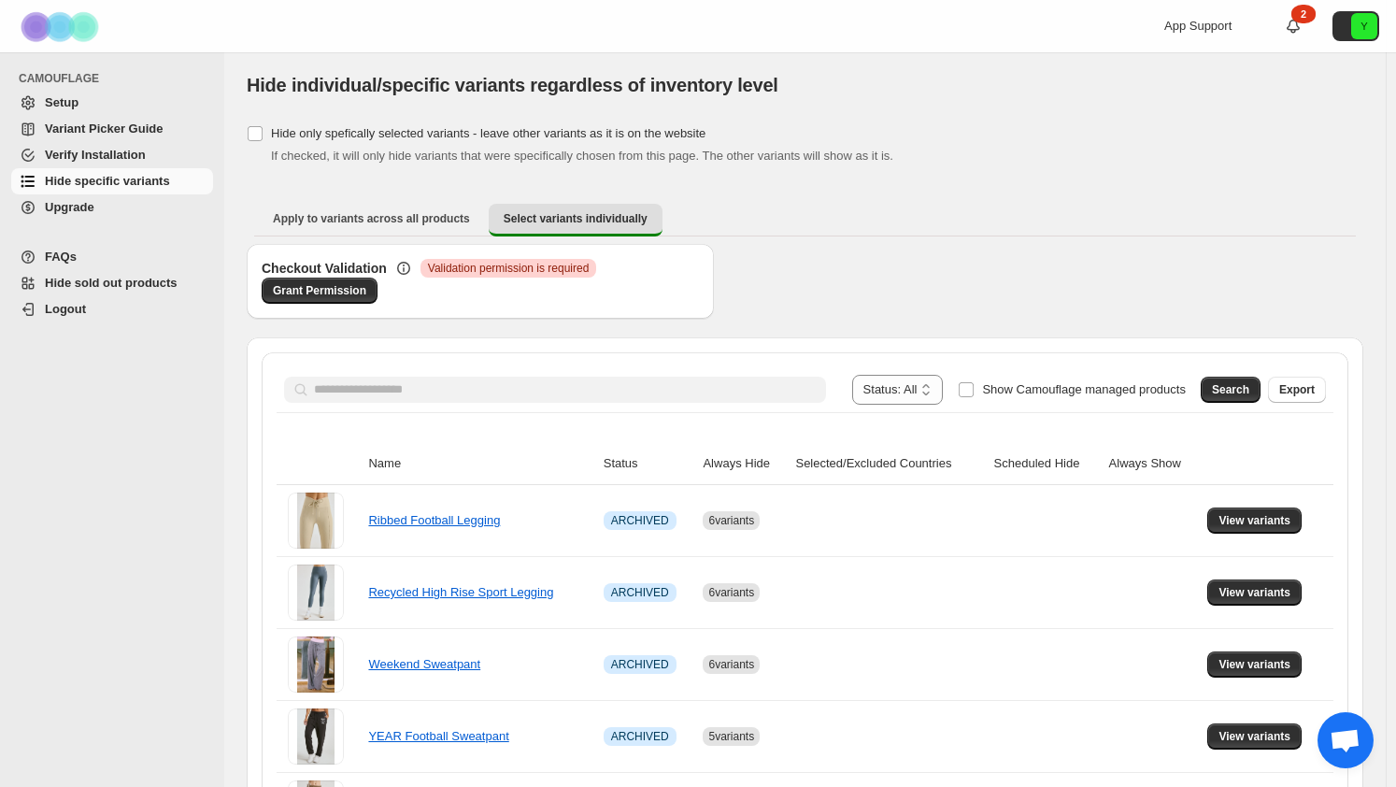
scroll to position [0, 0]
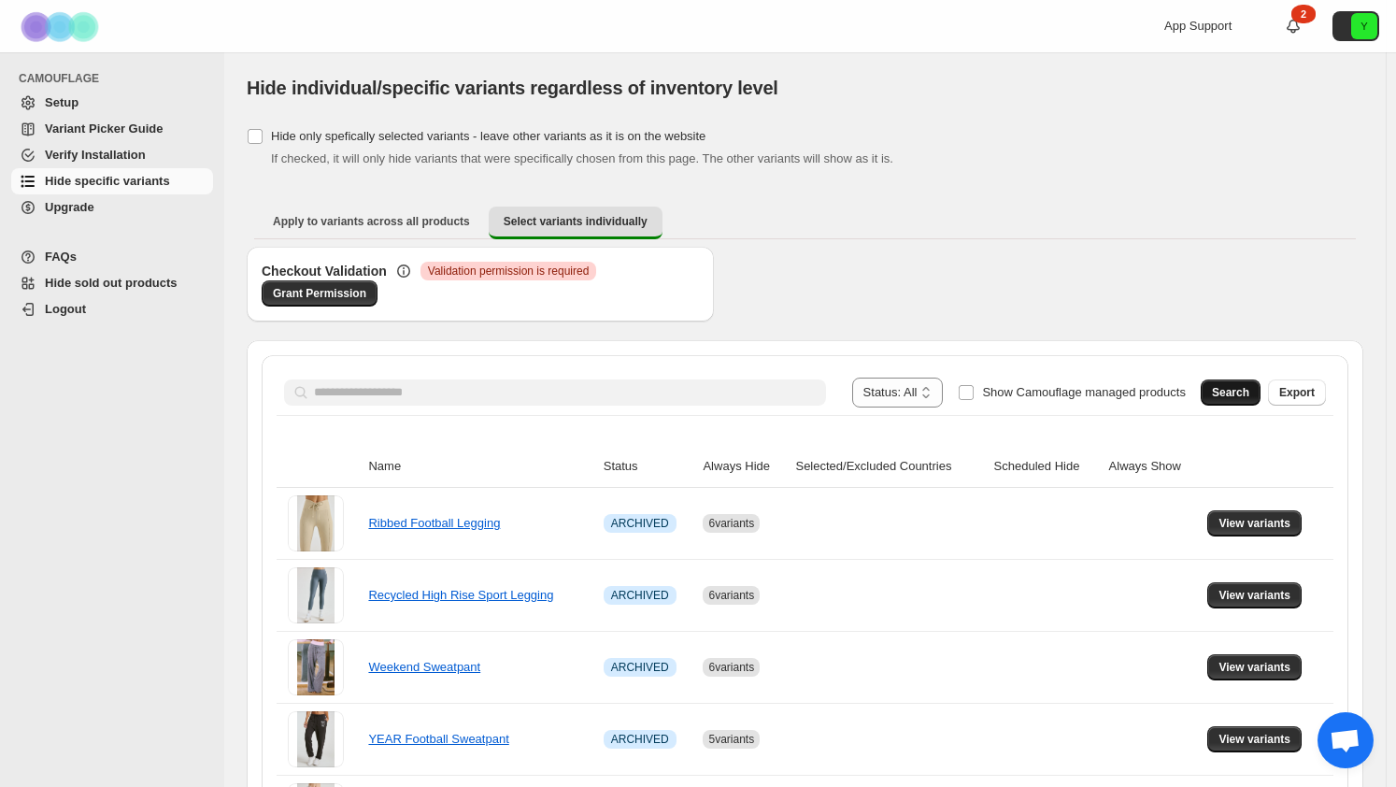
click at [1249, 388] on span "Search" at bounding box center [1230, 392] width 37 height 15
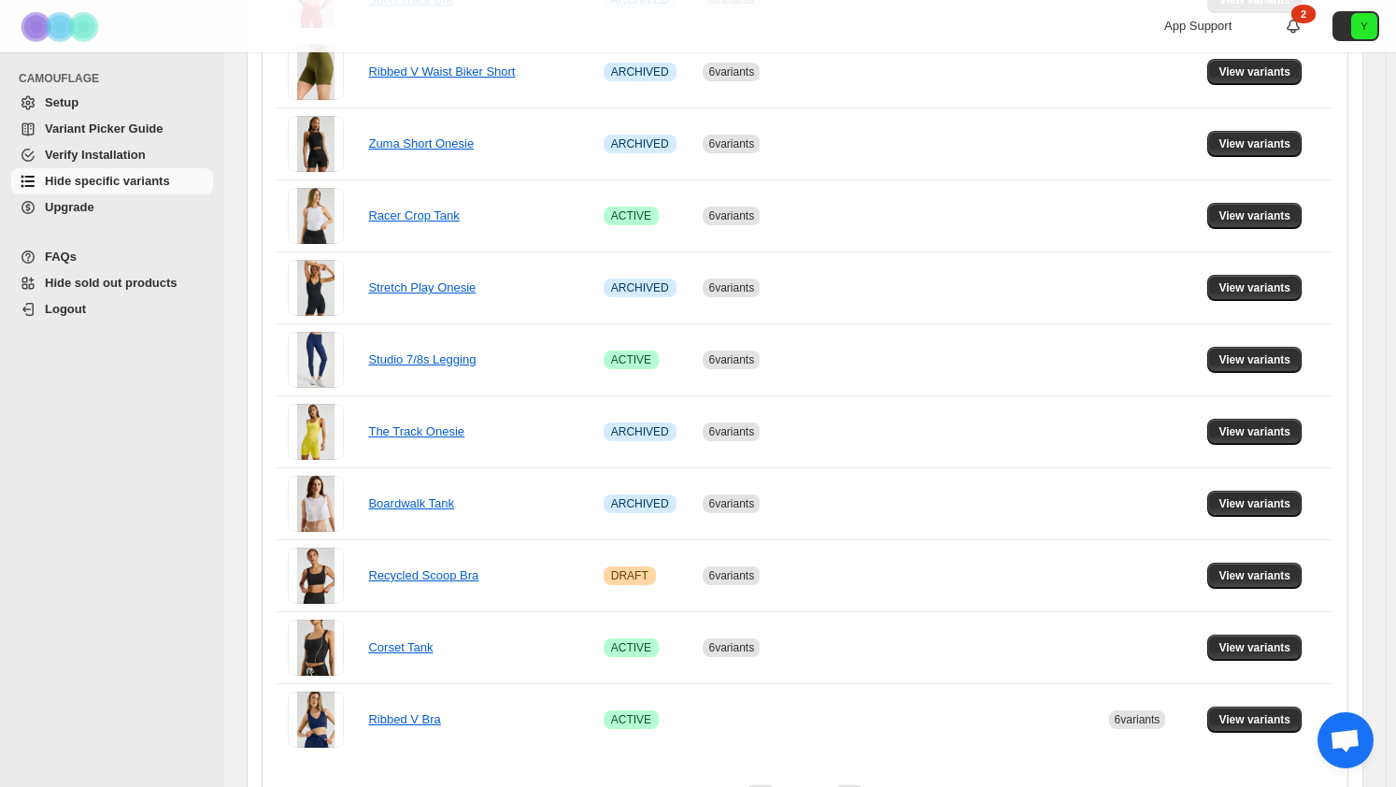
scroll to position [1218, 0]
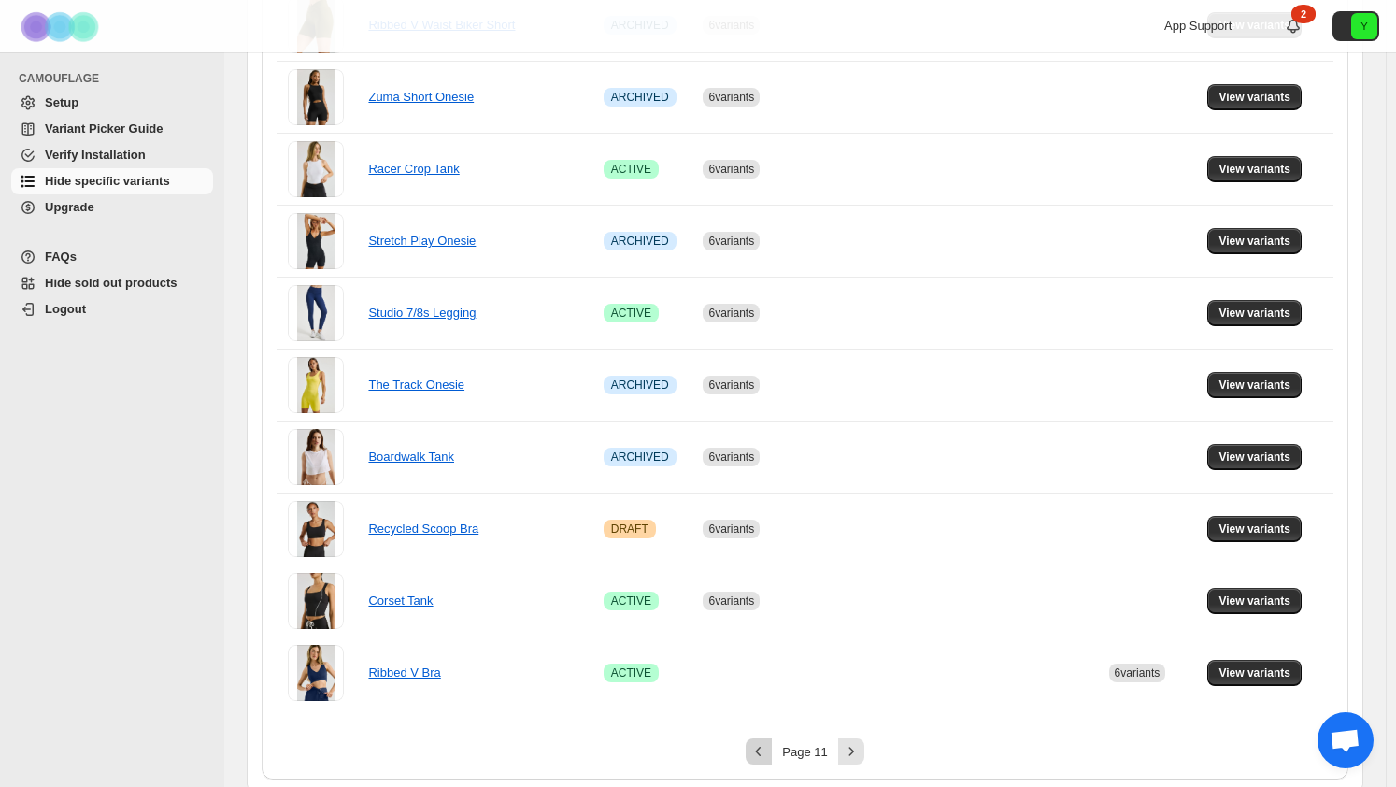
click at [759, 743] on icon "Previous" at bounding box center [758, 751] width 19 height 19
click at [759, 743] on div "An error occured" at bounding box center [697, 757] width 171 height 60
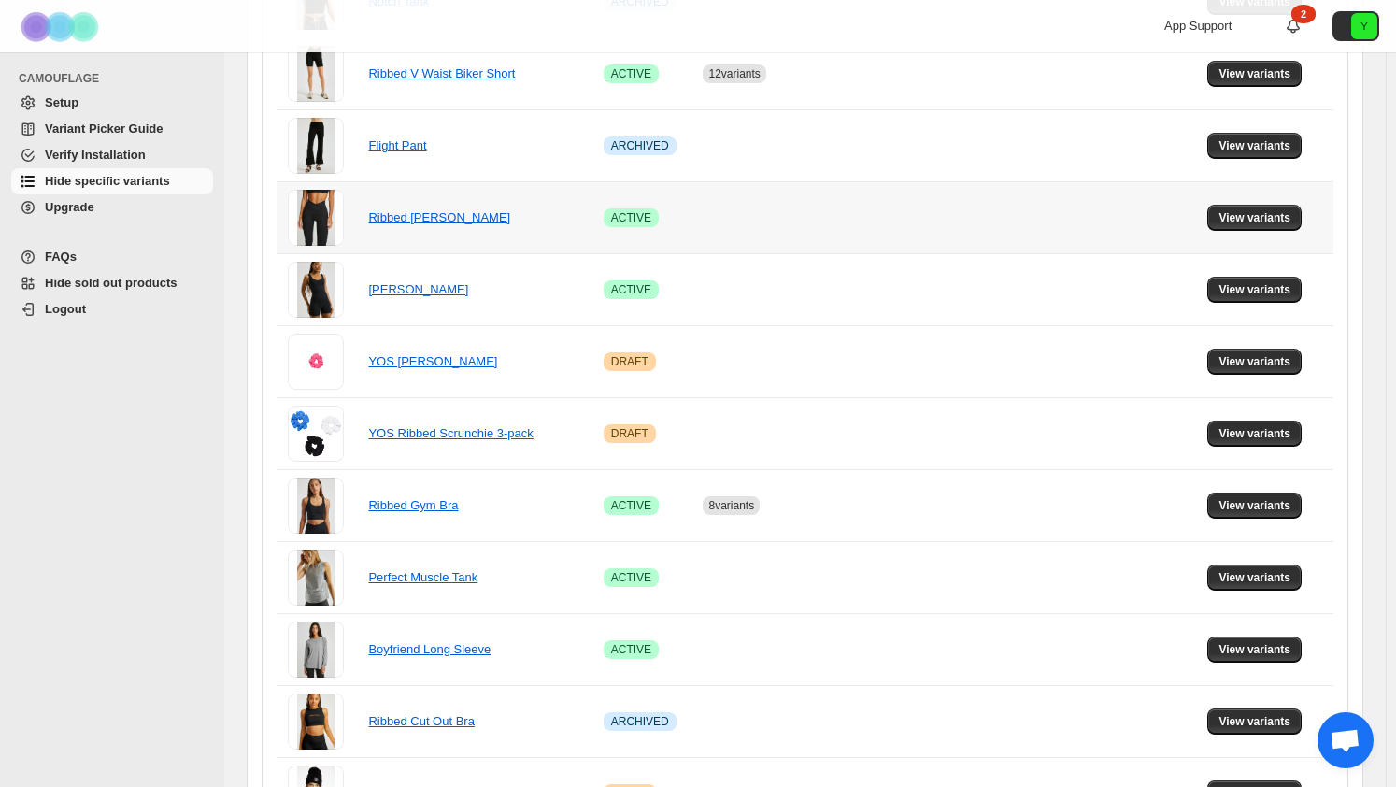
scroll to position [1028, 0]
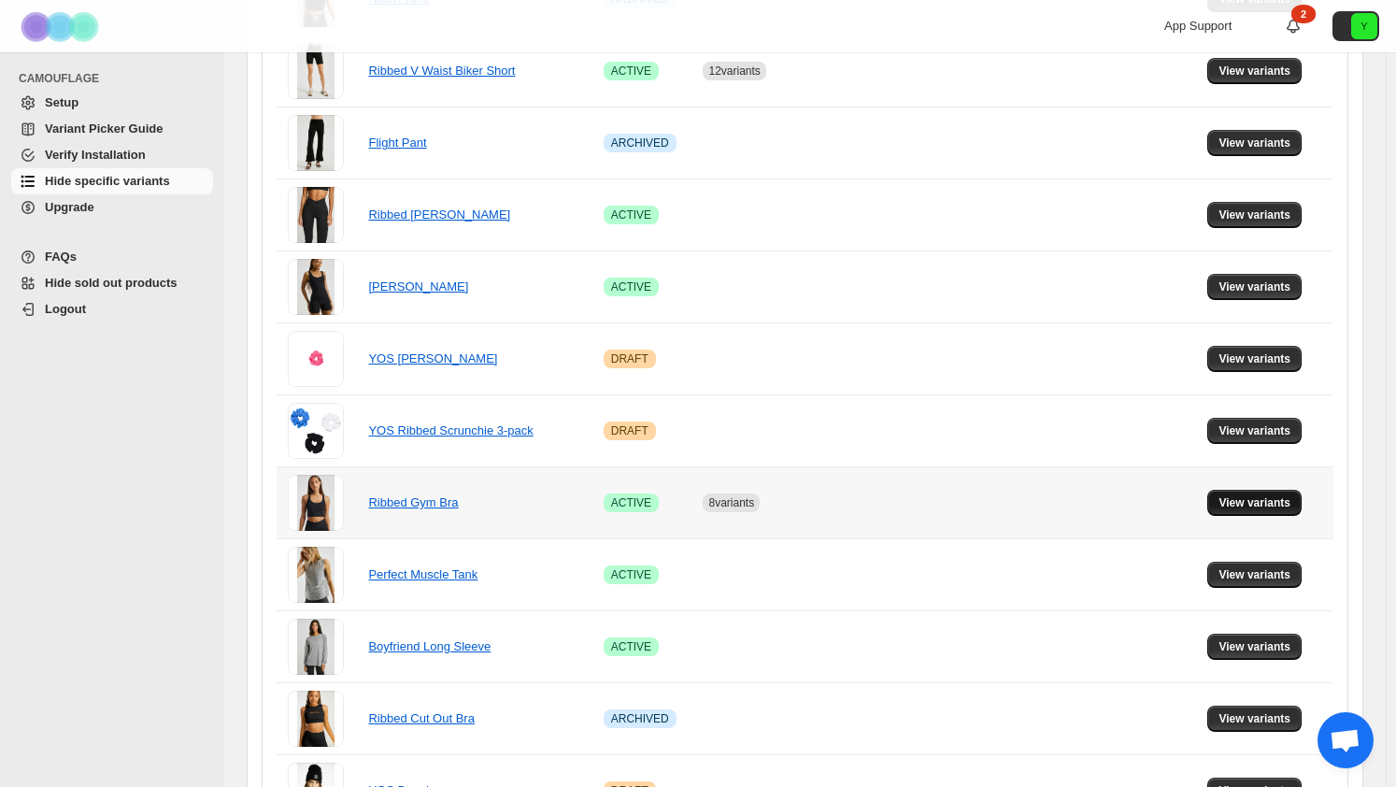
click at [1275, 504] on span "View variants" at bounding box center [1254, 502] width 72 height 15
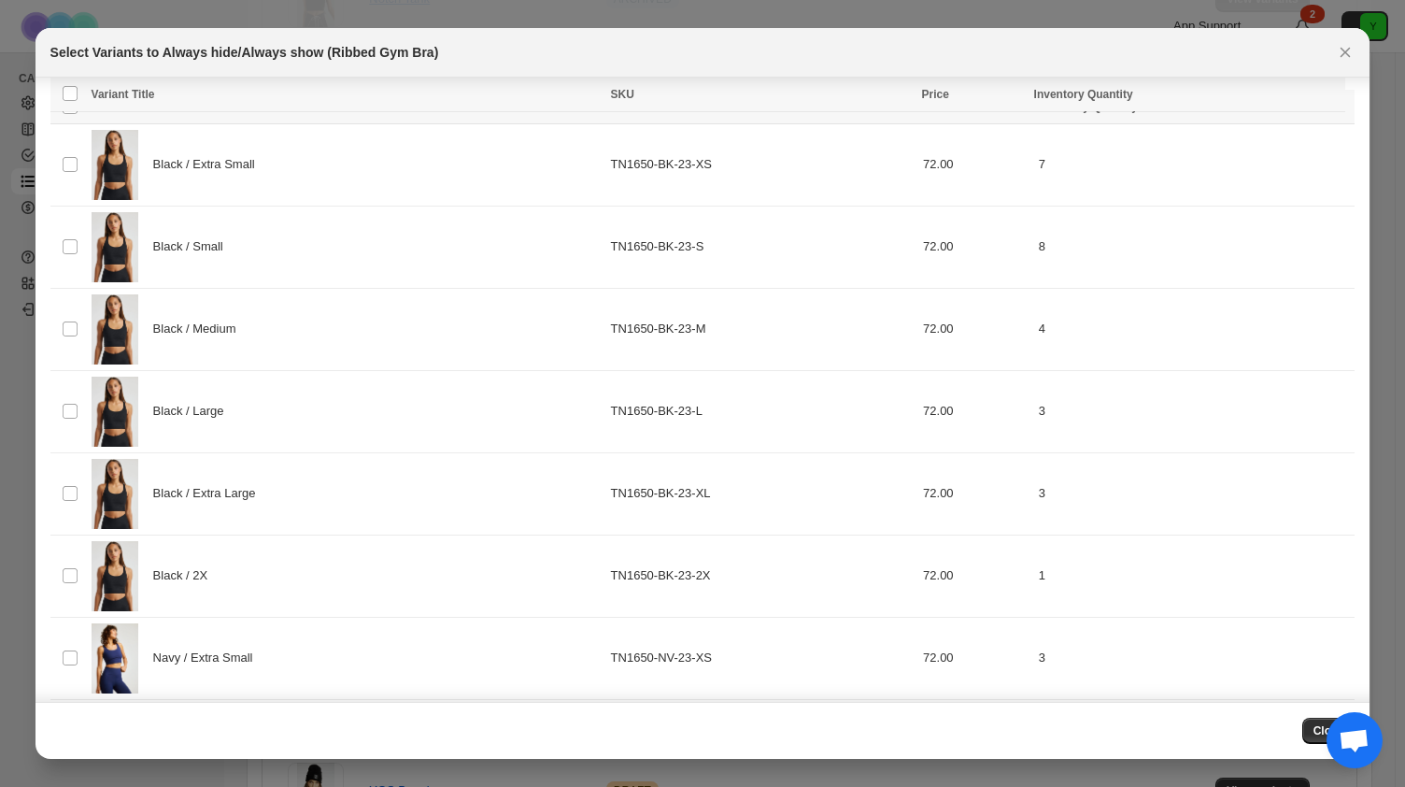
scroll to position [0, 0]
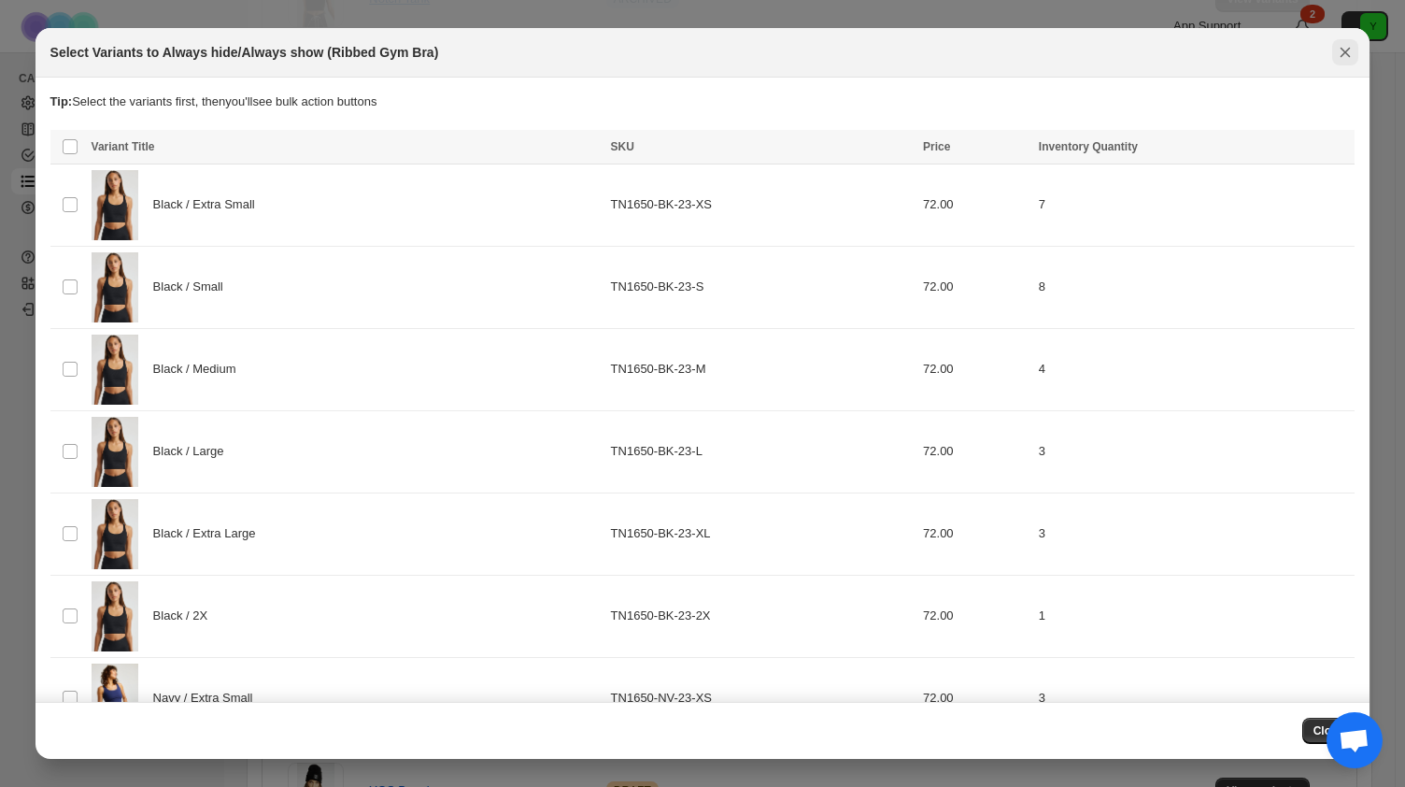
click at [1351, 57] on icon "Close" at bounding box center [1345, 52] width 19 height 19
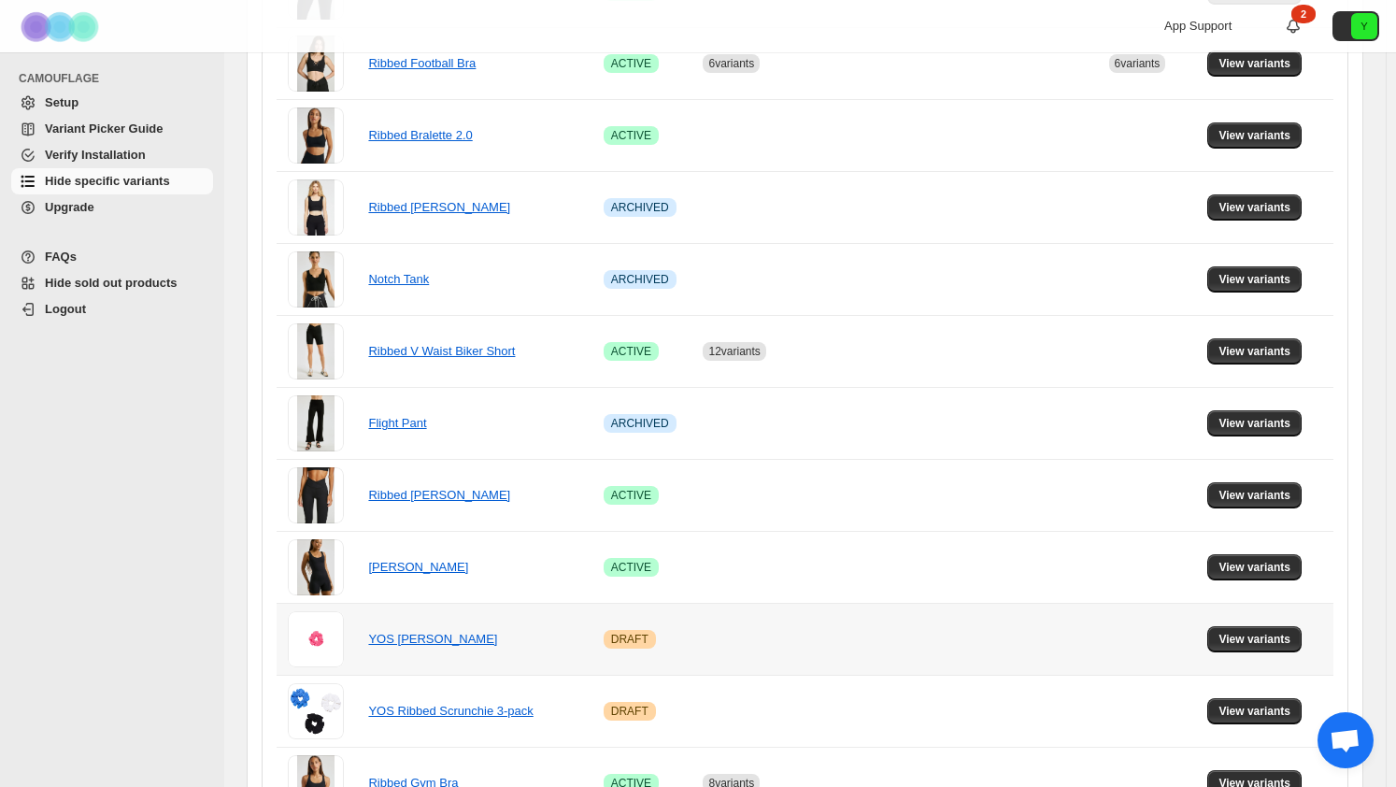
scroll to position [748, 0]
click at [1240, 344] on span "View variants" at bounding box center [1254, 351] width 72 height 15
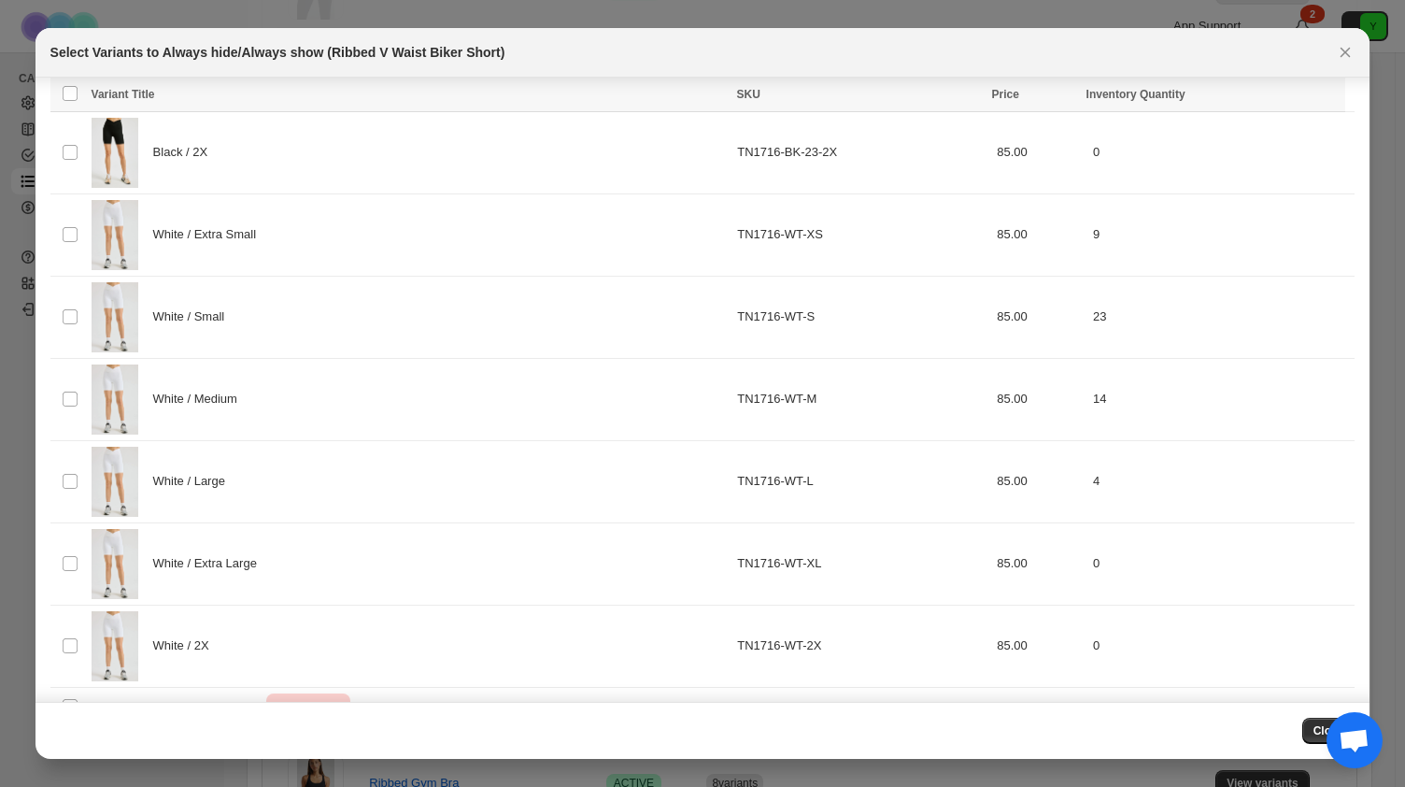
scroll to position [915, 0]
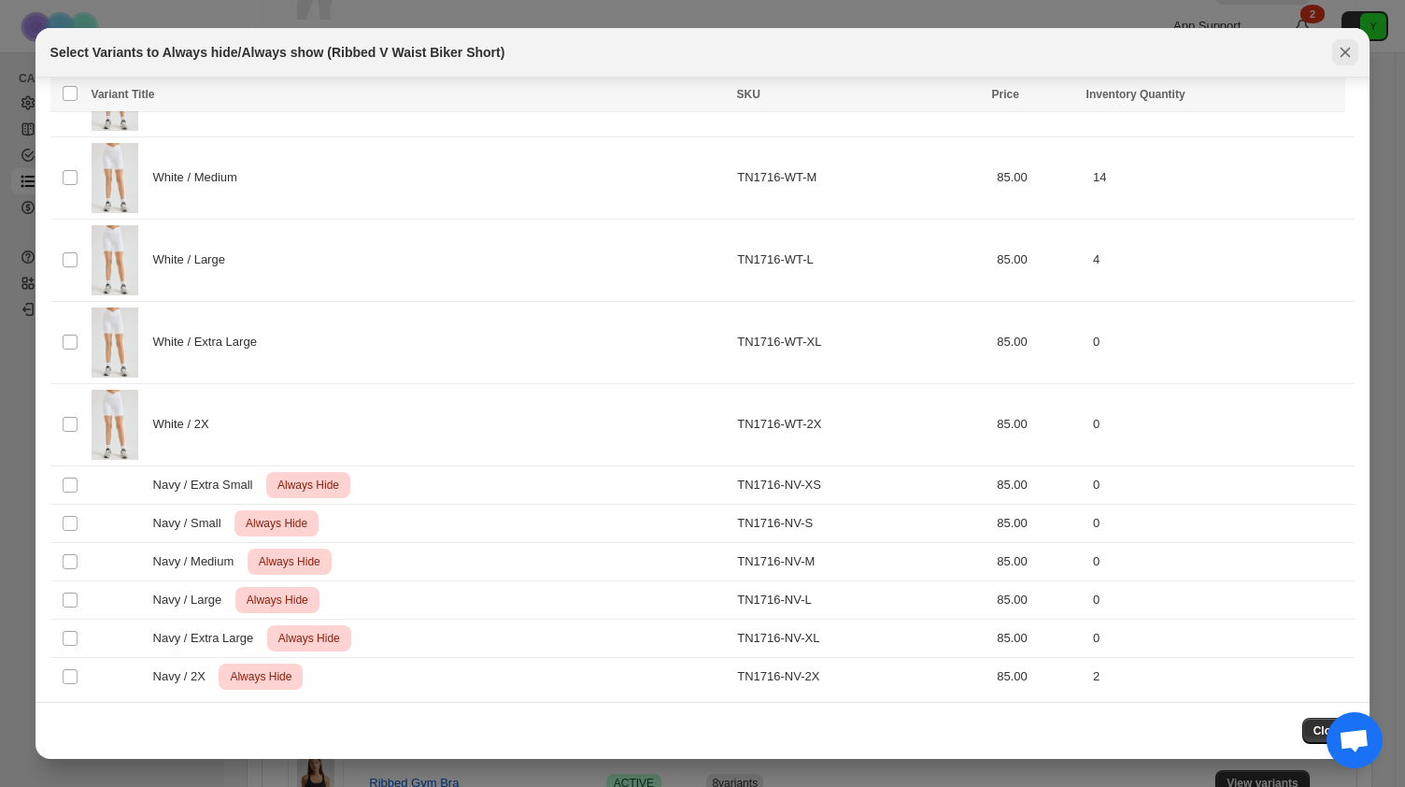
click at [1343, 59] on icon "Close" at bounding box center [1345, 52] width 19 height 19
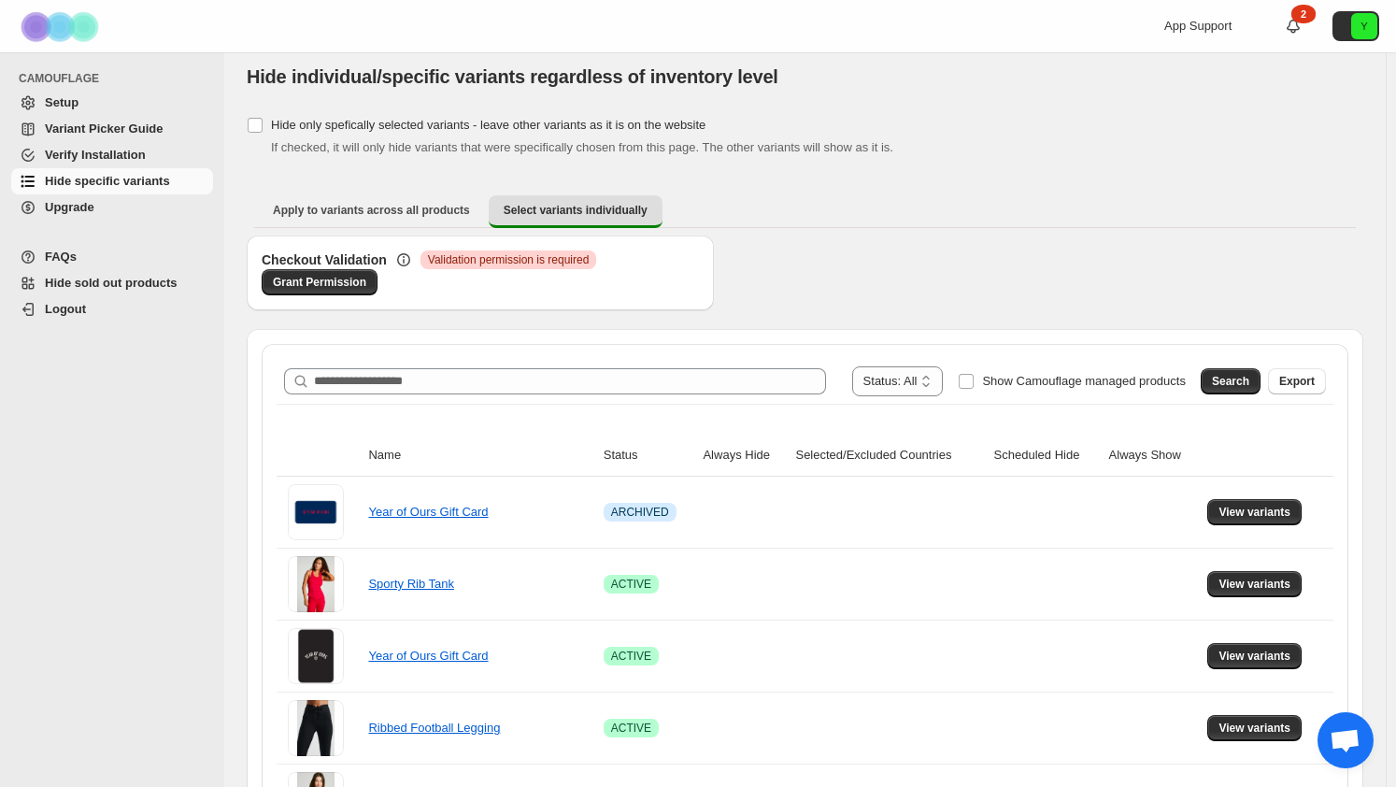
scroll to position [0, 0]
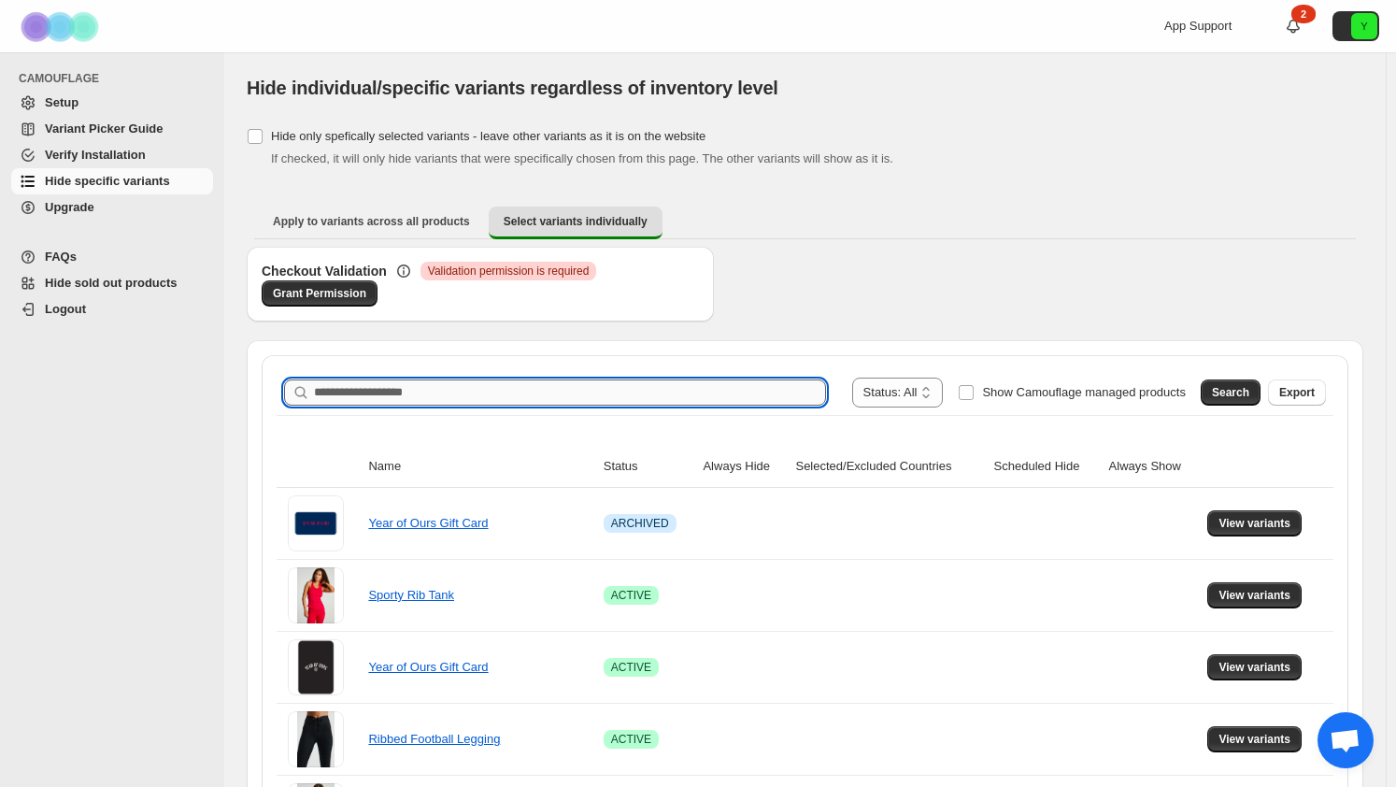
click at [480, 393] on input "Search product name" at bounding box center [570, 392] width 512 height 26
type input "**********"
click at [1234, 388] on span "Search" at bounding box center [1230, 392] width 37 height 15
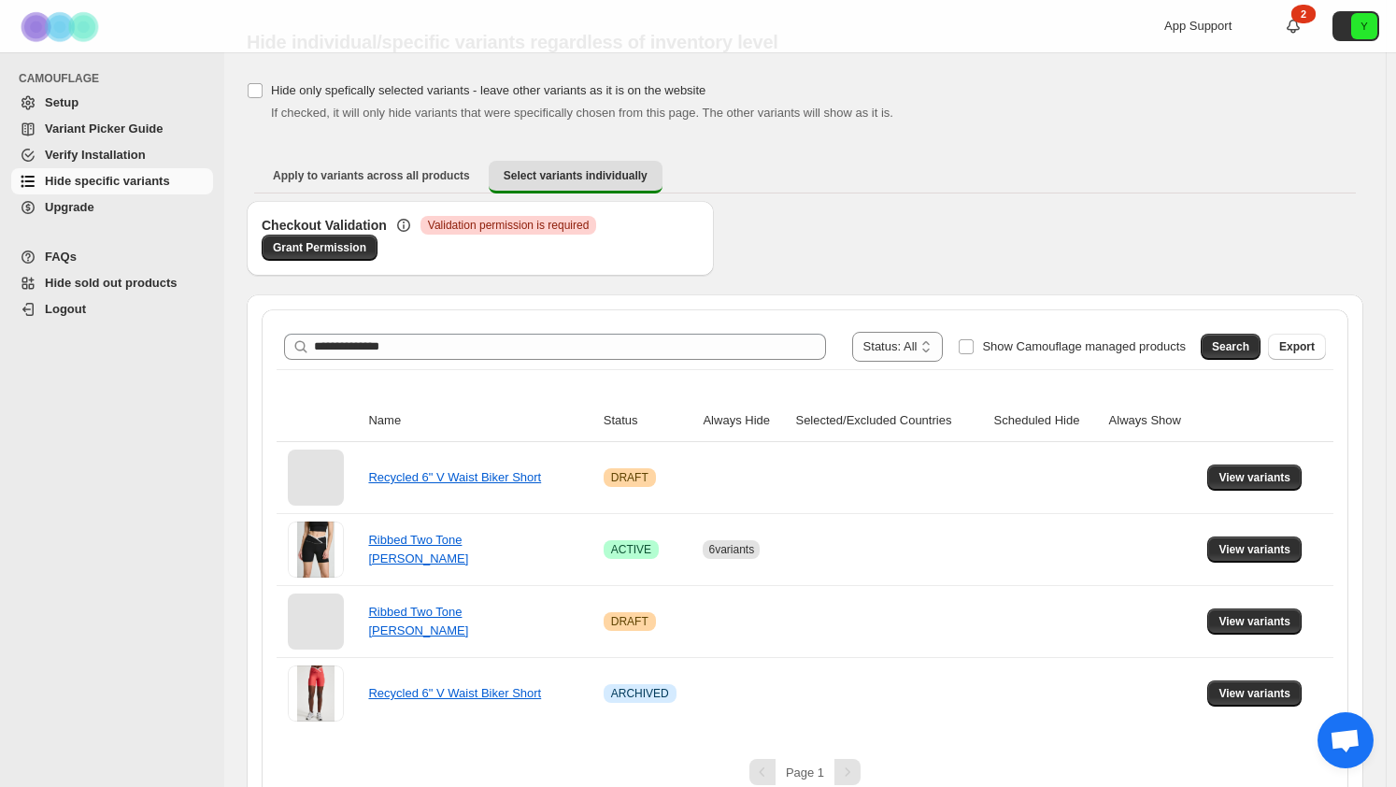
scroll to position [71, 0]
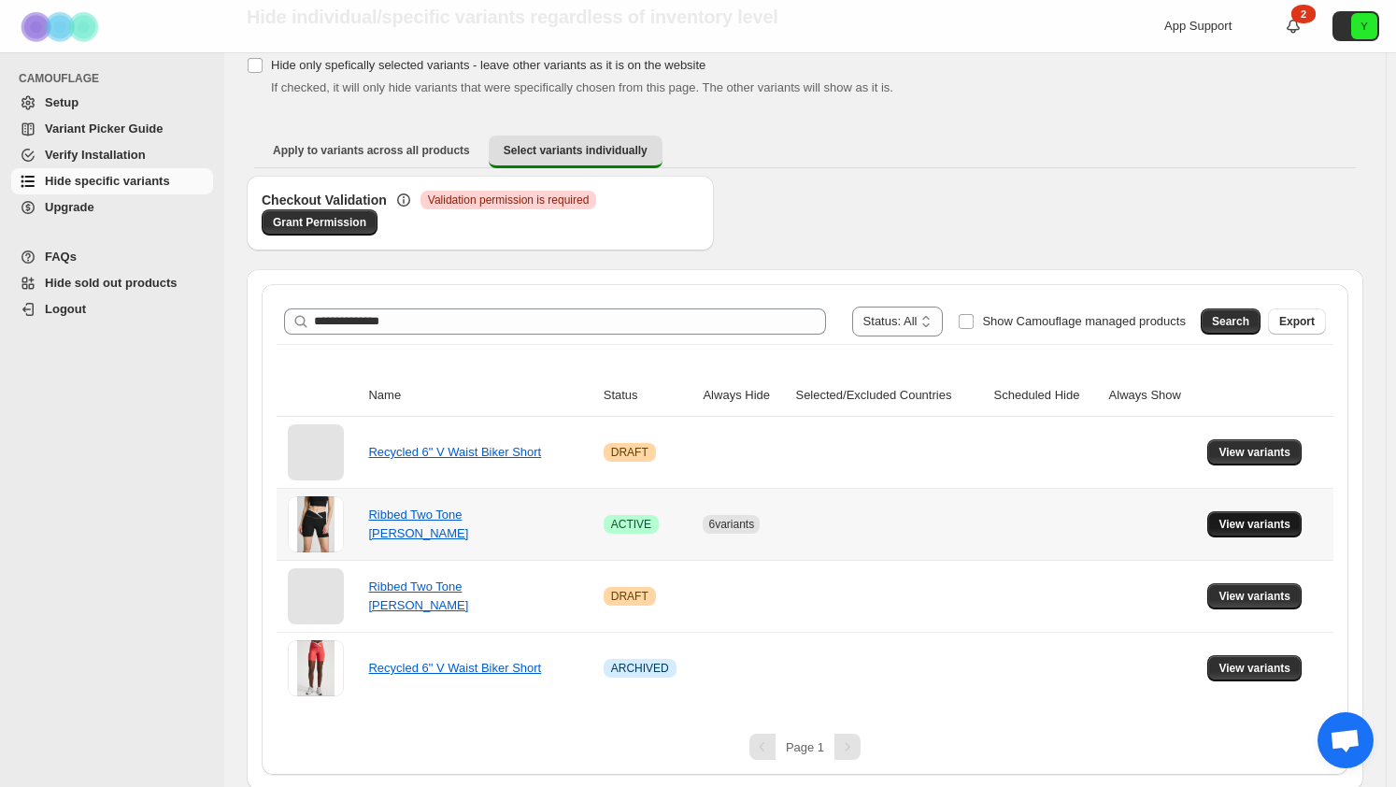
click at [1241, 522] on span "View variants" at bounding box center [1254, 524] width 72 height 15
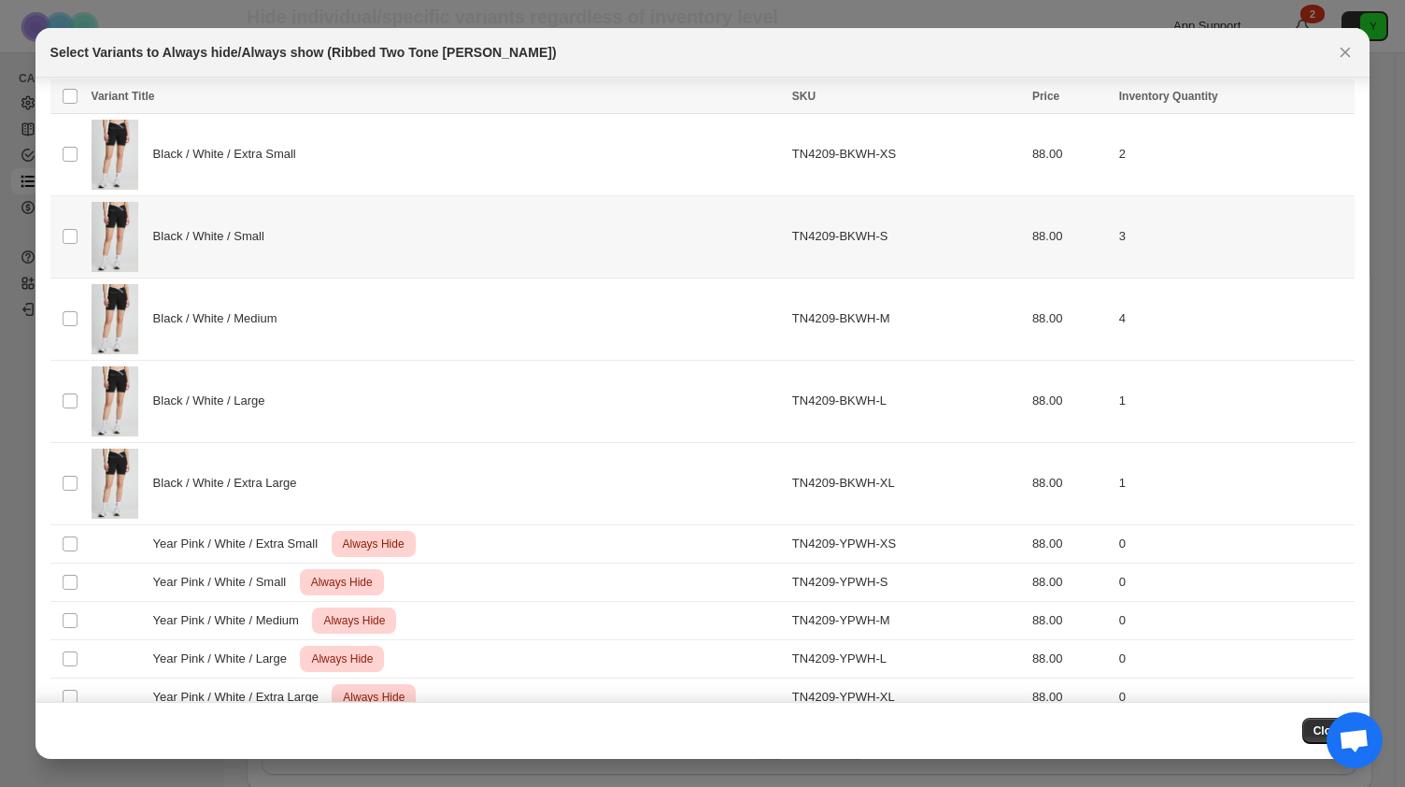
scroll to position [0, 0]
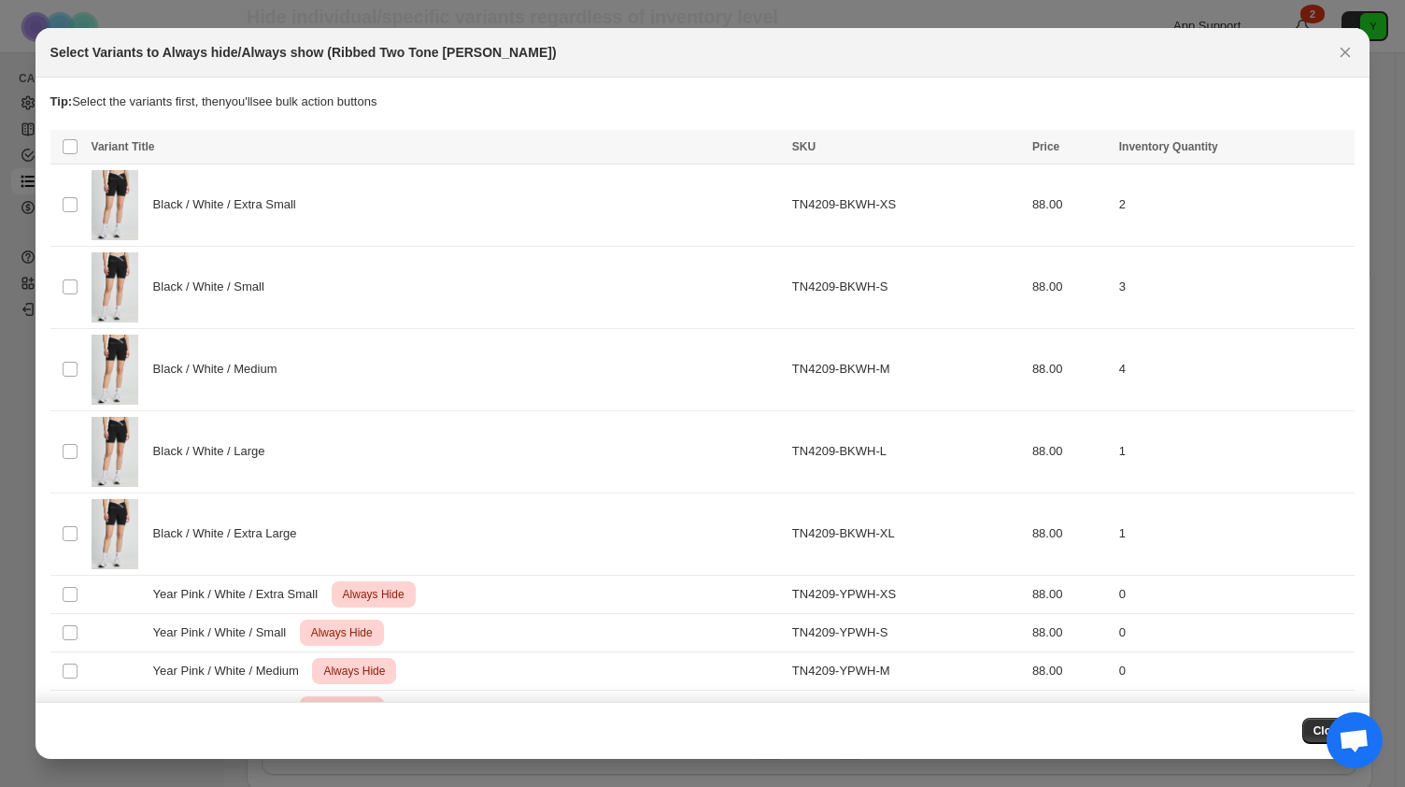
click at [80, 139] on th "Select all product variants" at bounding box center [68, 147] width 36 height 35
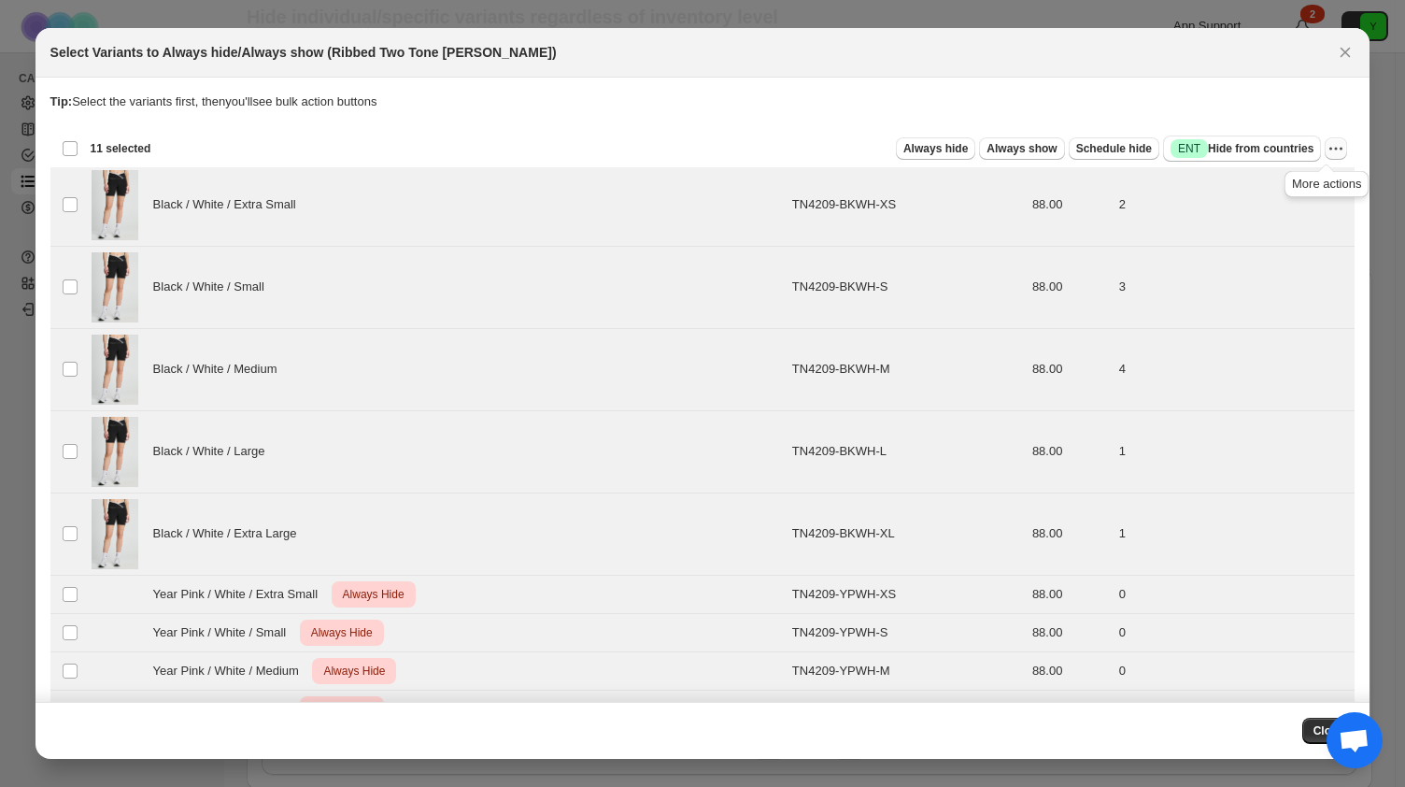
click at [1330, 147] on icon "More actions" at bounding box center [1336, 148] width 19 height 19
click at [1280, 192] on span "Undo always hide" at bounding box center [1239, 185] width 96 height 14
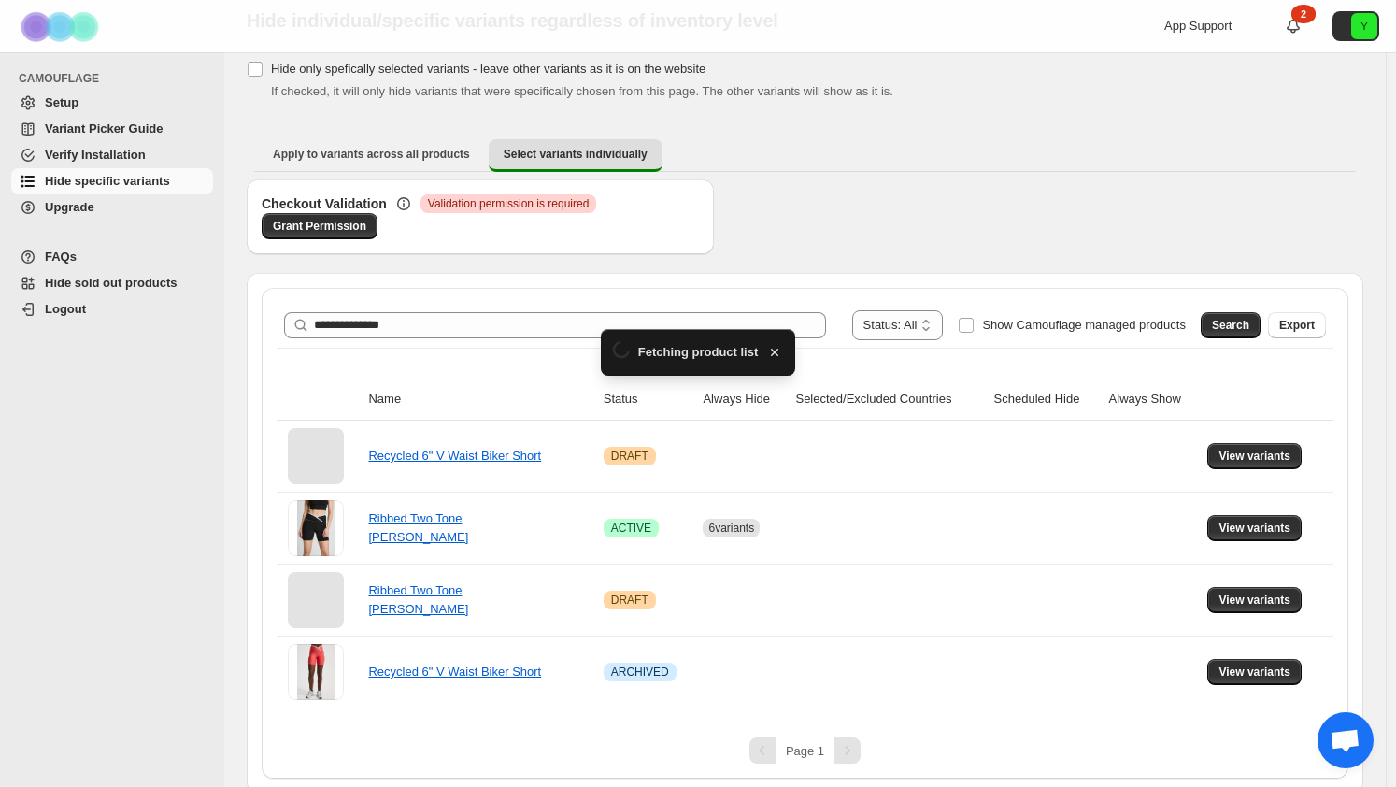
scroll to position [71, 0]
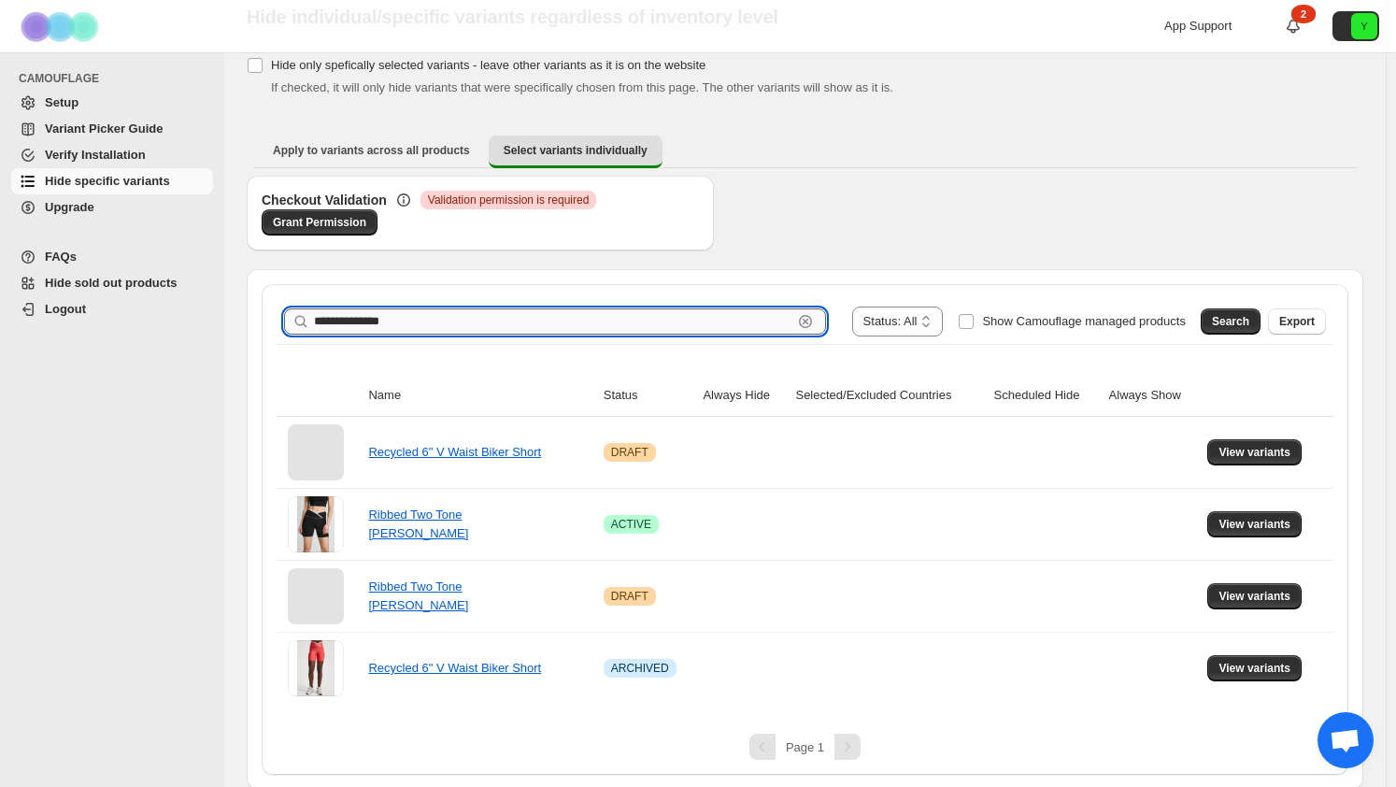
click at [643, 323] on input "**********" at bounding box center [553, 321] width 478 height 26
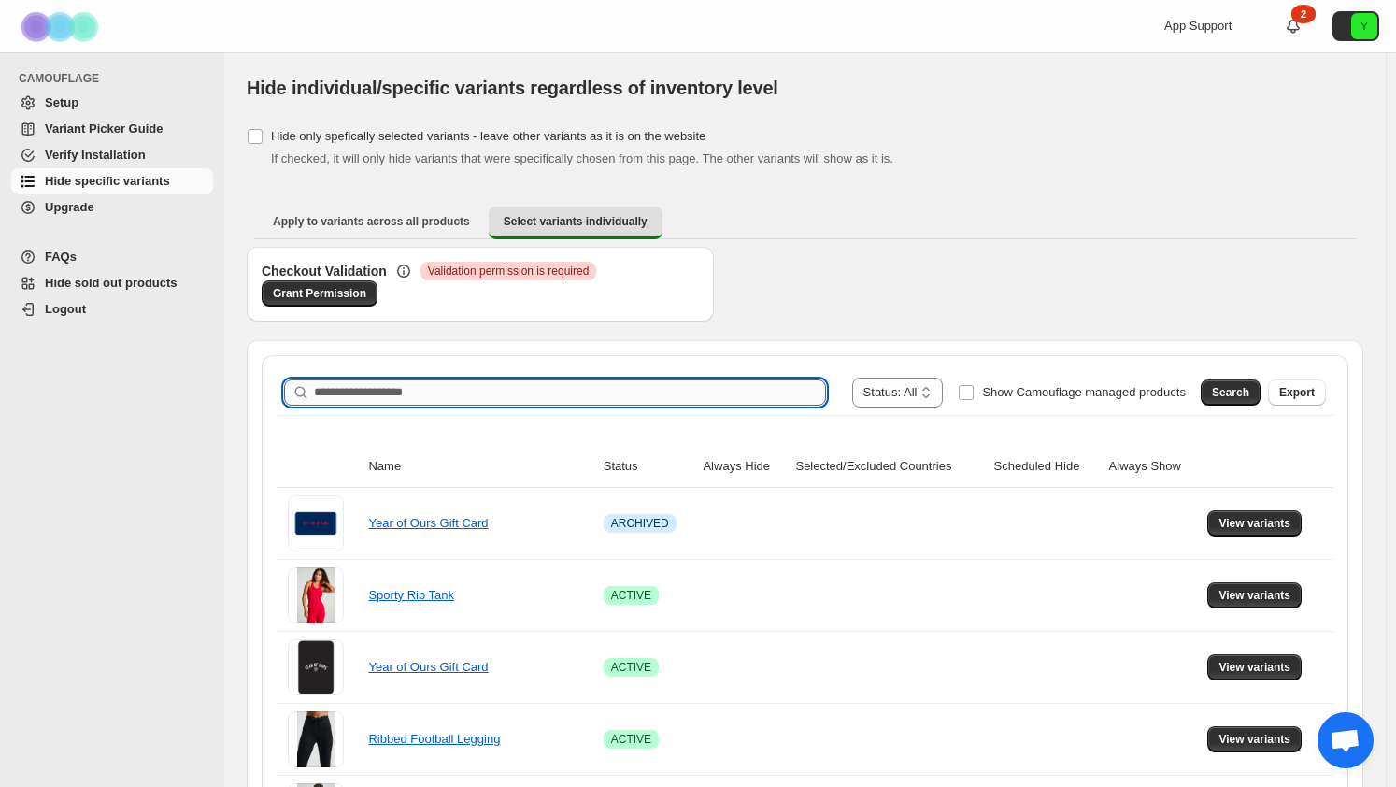
click at [551, 397] on input "Search product name" at bounding box center [570, 392] width 512 height 26
type input "*****"
click at [1261, 392] on button "Search" at bounding box center [1231, 392] width 60 height 26
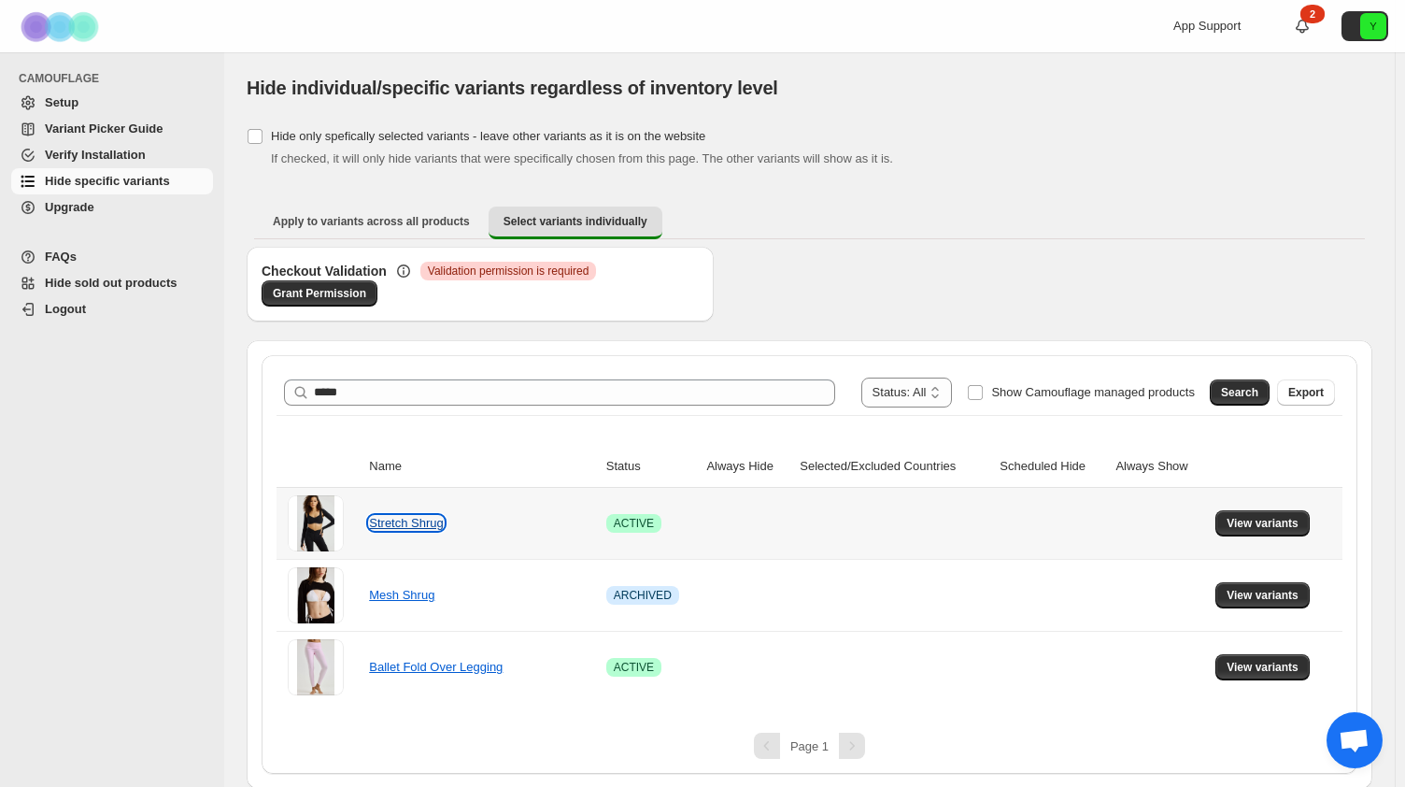
click at [414, 522] on link "Stretch Shrug" at bounding box center [406, 523] width 75 height 14
click at [1281, 526] on span "View variants" at bounding box center [1263, 523] width 72 height 15
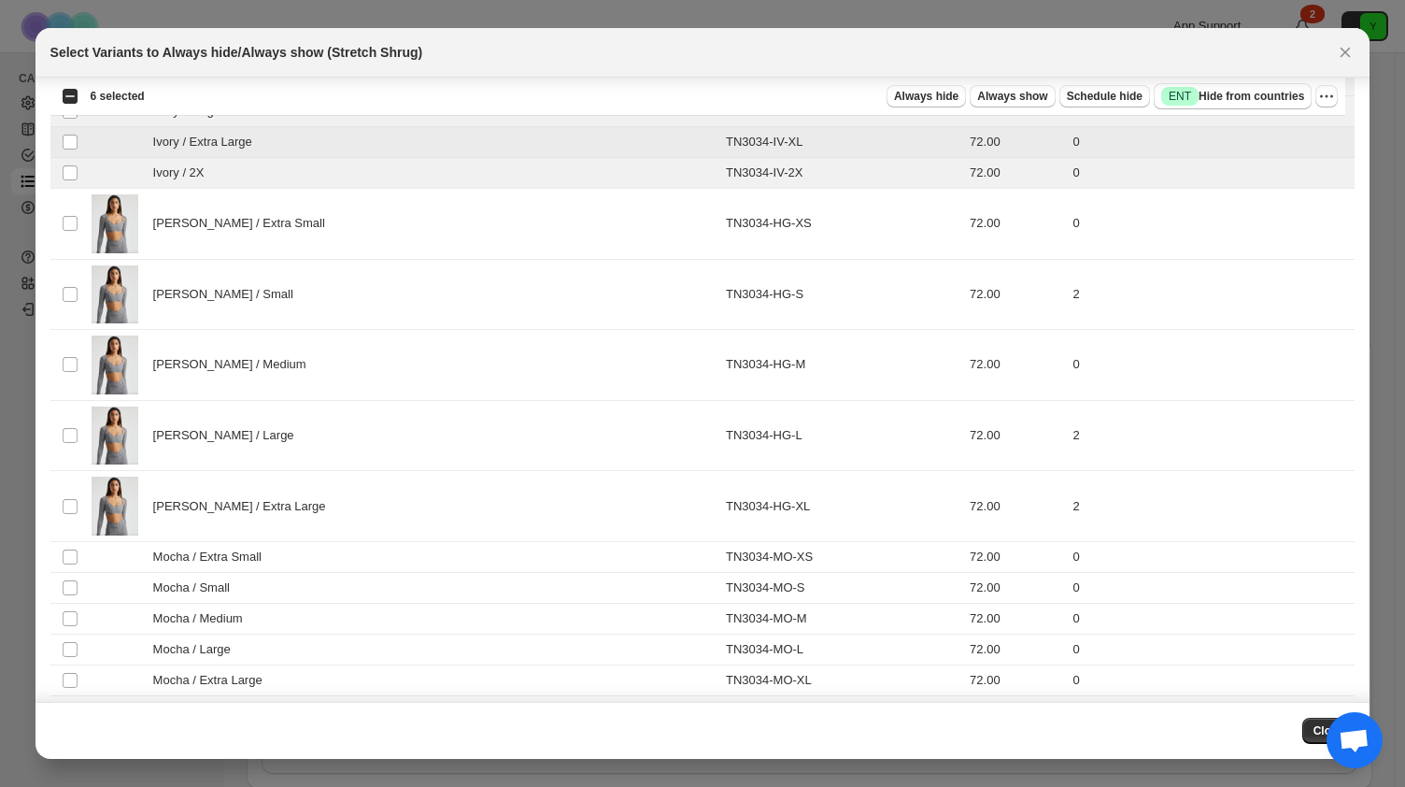
scroll to position [787, 0]
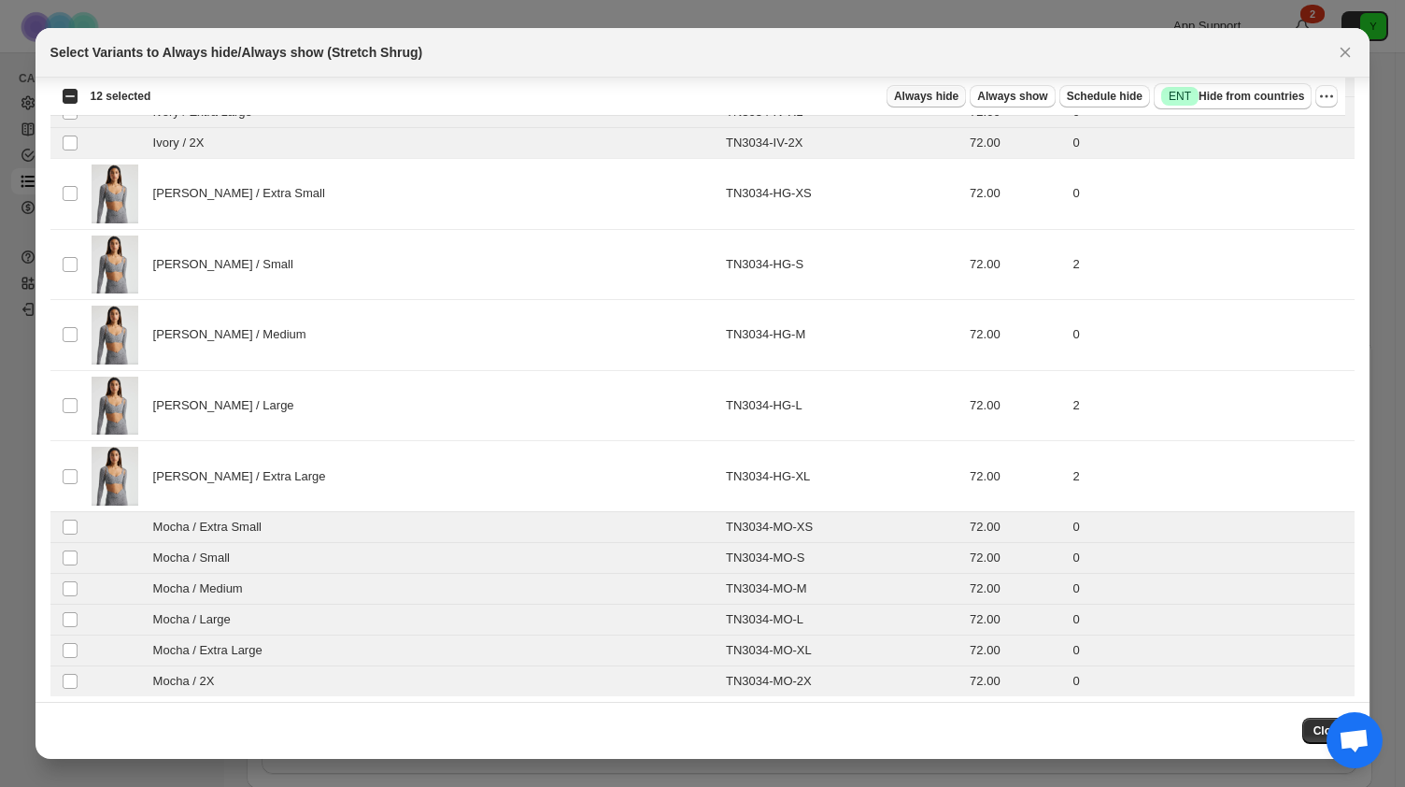
click at [938, 91] on span "Always hide" at bounding box center [926, 96] width 64 height 15
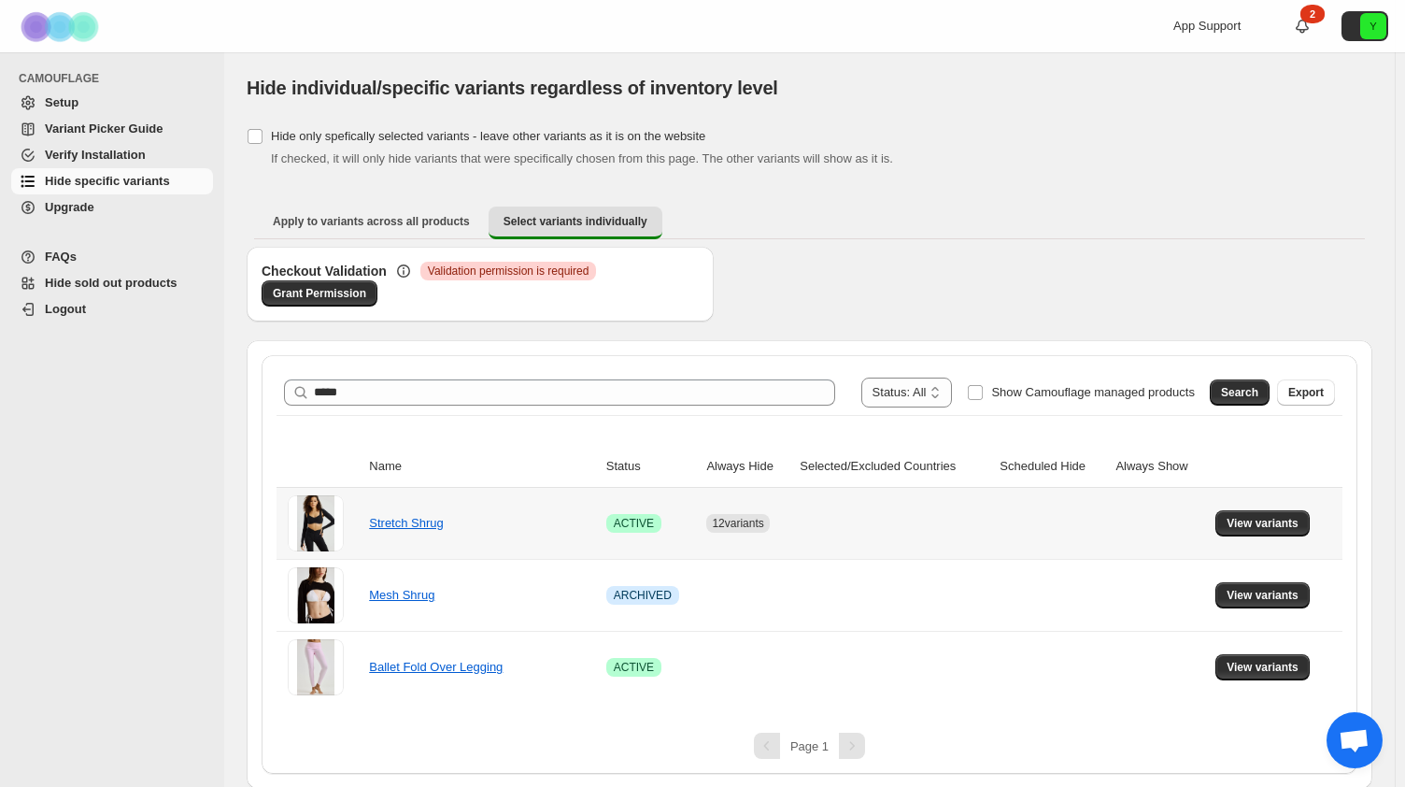
click at [426, 531] on div "Stretch Shrug" at bounding box center [462, 523] width 187 height 19
click at [1242, 528] on span "View variants" at bounding box center [1263, 523] width 72 height 15
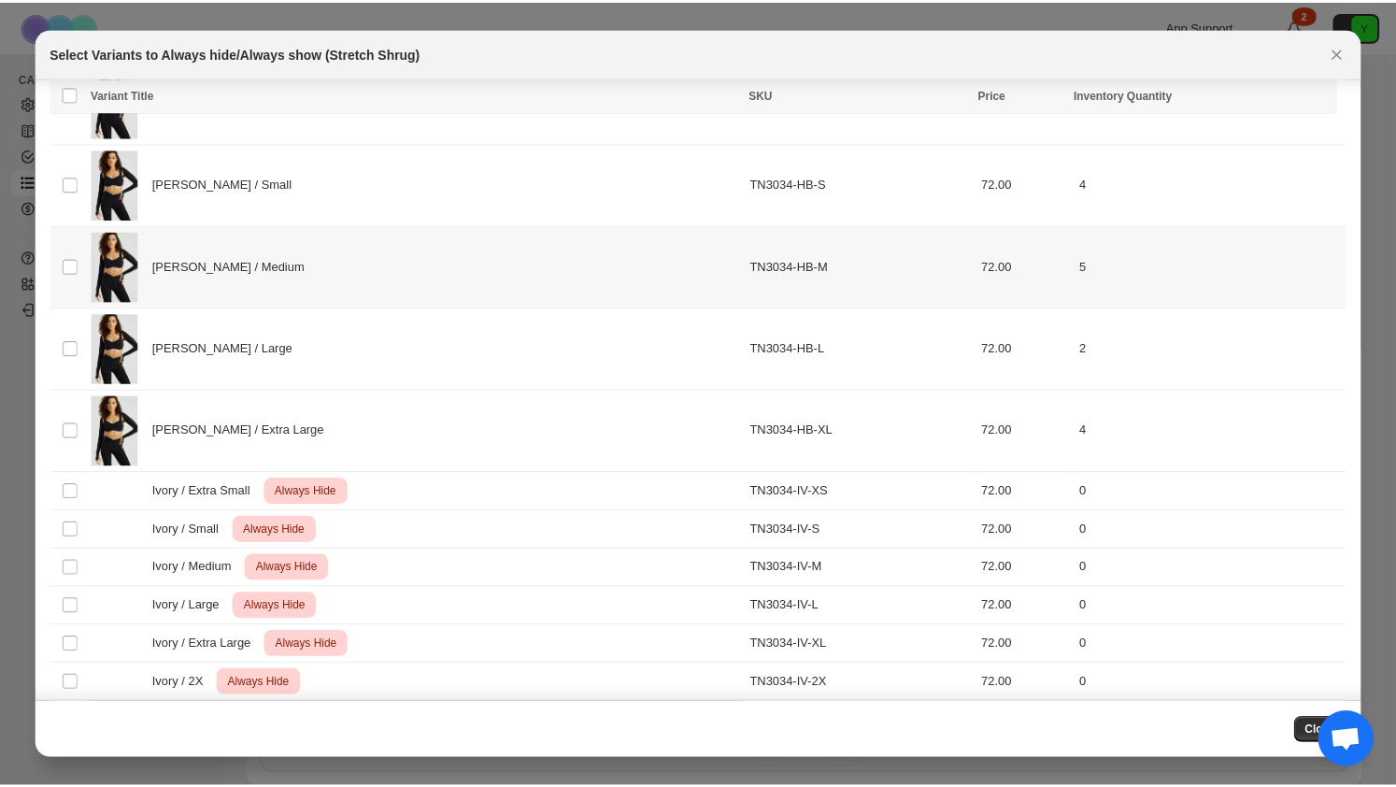
scroll to position [876, 0]
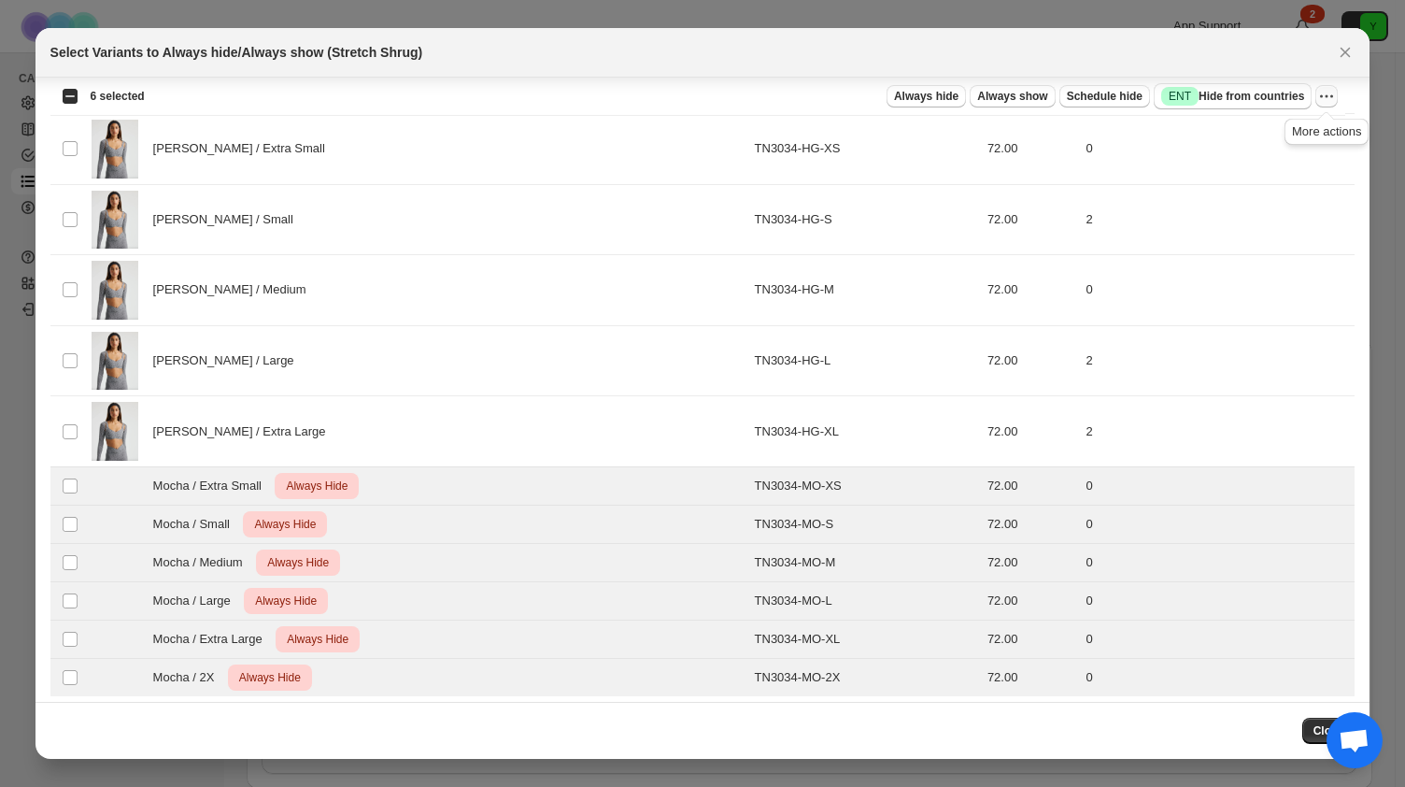
click at [1332, 94] on icon "More actions" at bounding box center [1327, 96] width 19 height 19
click at [1260, 139] on span "Undo always hide" at bounding box center [1239, 132] width 96 height 14
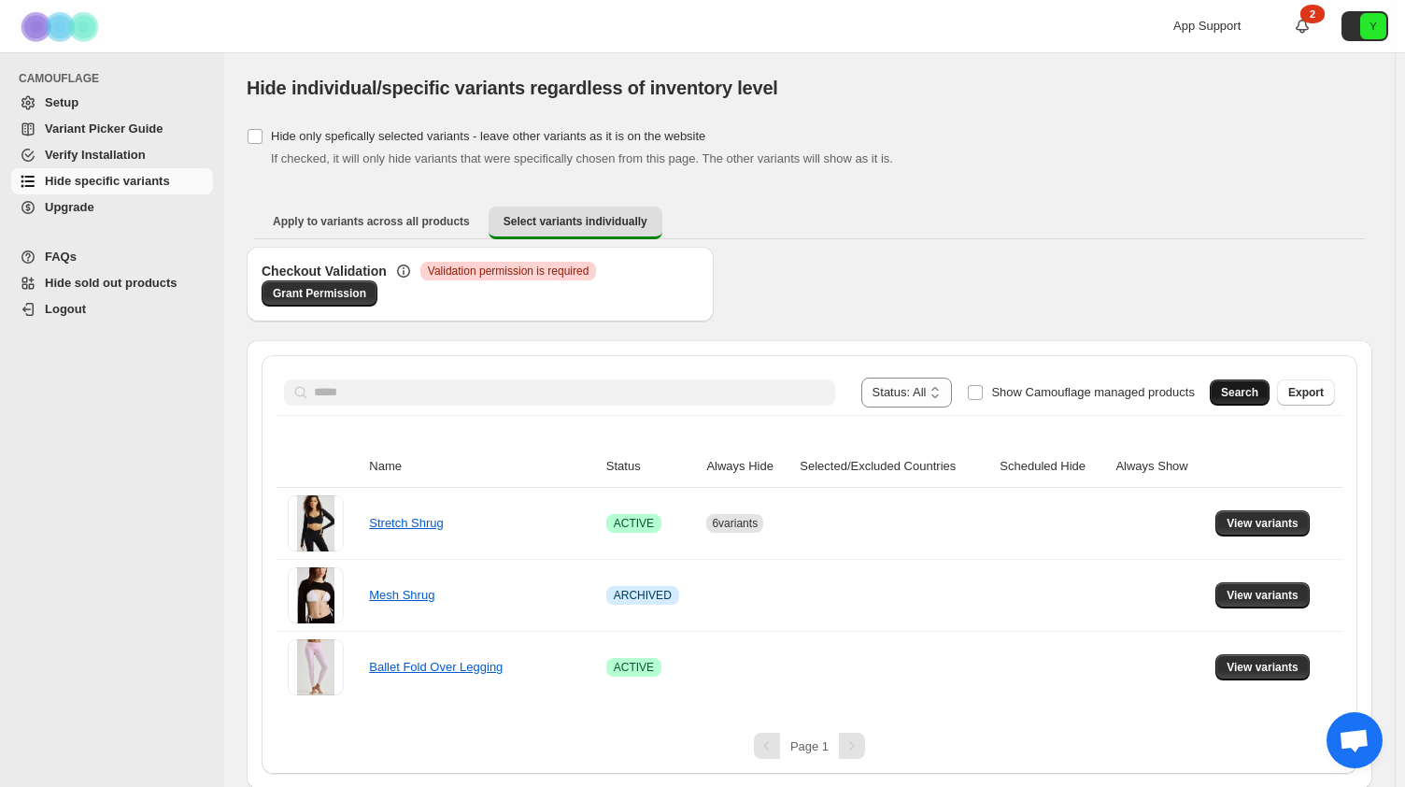
click at [1254, 385] on span "Search" at bounding box center [1239, 392] width 37 height 15
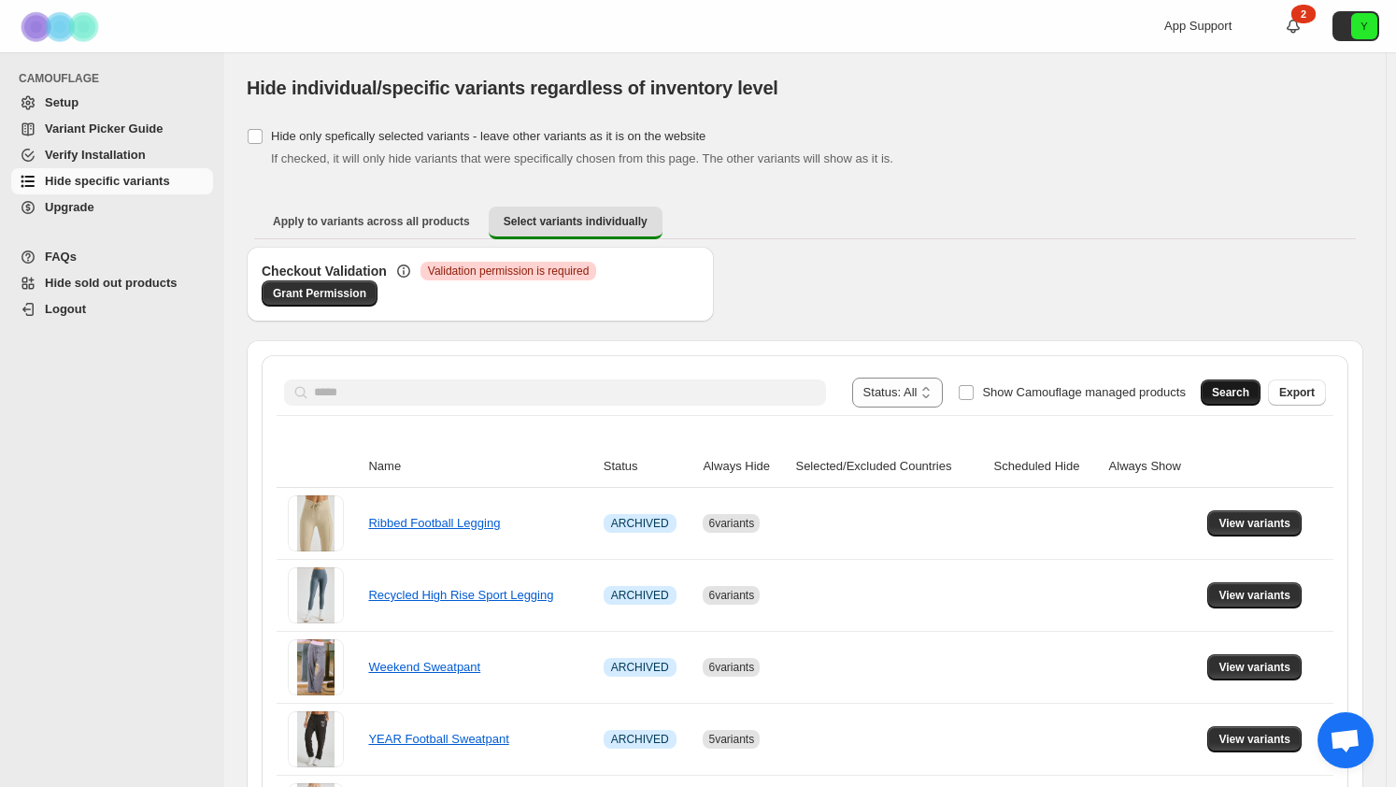
click at [1232, 389] on span "Search" at bounding box center [1230, 392] width 37 height 15
click at [107, 184] on span "Hide specific variants" at bounding box center [107, 181] width 125 height 14
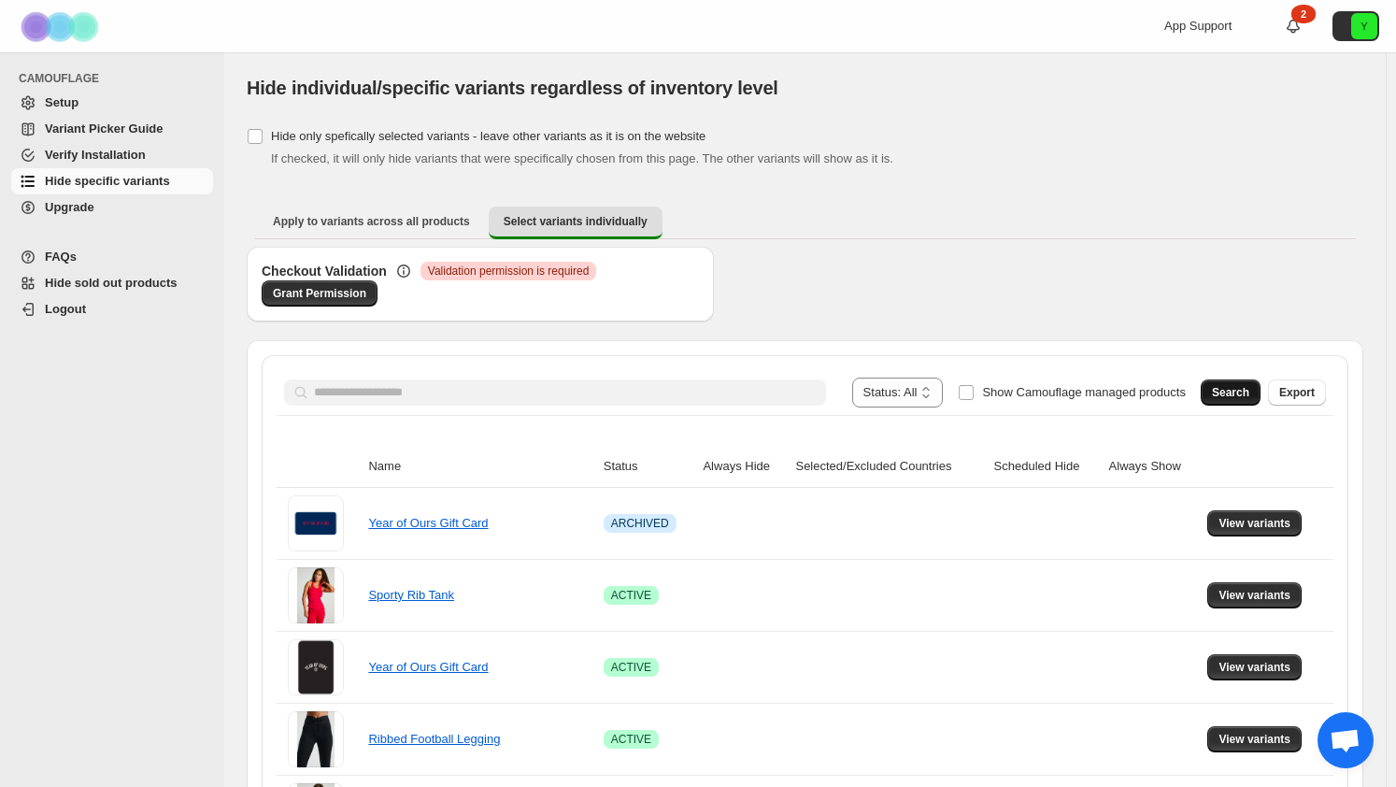
click at [1232, 392] on span "Search" at bounding box center [1230, 392] width 37 height 15
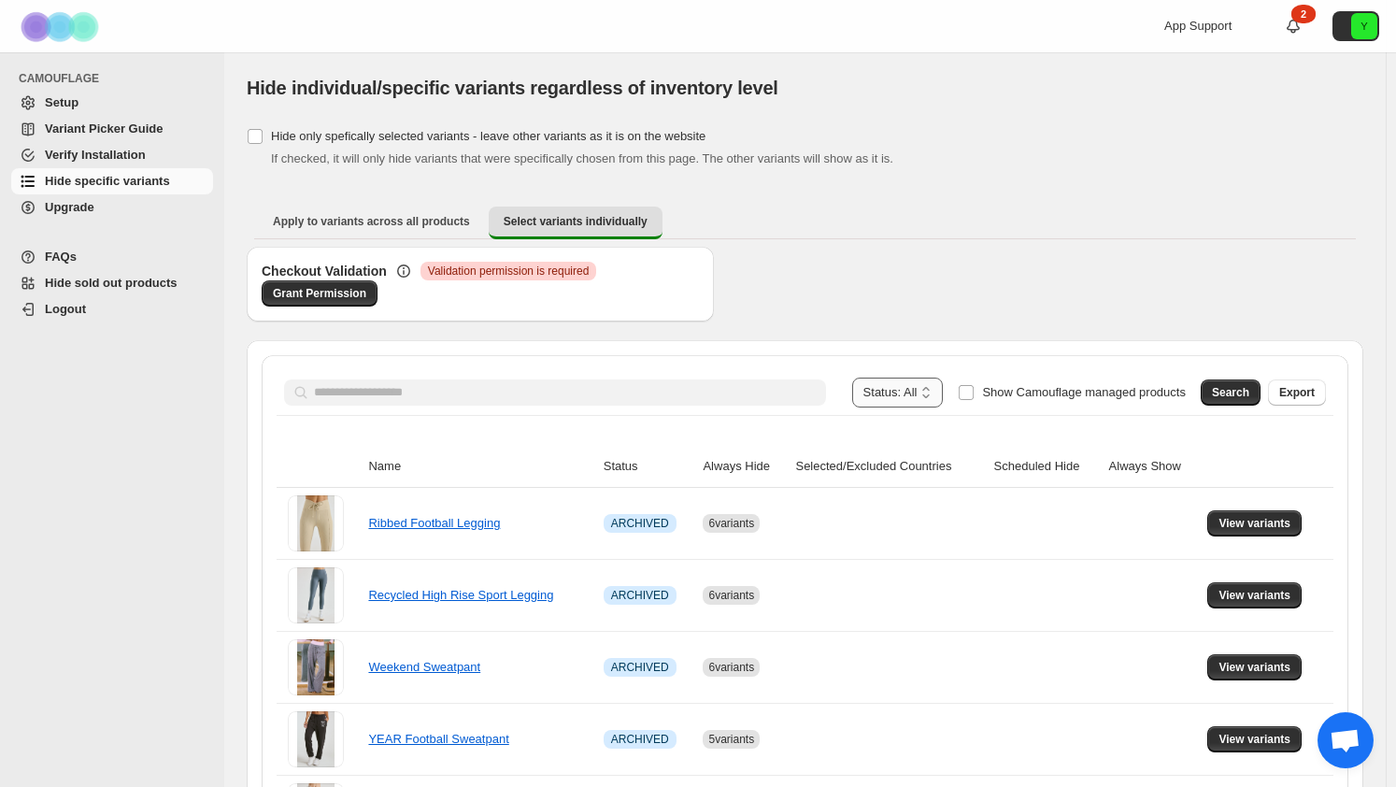
click at [927, 401] on select "**********" at bounding box center [898, 392] width 92 height 30
click at [876, 377] on select "**********" at bounding box center [898, 392] width 92 height 30
click at [1242, 401] on button "Search" at bounding box center [1231, 392] width 60 height 26
click at [904, 386] on select "**********" at bounding box center [901, 392] width 85 height 30
select select "******"
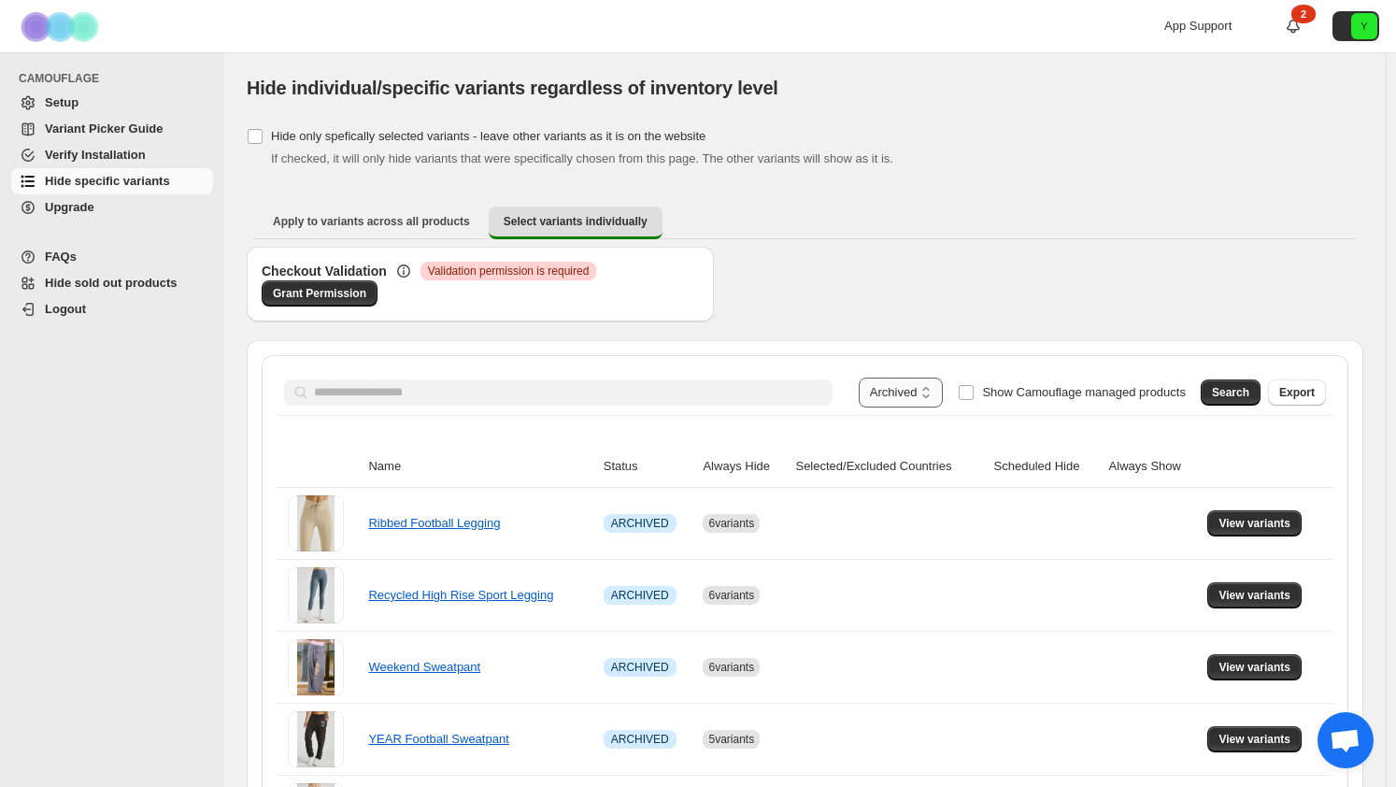
click at [890, 377] on select "**********" at bounding box center [901, 392] width 85 height 30
click at [1228, 387] on span "Search" at bounding box center [1230, 392] width 37 height 15
click at [1231, 385] on span "Search" at bounding box center [1230, 392] width 37 height 15
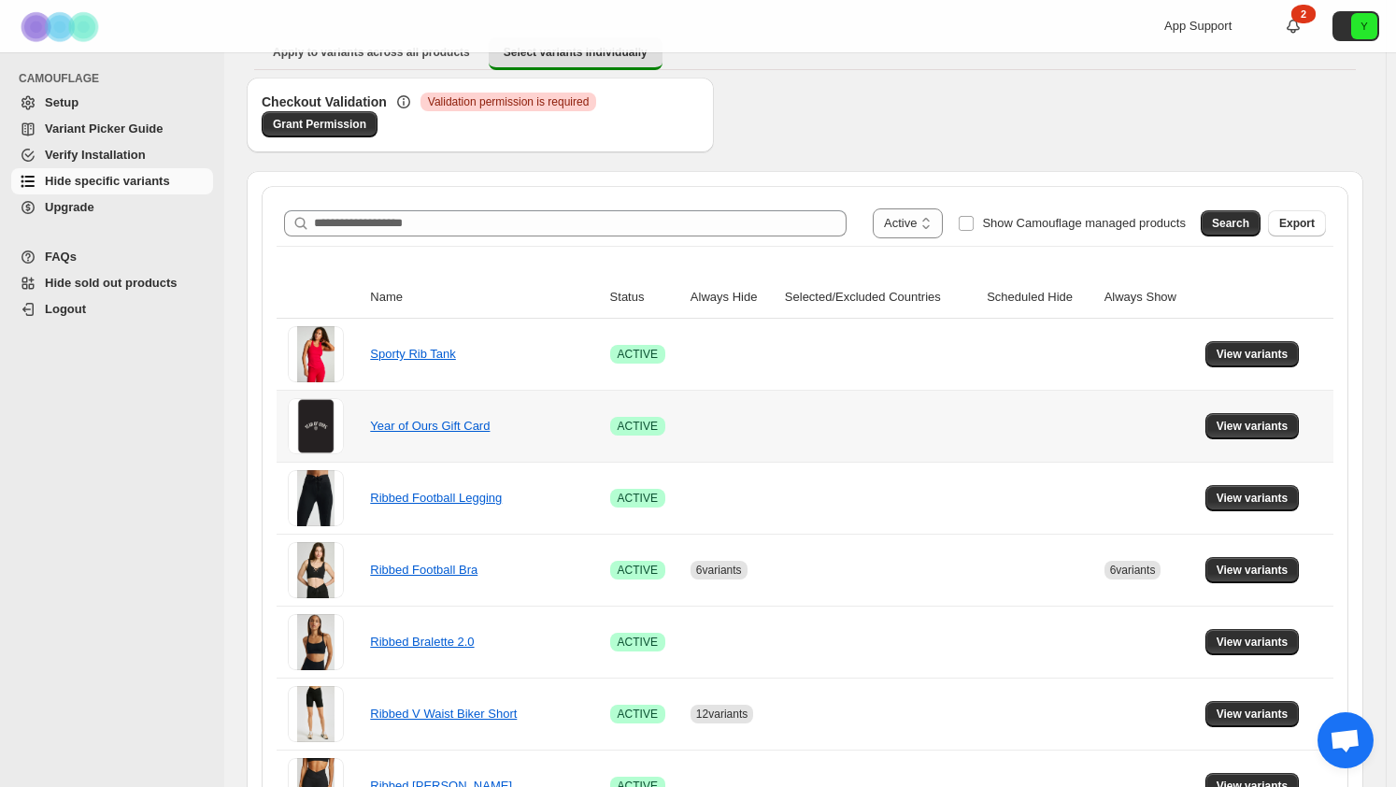
scroll to position [187, 0]
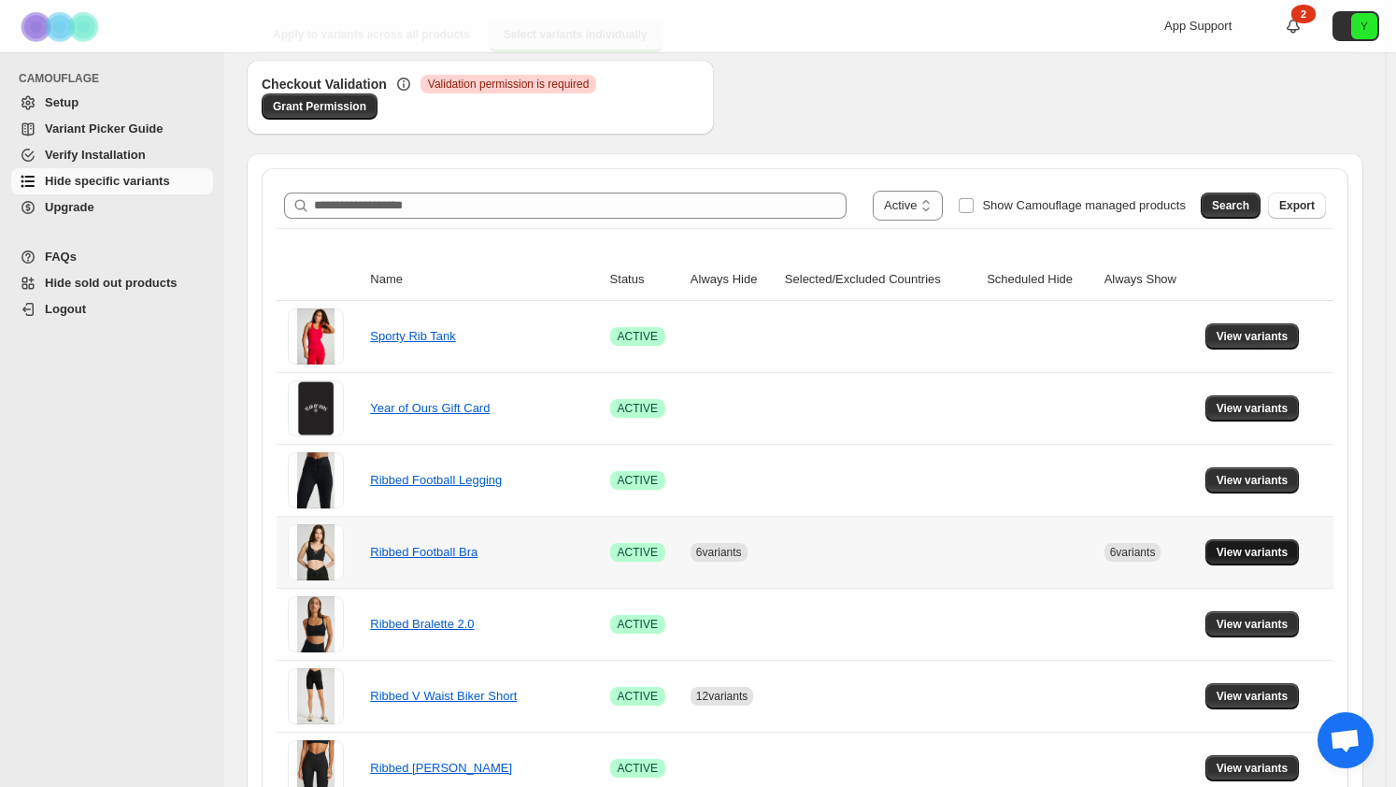
click at [1241, 551] on span "View variants" at bounding box center [1253, 552] width 72 height 15
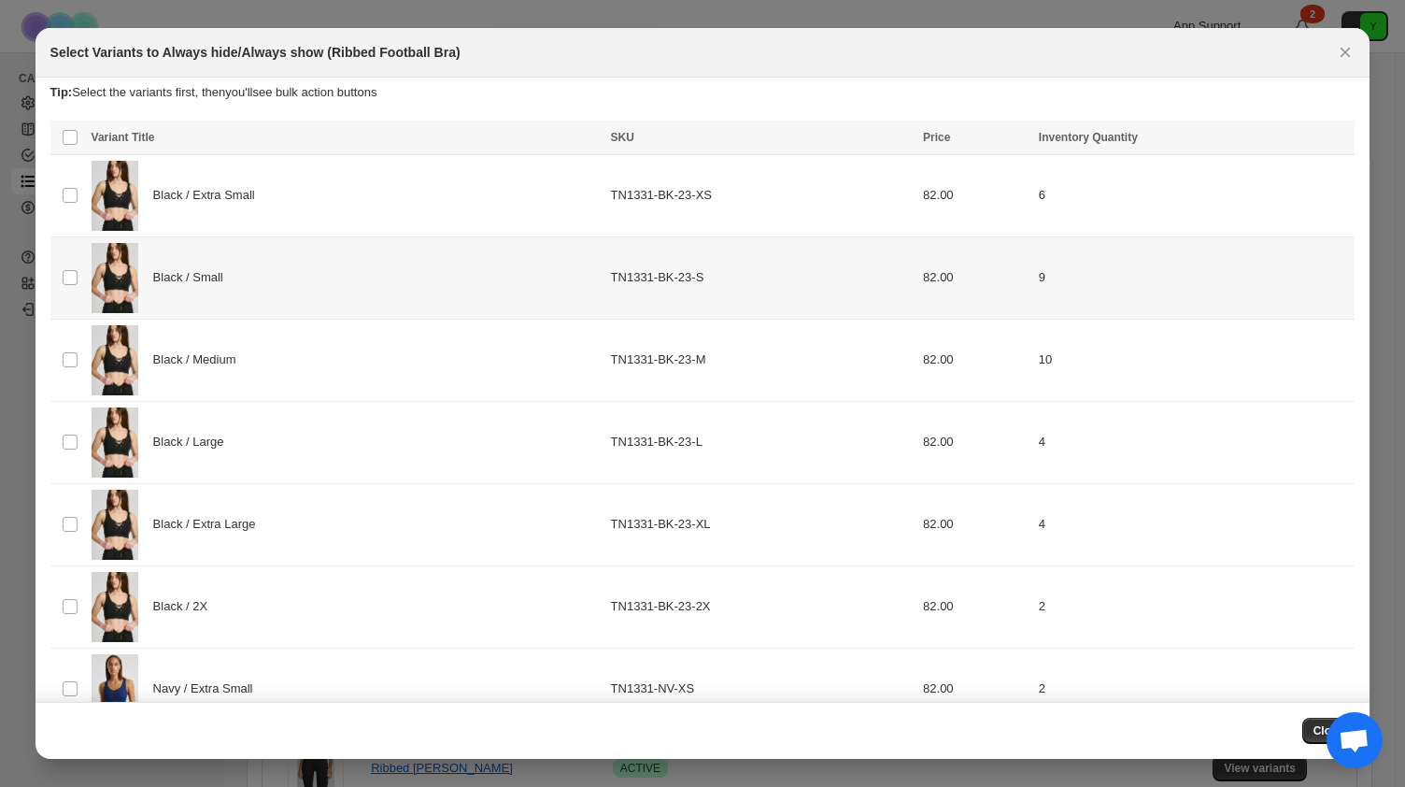
scroll to position [0, 0]
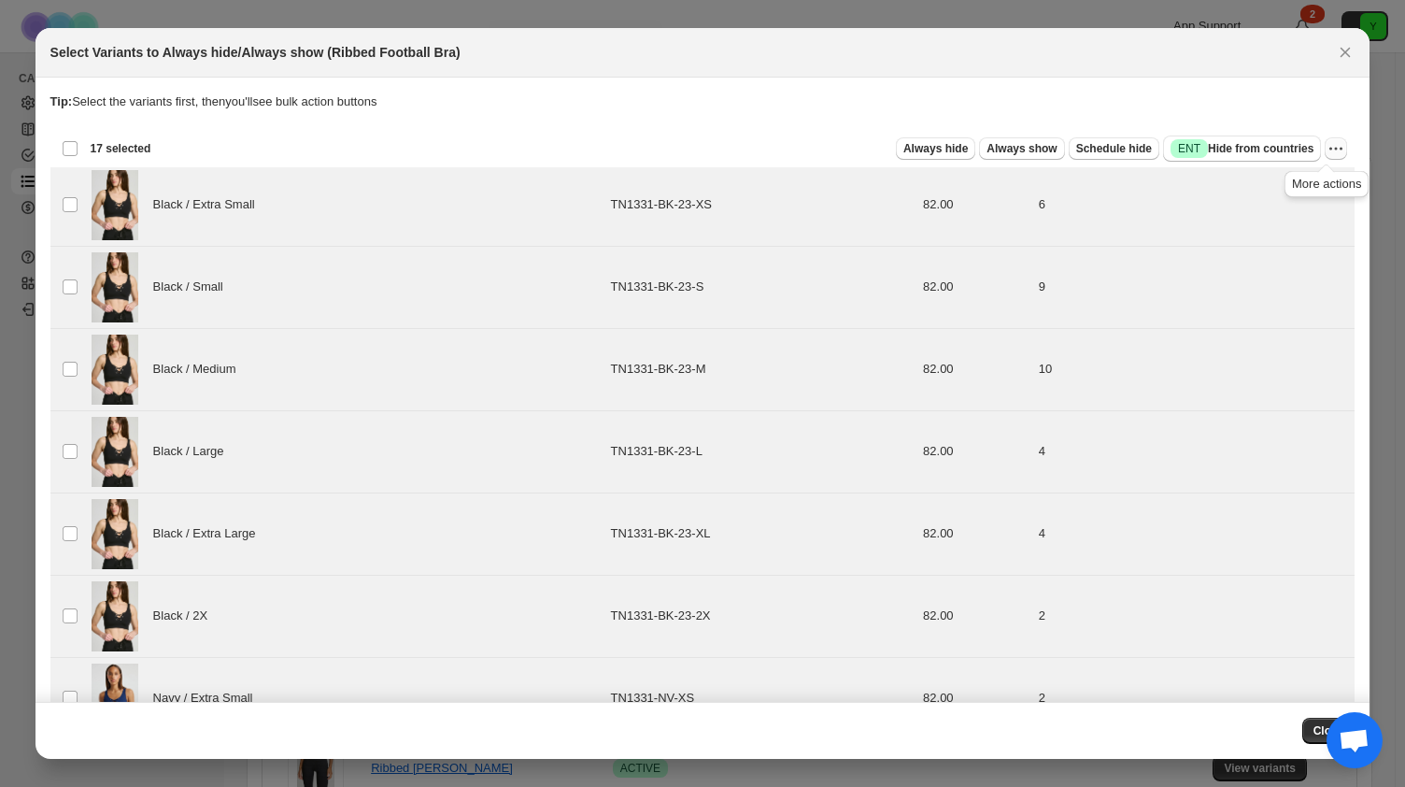
click at [1334, 150] on icon "More actions" at bounding box center [1336, 148] width 19 height 19
click at [1316, 192] on span "Undo always hide" at bounding box center [1258, 185] width 135 height 19
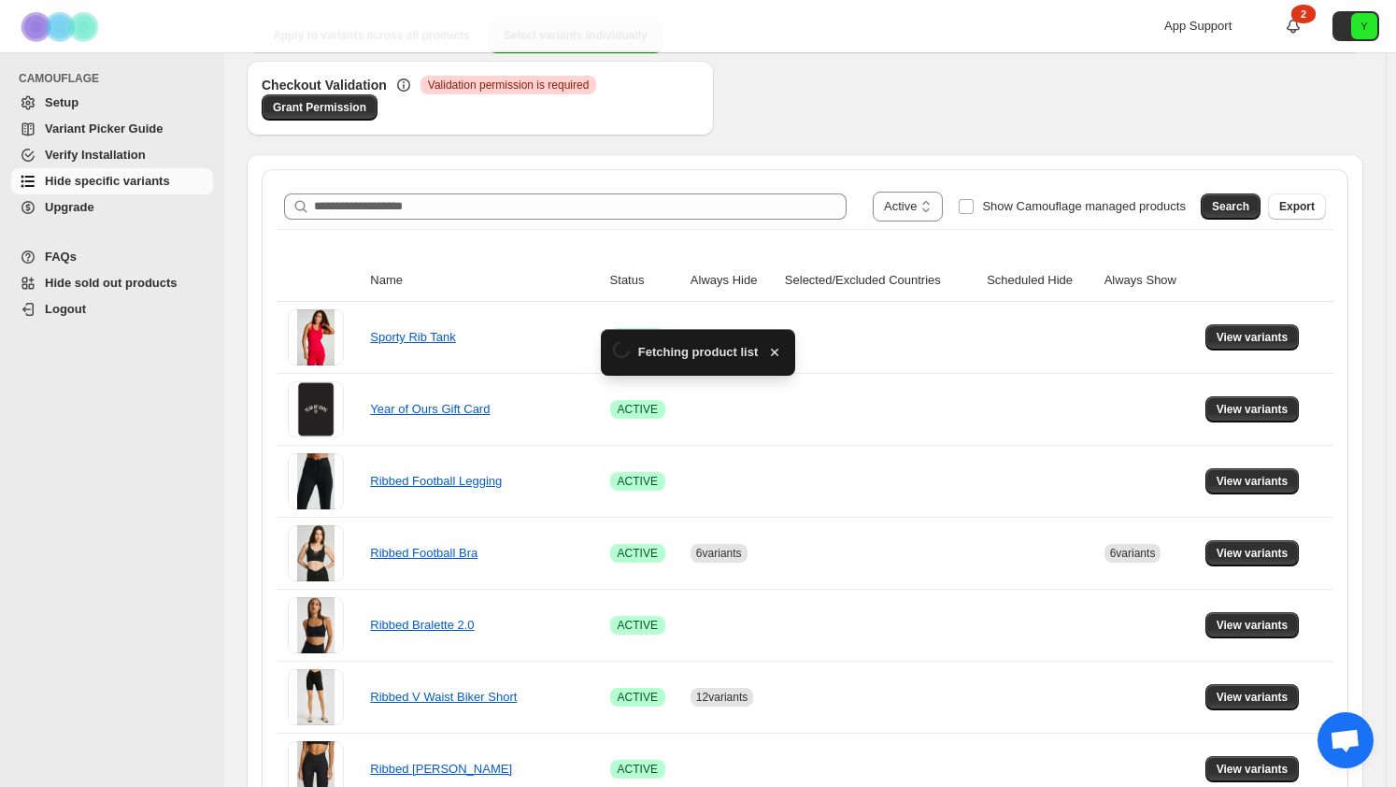
scroll to position [187, 0]
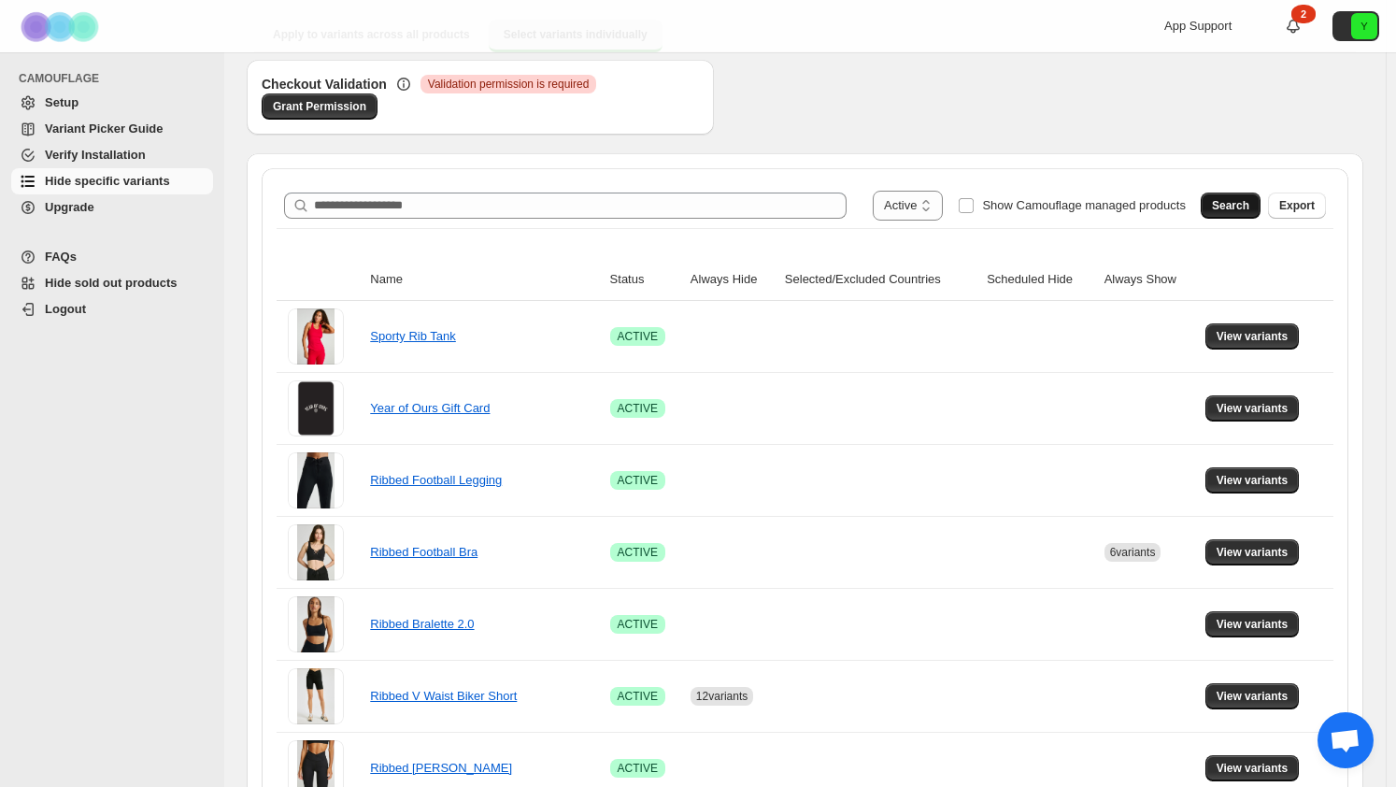
click at [1237, 202] on span "Search" at bounding box center [1230, 205] width 37 height 15
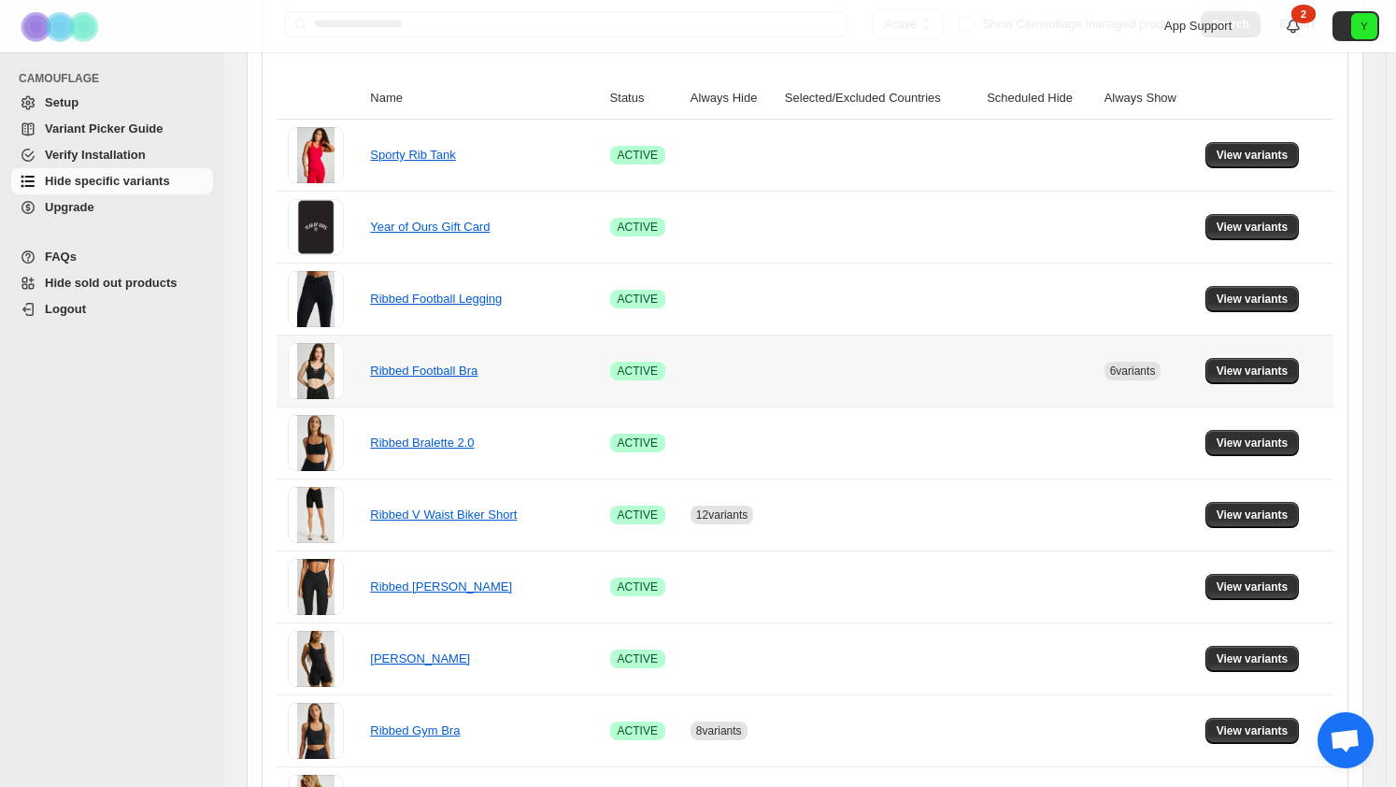
scroll to position [374, 0]
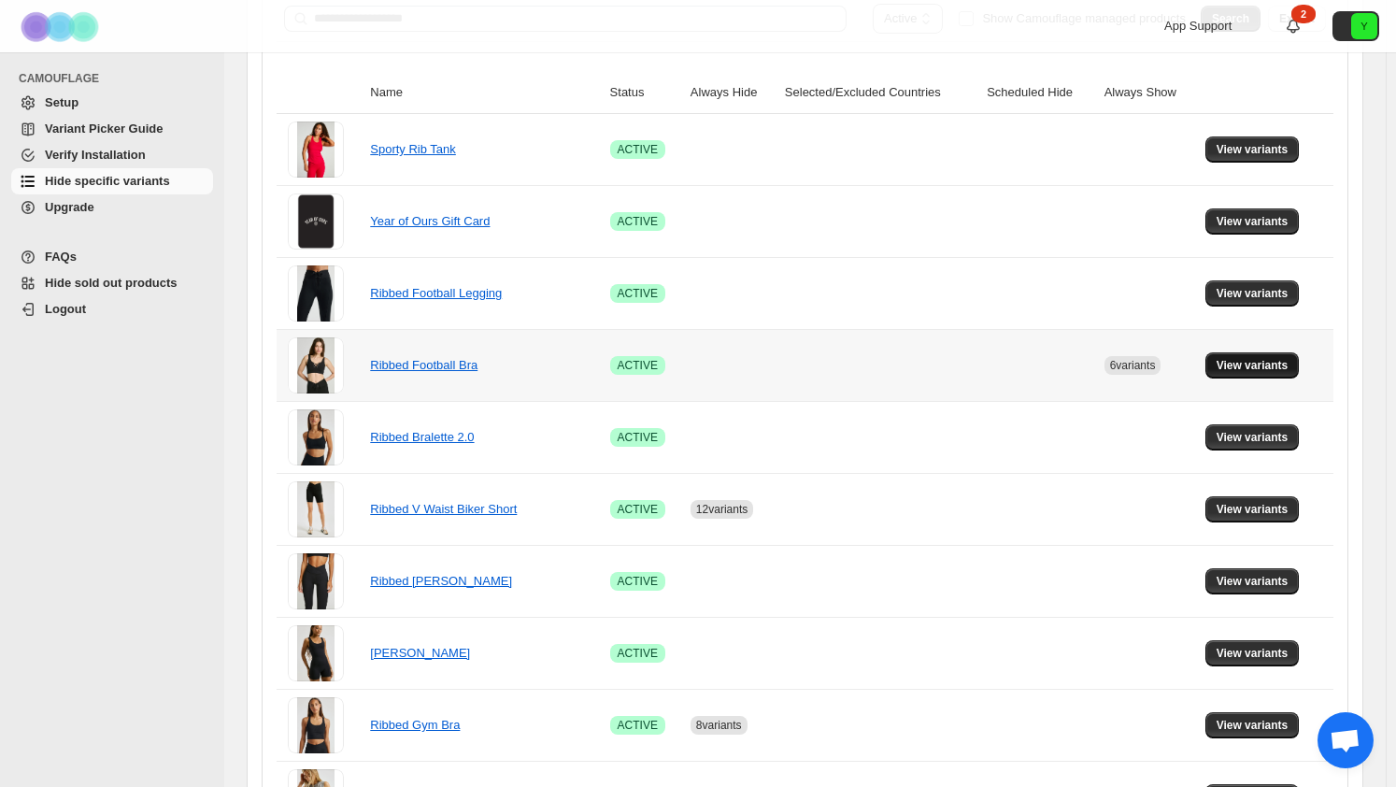
click at [1235, 358] on span "View variants" at bounding box center [1253, 365] width 72 height 15
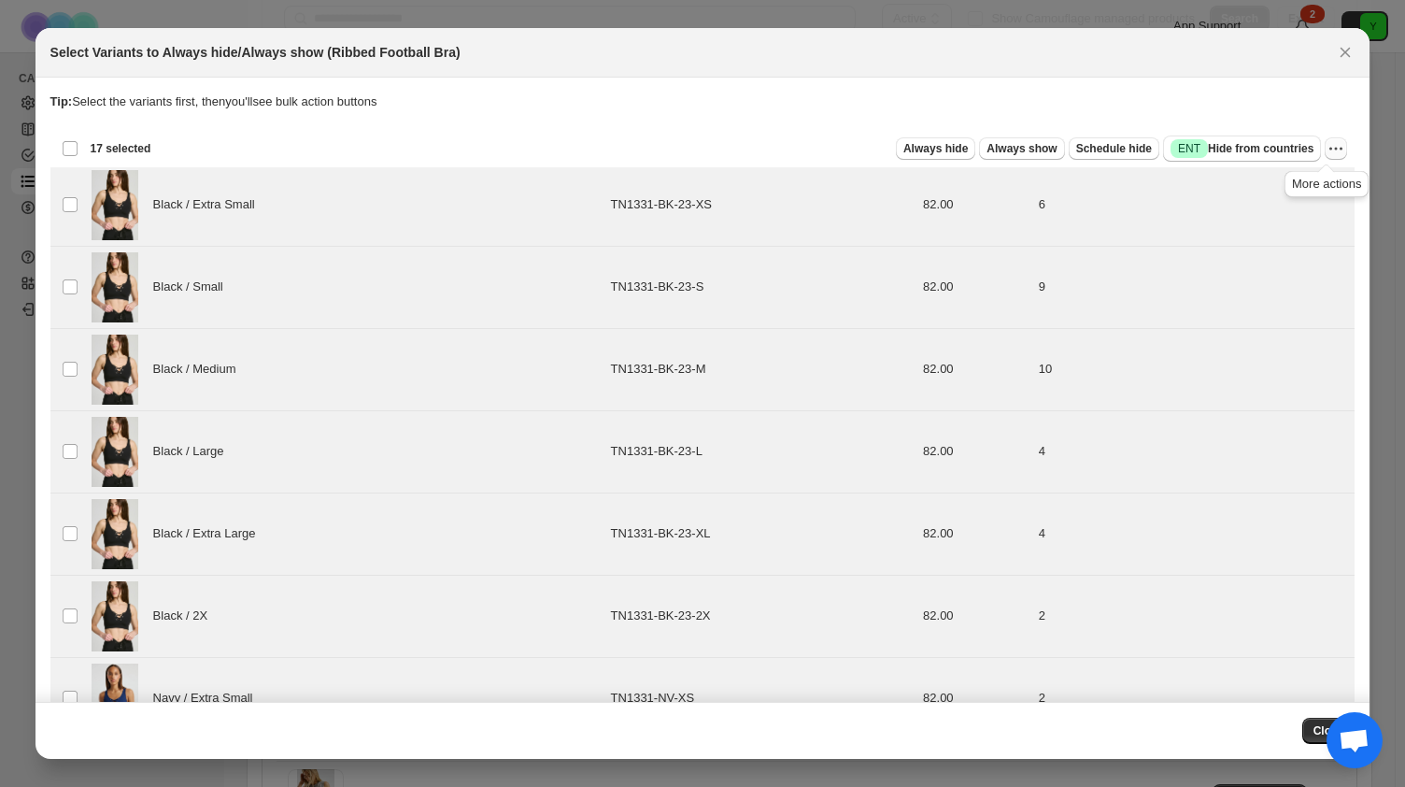
click at [1327, 150] on icon "More actions" at bounding box center [1336, 148] width 19 height 19
click at [1275, 220] on span "Undo always show" at bounding box center [1241, 216] width 101 height 14
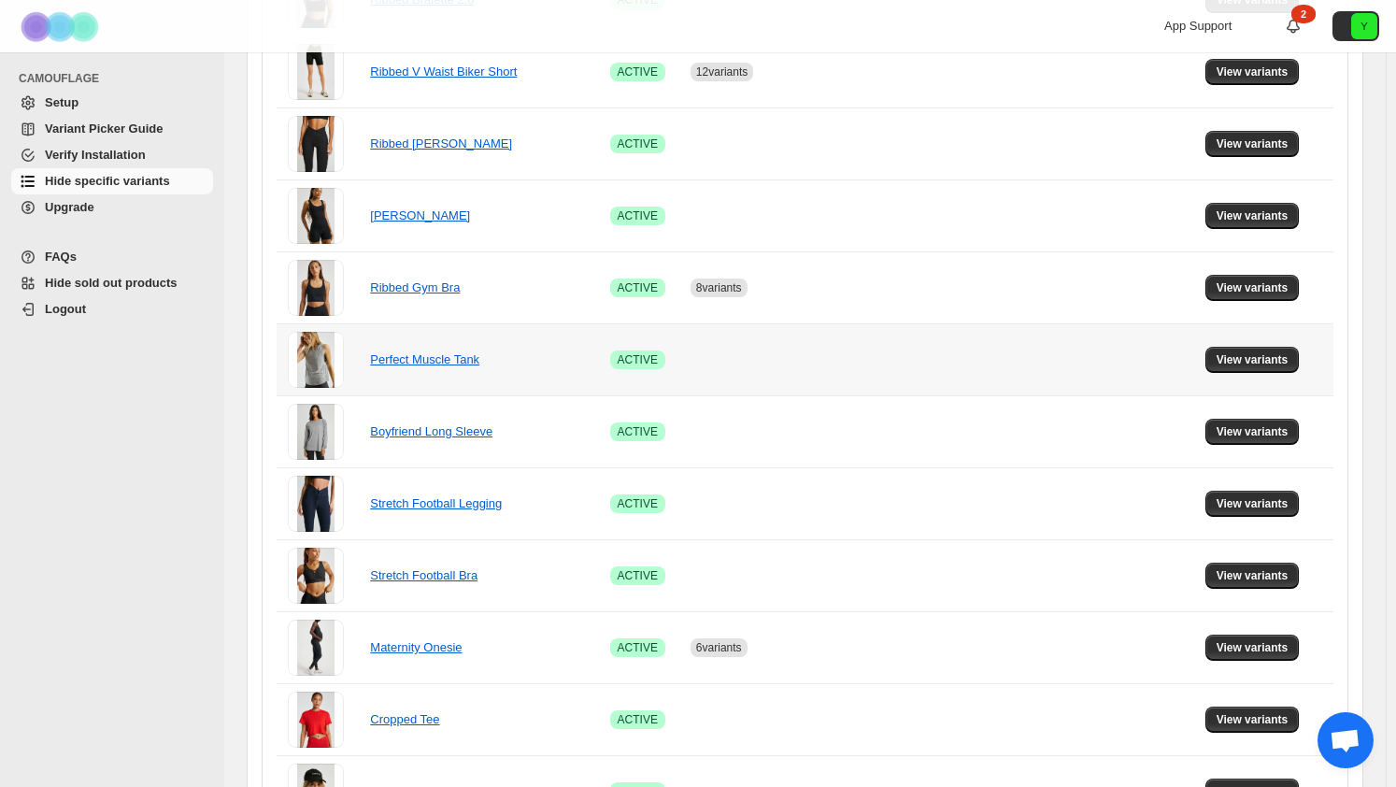
scroll to position [841, 0]
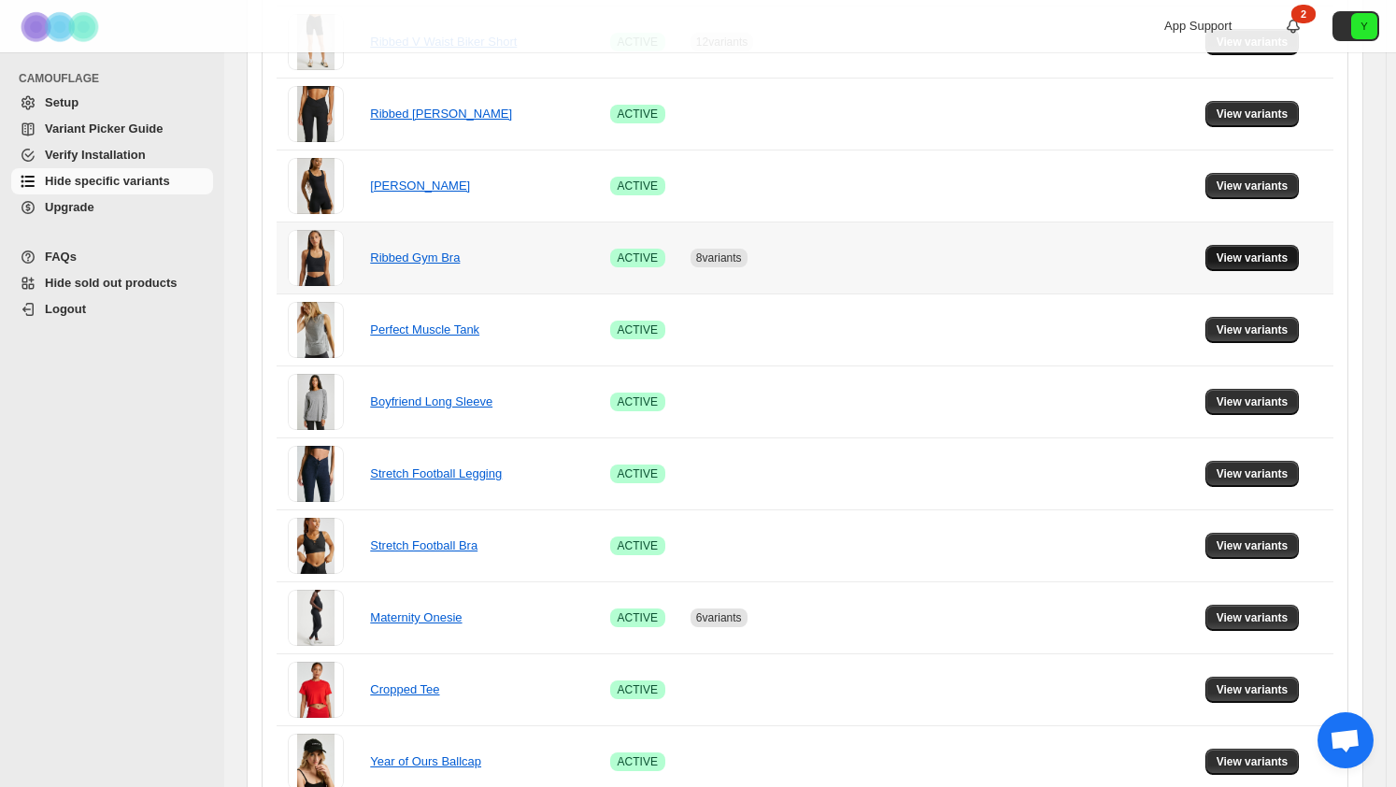
click at [1266, 250] on span "View variants" at bounding box center [1253, 257] width 72 height 15
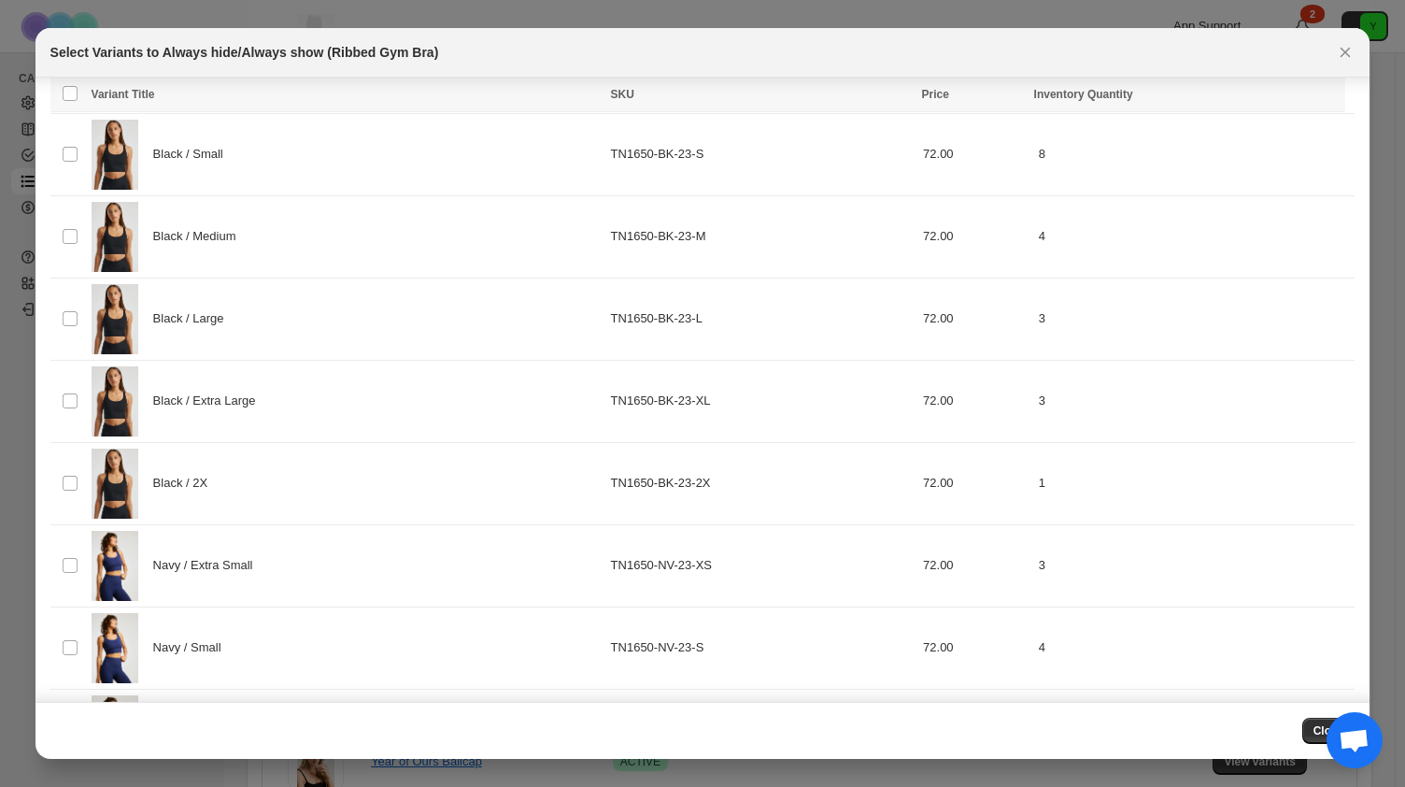
scroll to position [0, 0]
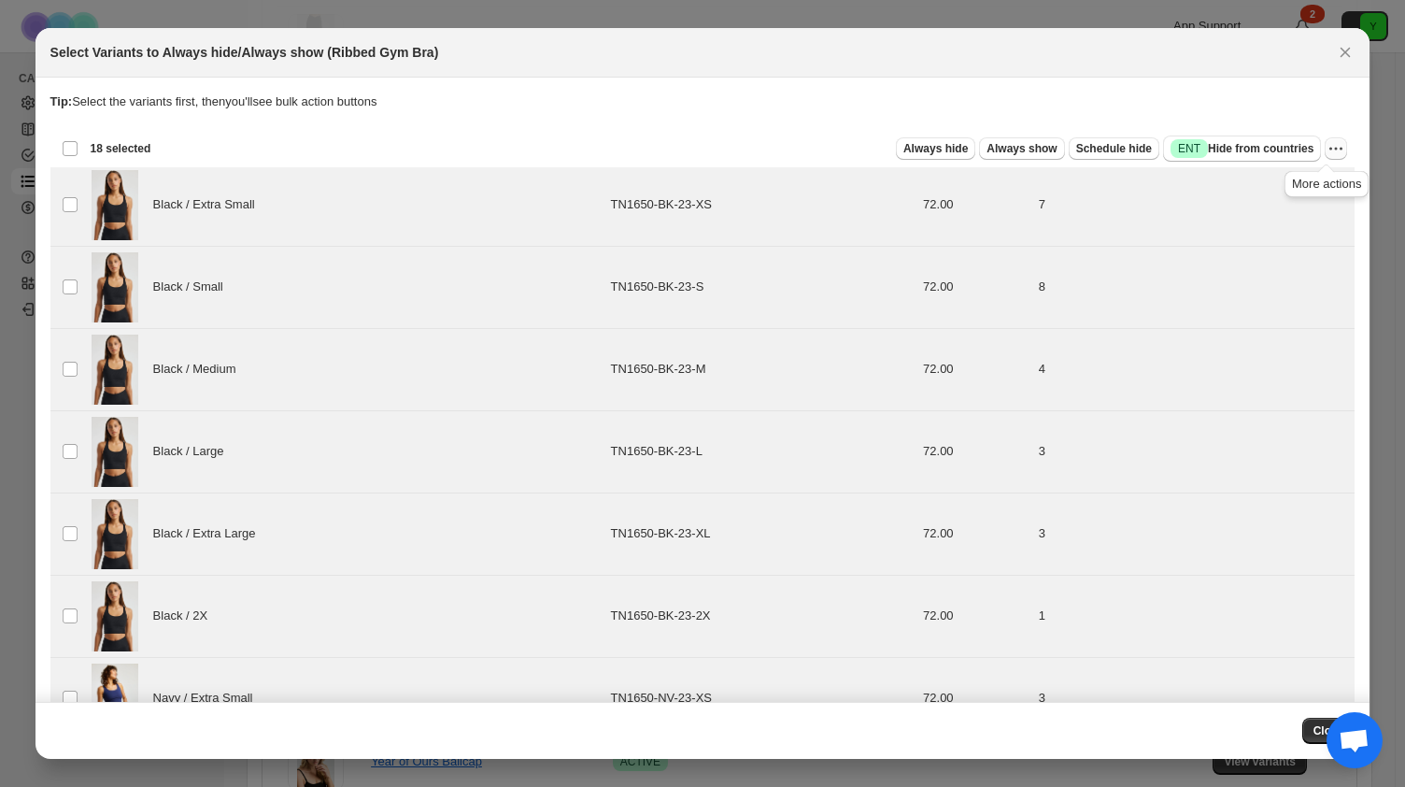
click at [1327, 147] on icon "More actions" at bounding box center [1336, 148] width 19 height 19
click at [1293, 180] on span "Undo always hide" at bounding box center [1258, 185] width 135 height 19
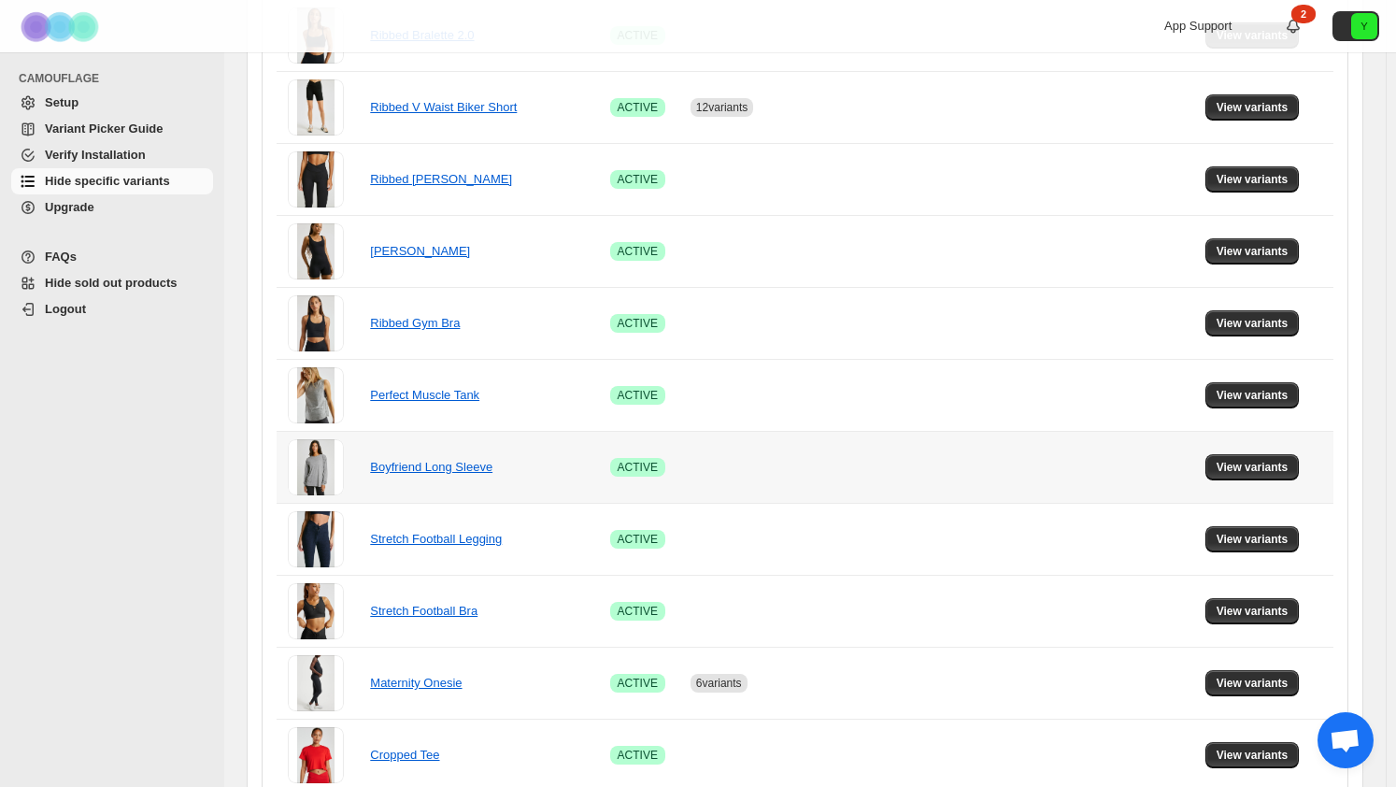
scroll to position [748, 0]
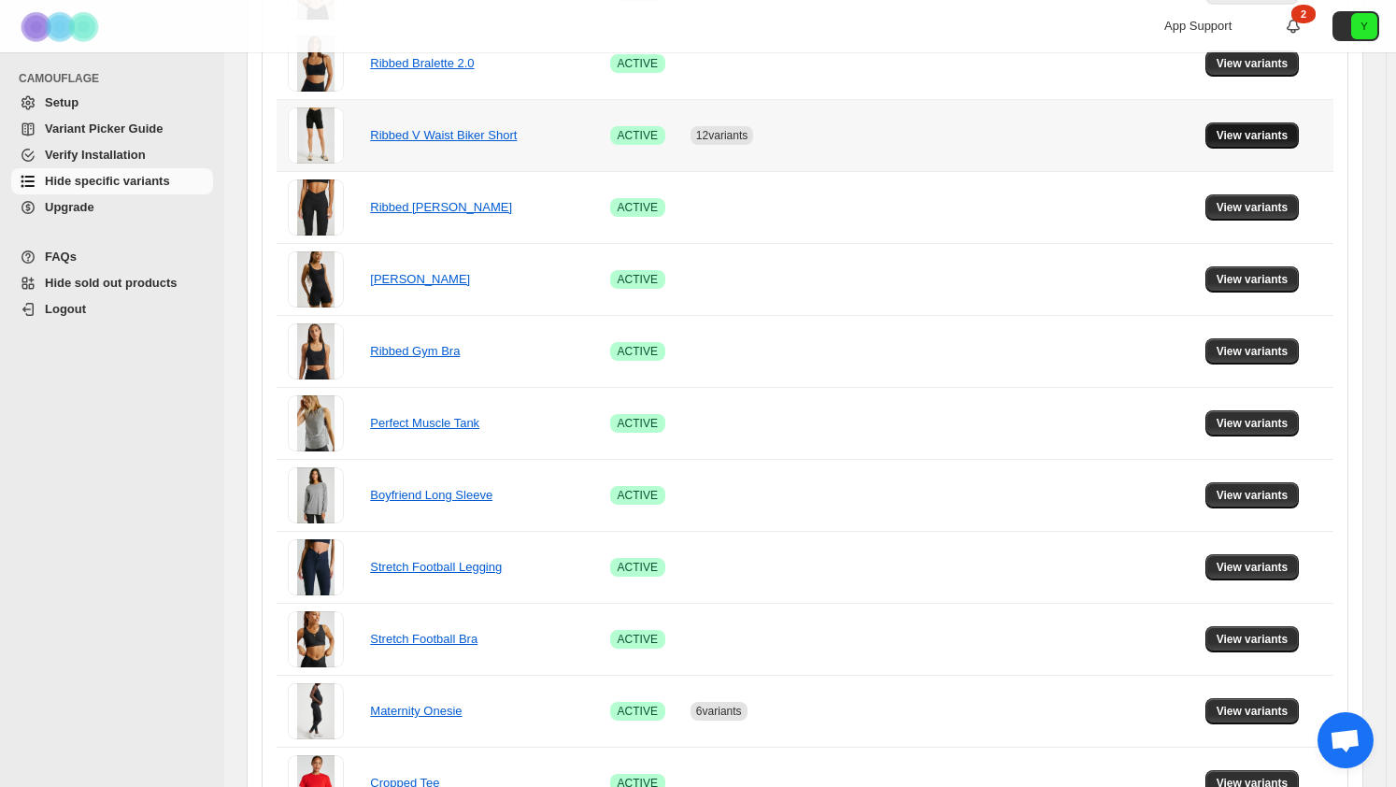
click at [1241, 131] on span "View variants" at bounding box center [1253, 135] width 72 height 15
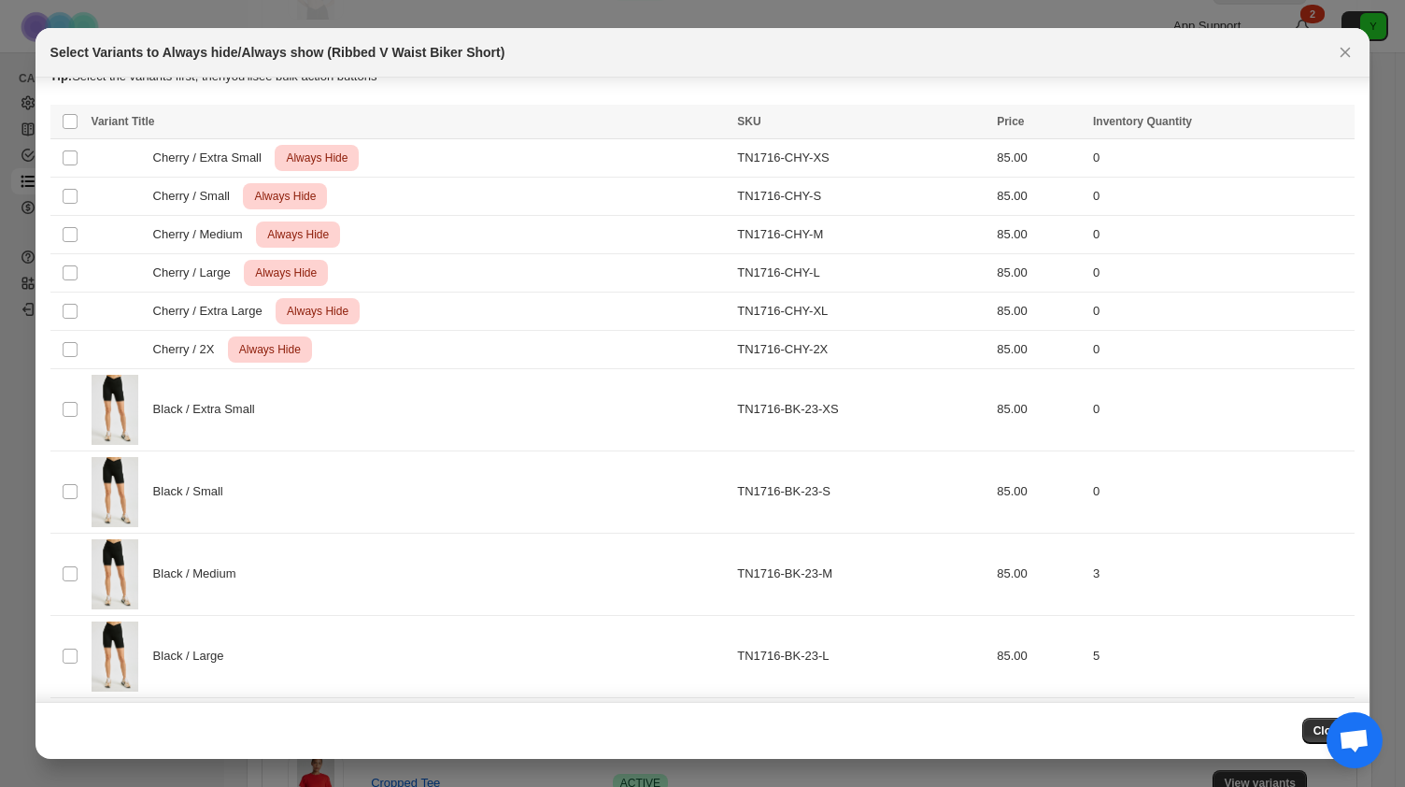
scroll to position [0, 0]
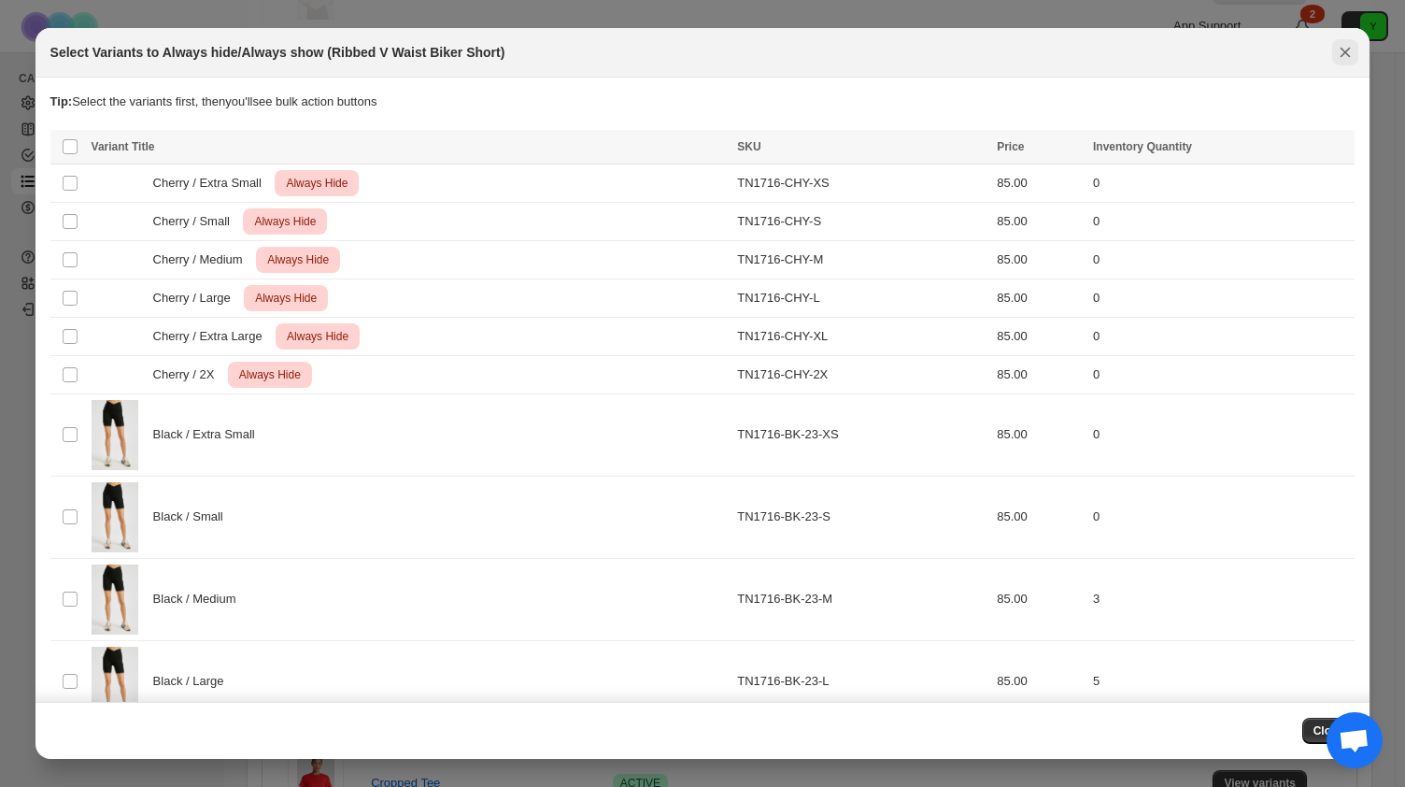
click at [1345, 57] on icon "Close" at bounding box center [1345, 52] width 19 height 19
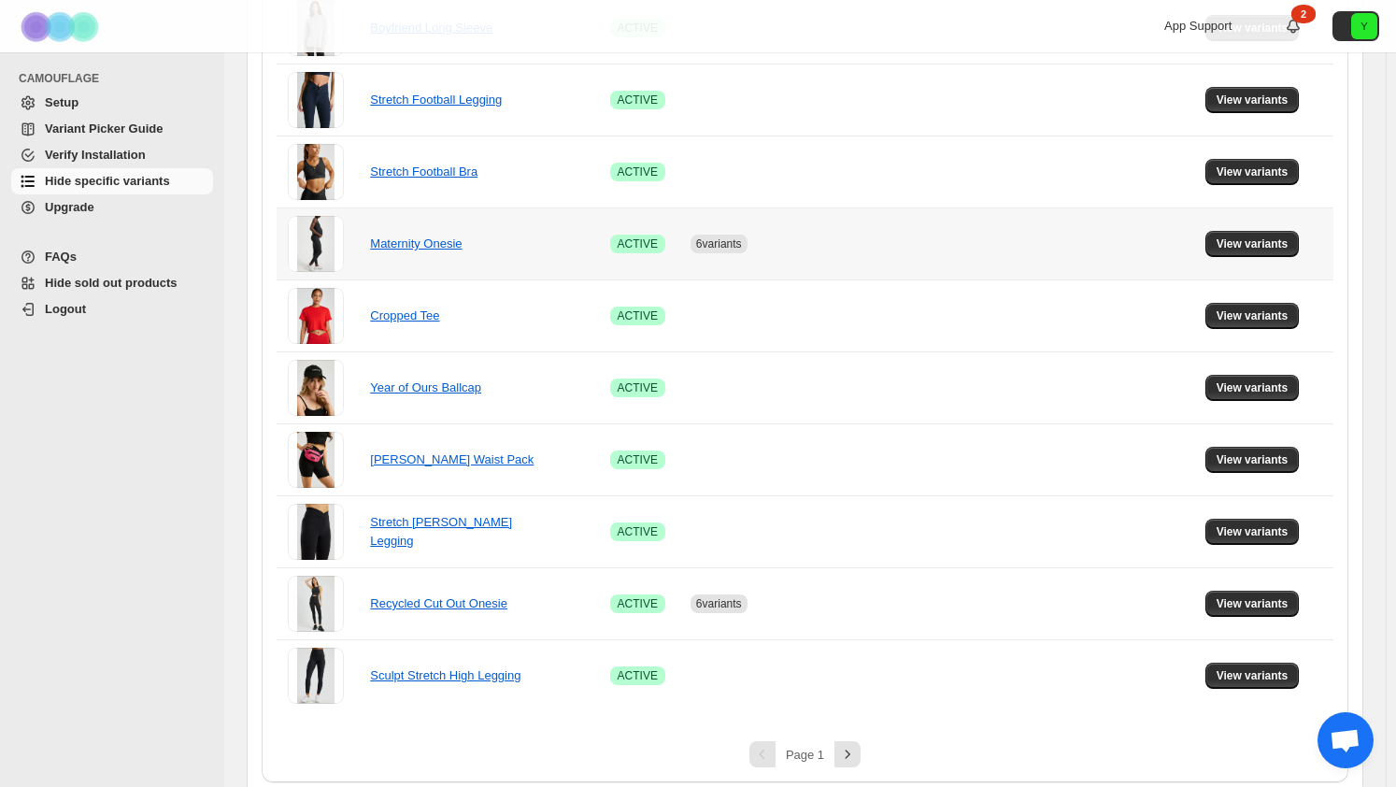
scroll to position [1218, 0]
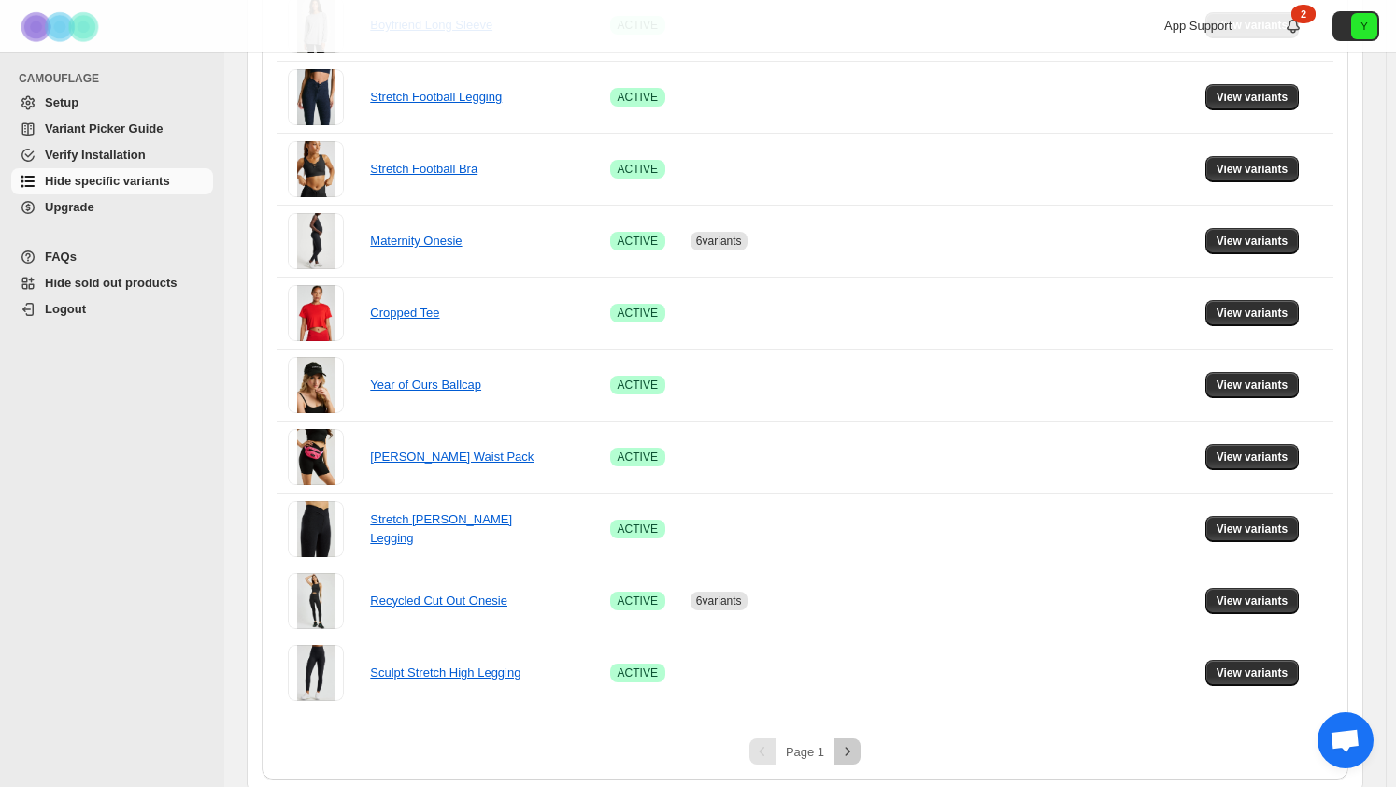
click at [849, 748] on icon "Next" at bounding box center [848, 751] width 5 height 8
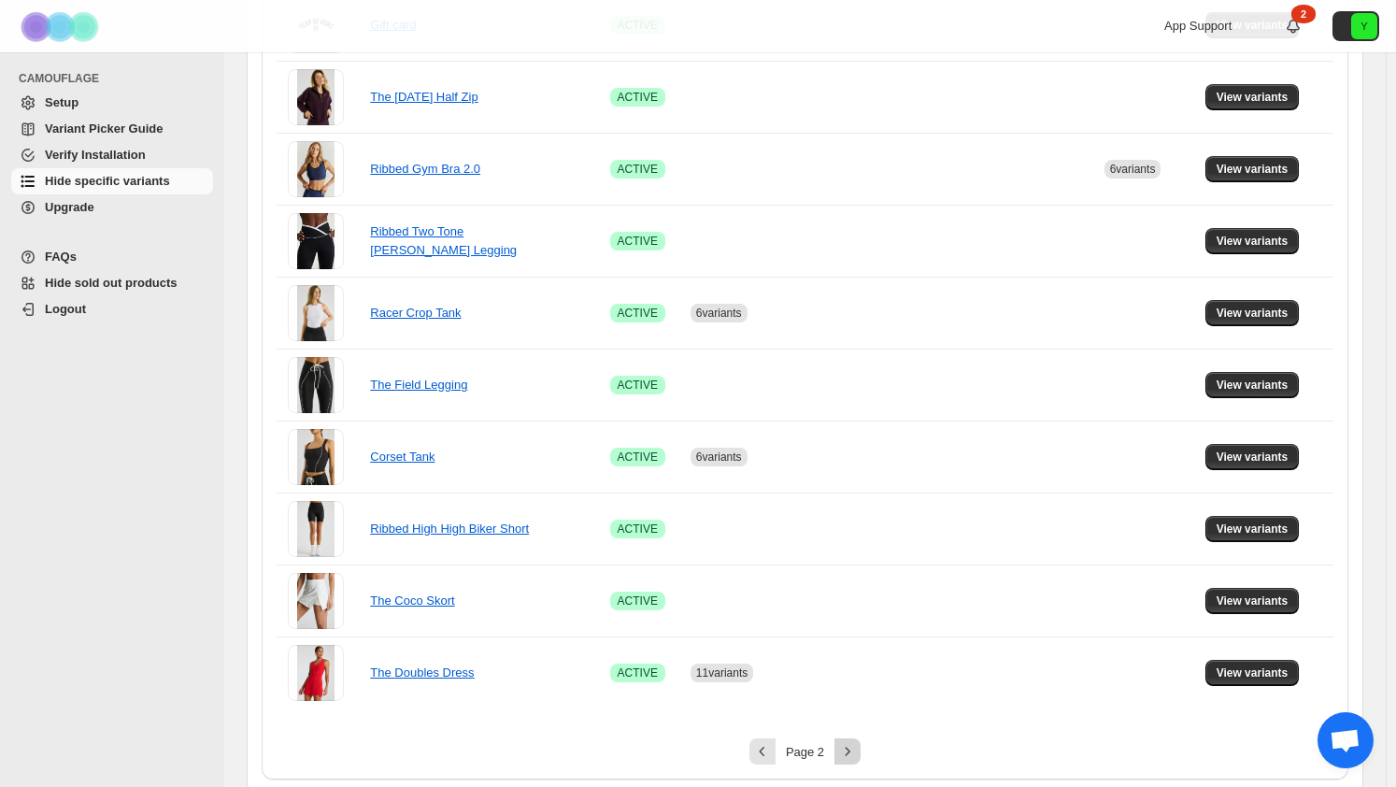
click at [853, 742] on icon "Next" at bounding box center [847, 751] width 19 height 19
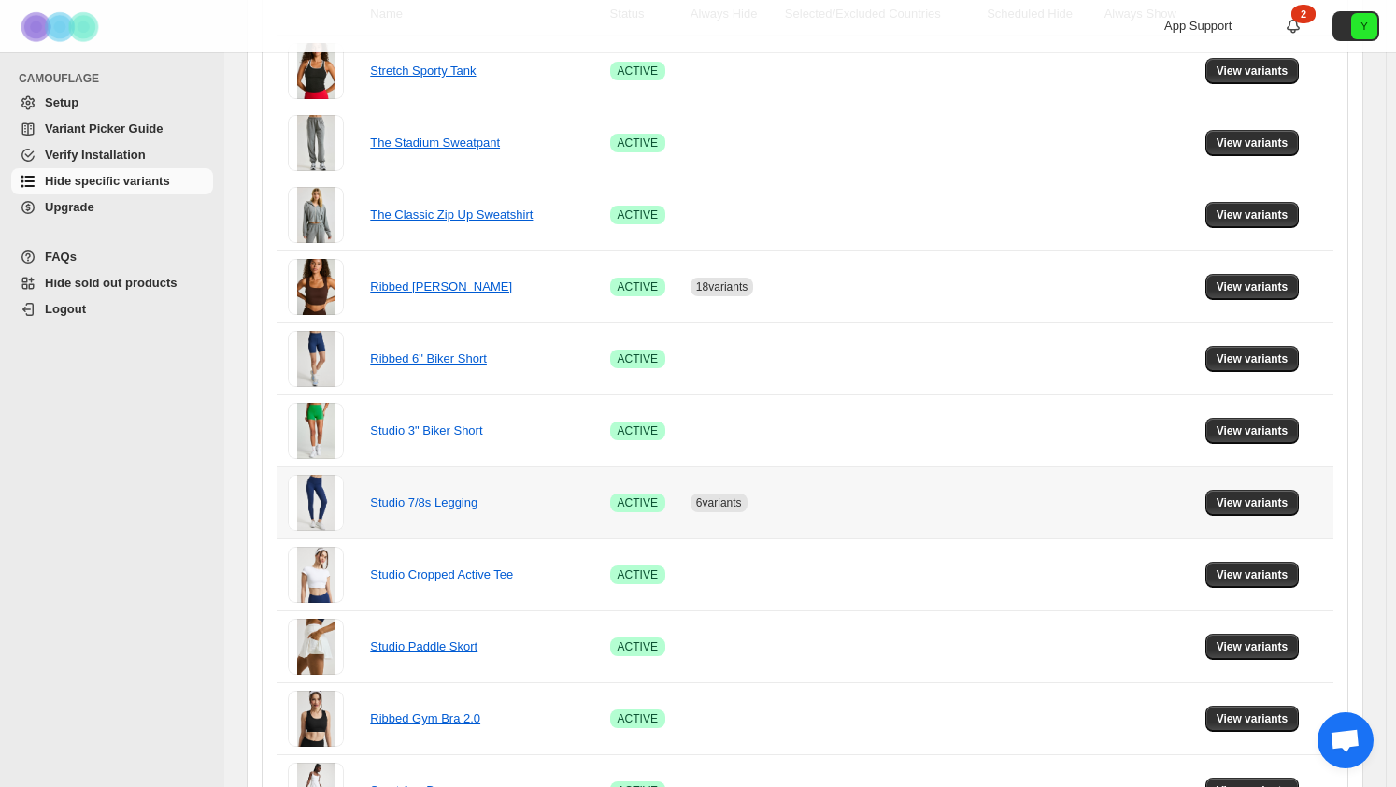
scroll to position [470, 0]
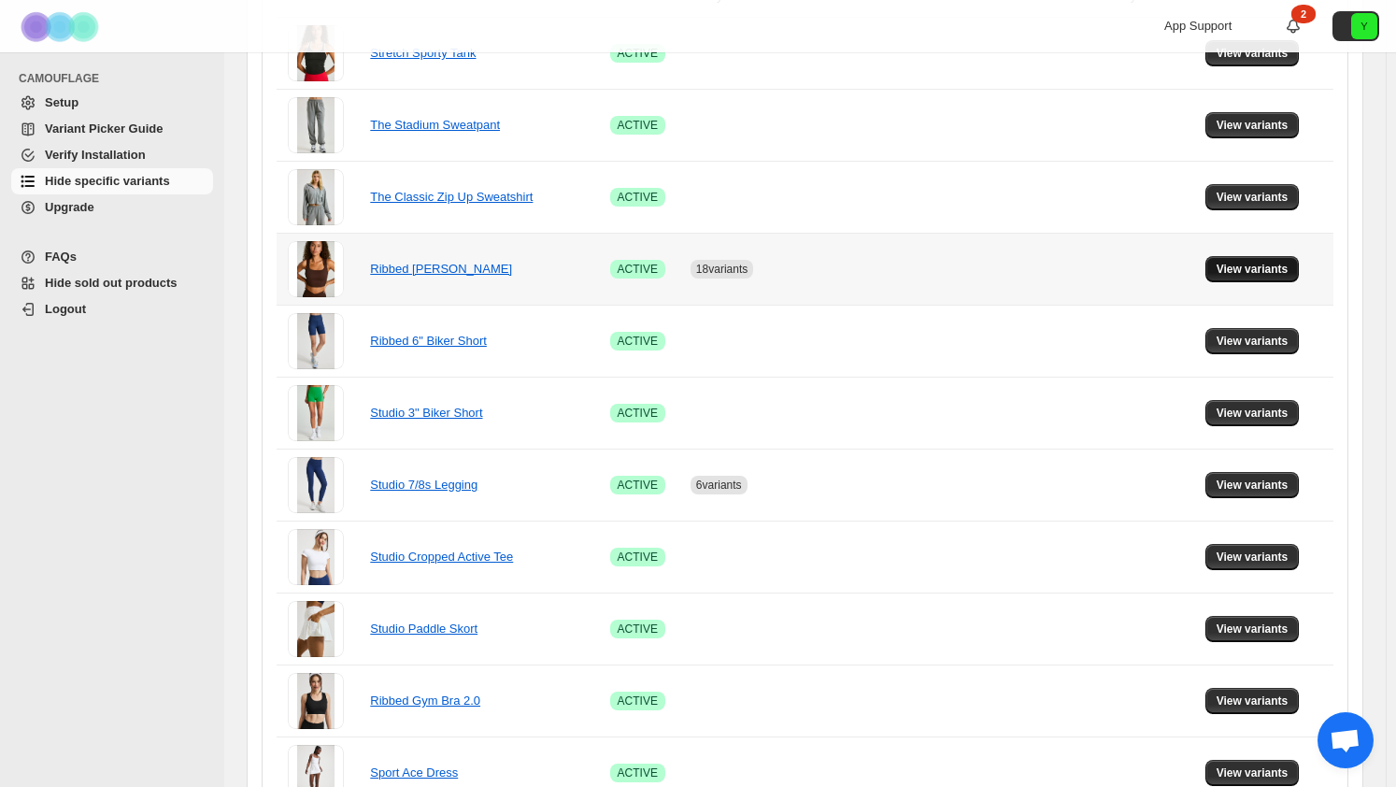
click at [1248, 270] on span "View variants" at bounding box center [1253, 269] width 72 height 15
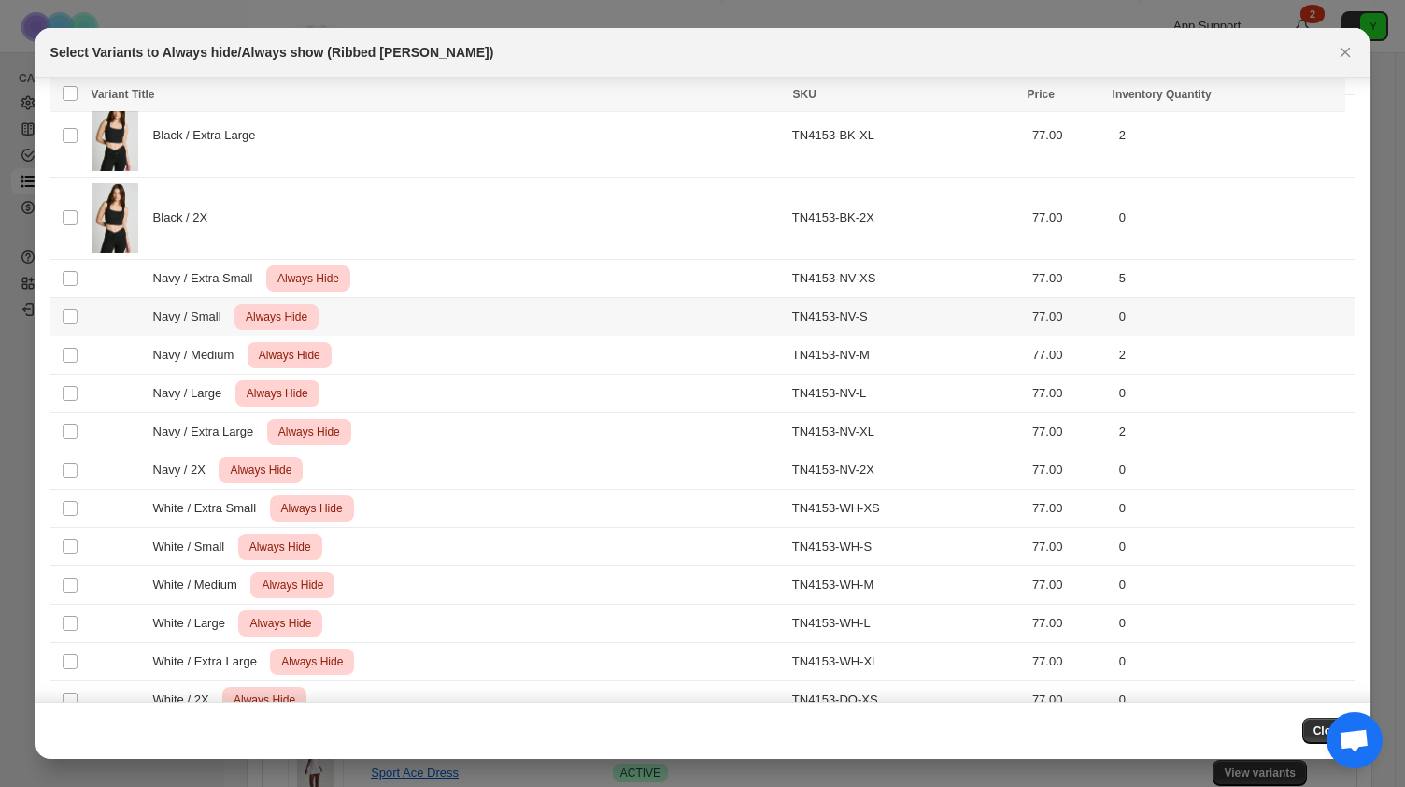
scroll to position [1633, 0]
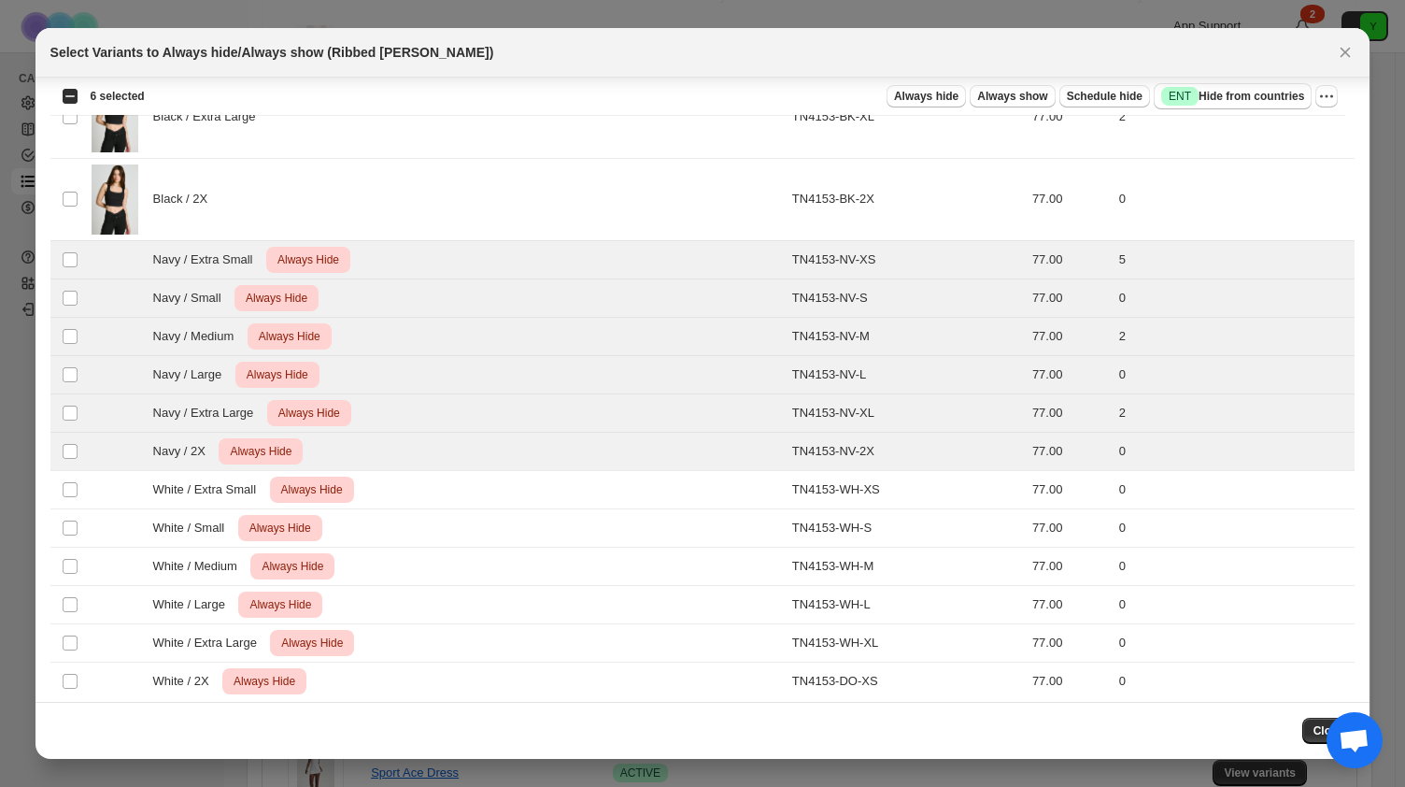
click at [1338, 98] on div "Select all 36 product variants 6 selected Always hide Always show Schedule hide…" at bounding box center [698, 96] width 1296 height 37
click at [1333, 96] on icon "More actions" at bounding box center [1327, 96] width 19 height 19
click at [1293, 140] on span "Undo always hide" at bounding box center [1258, 132] width 135 height 19
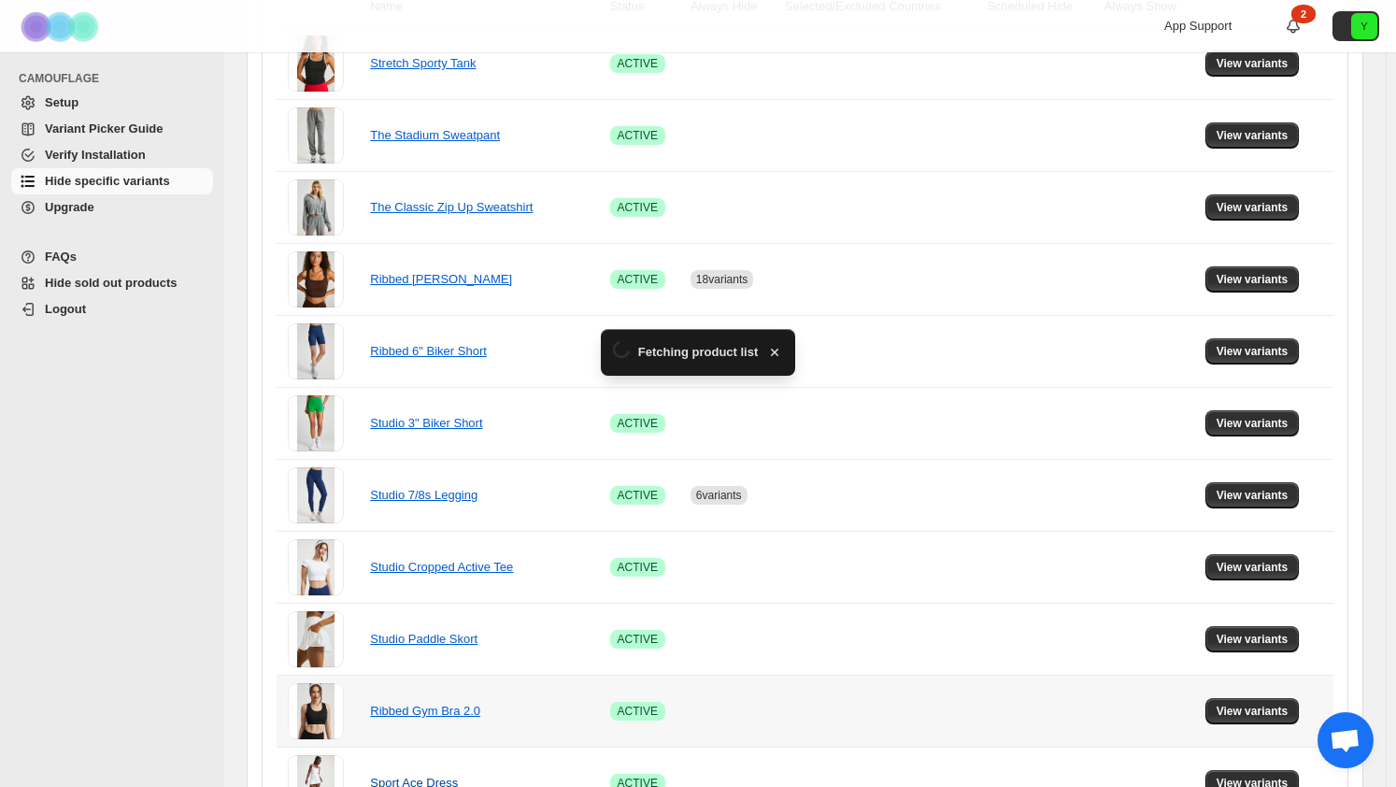
scroll to position [470, 0]
